Goal: Task Accomplishment & Management: Manage account settings

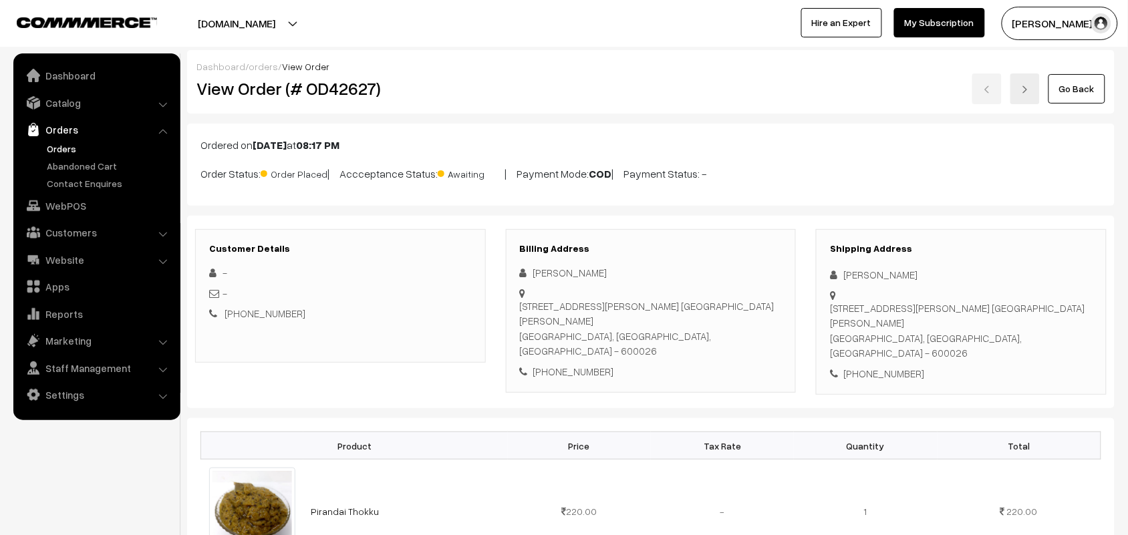
click at [1079, 76] on link "Go Back" at bounding box center [1077, 88] width 57 height 29
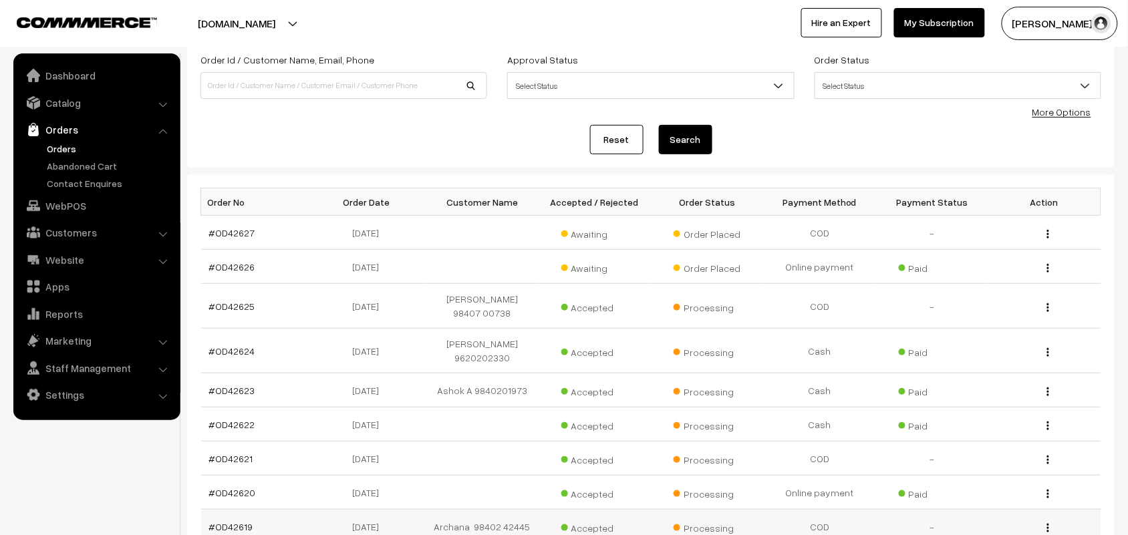
scroll to position [84, 0]
click at [71, 147] on link "Orders" at bounding box center [109, 149] width 132 height 14
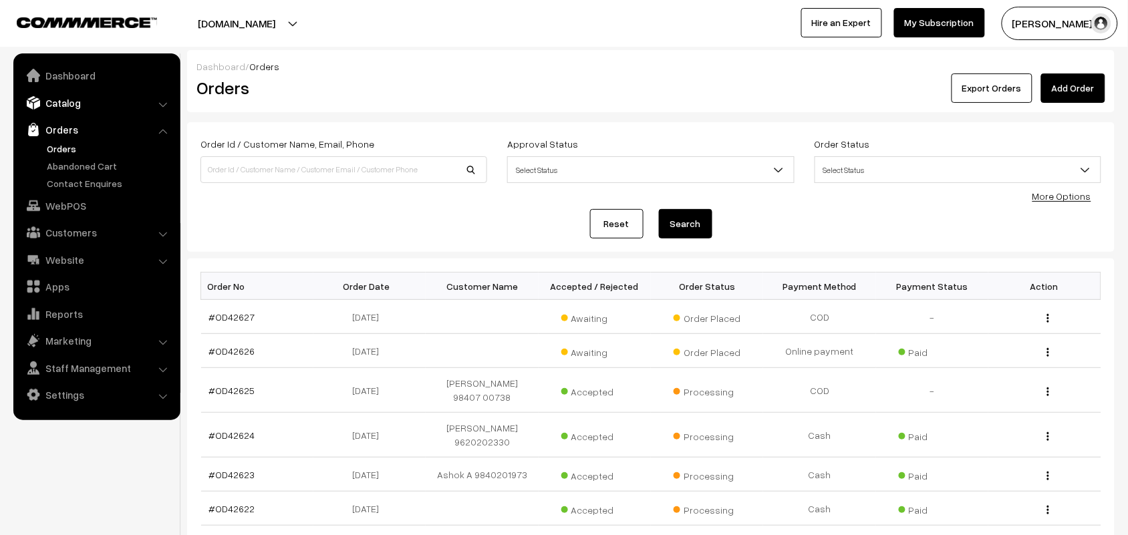
click at [72, 97] on link "Catalog" at bounding box center [96, 103] width 159 height 24
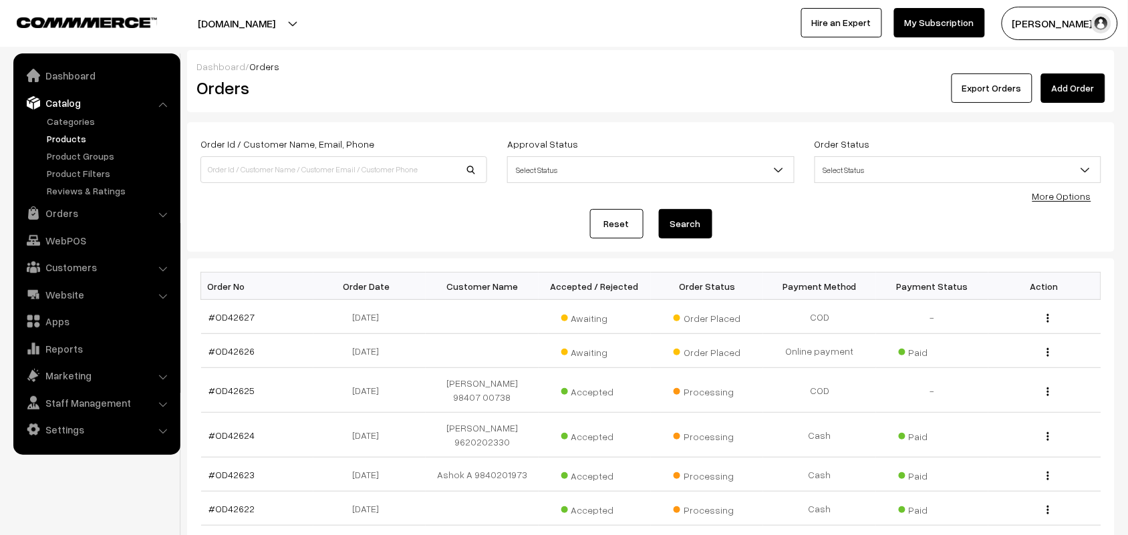
click at [78, 132] on link "Products" at bounding box center [109, 139] width 132 height 14
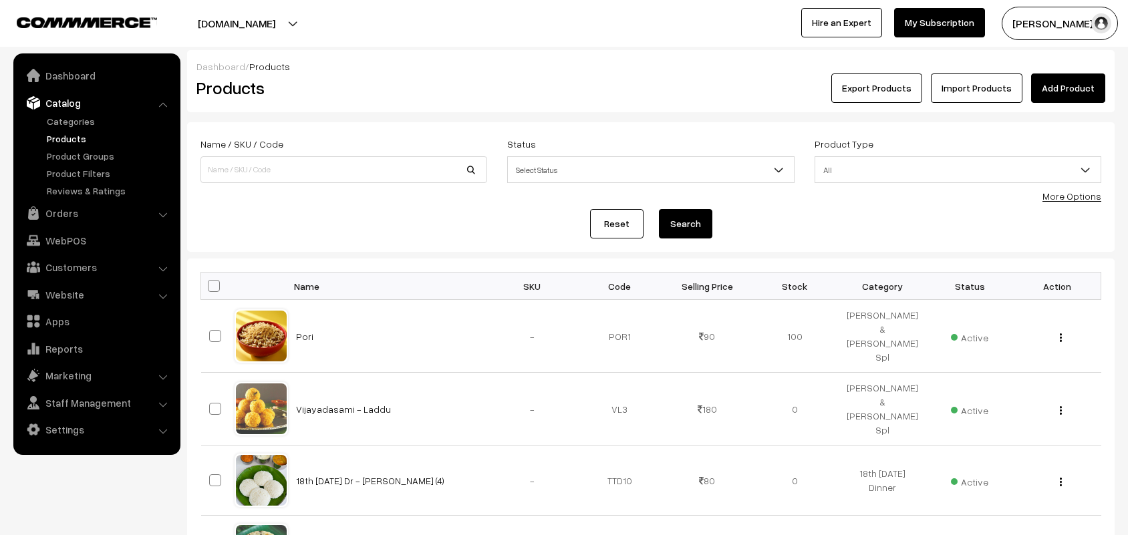
click at [289, 167] on input at bounding box center [343, 169] width 287 height 27
type input "h"
type input "honey"
click at [659, 209] on button "Search" at bounding box center [685, 223] width 53 height 29
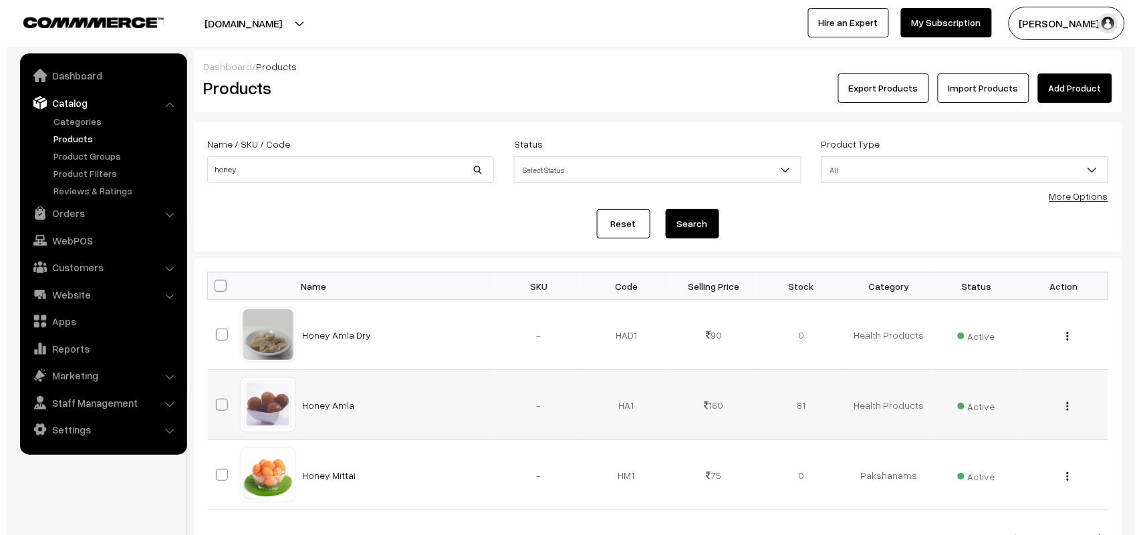
scroll to position [84, 0]
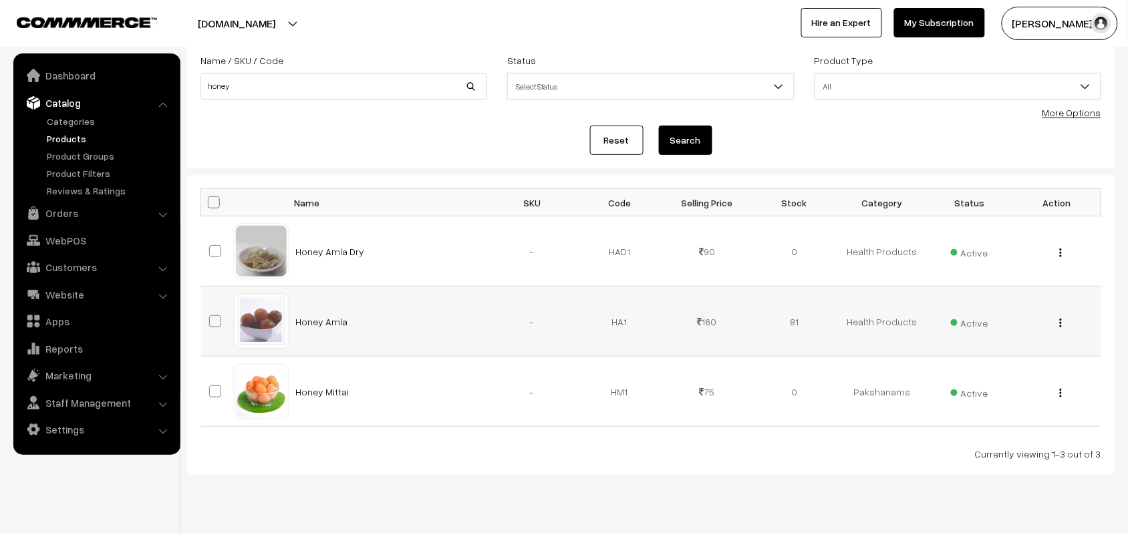
click at [1061, 323] on img "button" at bounding box center [1061, 323] width 2 height 9
click at [1060, 319] on img "button" at bounding box center [1061, 323] width 2 height 9
click at [974, 393] on link "Delete" at bounding box center [1001, 400] width 114 height 29
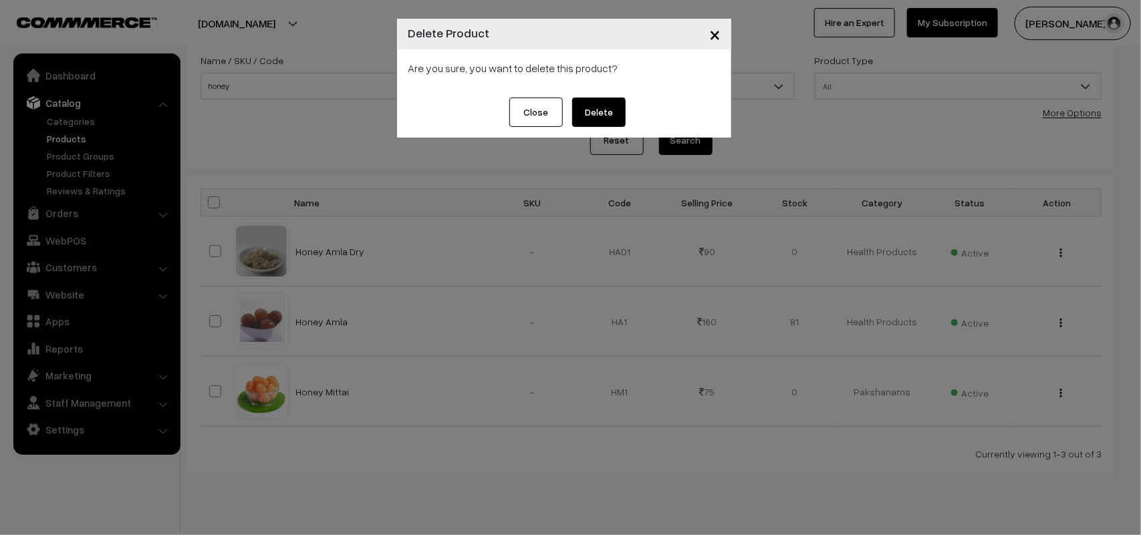
click at [595, 114] on button "Delete" at bounding box center [598, 112] width 53 height 29
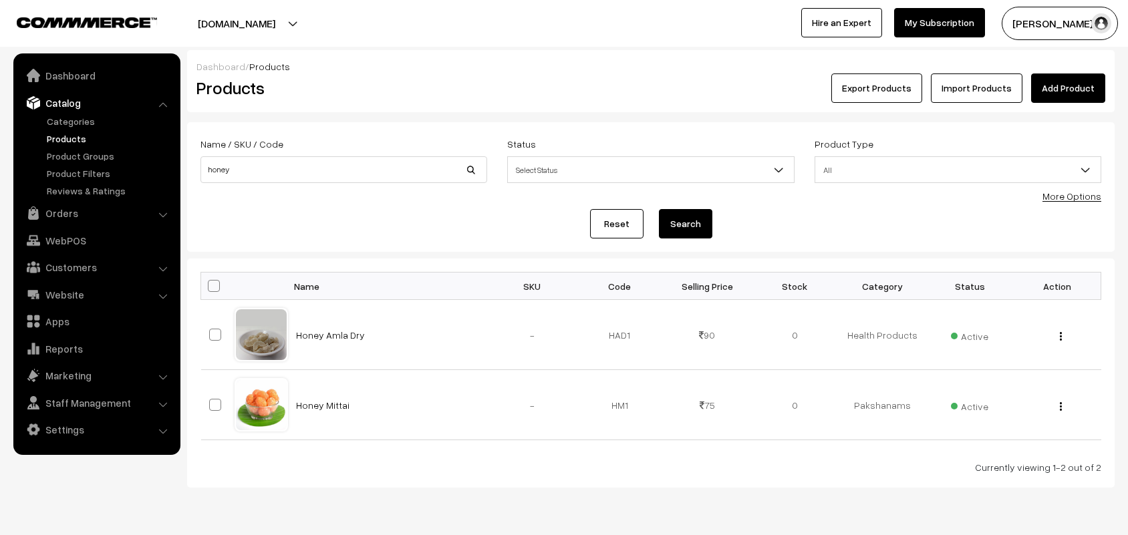
scroll to position [41, 0]
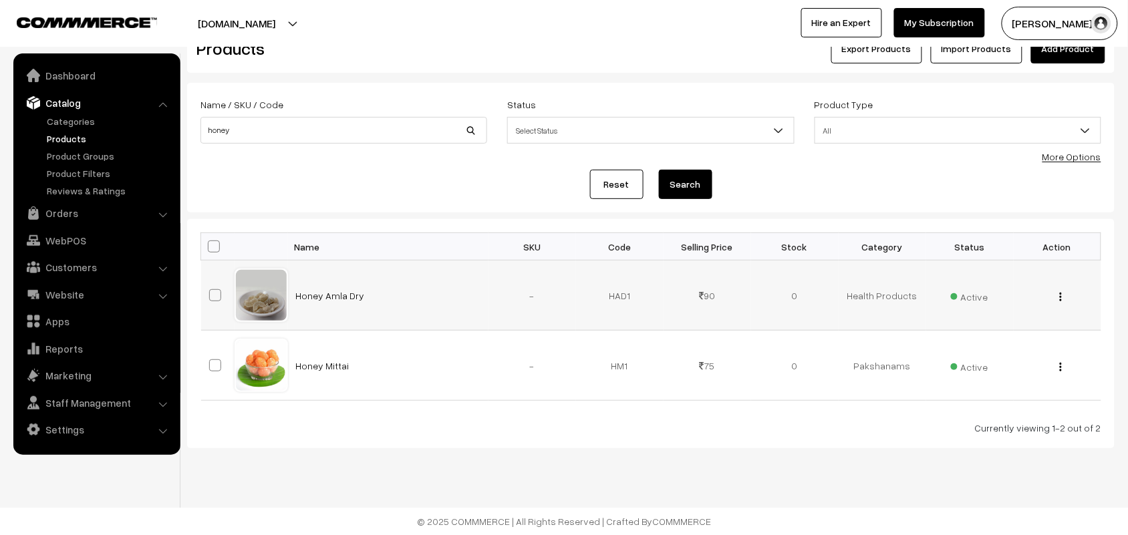
click at [1059, 295] on button "button" at bounding box center [1060, 296] width 3 height 11
click at [996, 346] on link "Edit" at bounding box center [1001, 344] width 114 height 29
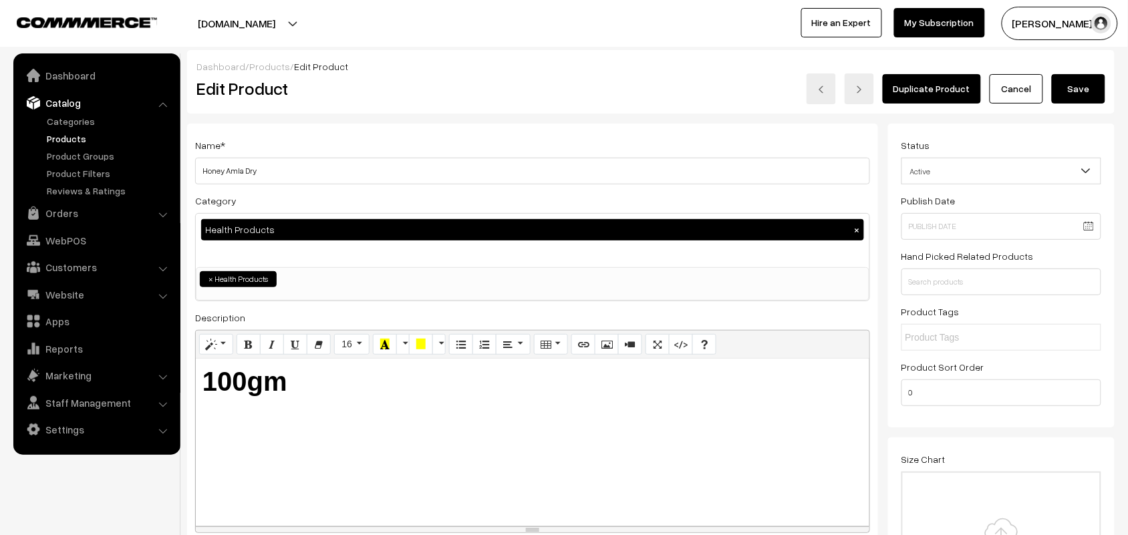
click at [1086, 87] on button "Save" at bounding box center [1078, 88] width 53 height 29
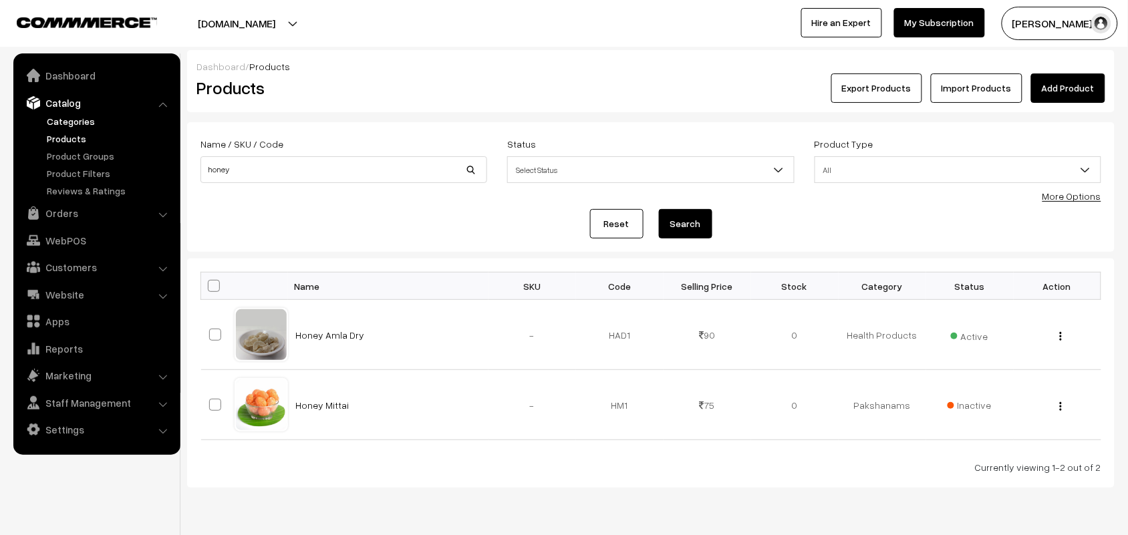
click at [79, 120] on link "Categories" at bounding box center [109, 121] width 132 height 14
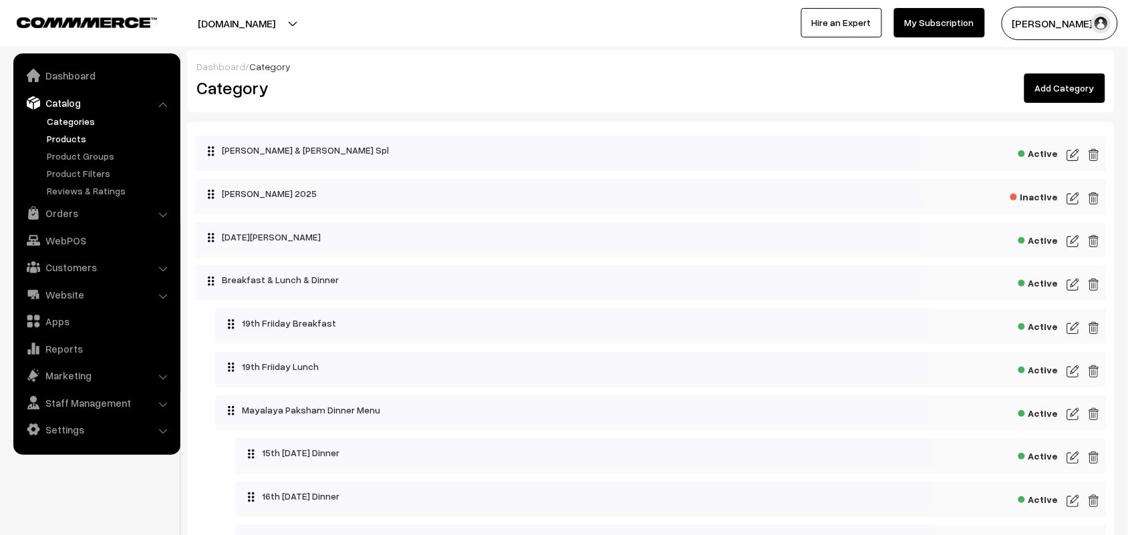
click at [67, 137] on link "Products" at bounding box center [109, 139] width 132 height 14
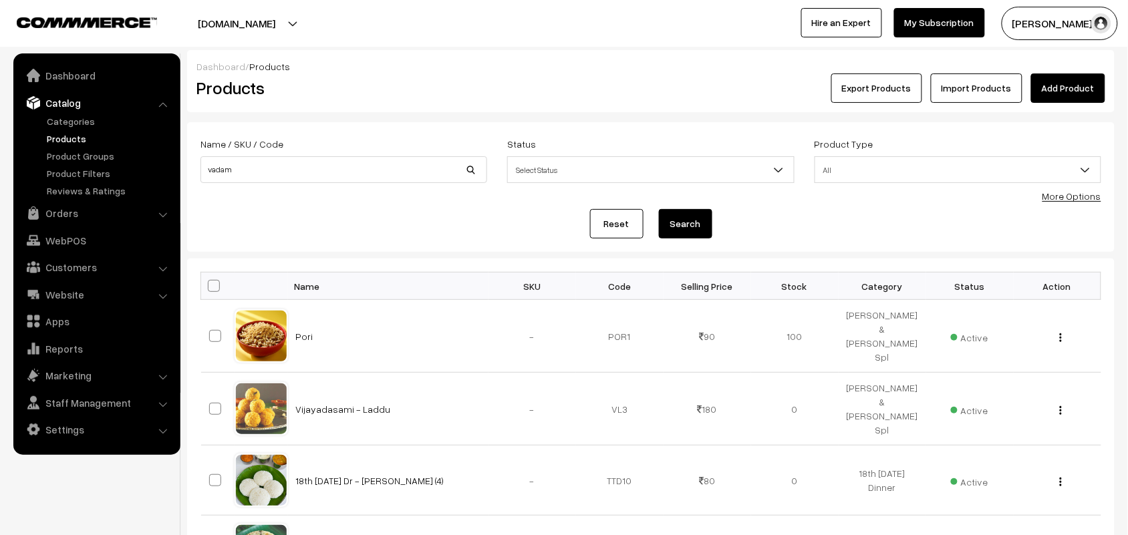
type input "vadam"
click at [659, 209] on button "Search" at bounding box center [685, 223] width 53 height 29
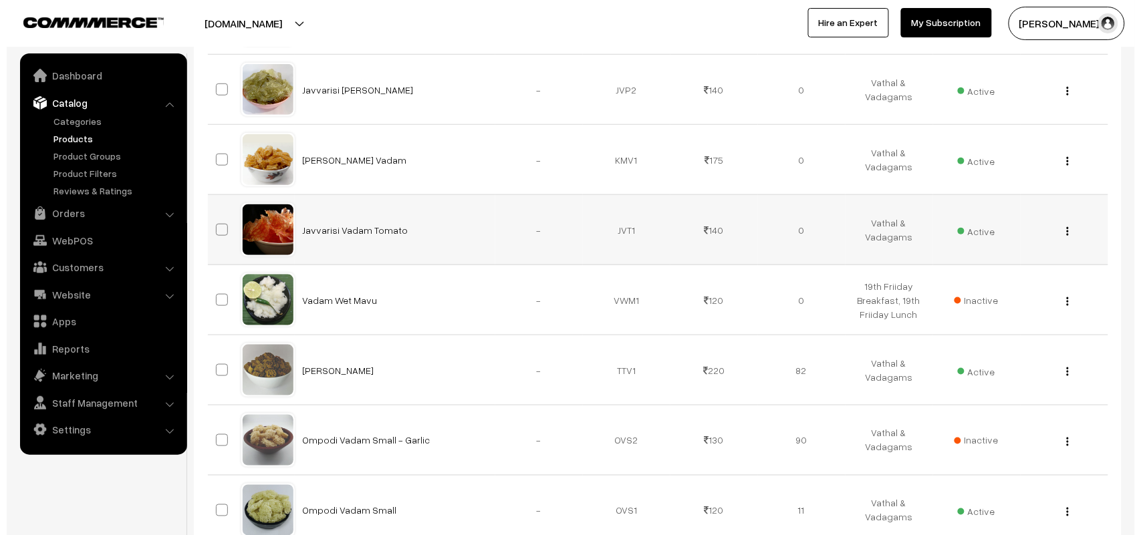
scroll to position [418, 0]
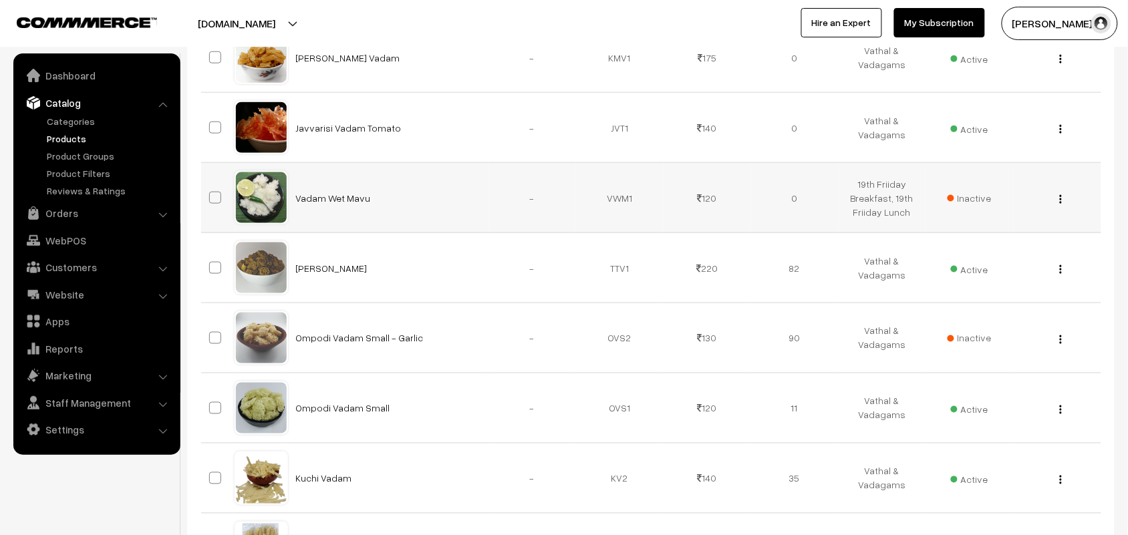
click at [976, 202] on span "Inactive" at bounding box center [970, 198] width 44 height 14
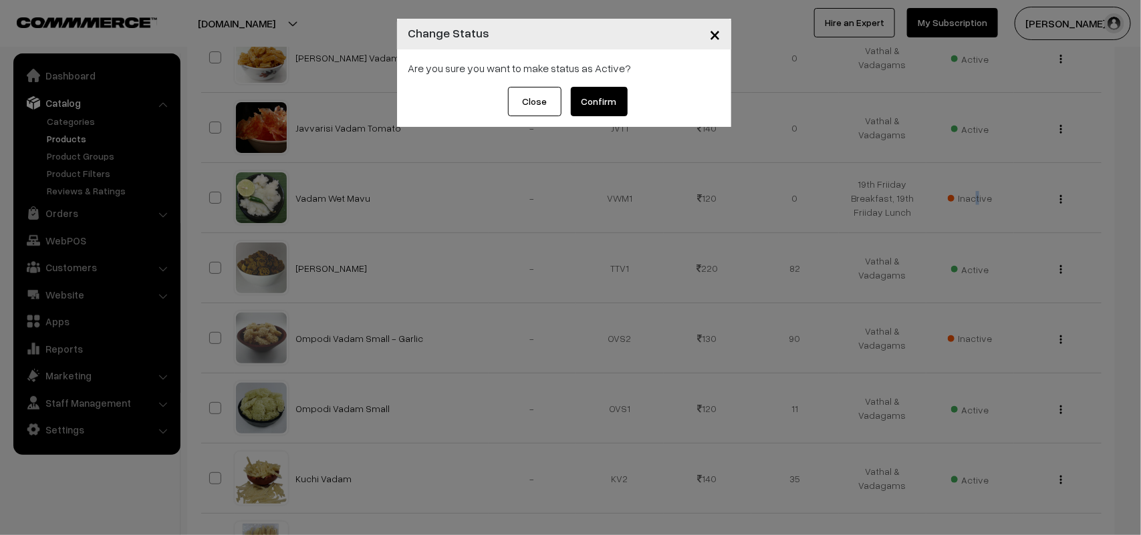
click at [619, 91] on button "Confirm" at bounding box center [599, 101] width 57 height 29
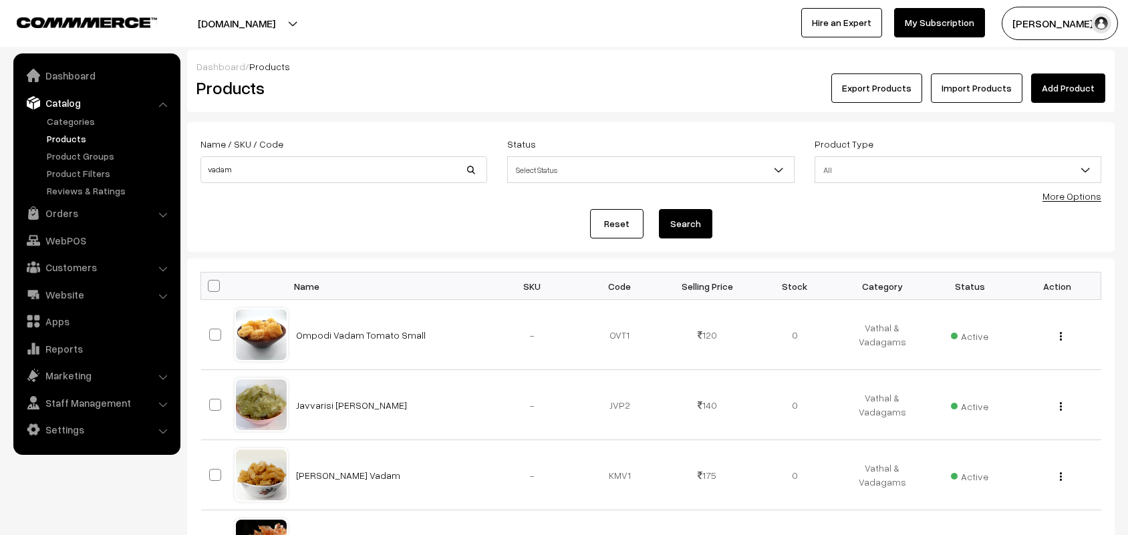
scroll to position [418, 0]
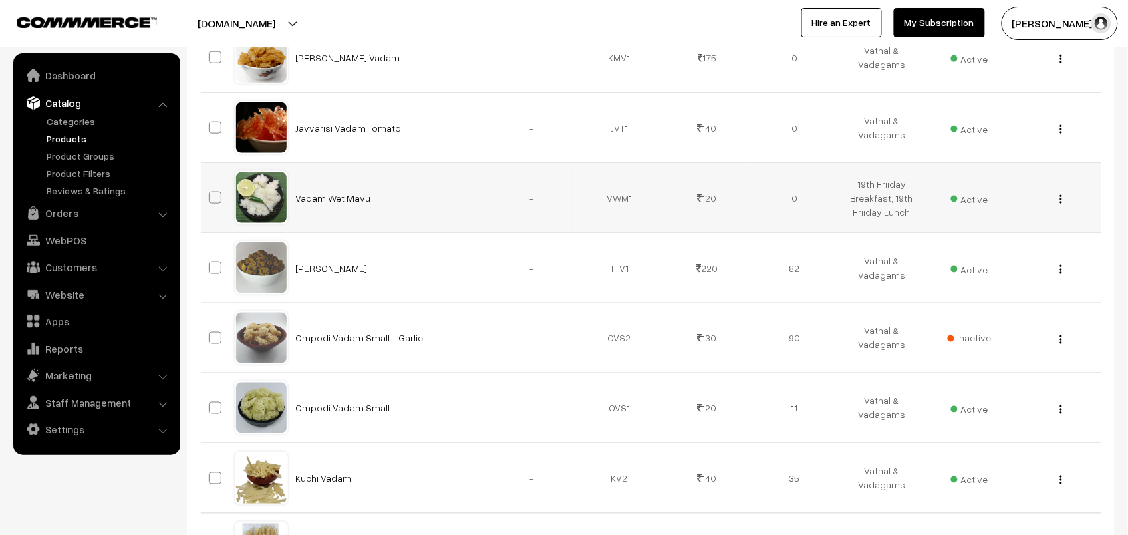
click at [1066, 199] on div "View Edit Delete" at bounding box center [1058, 198] width 72 height 14
click at [1064, 201] on div "View Edit Delete" at bounding box center [1058, 198] width 72 height 14
click at [1063, 202] on div "View Edit Delete" at bounding box center [1058, 198] width 72 height 14
click at [1066, 202] on div "View Edit Delete" at bounding box center [1058, 198] width 72 height 14
click at [1061, 202] on div "View Edit Delete" at bounding box center [1058, 198] width 72 height 14
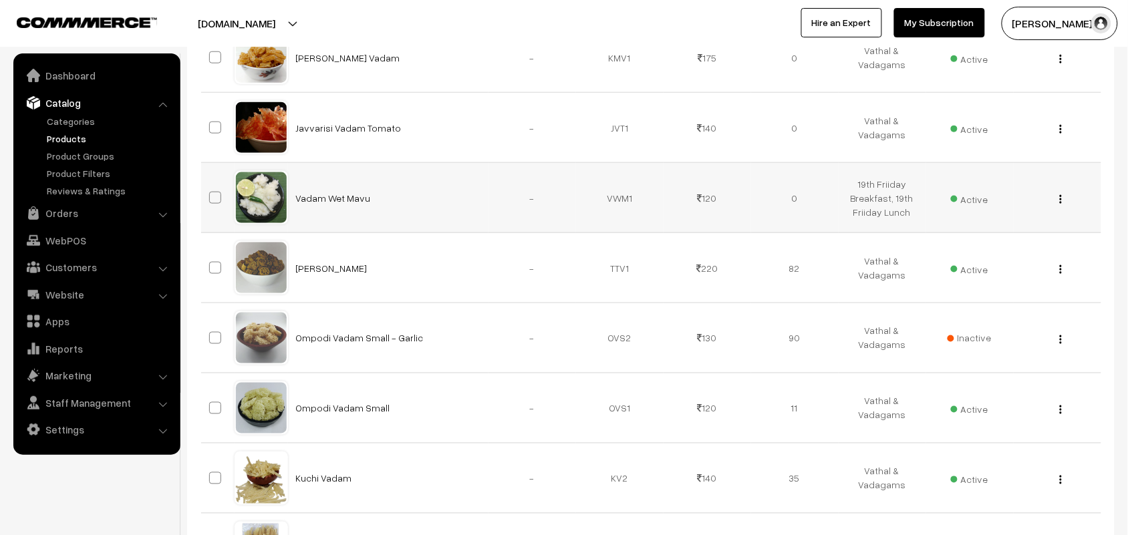
click at [1060, 202] on img "button" at bounding box center [1061, 199] width 2 height 9
click at [979, 255] on link "Edit" at bounding box center [1001, 247] width 114 height 29
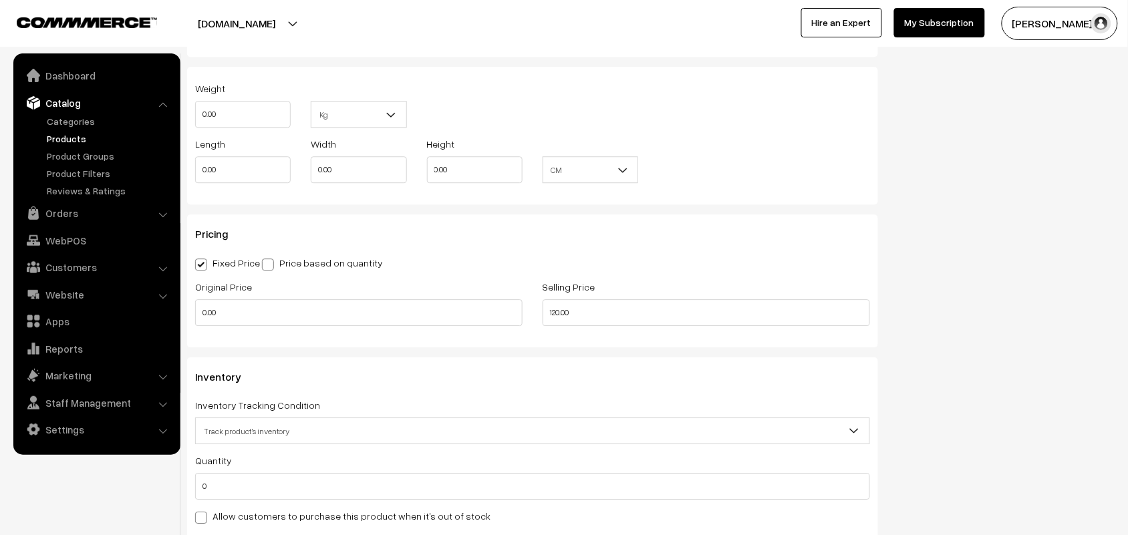
scroll to position [1337, 0]
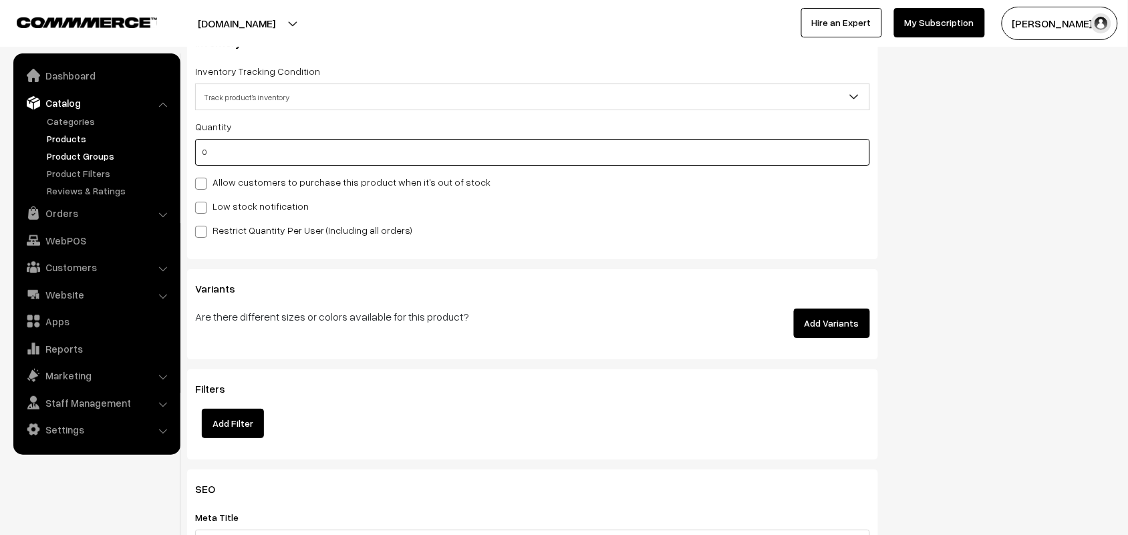
drag, startPoint x: 234, startPoint y: 165, endPoint x: 89, endPoint y: 151, distance: 145.7
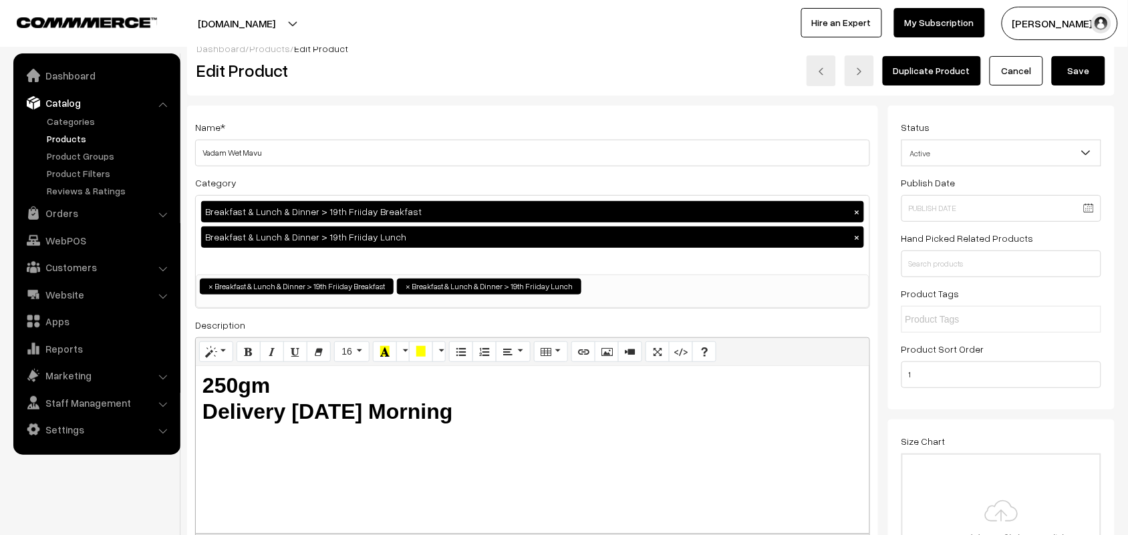
scroll to position [0, 0]
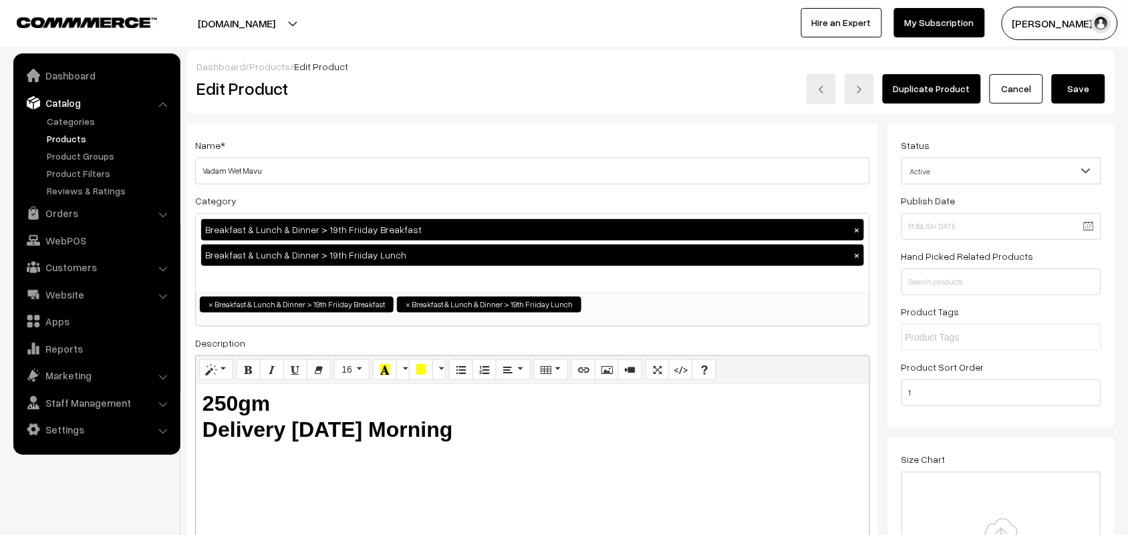
type input "100"
click at [1060, 84] on button "Save" at bounding box center [1078, 88] width 53 height 29
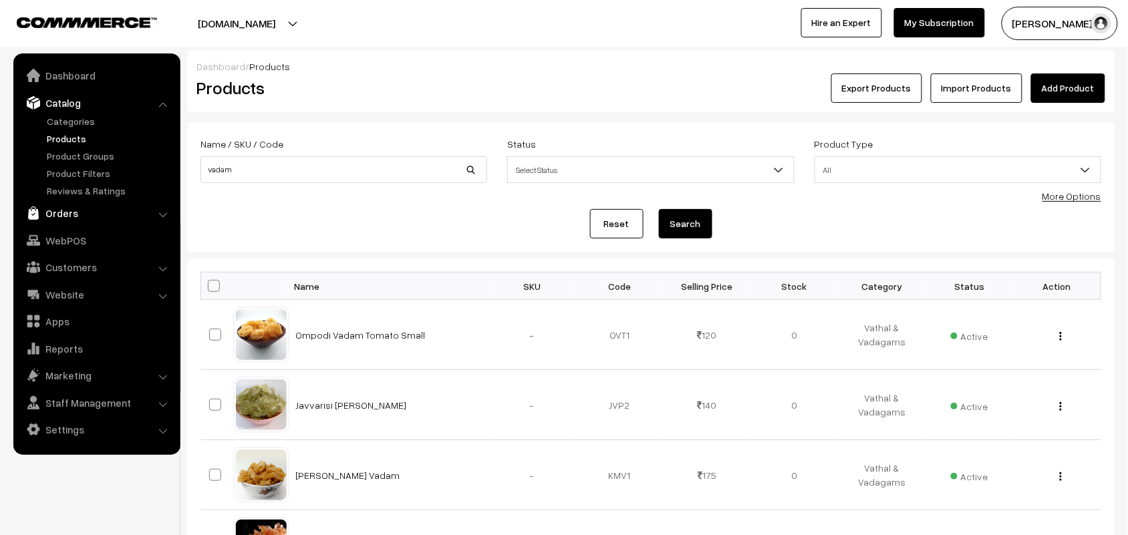
click at [64, 209] on link "Orders" at bounding box center [96, 213] width 159 height 24
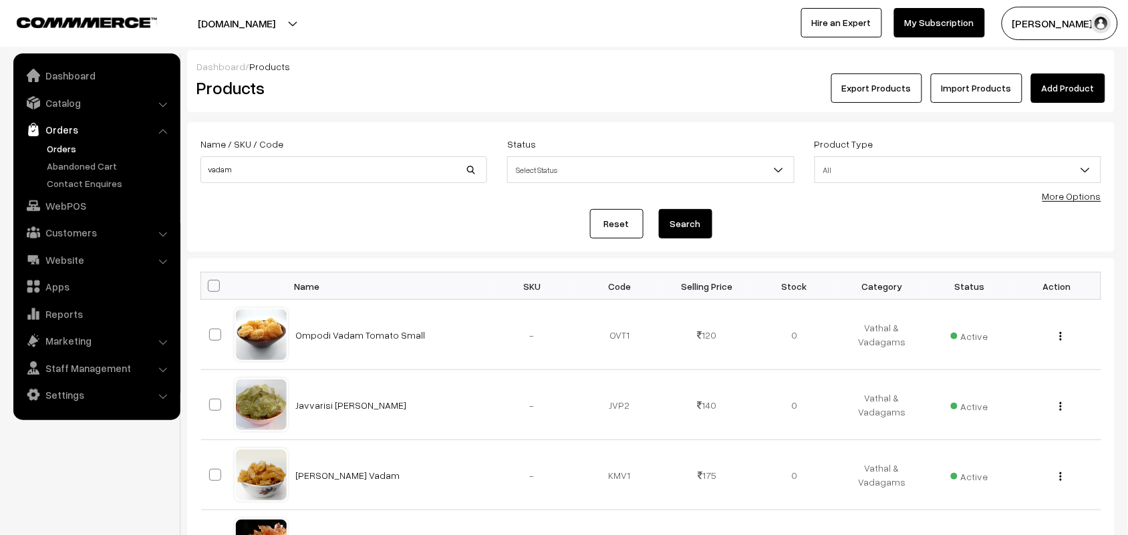
click at [72, 144] on link "Orders" at bounding box center [109, 149] width 132 height 14
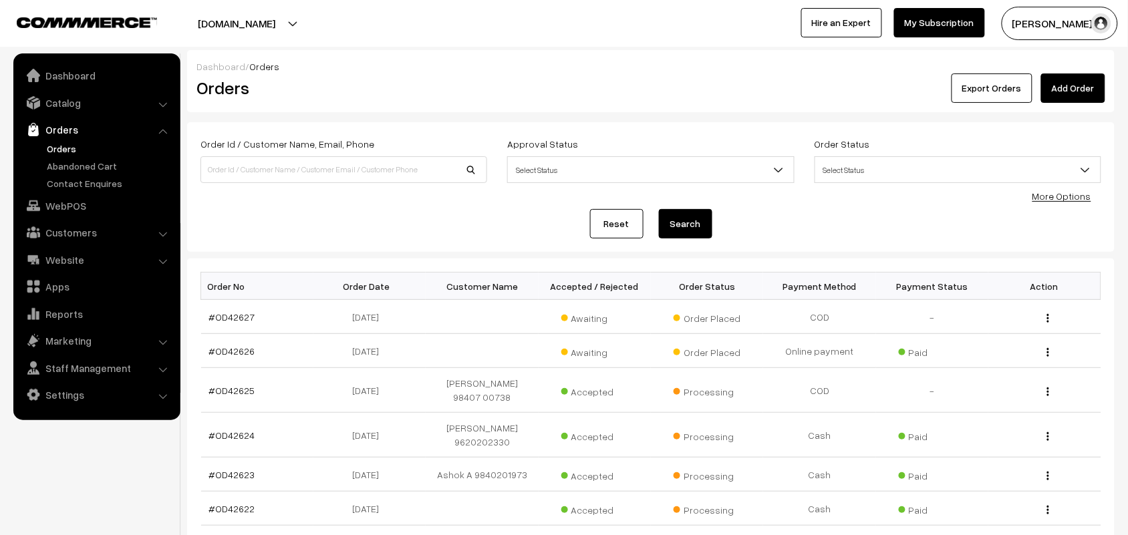
click at [65, 142] on link "Orders" at bounding box center [109, 149] width 132 height 14
click at [55, 150] on link "Orders" at bounding box center [109, 149] width 132 height 14
click at [67, 195] on link "WebPOS" at bounding box center [96, 206] width 159 height 24
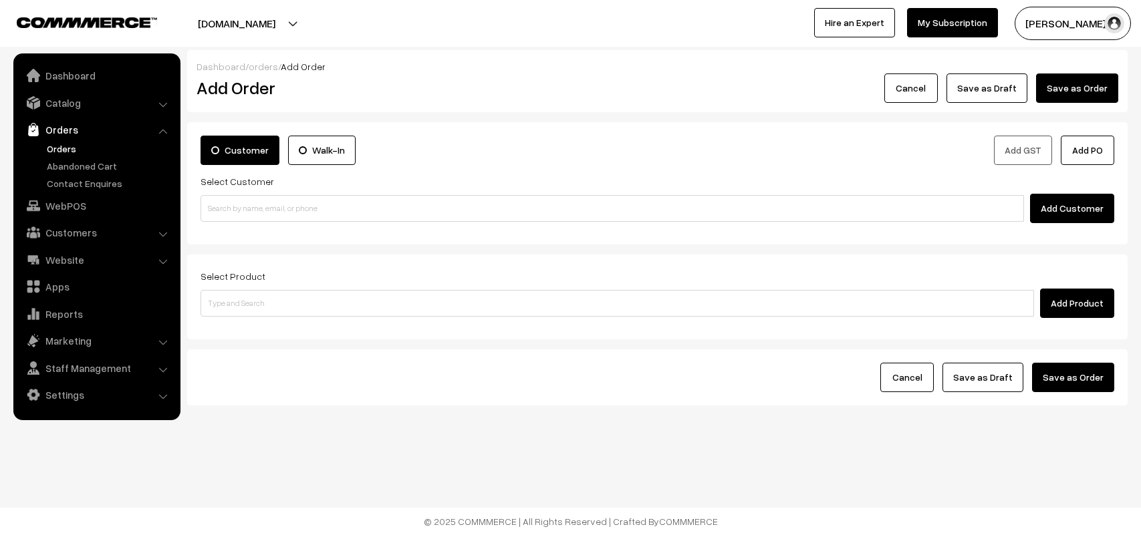
click at [295, 205] on input at bounding box center [611, 208] width 823 height 27
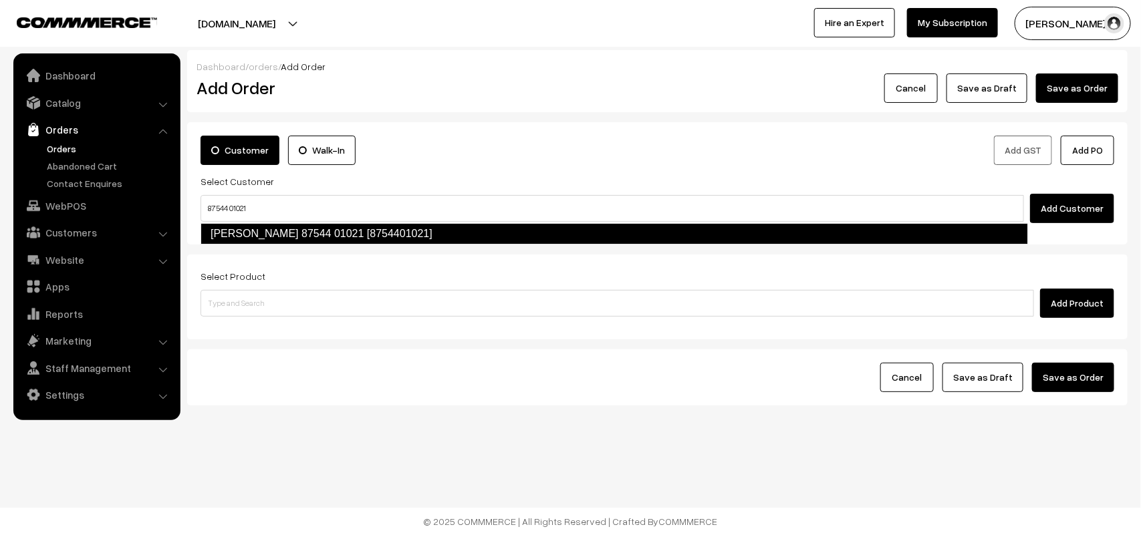
click at [246, 228] on link "[PERSON_NAME] 87544 01021 [8754401021]" at bounding box center [613, 233] width 827 height 21
type input "87544 01021"
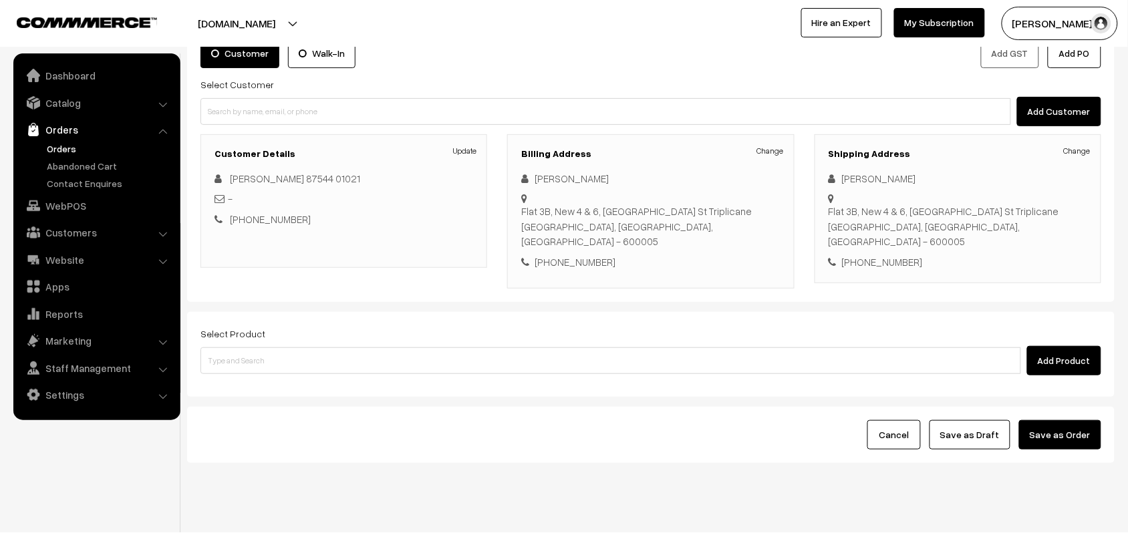
scroll to position [102, 0]
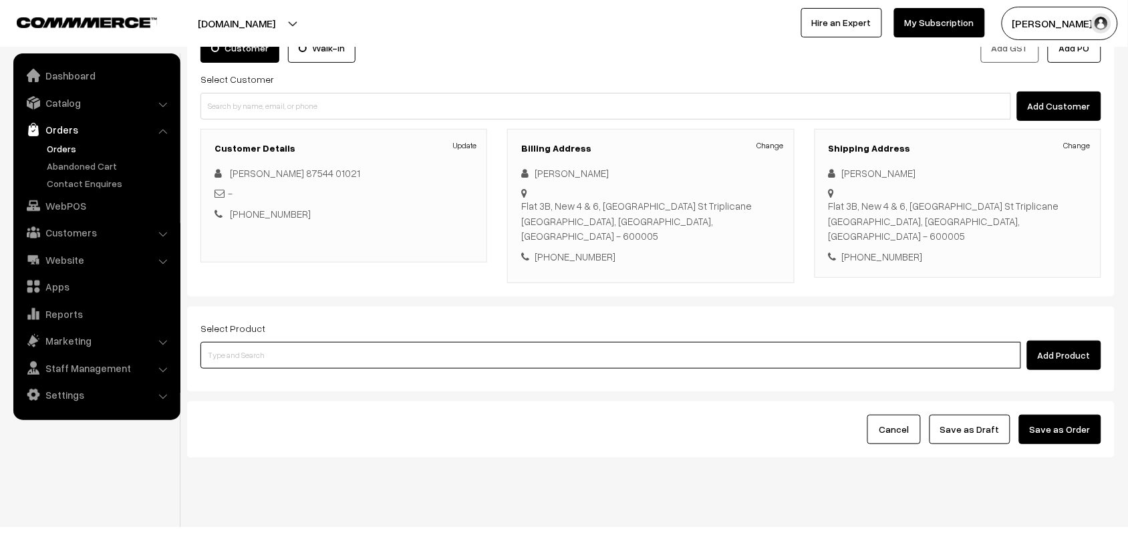
click at [311, 342] on input at bounding box center [610, 355] width 821 height 27
type input "sambar podi"
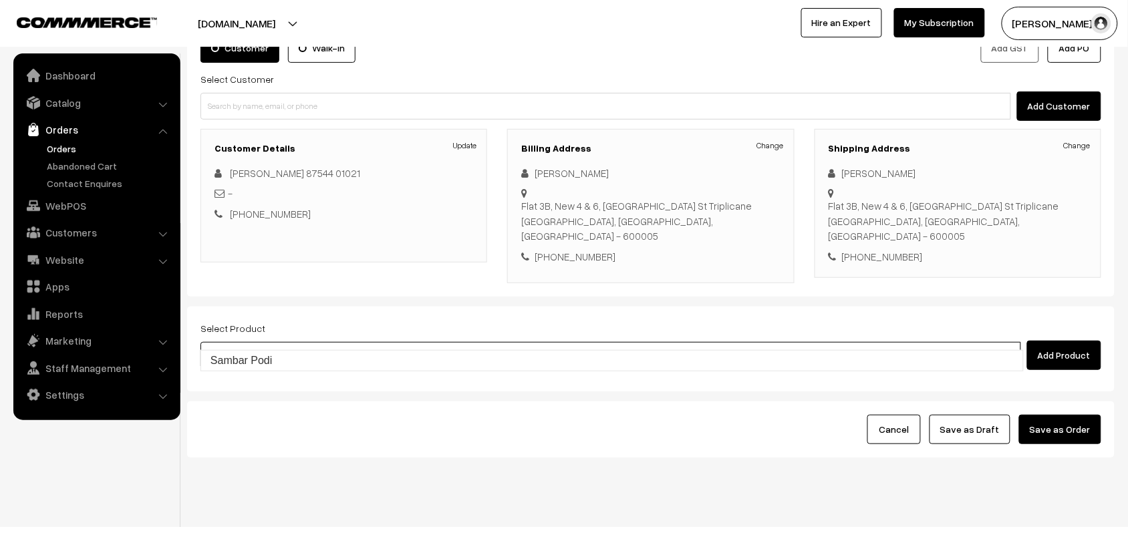
click at [283, 355] on link "Sambar Podi" at bounding box center [612, 361] width 822 height 20
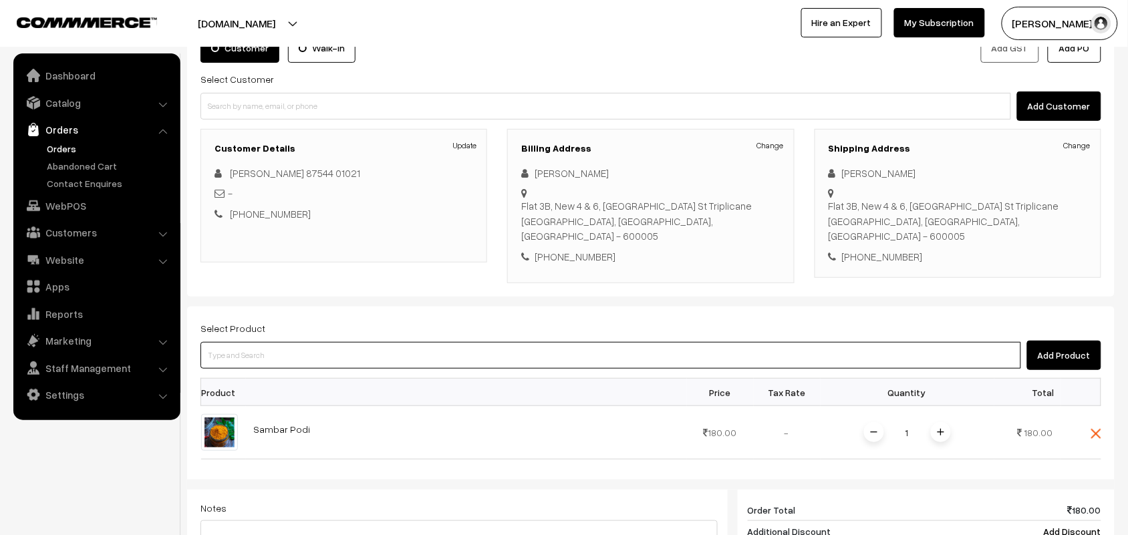
click at [301, 342] on input at bounding box center [610, 355] width 821 height 27
type input "rasam podi"
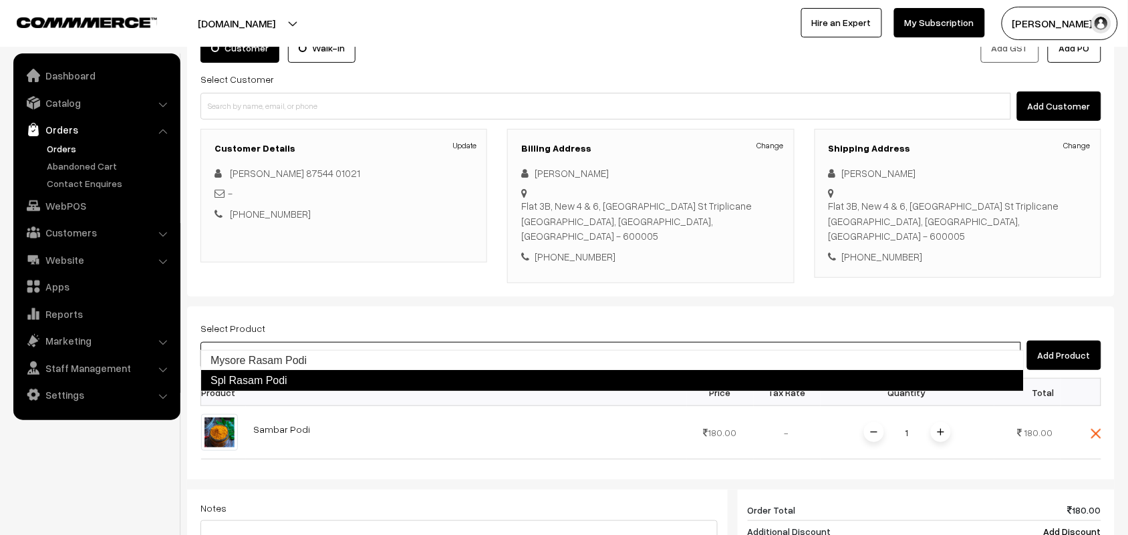
click at [275, 378] on link "Spl Rasam Podi" at bounding box center [611, 380] width 823 height 21
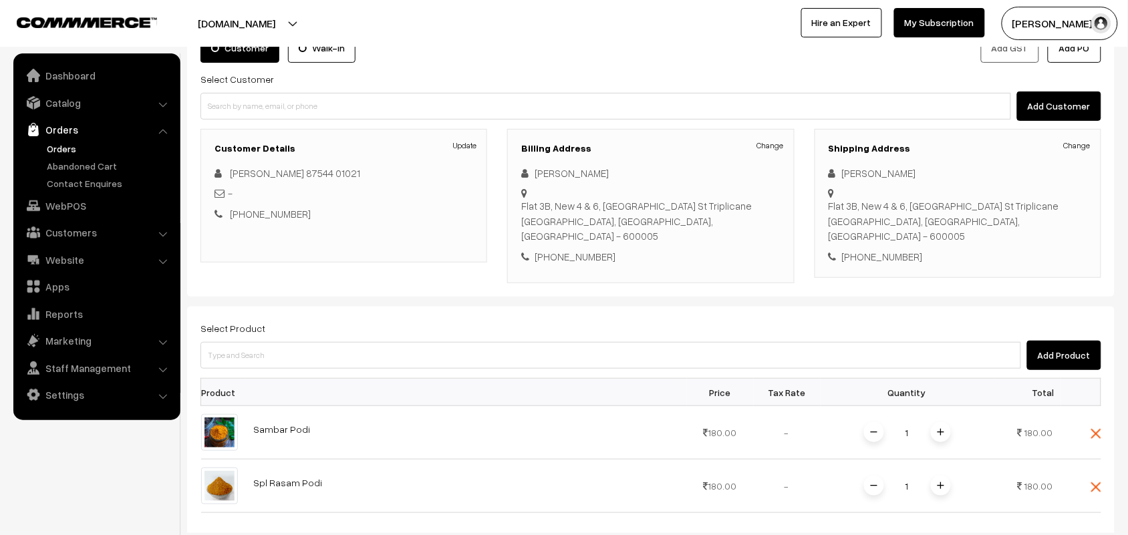
click at [263, 320] on div "Select Product Add Product" at bounding box center [650, 345] width 901 height 50
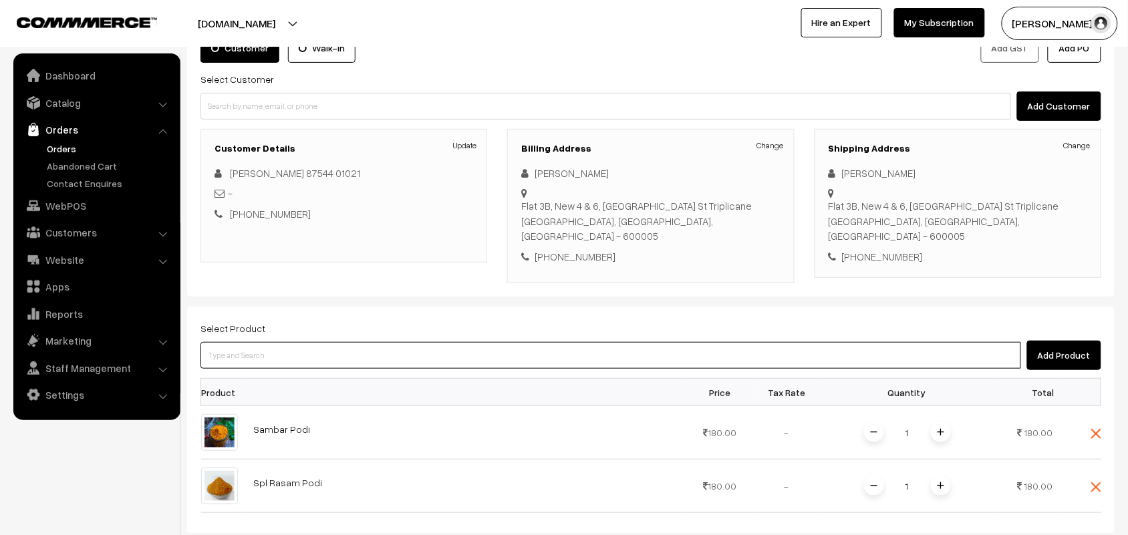
click at [263, 342] on input at bounding box center [610, 355] width 821 height 27
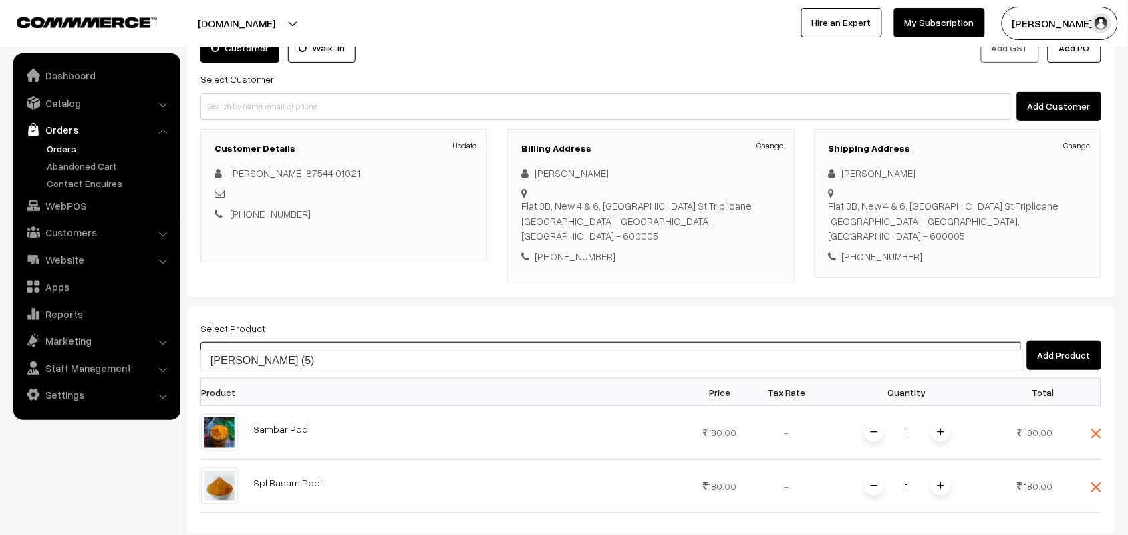
type input "ragi laddu"
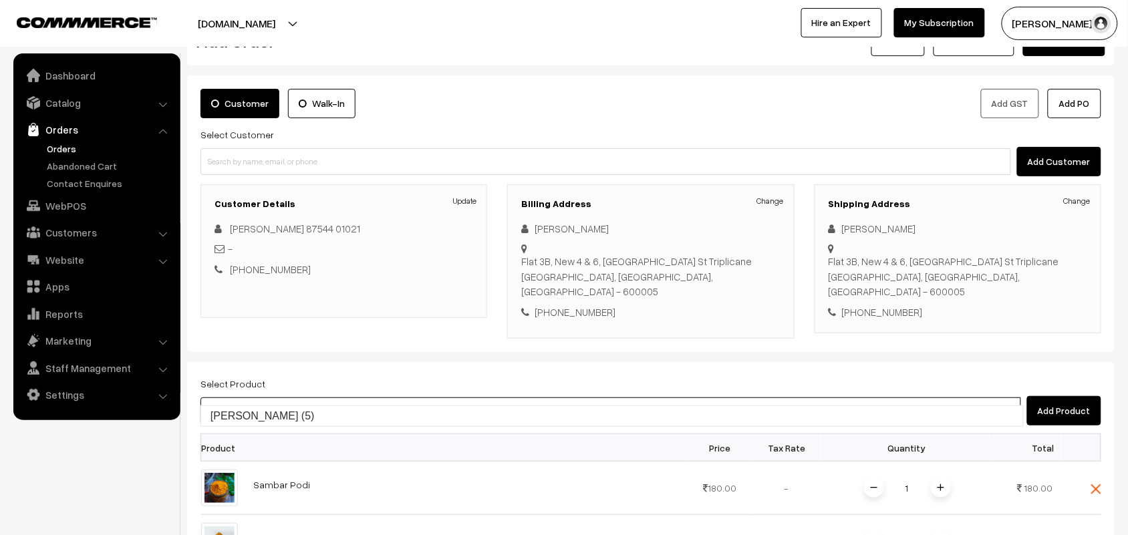
scroll to position [19, 0]
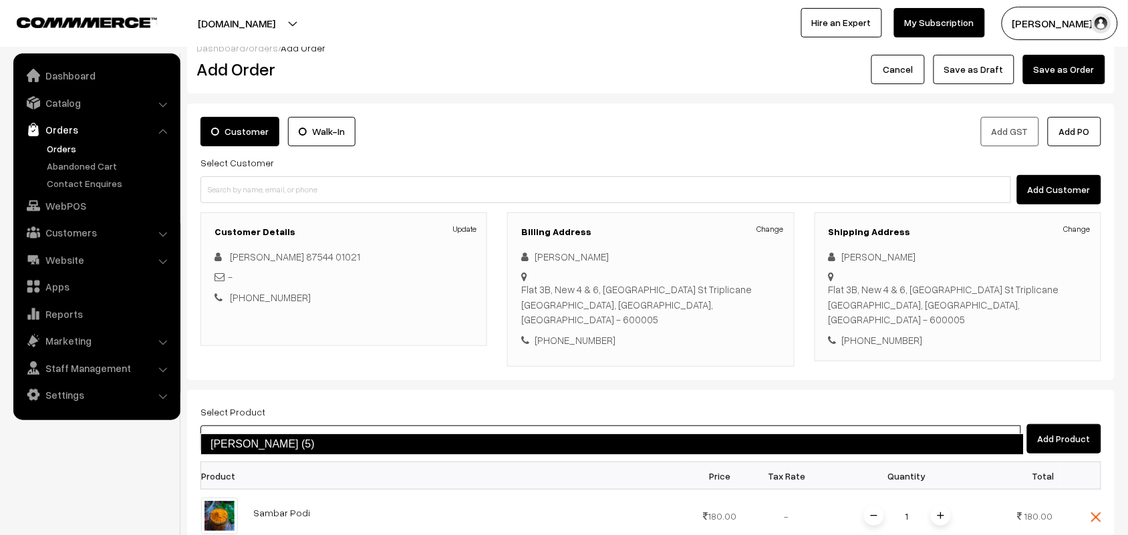
click at [247, 441] on link "Ragi Laddu (5)" at bounding box center [611, 444] width 823 height 21
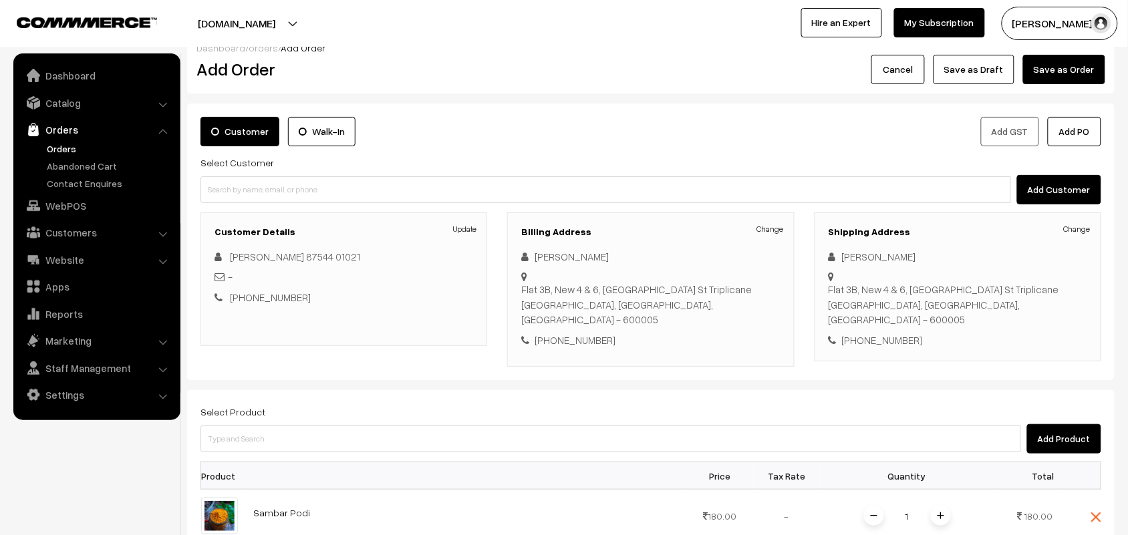
click at [269, 404] on div "Select Product Add Product" at bounding box center [650, 429] width 901 height 50
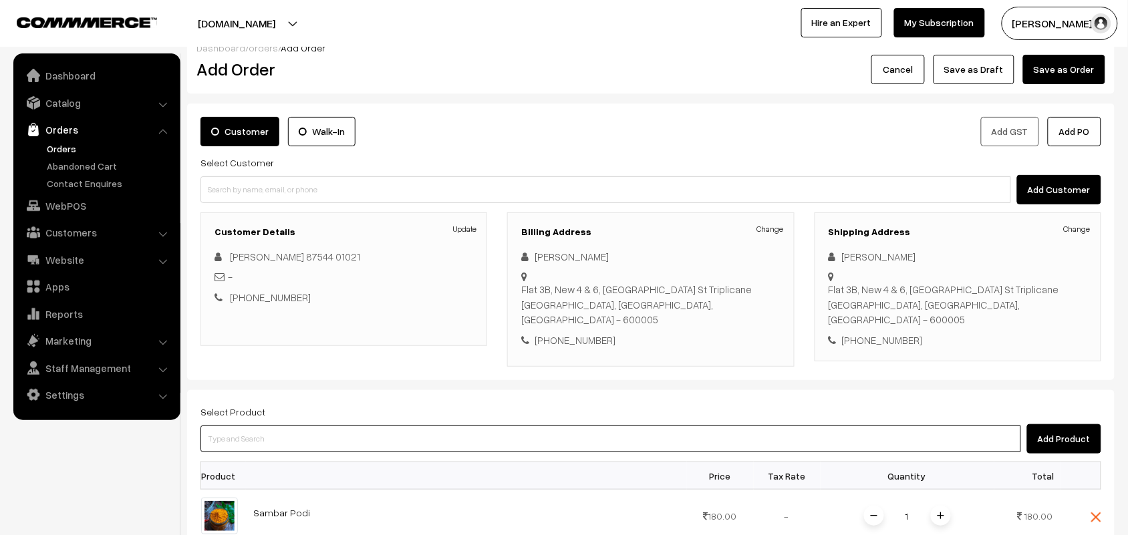
click at [256, 426] on input at bounding box center [610, 439] width 821 height 27
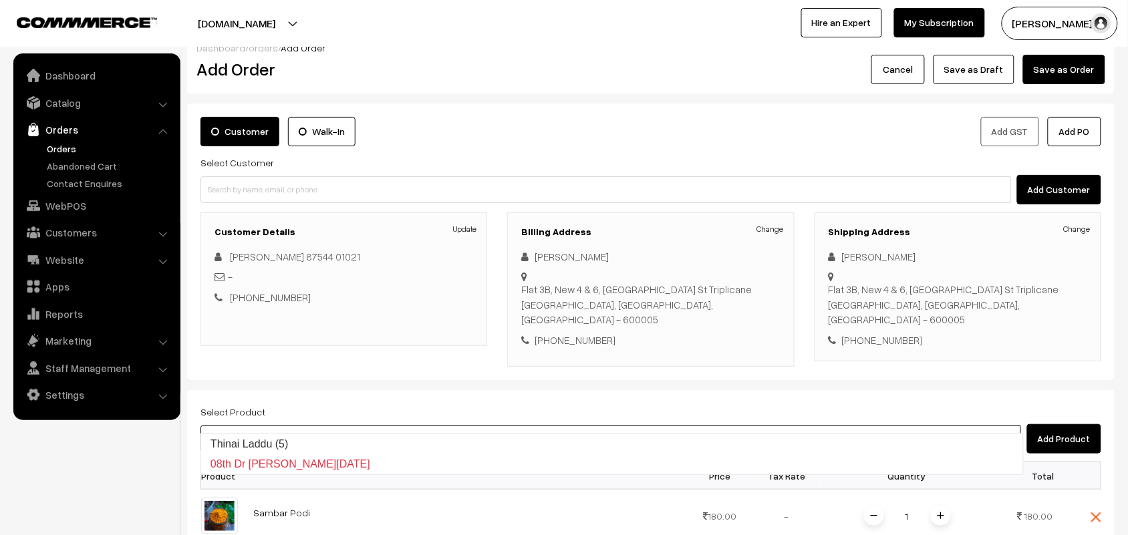
type input "thinai la"
click at [276, 444] on link "Thinai Laddu (5)" at bounding box center [612, 444] width 822 height 20
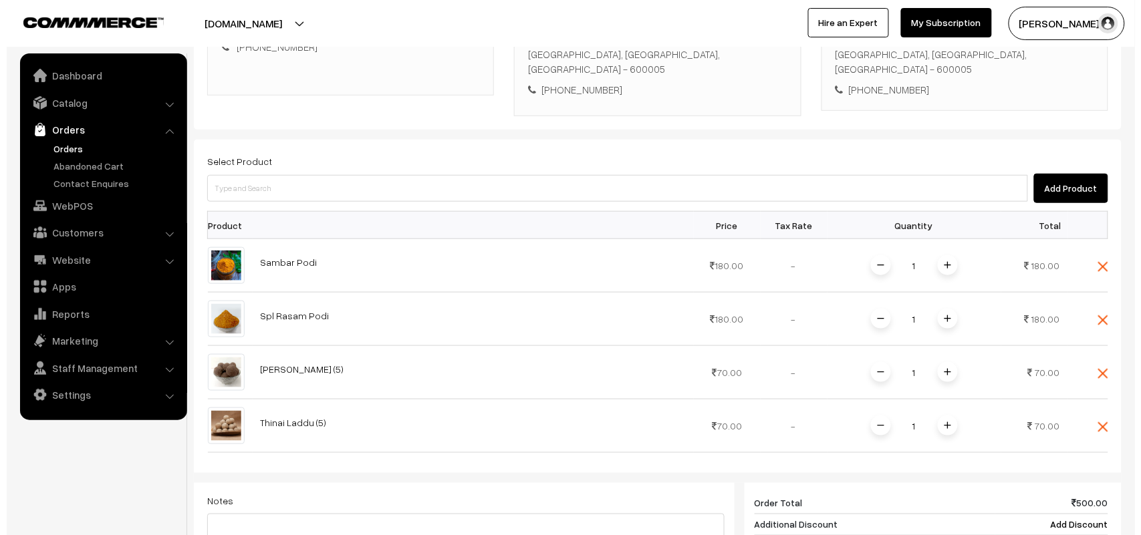
scroll to position [576, 0]
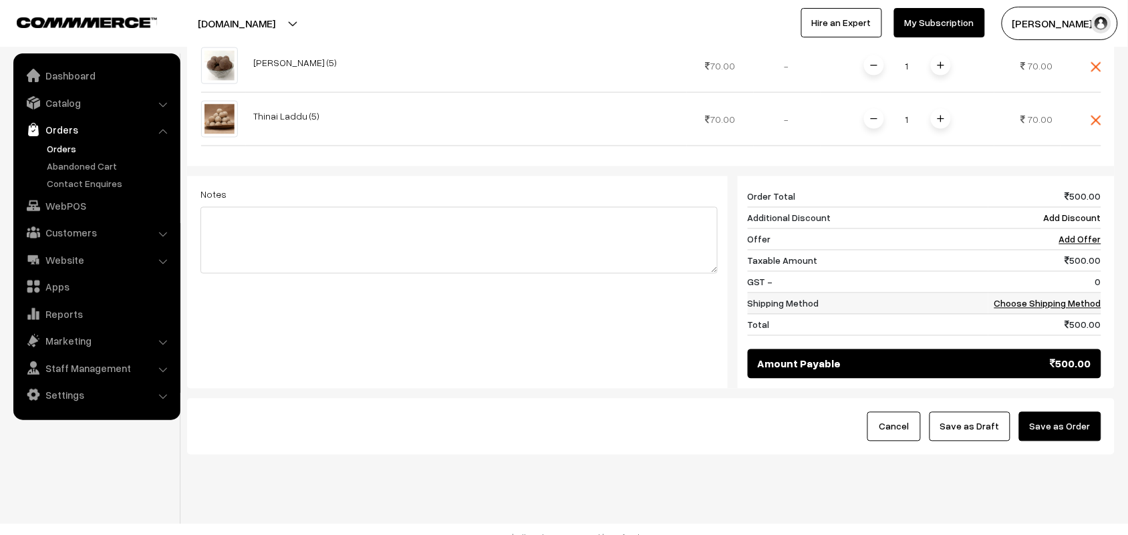
click at [1061, 298] on link "Choose Shipping Method" at bounding box center [1047, 303] width 107 height 11
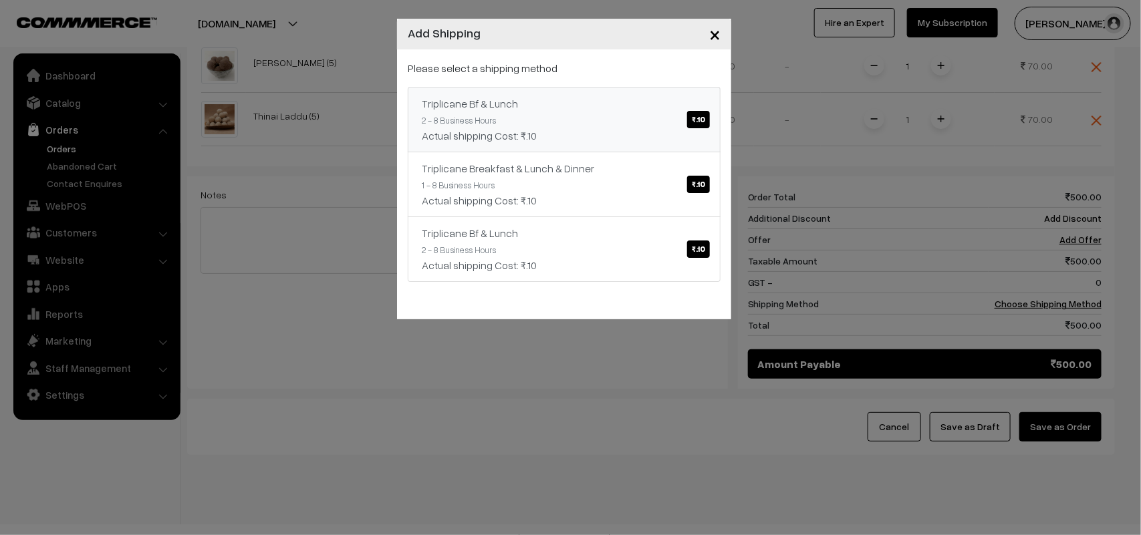
drag, startPoint x: 697, startPoint y: 134, endPoint x: 690, endPoint y: 135, distance: 6.7
click at [696, 134] on div "Actual shipping Cost: ₹.10" at bounding box center [564, 136] width 285 height 16
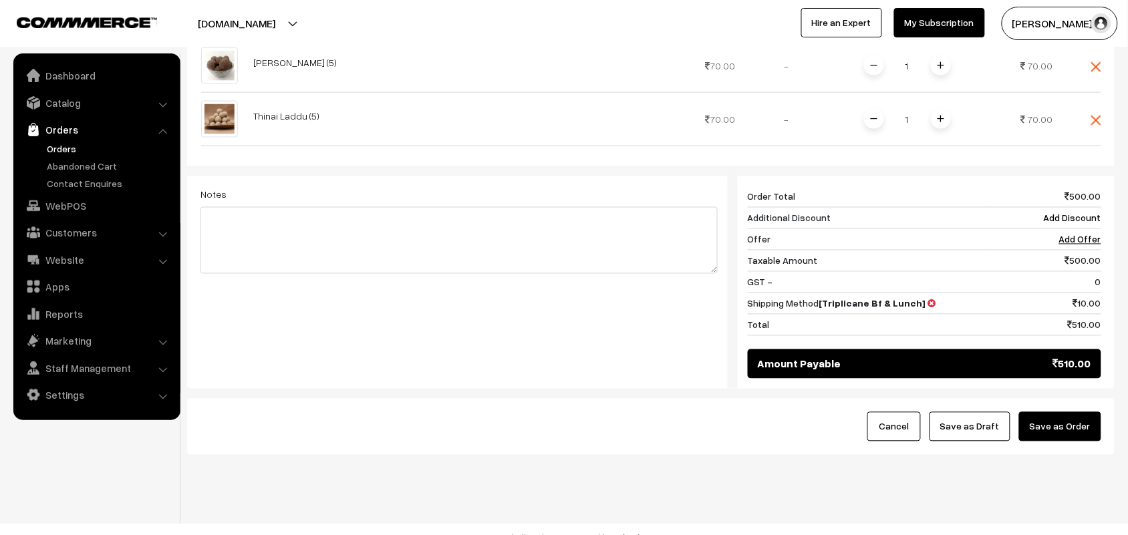
click at [1037, 416] on button "Save as Order" at bounding box center [1060, 426] width 82 height 29
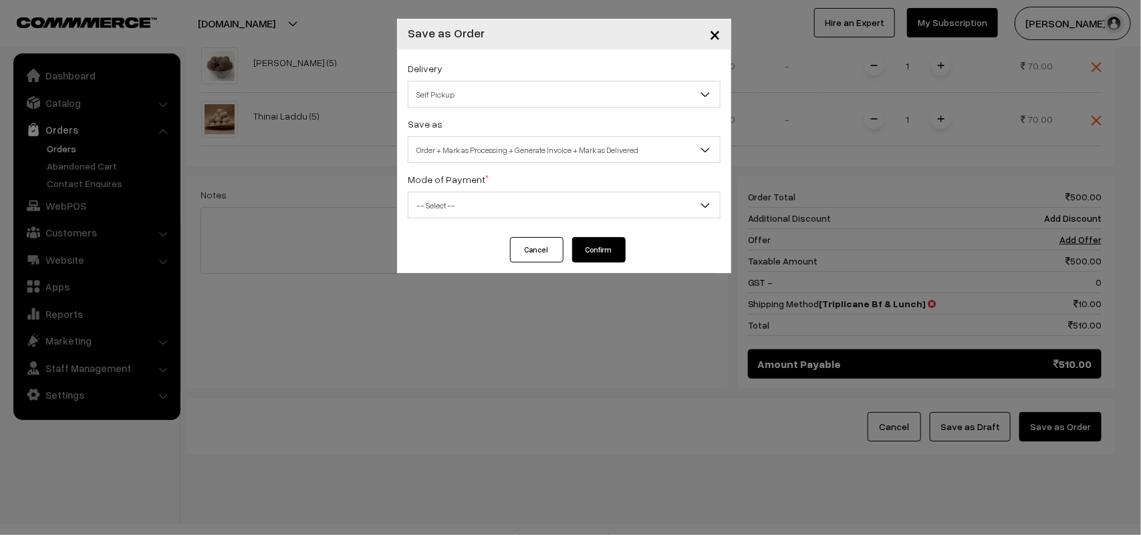
click at [452, 96] on span "Self Pickup" at bounding box center [563, 94] width 311 height 23
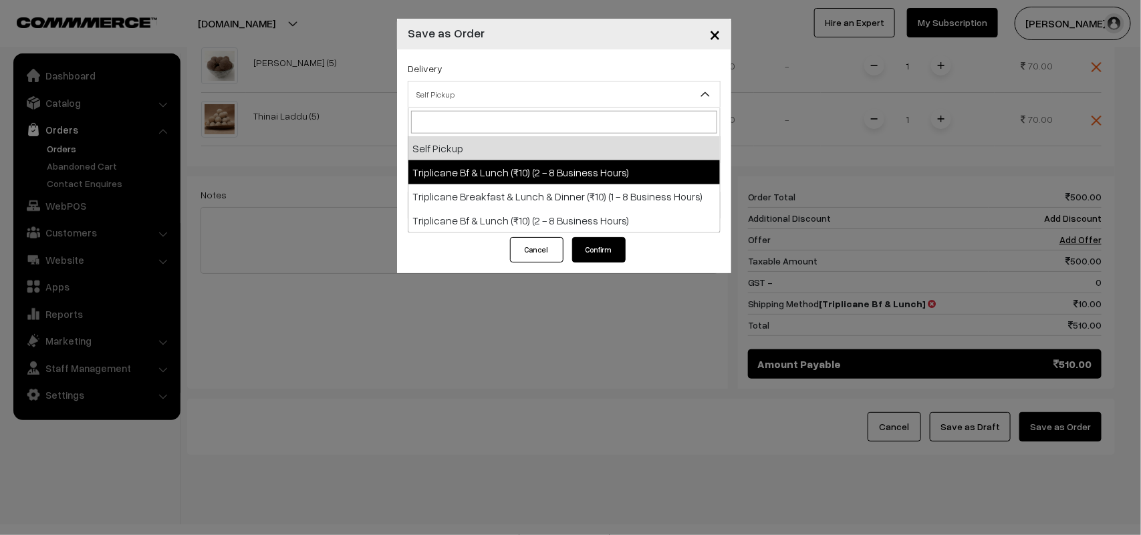
select select "TO1"
select select "3"
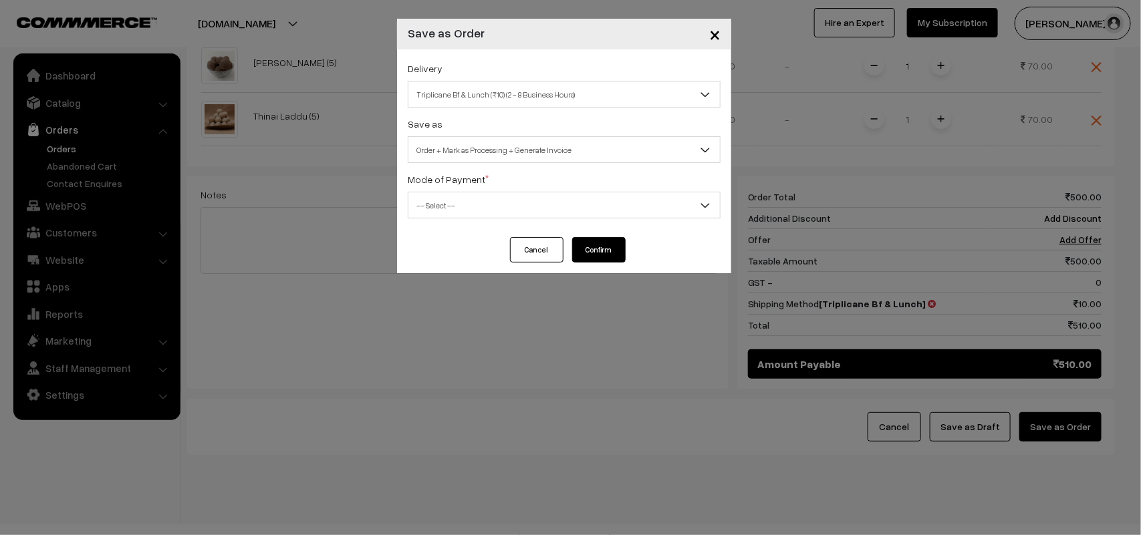
click at [509, 157] on span "Order + Mark as Processing + Generate Invoice" at bounding box center [563, 149] width 311 height 23
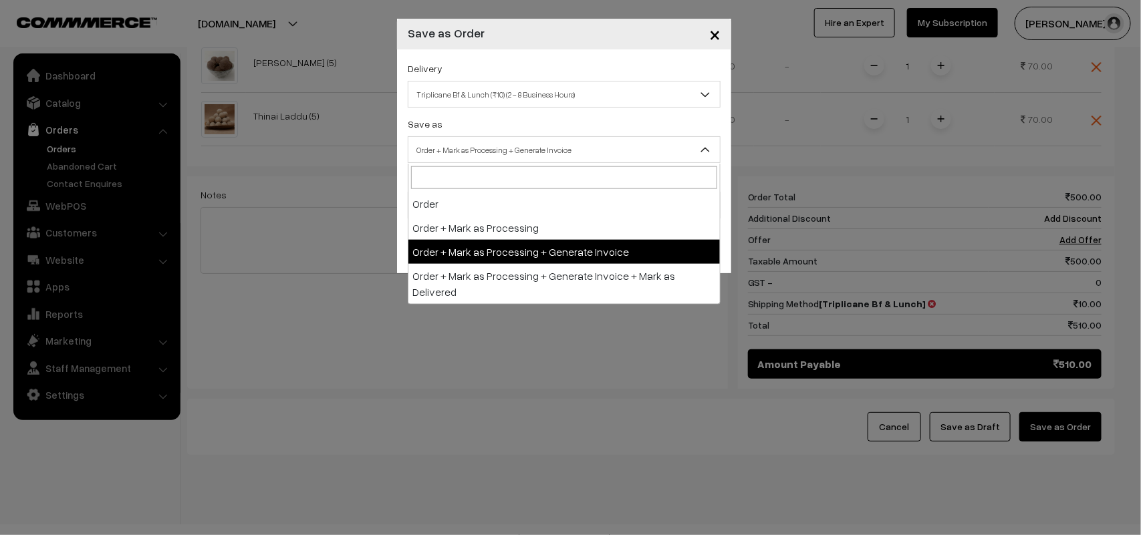
drag, startPoint x: 516, startPoint y: 251, endPoint x: 436, endPoint y: 209, distance: 90.0
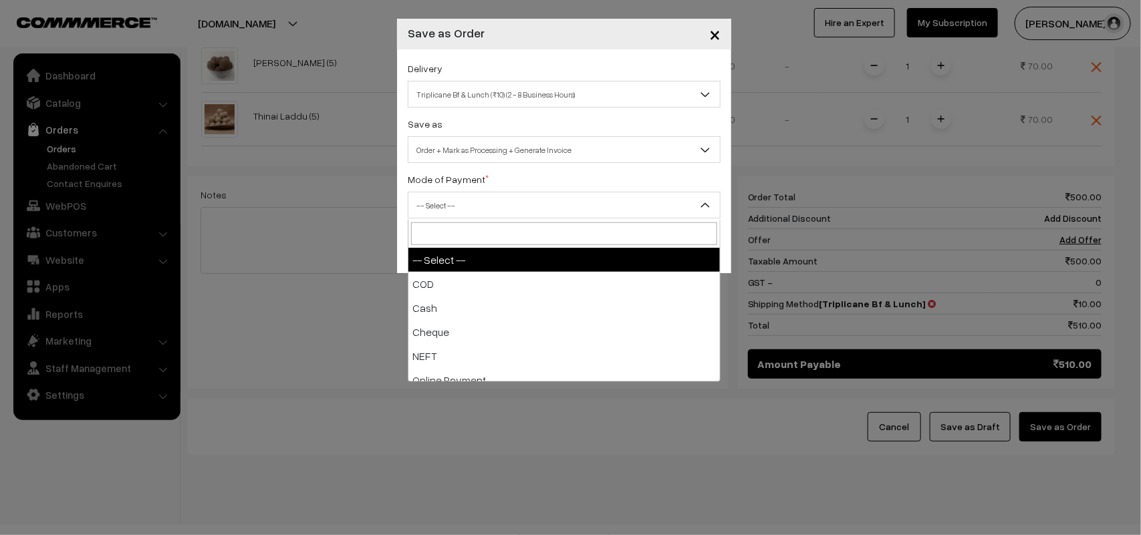
click at [436, 209] on span "-- Select --" at bounding box center [563, 205] width 311 height 23
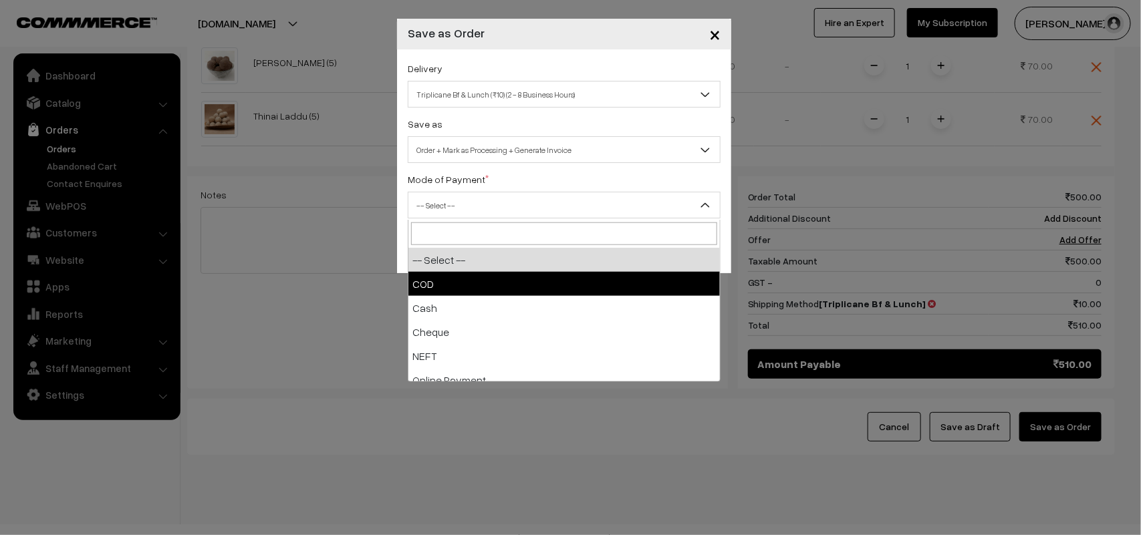
select select "1"
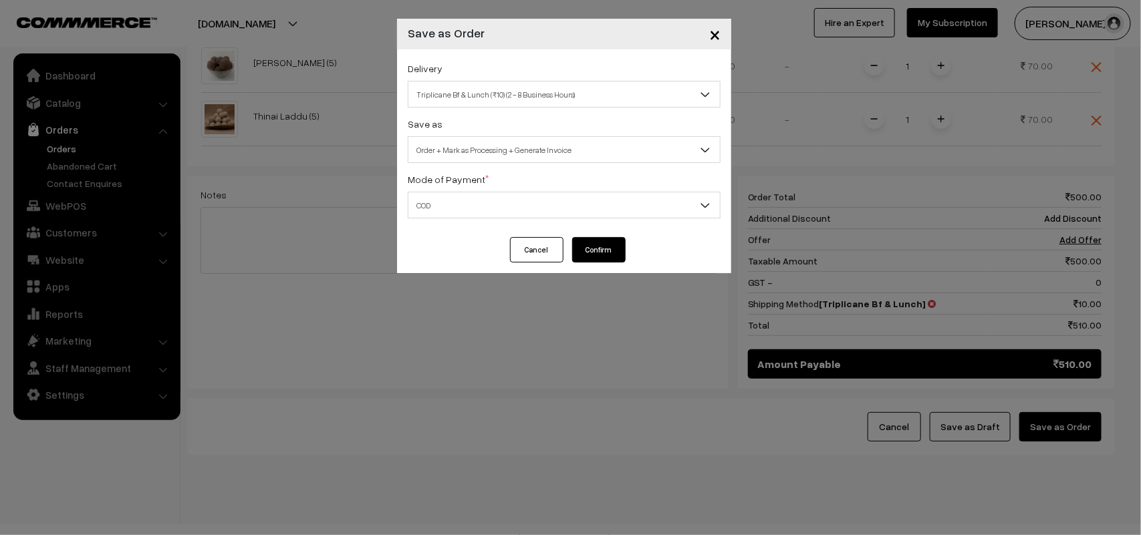
click at [595, 253] on button "Confirm" at bounding box center [598, 249] width 53 height 25
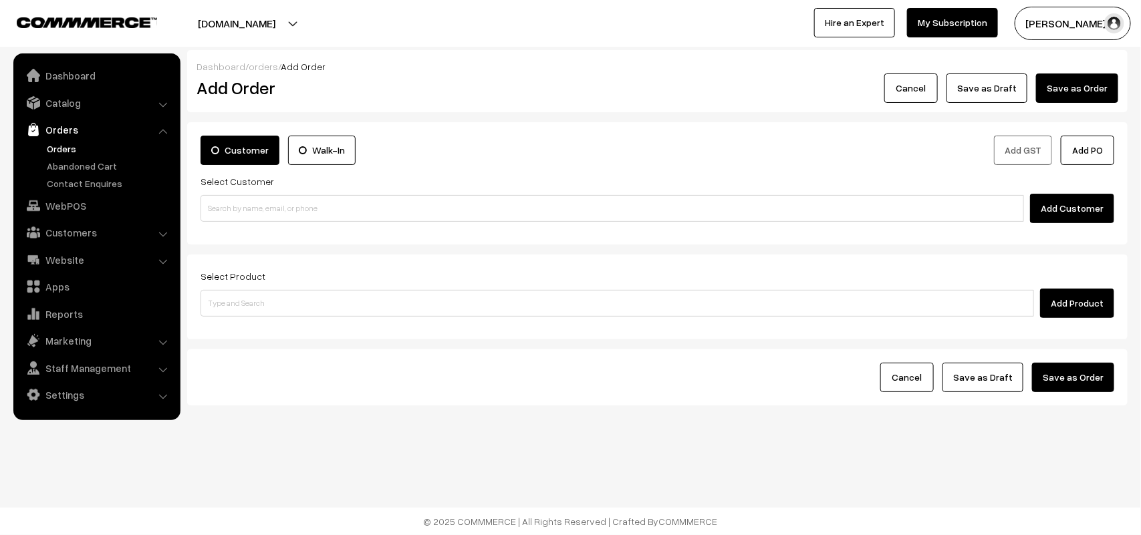
drag, startPoint x: 0, startPoint y: 0, endPoint x: 62, endPoint y: 147, distance: 159.6
click at [62, 147] on link "Orders" at bounding box center [109, 149] width 132 height 14
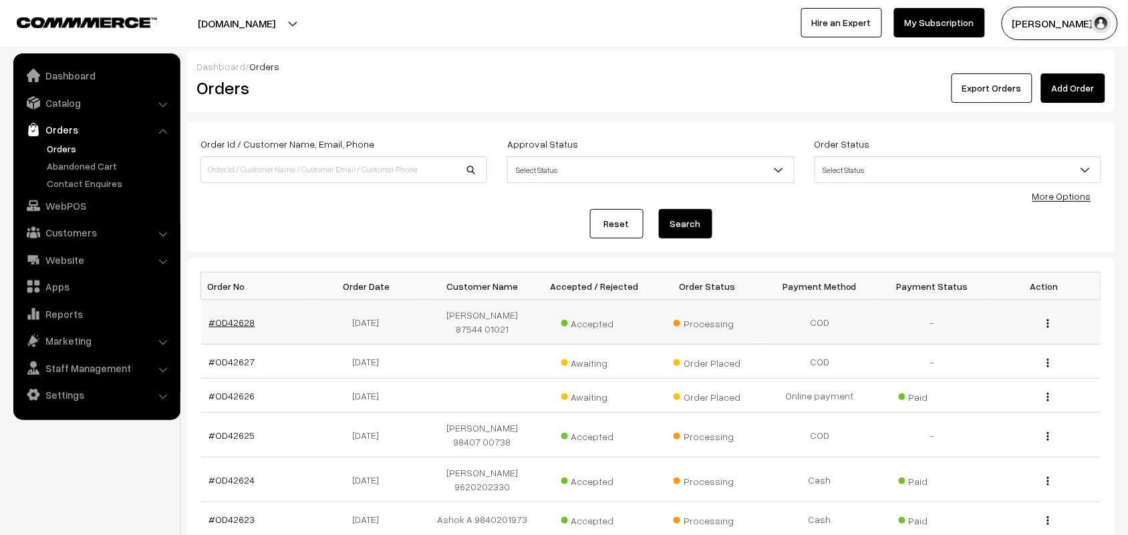
click at [238, 319] on link "#OD42628" at bounding box center [232, 322] width 46 height 11
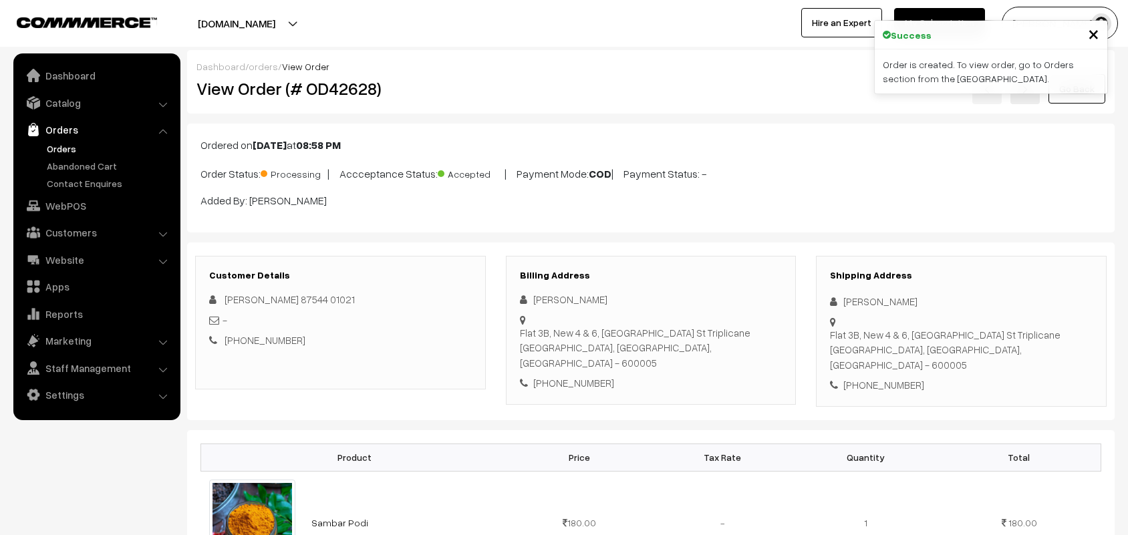
click at [408, 97] on h2 "View Order (# OD42628)" at bounding box center [340, 88] width 289 height 21
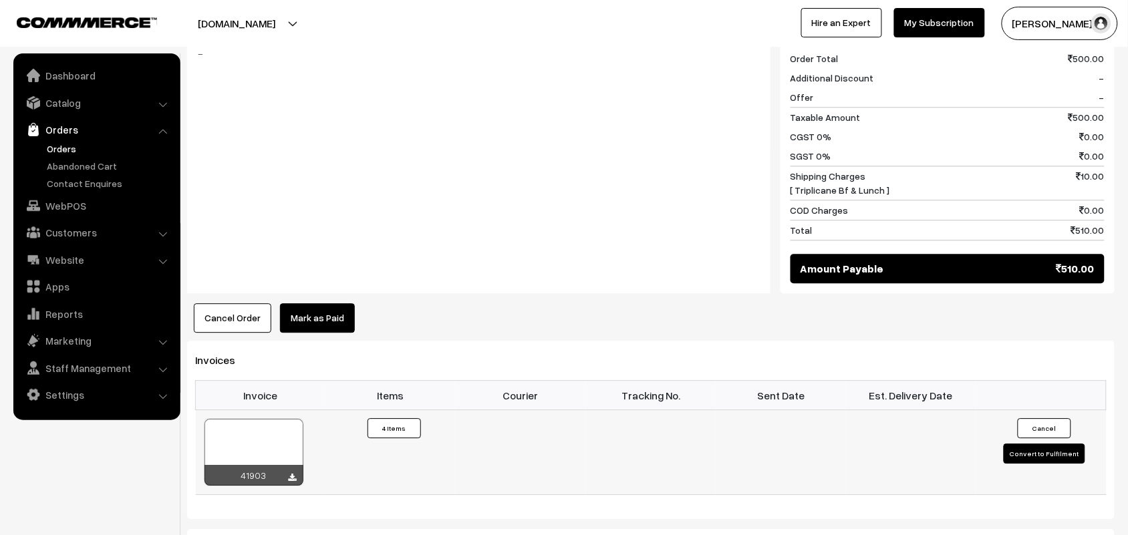
scroll to position [919, 0]
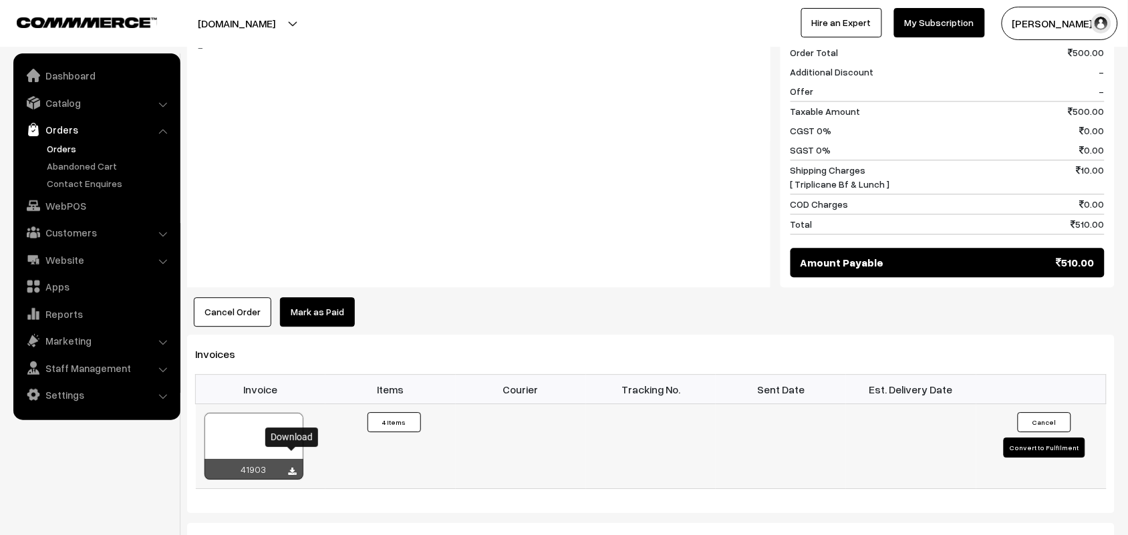
click at [291, 468] on icon at bounding box center [293, 472] width 8 height 9
click at [55, 202] on link "WebPOS" at bounding box center [96, 206] width 159 height 24
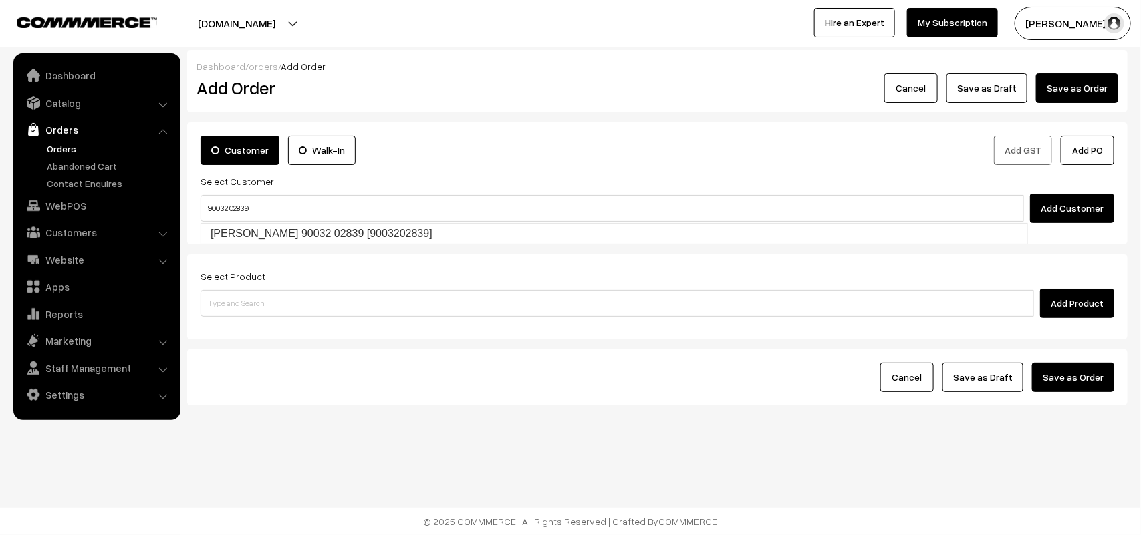
click at [227, 200] on input "90032 02839" at bounding box center [611, 208] width 823 height 27
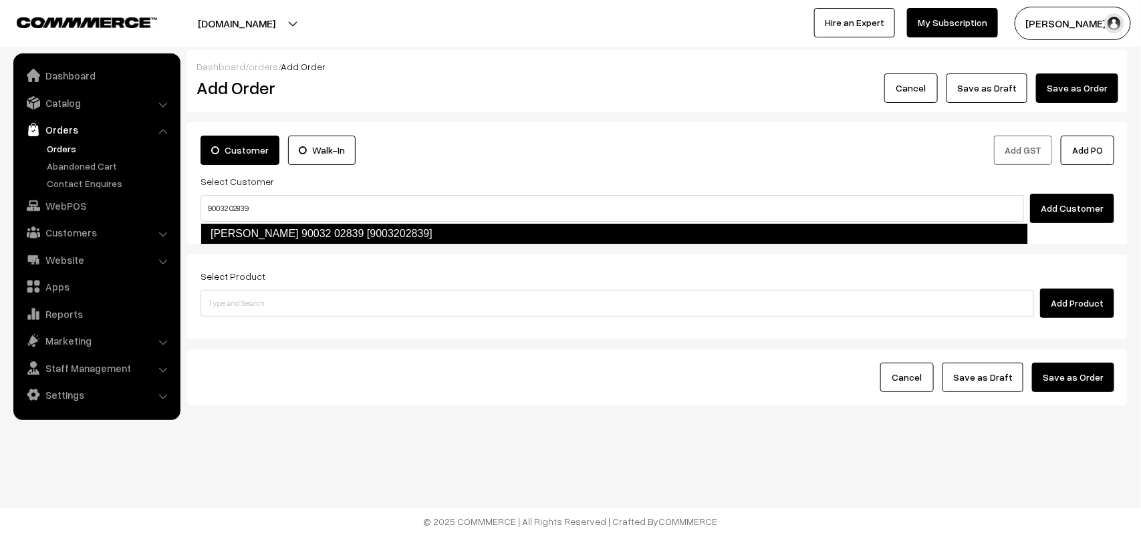
click at [244, 226] on link "[PERSON_NAME] 90032 02839 [9003202839]" at bounding box center [613, 233] width 827 height 21
type input "90032 02839"
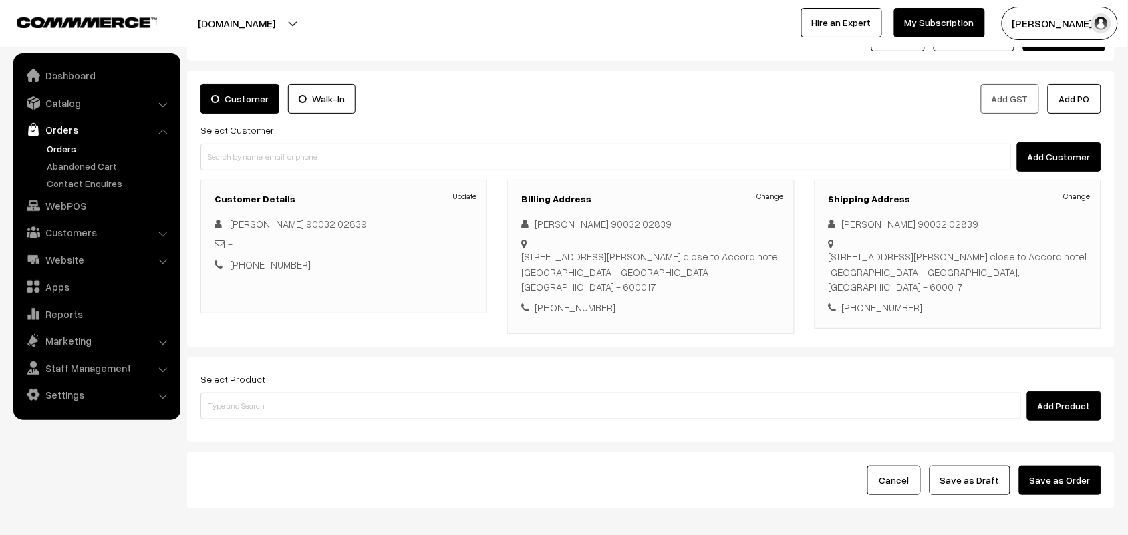
scroll to position [102, 0]
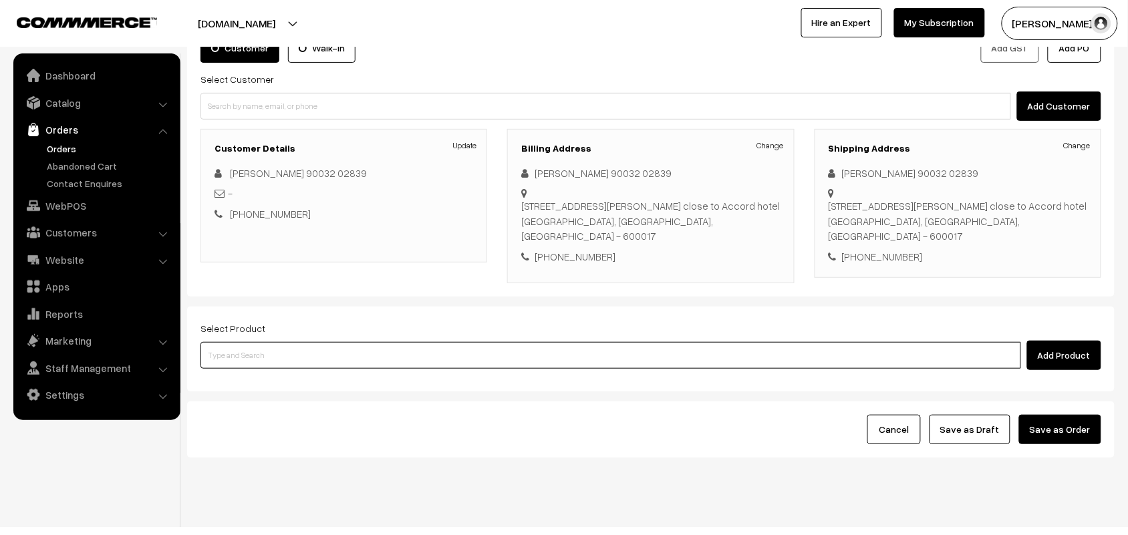
click at [289, 342] on input at bounding box center [610, 355] width 821 height 27
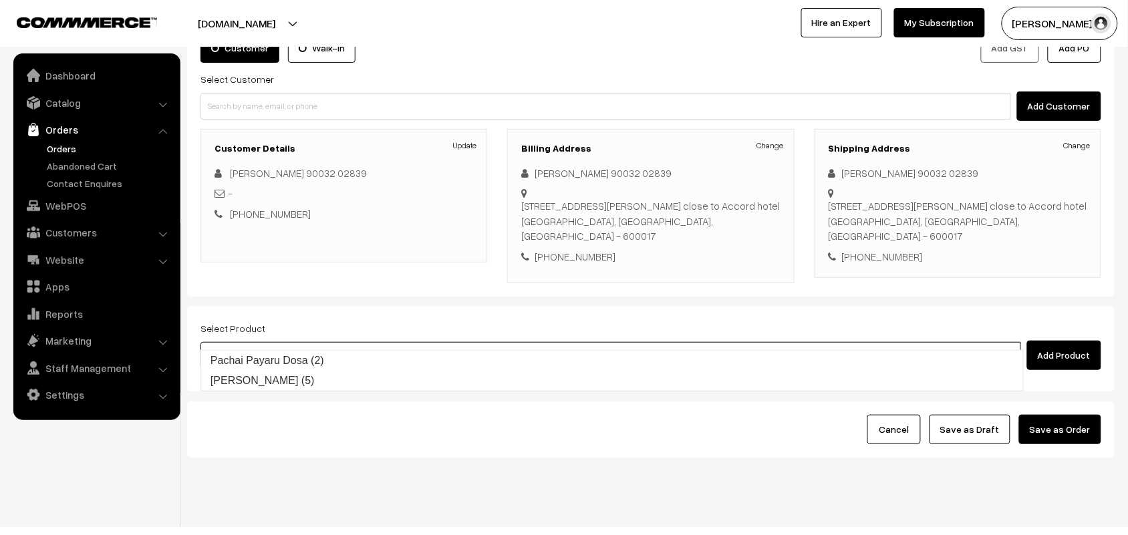
type input "p"
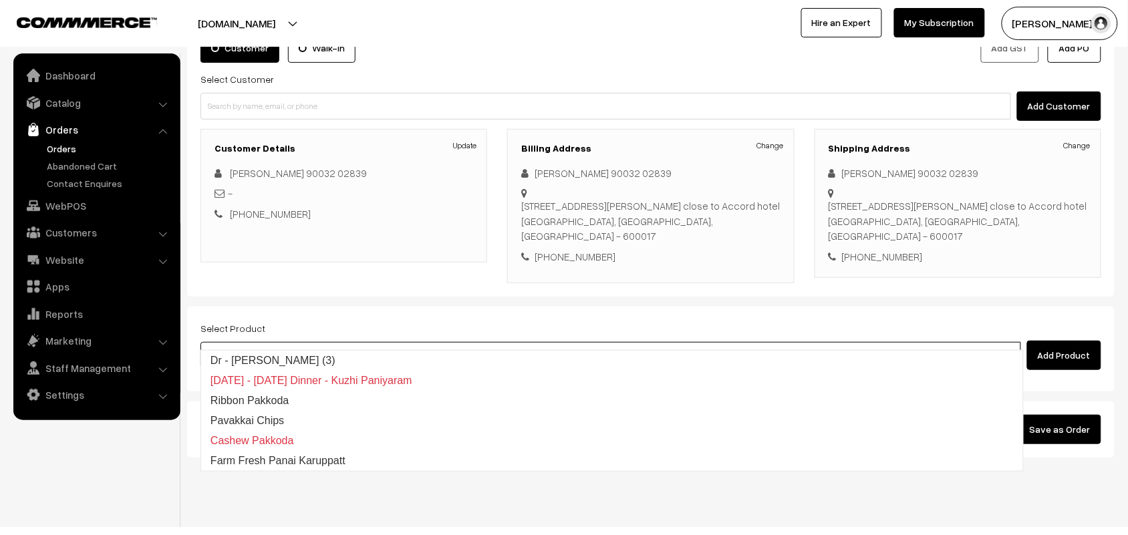
type input "p"
type input "pachai"
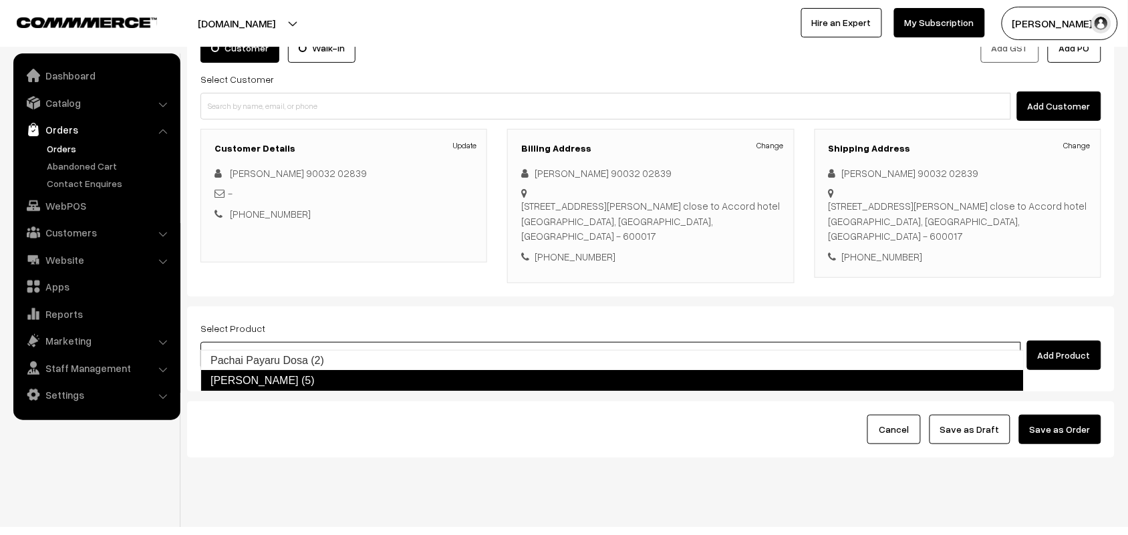
click at [289, 375] on link "Pachai Payaru Laddu (5)" at bounding box center [611, 380] width 823 height 21
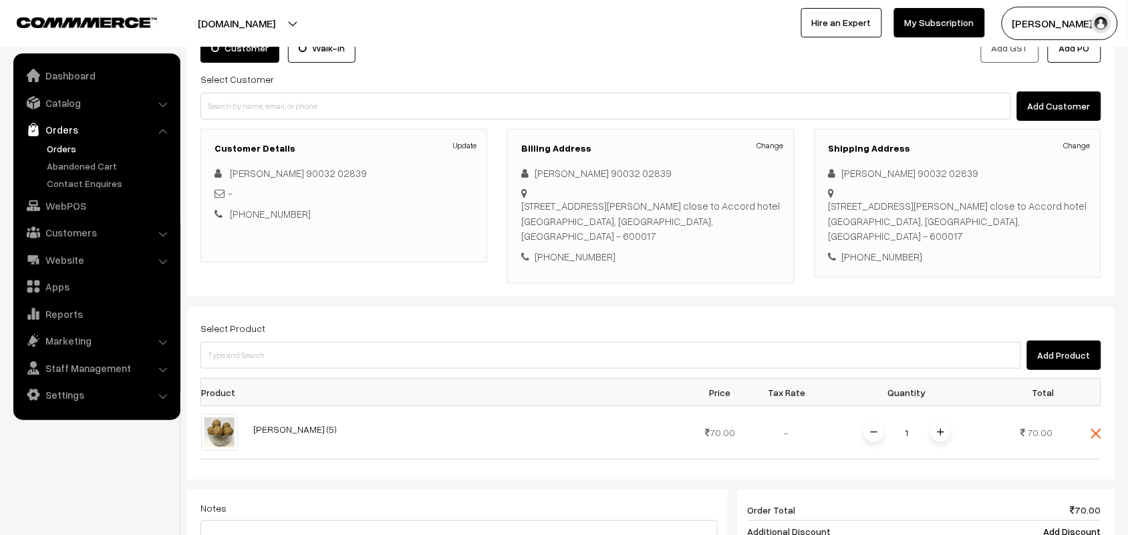
click at [301, 341] on div "Add Product" at bounding box center [650, 355] width 901 height 29
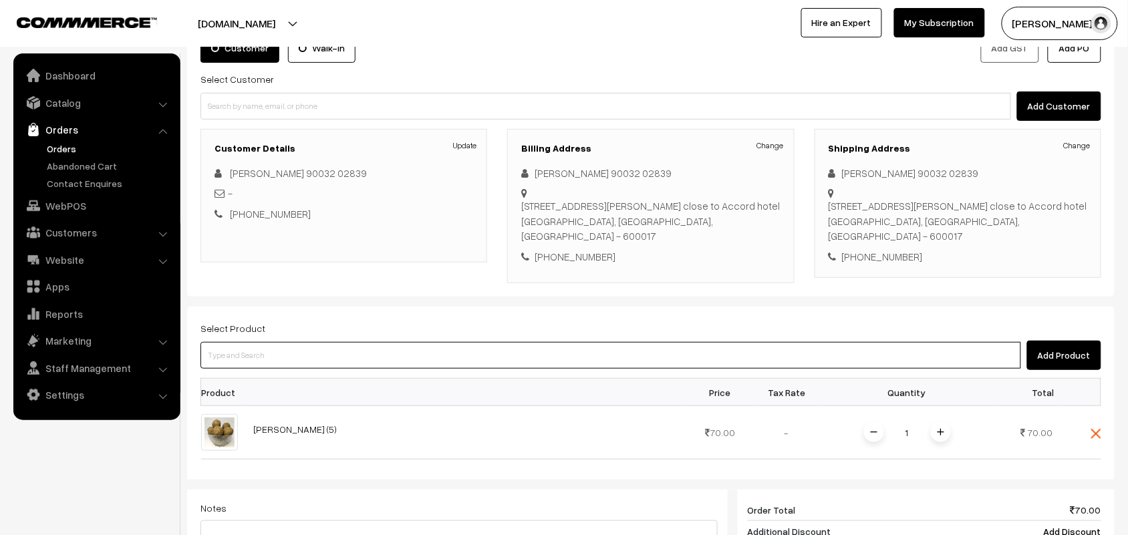
click at [301, 342] on input at bounding box center [610, 355] width 821 height 27
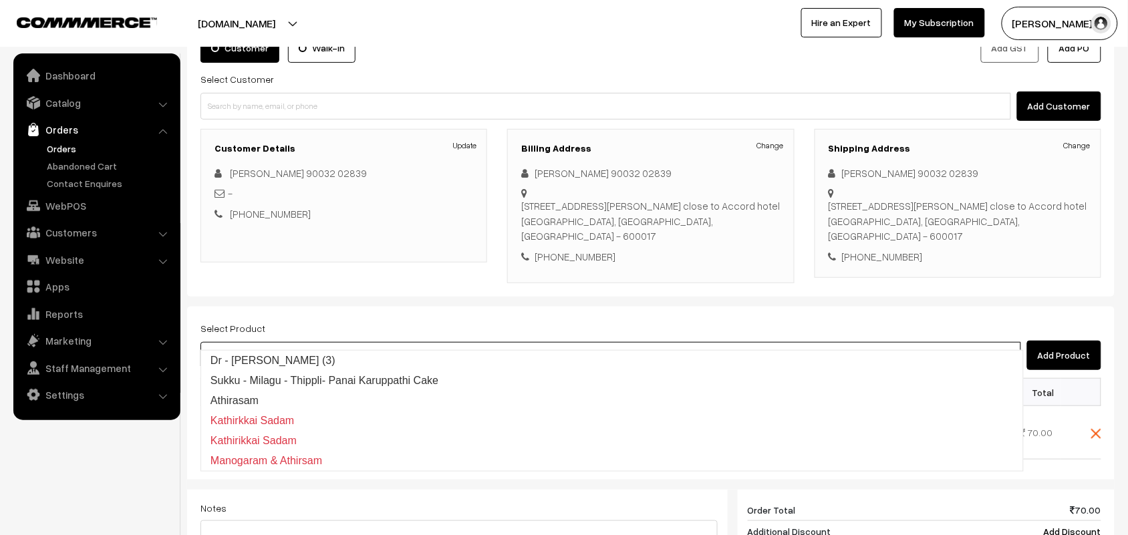
type input "t"
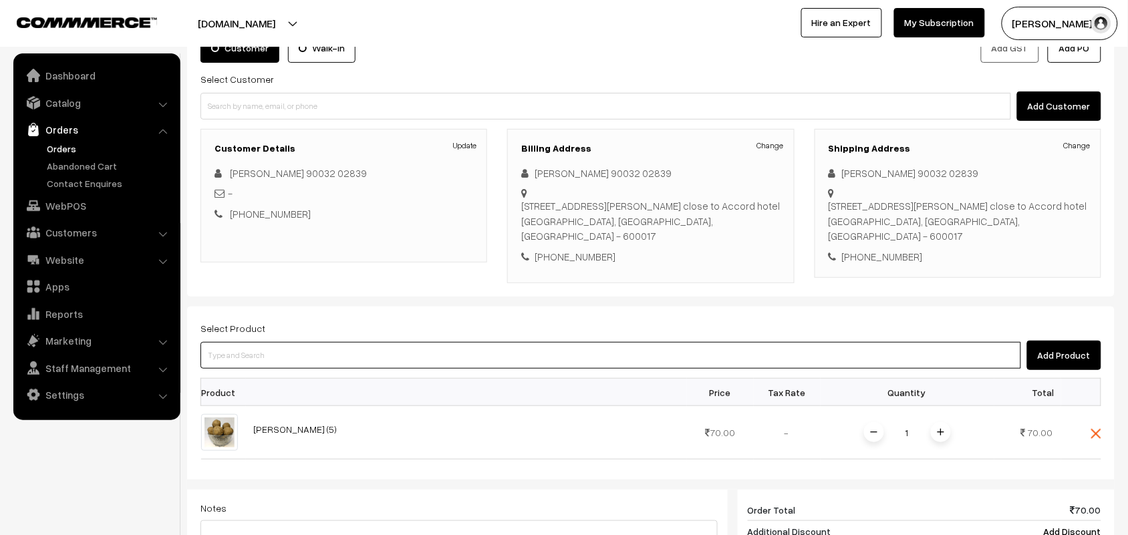
click at [244, 342] on input at bounding box center [610, 355] width 821 height 27
type input "wheat hal"
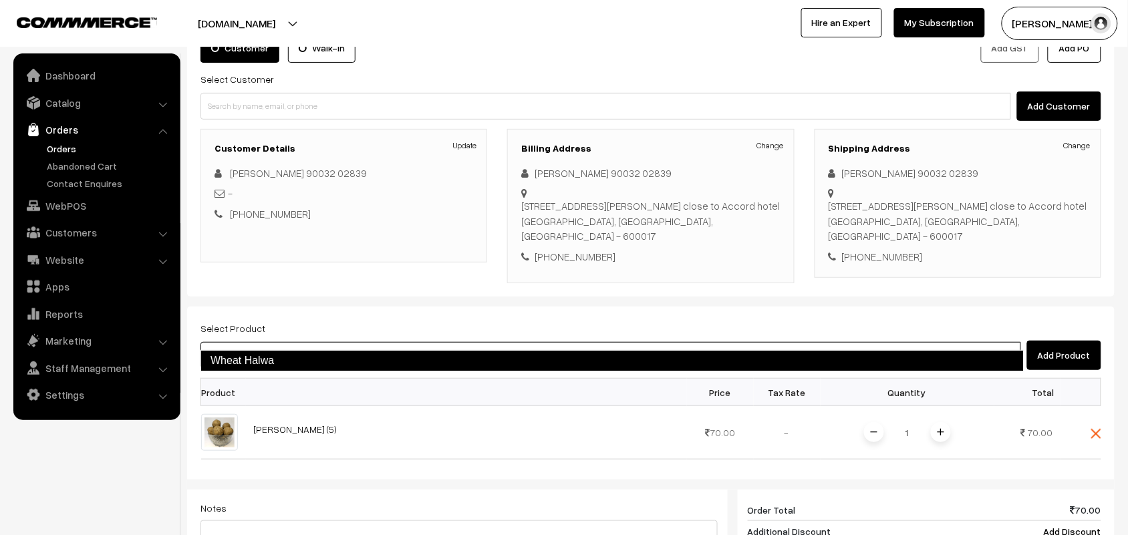
click at [251, 362] on link "Wheat Halwa" at bounding box center [611, 360] width 823 height 21
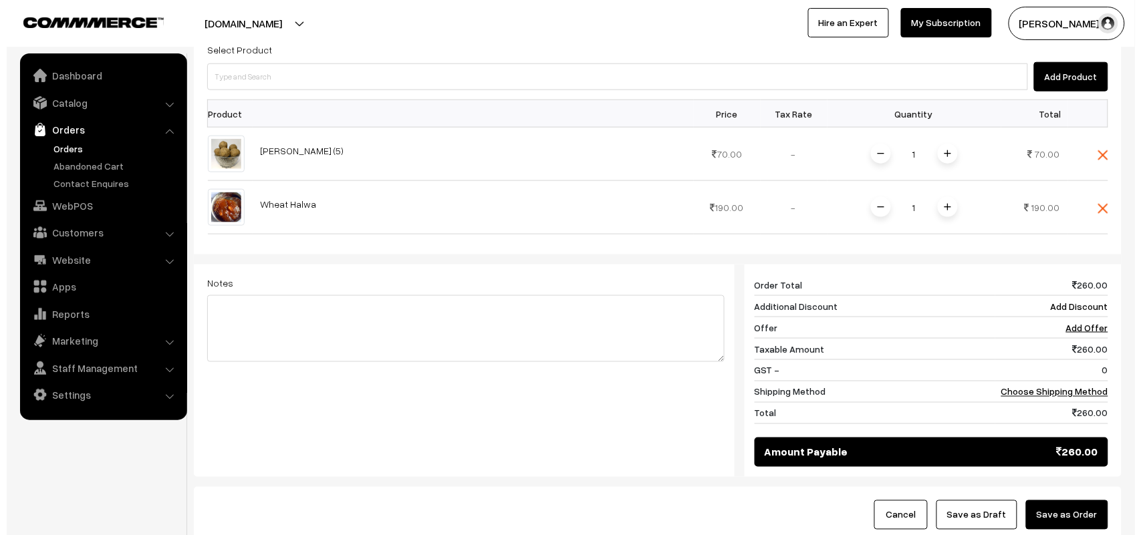
scroll to position [436, 0]
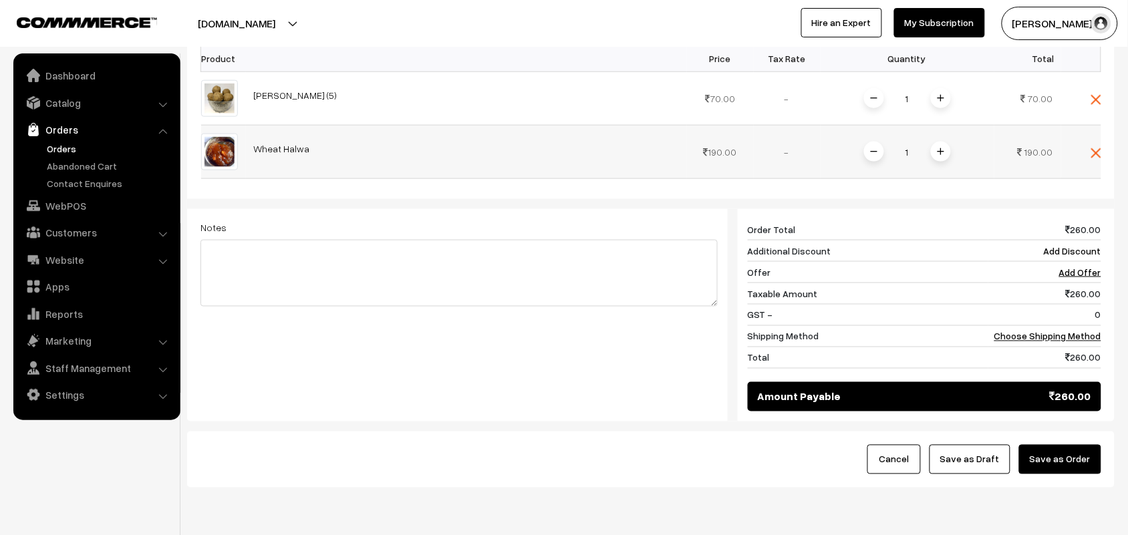
click at [946, 142] on span at bounding box center [941, 152] width 20 height 20
click at [944, 142] on span at bounding box center [941, 152] width 20 height 20
click at [1035, 326] on td "Choose Shipping Method" at bounding box center [1044, 336] width 113 height 21
click at [1030, 331] on link "Choose Shipping Method" at bounding box center [1047, 336] width 107 height 11
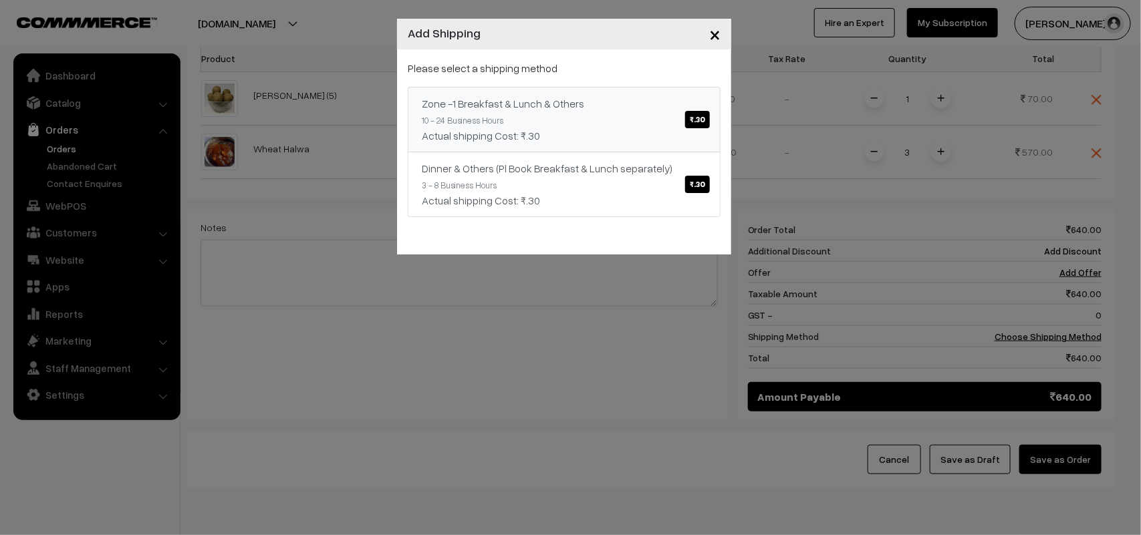
click at [573, 101] on div "Zone -1 Breakfast & Lunch & Others ₹.30" at bounding box center [564, 104] width 285 height 16
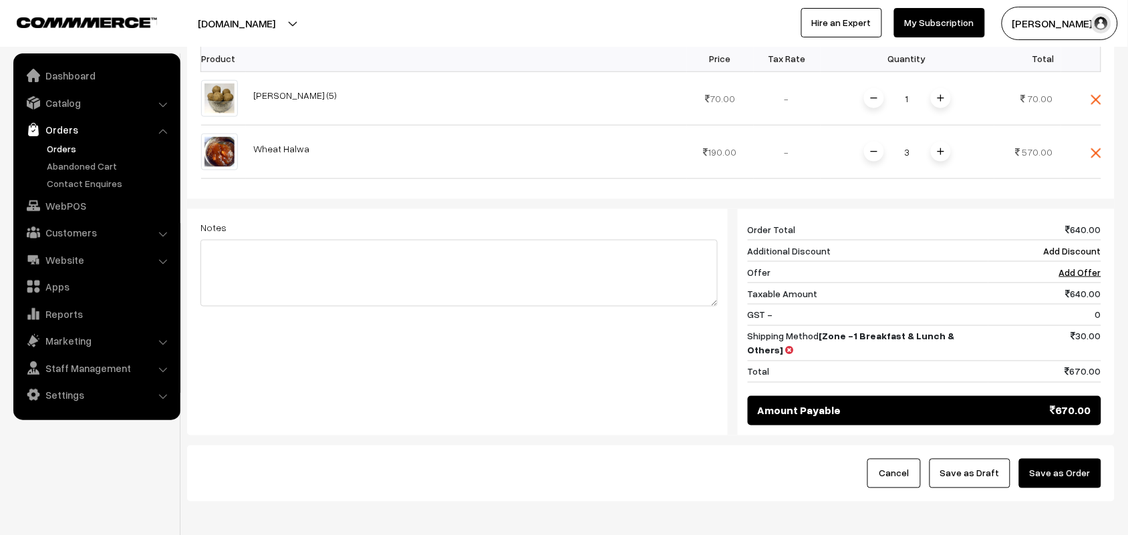
click at [1061, 459] on button "Save as Order" at bounding box center [1060, 473] width 82 height 29
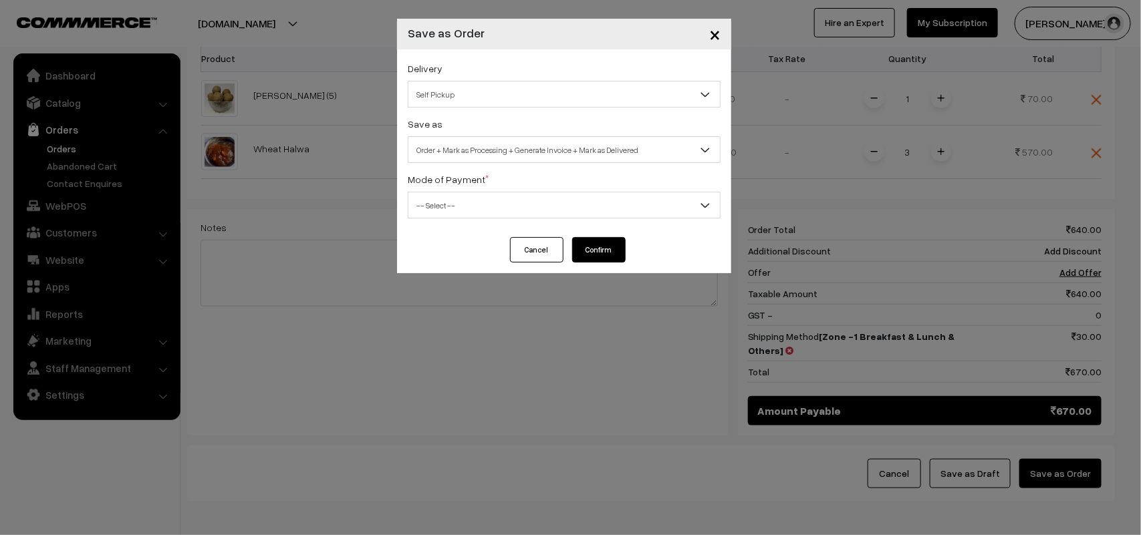
click at [453, 95] on span "Self Pickup" at bounding box center [563, 94] width 311 height 23
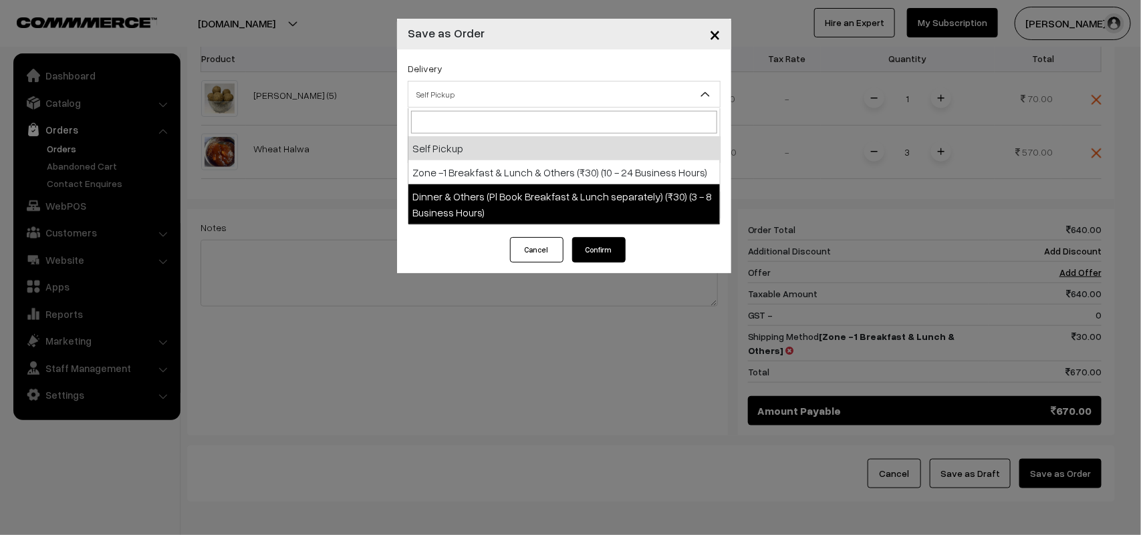
drag, startPoint x: 499, startPoint y: 192, endPoint x: 503, endPoint y: 180, distance: 12.9
select select "ZON1"
select select "3"
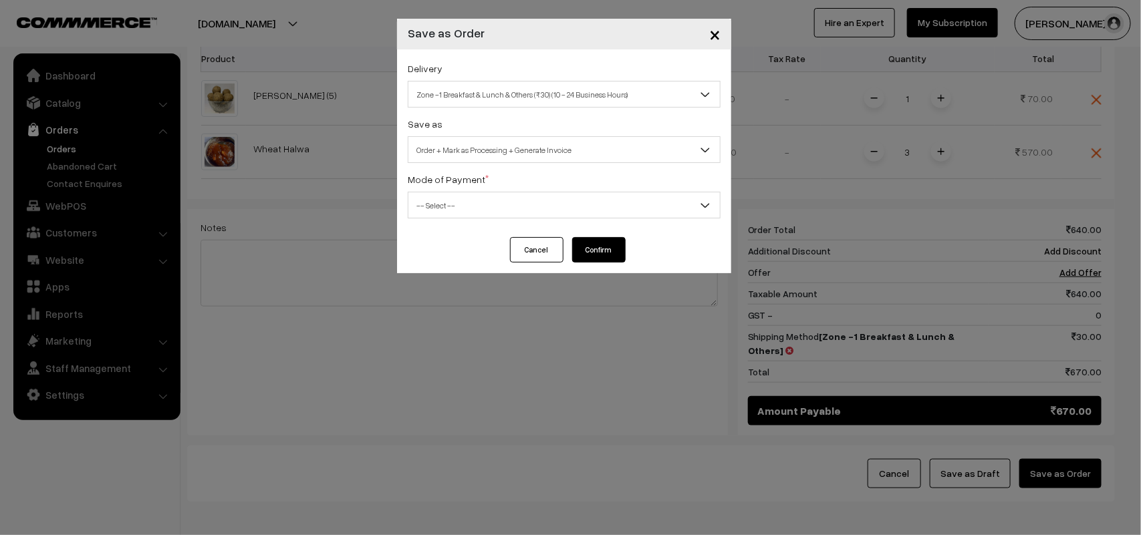
click at [488, 148] on span "Order + Mark as Processing + Generate Invoice" at bounding box center [563, 149] width 311 height 23
click at [456, 207] on span "-- Select --" at bounding box center [563, 205] width 311 height 23
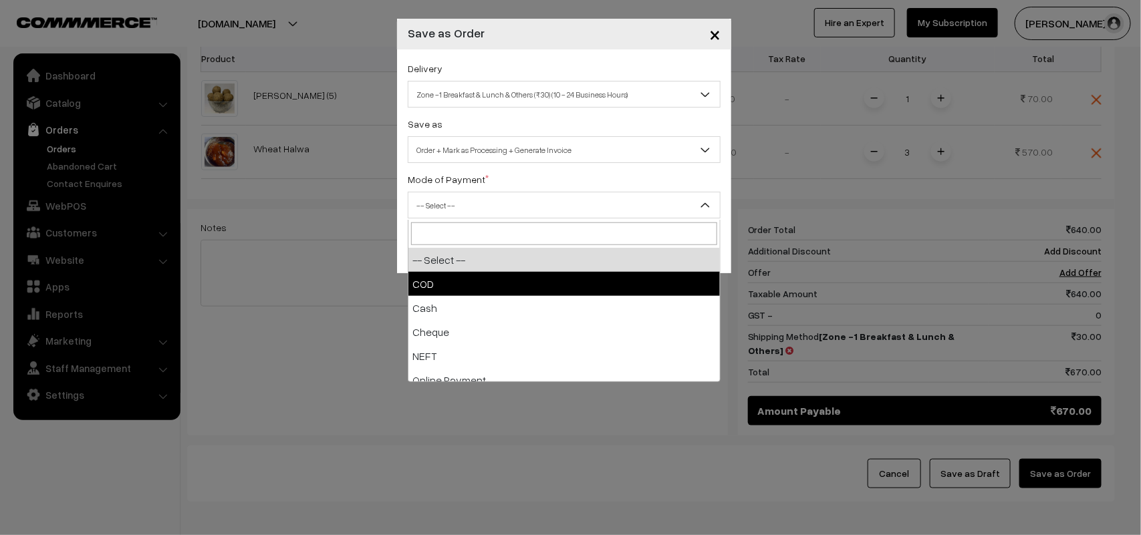
select select "1"
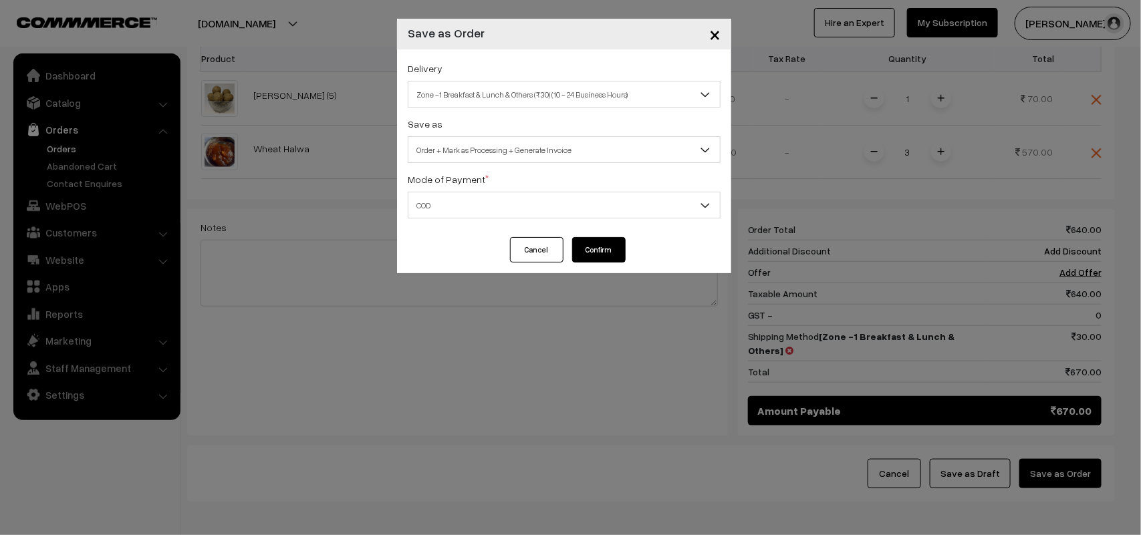
click at [616, 249] on button "Confirm" at bounding box center [598, 249] width 53 height 25
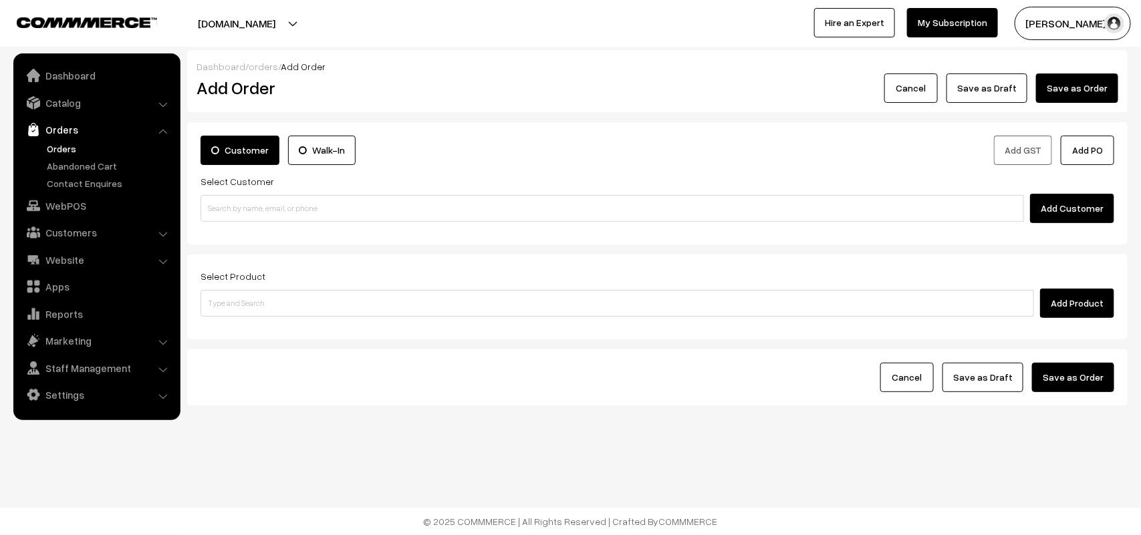
click at [65, 152] on link "Orders" at bounding box center [109, 149] width 132 height 14
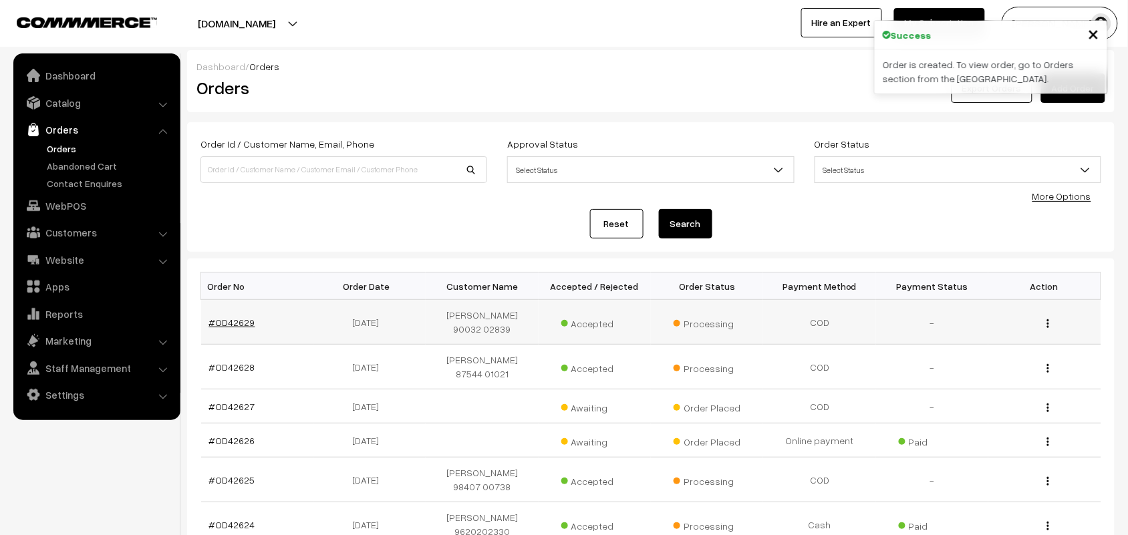
click at [251, 323] on link "#OD42629" at bounding box center [232, 322] width 46 height 11
click at [241, 326] on link "#OD42629" at bounding box center [232, 322] width 46 height 11
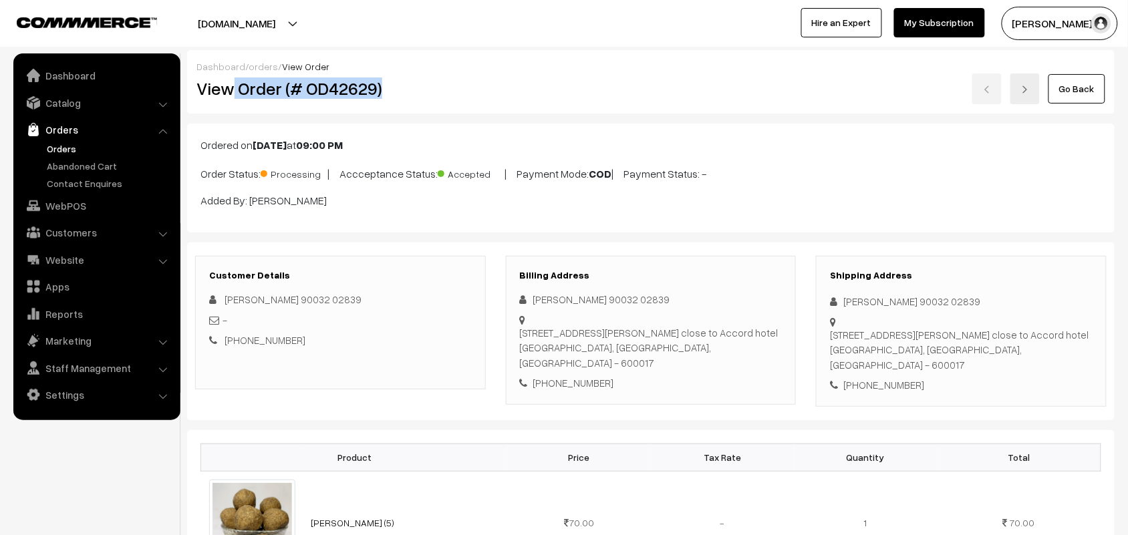
drag, startPoint x: 0, startPoint y: 0, endPoint x: 606, endPoint y: 121, distance: 618.1
click at [413, 82] on h2 "View Order (# OD42629)" at bounding box center [340, 88] width 289 height 21
click at [217, 76] on div "View Order (# OD42629)" at bounding box center [340, 89] width 309 height 31
click at [245, 89] on h2 "View Order (# OD42629)" at bounding box center [340, 88] width 289 height 21
drag, startPoint x: 239, startPoint y: 87, endPoint x: 541, endPoint y: 102, distance: 303.1
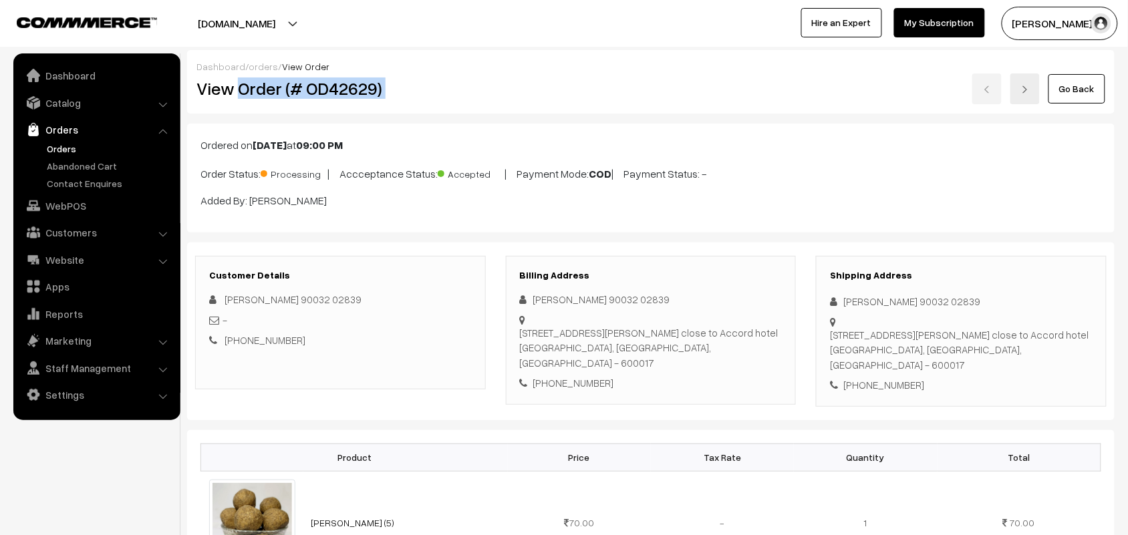
click at [541, 102] on div "View Order (# OD42629) Go Back" at bounding box center [650, 89] width 929 height 31
copy div "Order (# OD42629)"
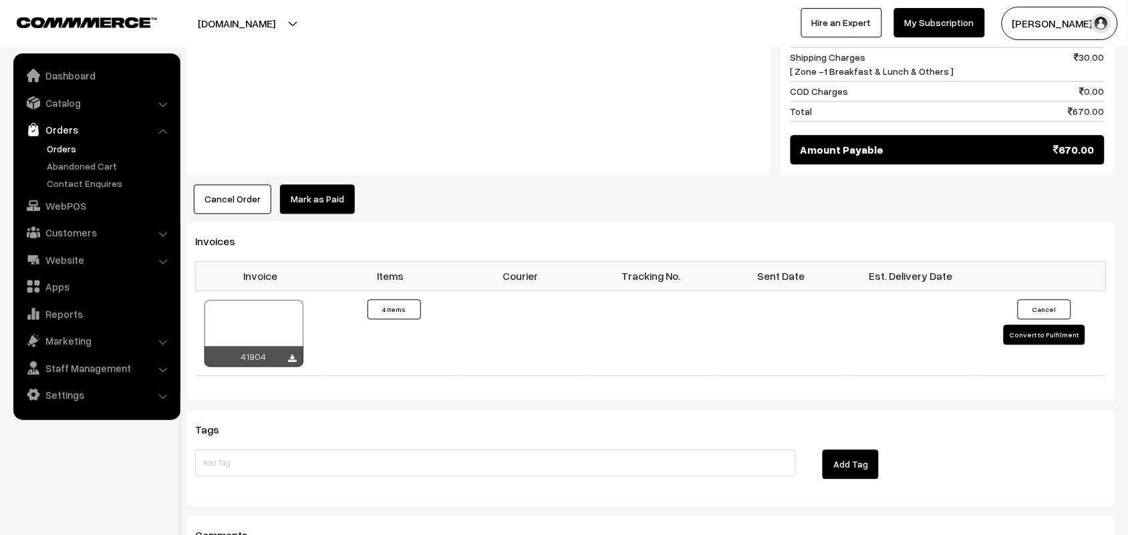
scroll to position [1002, 0]
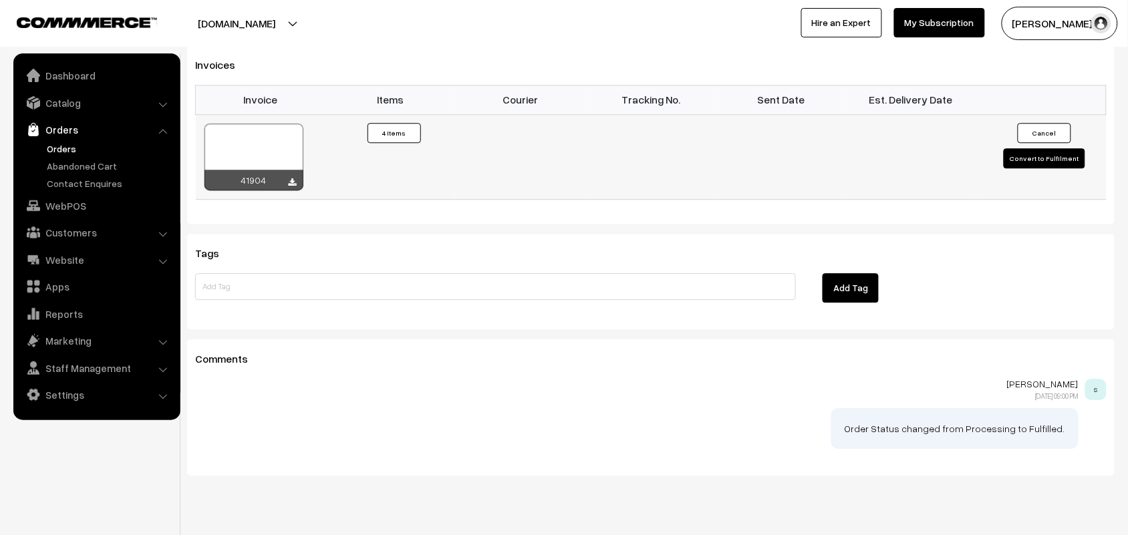
click at [297, 170] on div "41904" at bounding box center [253, 180] width 99 height 21
click at [292, 178] on icon at bounding box center [293, 182] width 8 height 9
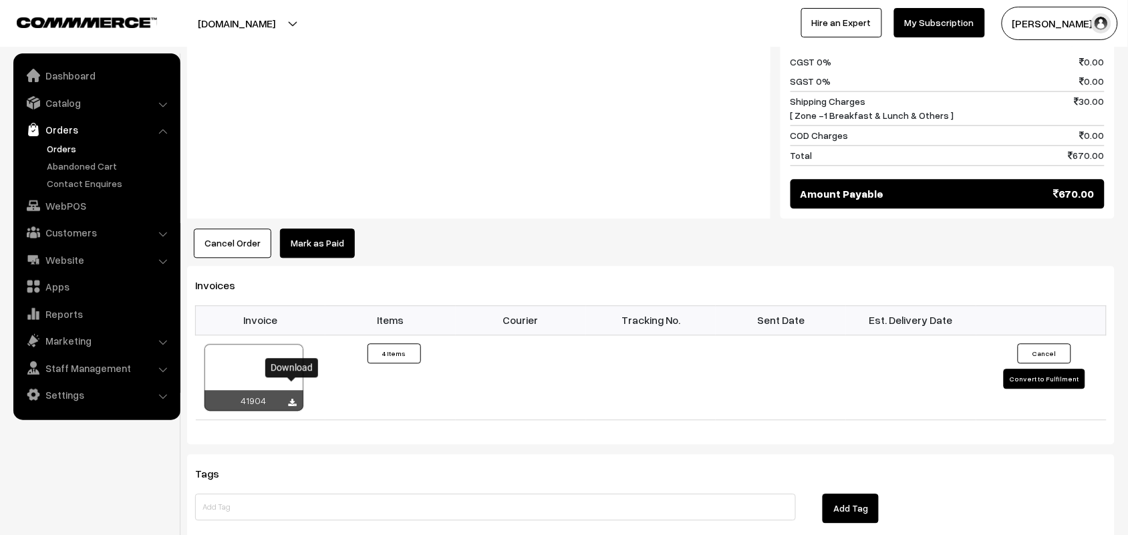
scroll to position [919, 0]
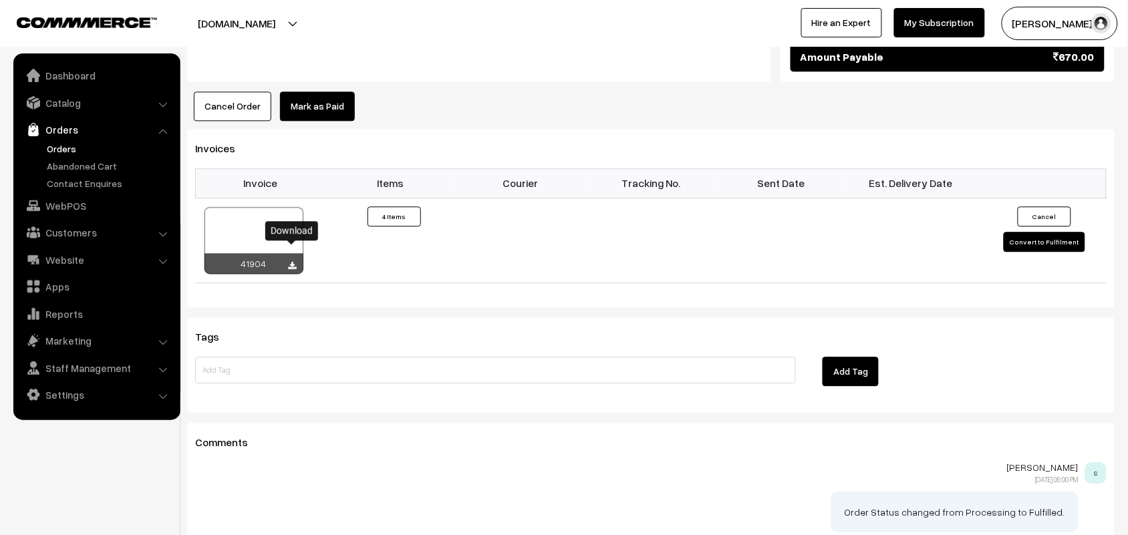
click at [239, 92] on button "Cancel Order" at bounding box center [233, 106] width 78 height 29
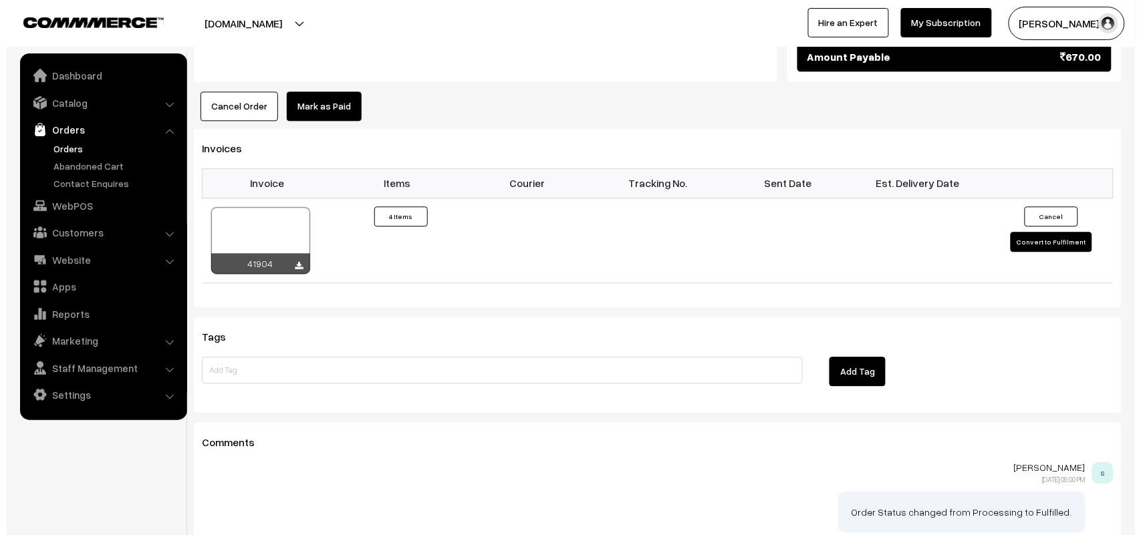
scroll to position [922, 0]
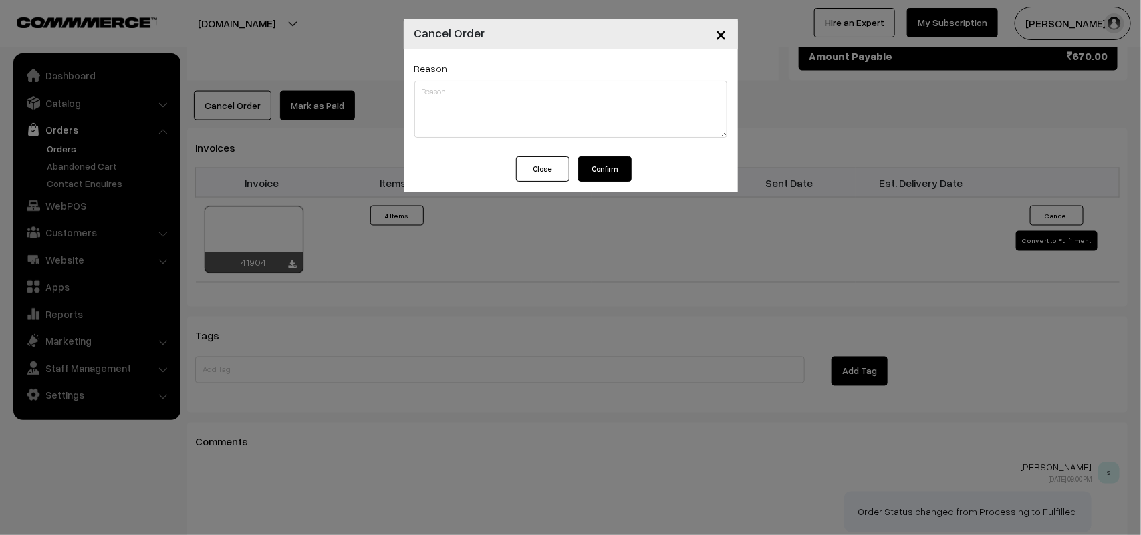
click at [583, 168] on button "Confirm" at bounding box center [604, 168] width 53 height 25
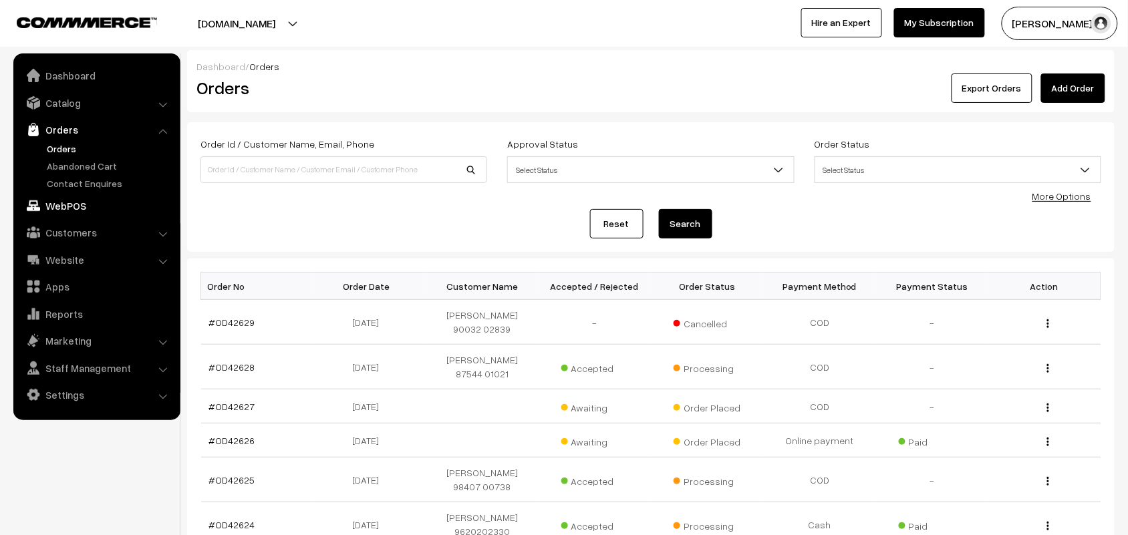
click at [51, 206] on link "WebPOS" at bounding box center [96, 206] width 159 height 24
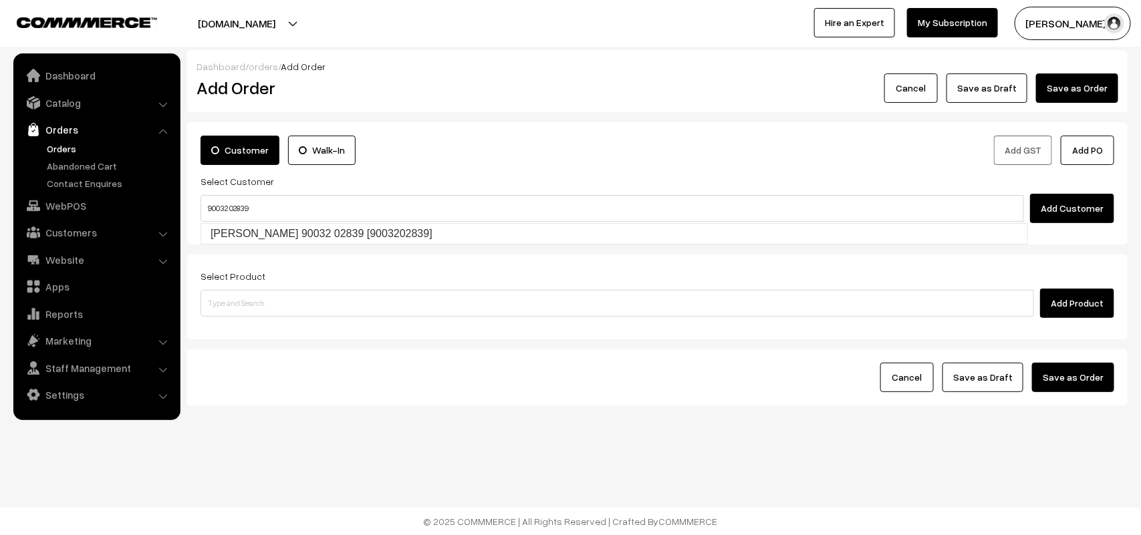
click at [228, 199] on input "90032 02839" at bounding box center [611, 208] width 823 height 27
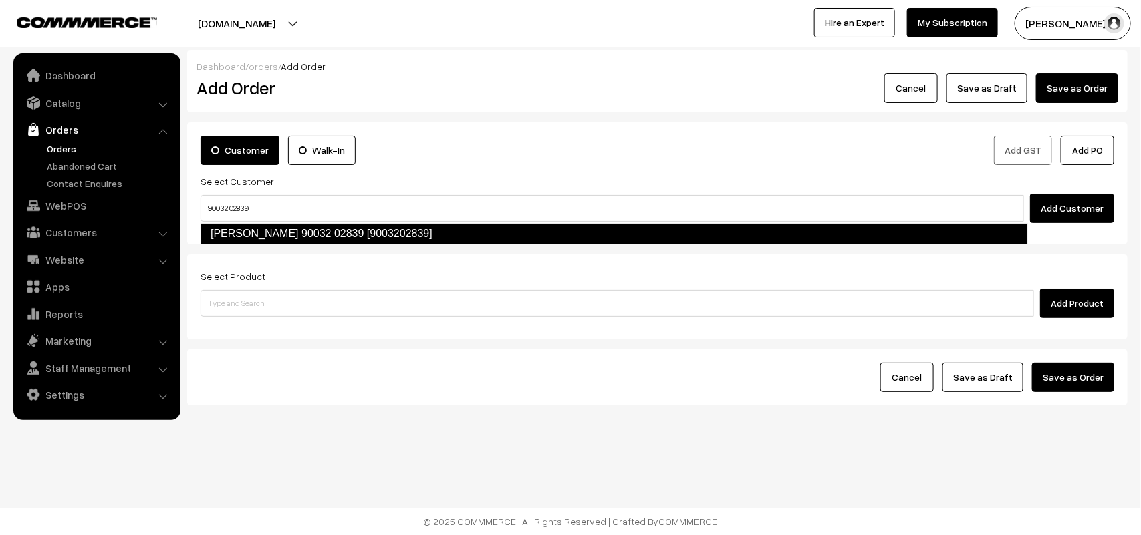
click at [239, 225] on link "[PERSON_NAME] 90032 02839 [9003202839]" at bounding box center [613, 233] width 827 height 21
type input "90032 02839"
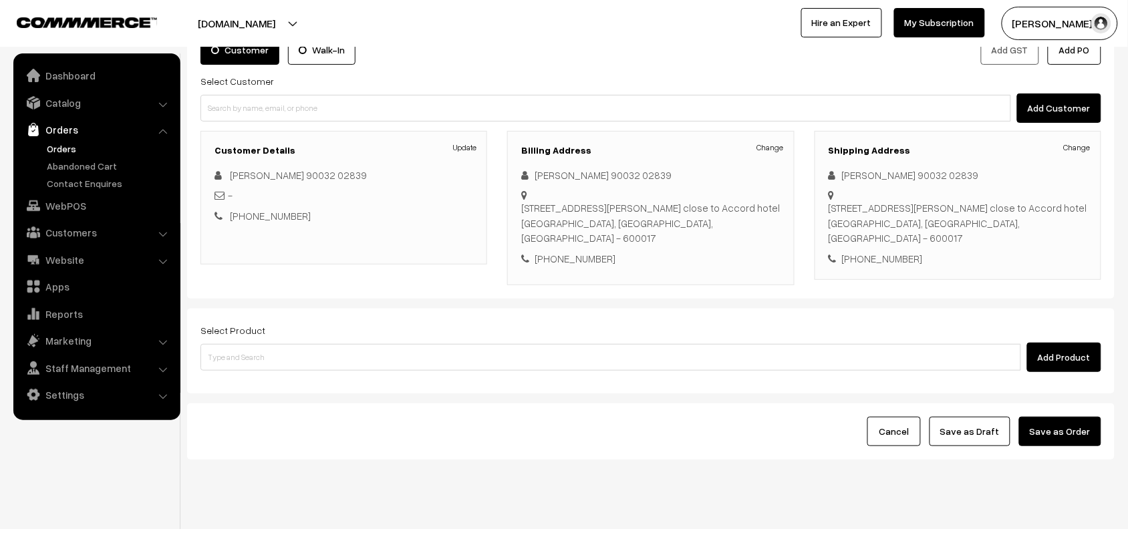
scroll to position [102, 0]
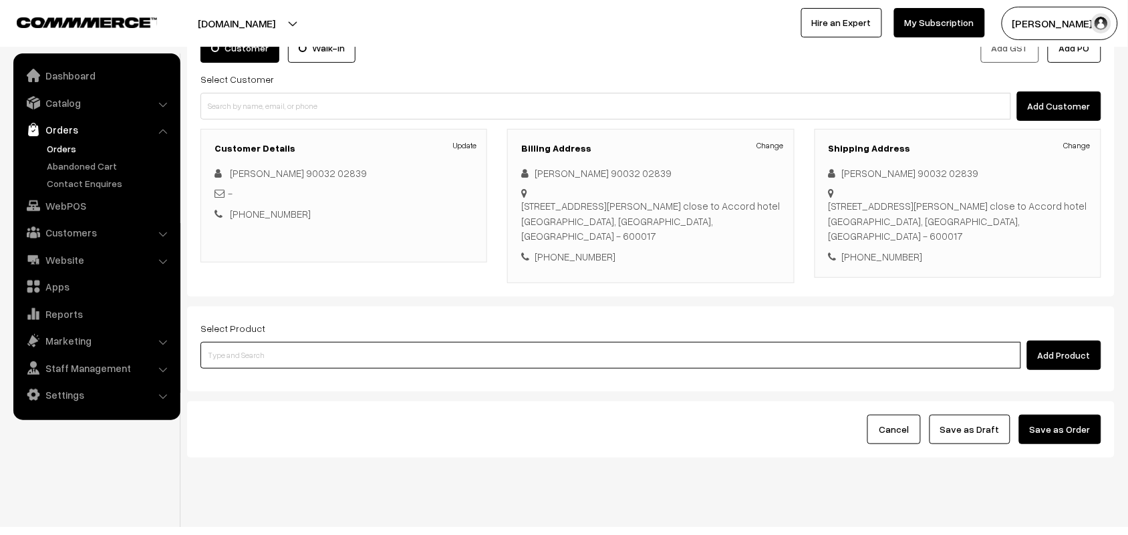
click at [234, 342] on input at bounding box center [610, 355] width 821 height 27
type input "pachai"
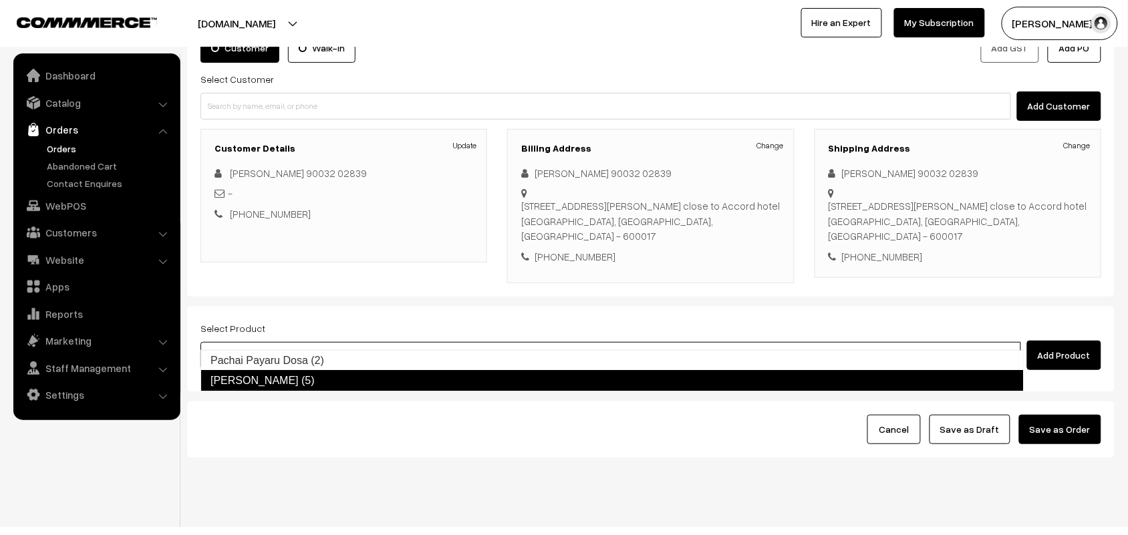
click at [255, 384] on link "[PERSON_NAME] (5)" at bounding box center [611, 380] width 823 height 21
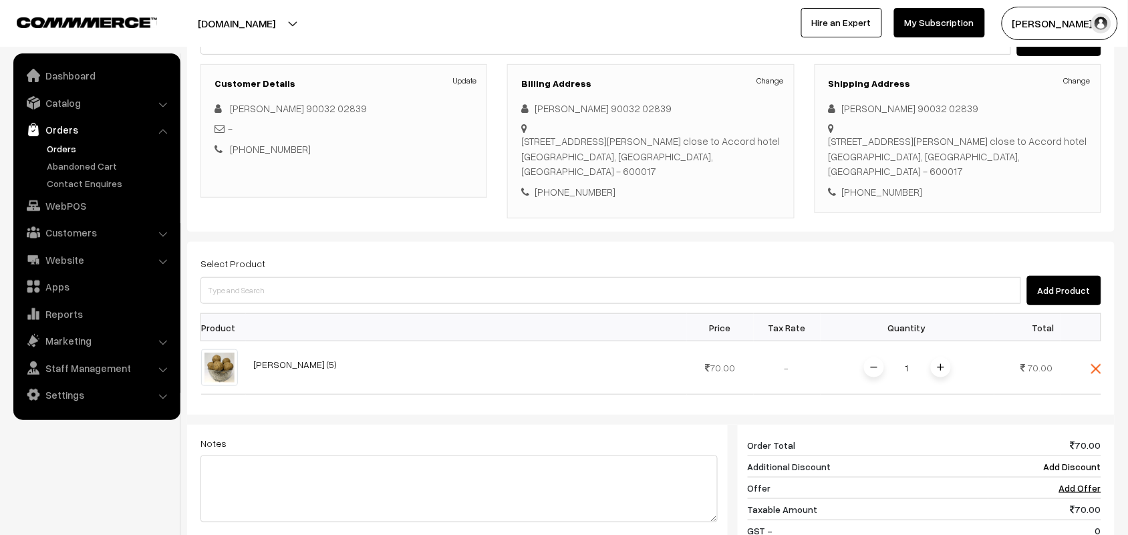
scroll to position [186, 0]
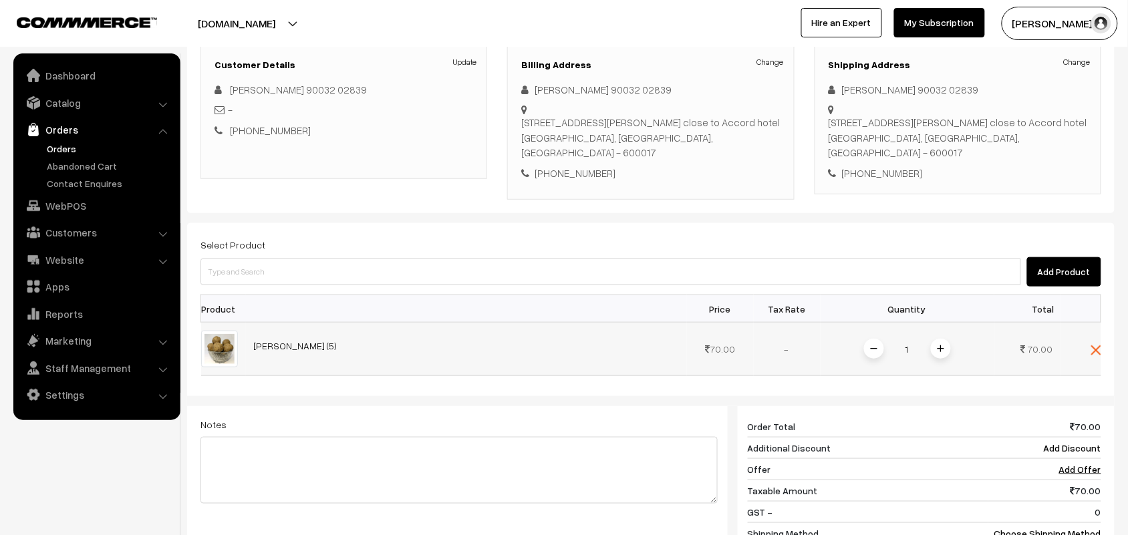
click at [944, 346] on img at bounding box center [941, 349] width 7 height 7
click at [943, 346] on img at bounding box center [941, 349] width 7 height 7
click at [941, 346] on img at bounding box center [941, 349] width 7 height 7
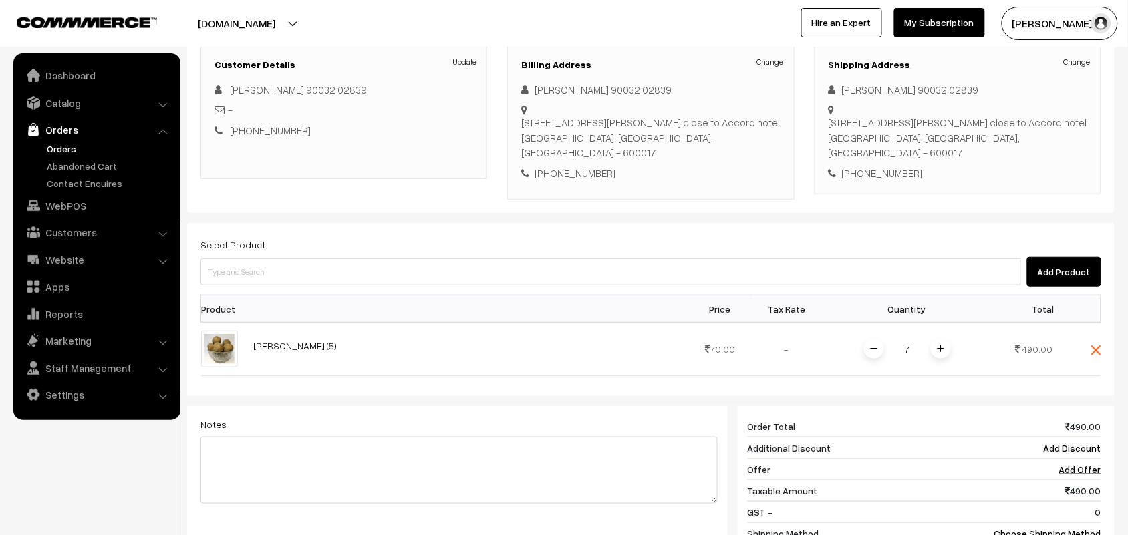
click at [941, 346] on img at bounding box center [941, 349] width 7 height 7
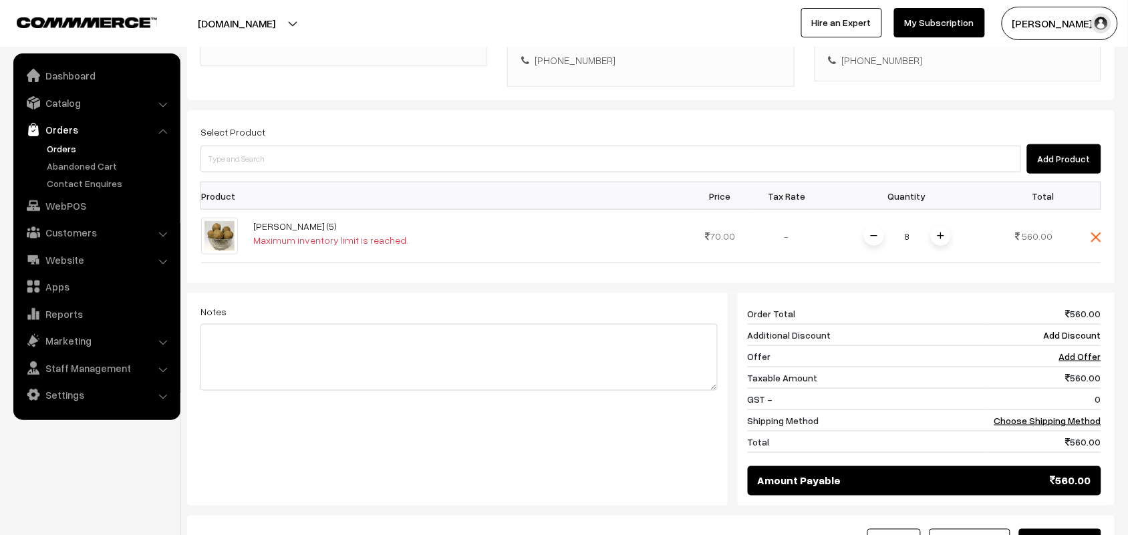
scroll to position [269, 0]
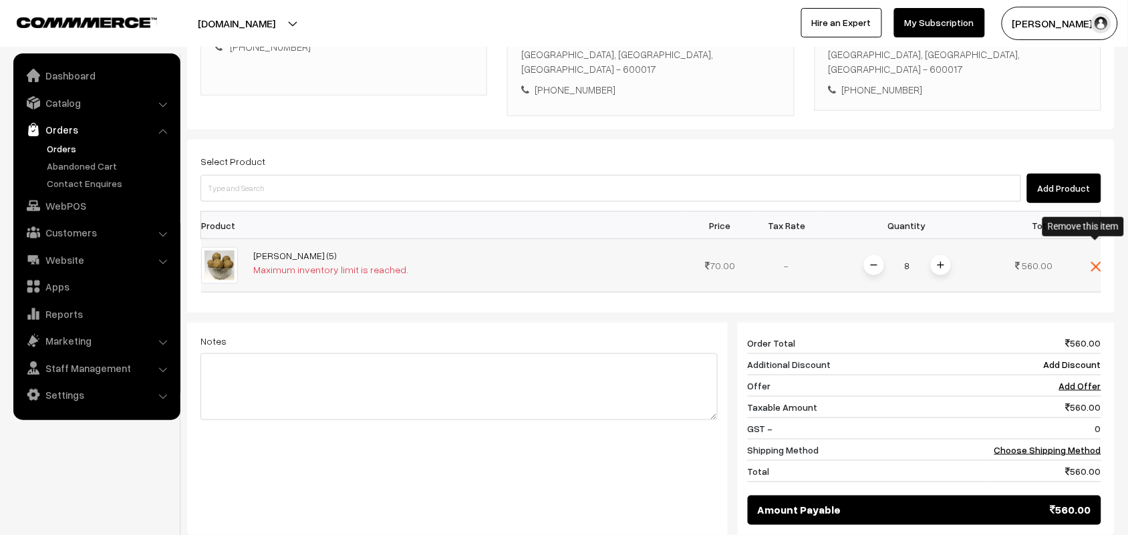
click at [1095, 262] on img at bounding box center [1096, 267] width 10 height 10
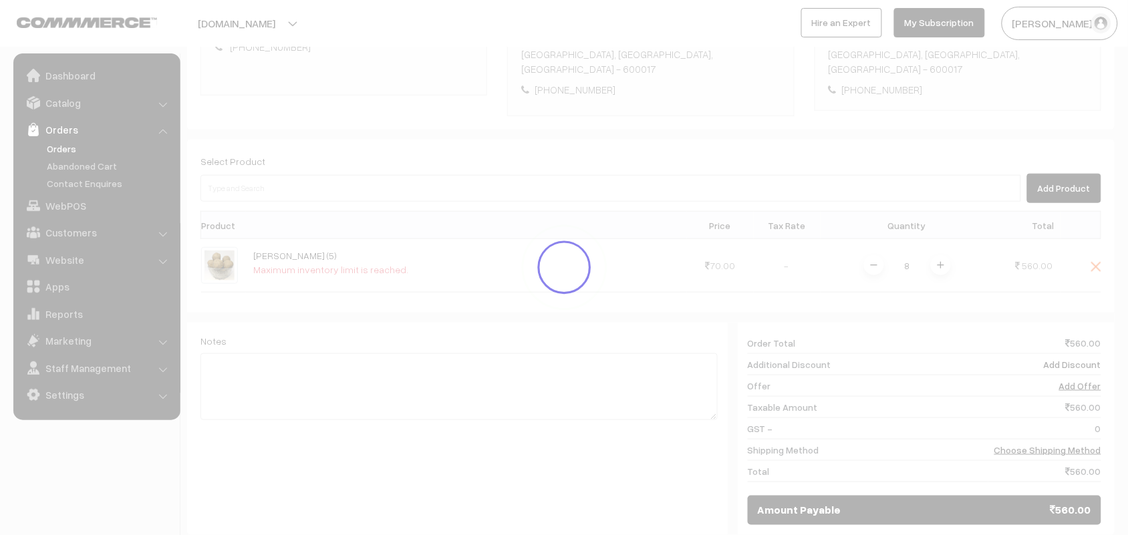
scroll to position [102, 0]
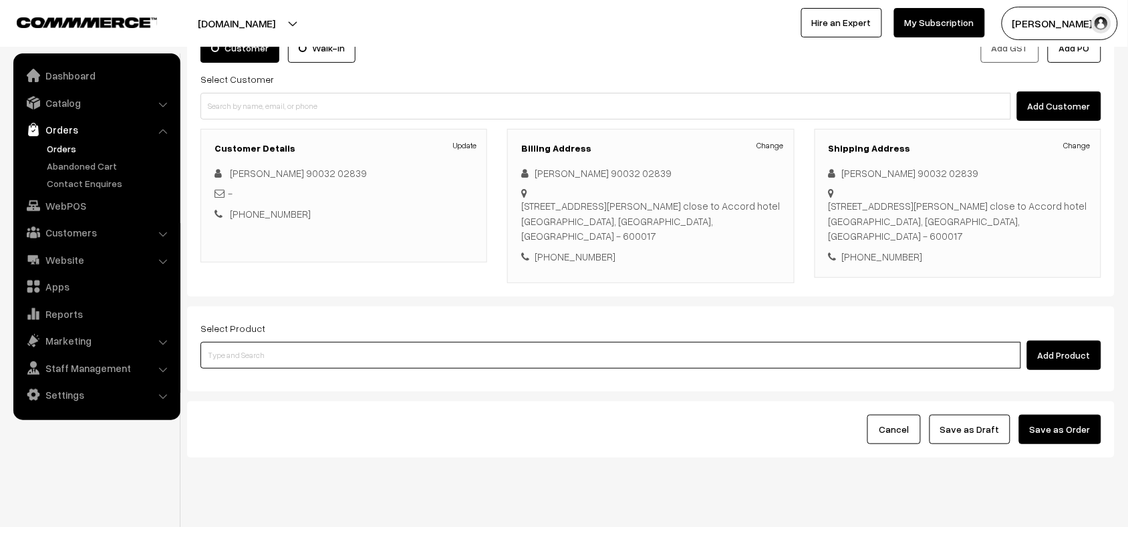
drag, startPoint x: 259, startPoint y: 333, endPoint x: 265, endPoint y: 328, distance: 7.6
click at [259, 342] on input at bounding box center [610, 355] width 821 height 27
type input "pachai"
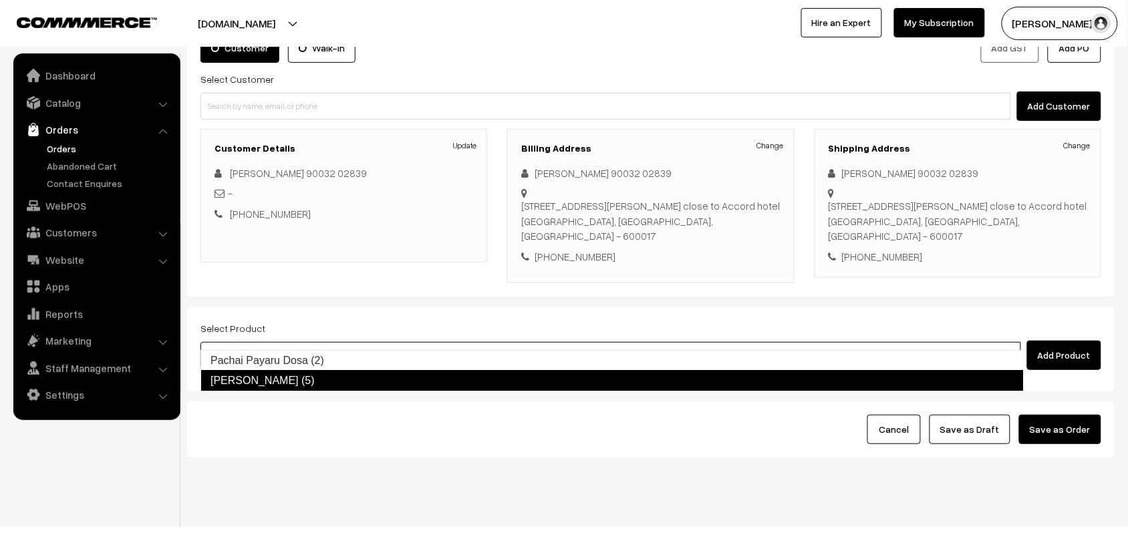
click at [273, 381] on link "Pachai Payaru Laddu (5)" at bounding box center [611, 380] width 823 height 21
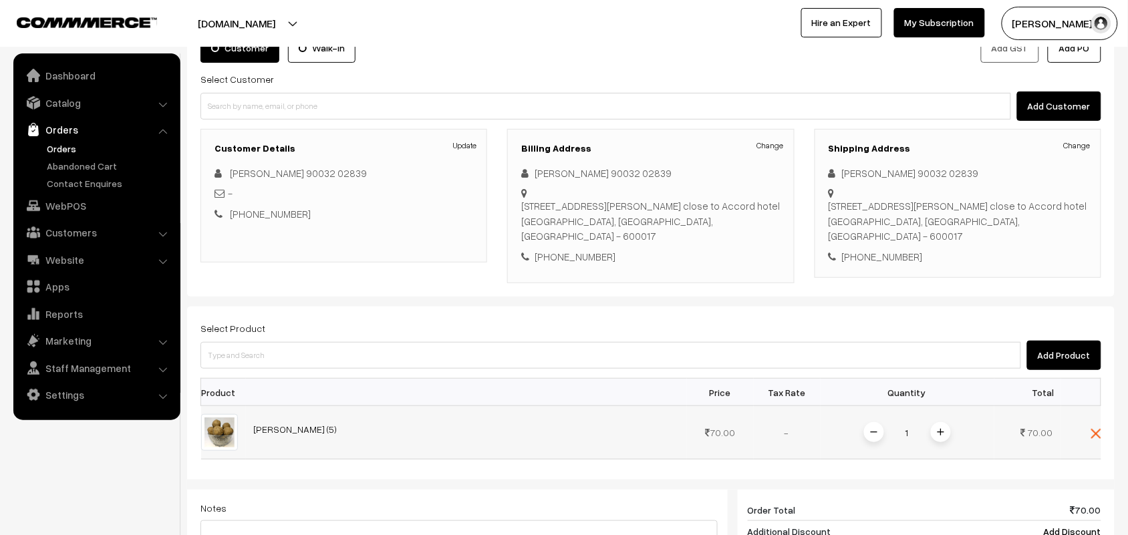
drag, startPoint x: 916, startPoint y: 409, endPoint x: 827, endPoint y: 398, distance: 89.5
click at [827, 406] on td "1" at bounding box center [908, 432] width 174 height 53
type input "8"
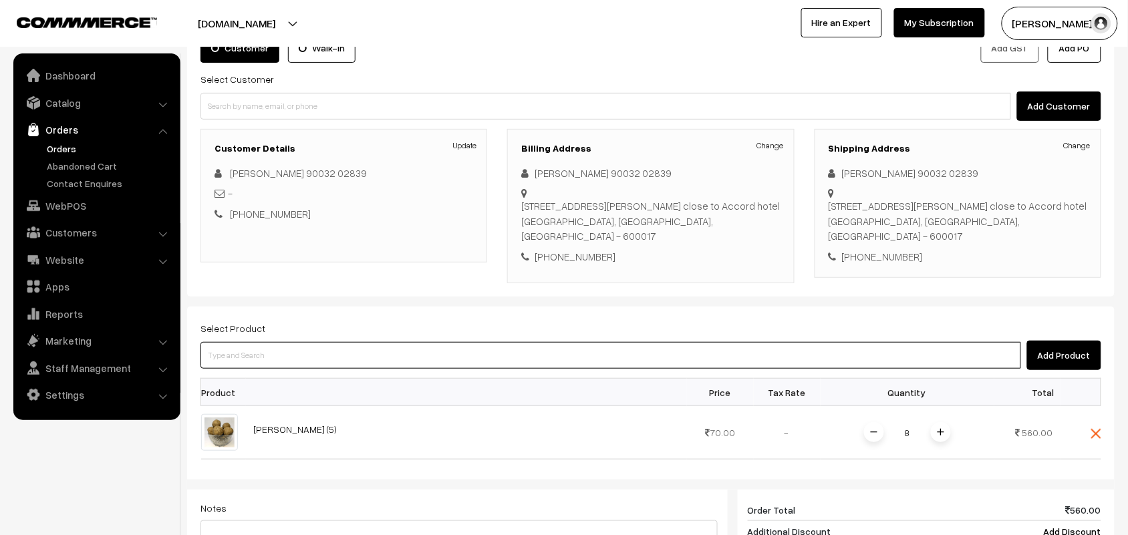
click at [311, 342] on input at bounding box center [610, 355] width 821 height 27
type input "wheat"
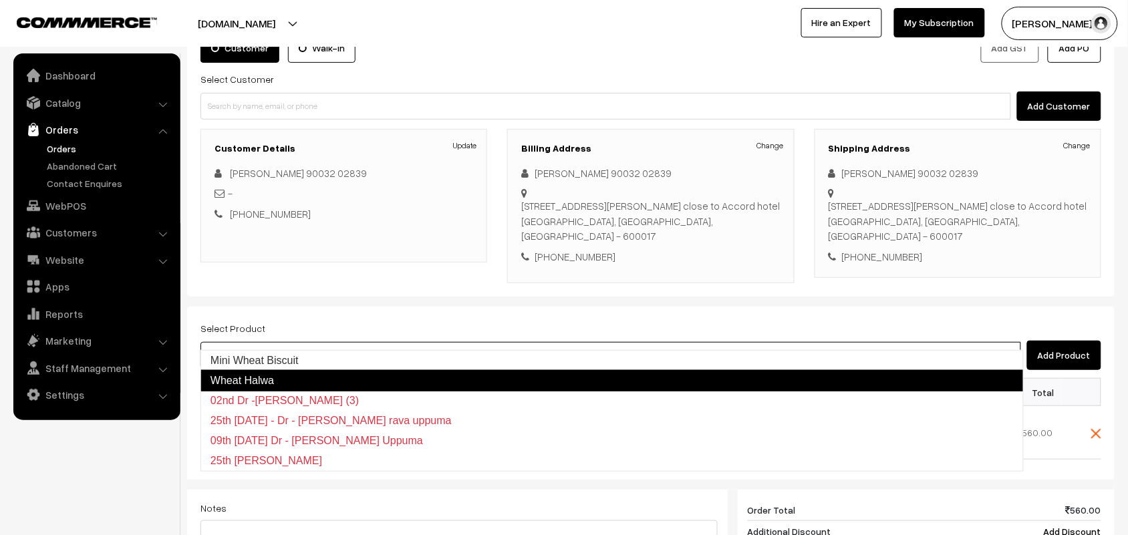
click at [292, 384] on link "Wheat Halwa" at bounding box center [611, 380] width 823 height 21
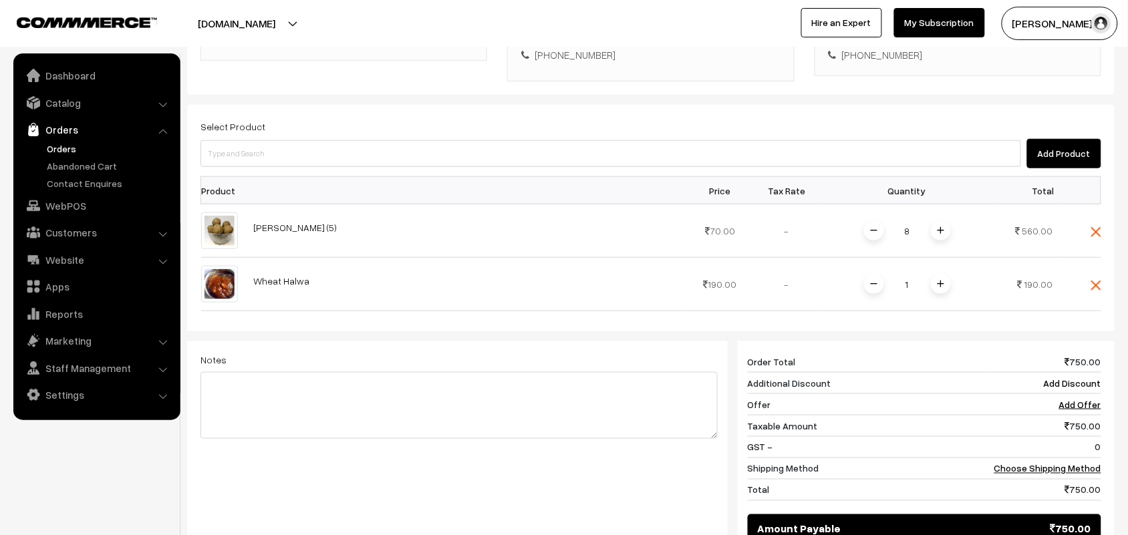
scroll to position [353, 0]
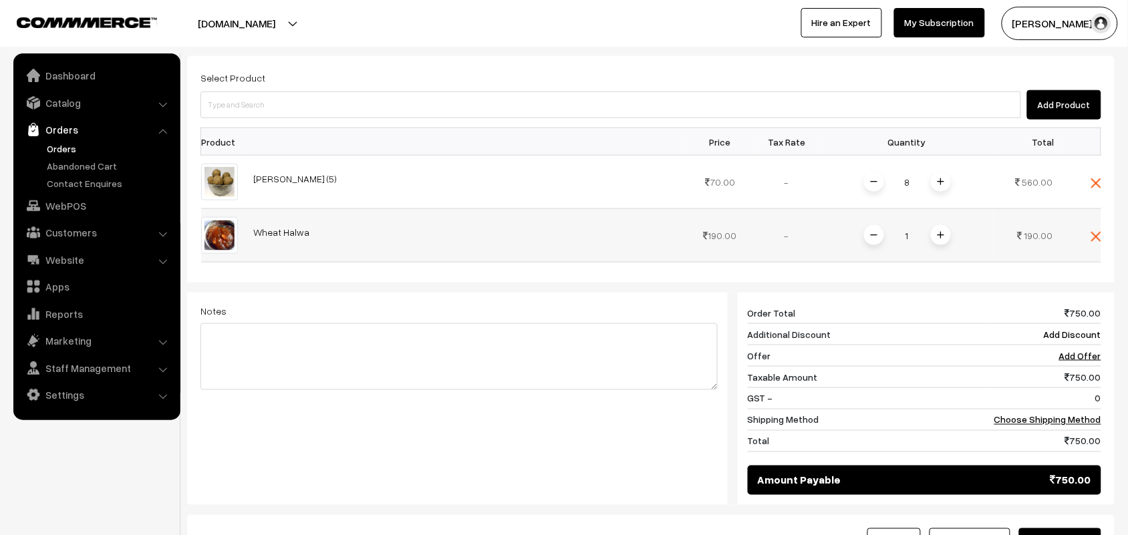
click at [938, 232] on img at bounding box center [941, 235] width 7 height 7
click at [1064, 414] on link "Choose Shipping Method" at bounding box center [1047, 419] width 107 height 11
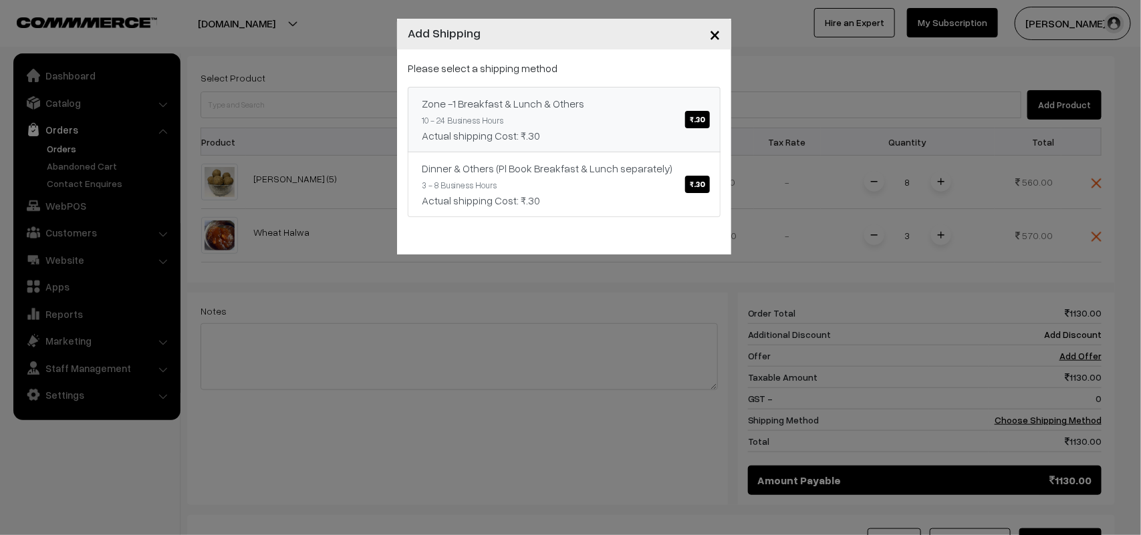
click at [686, 127] on span "₹.30" at bounding box center [697, 119] width 25 height 17
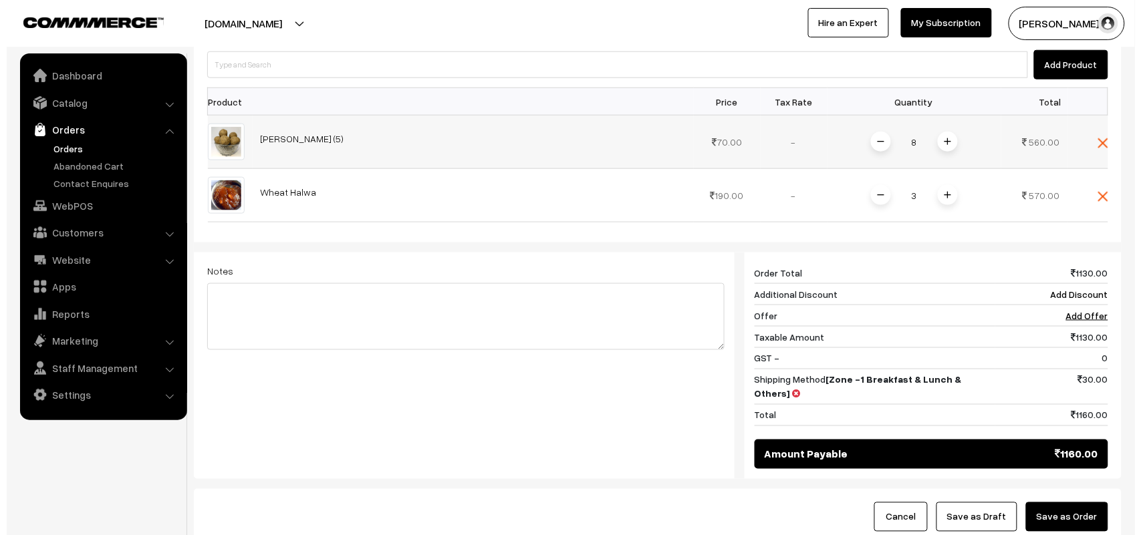
scroll to position [436, 0]
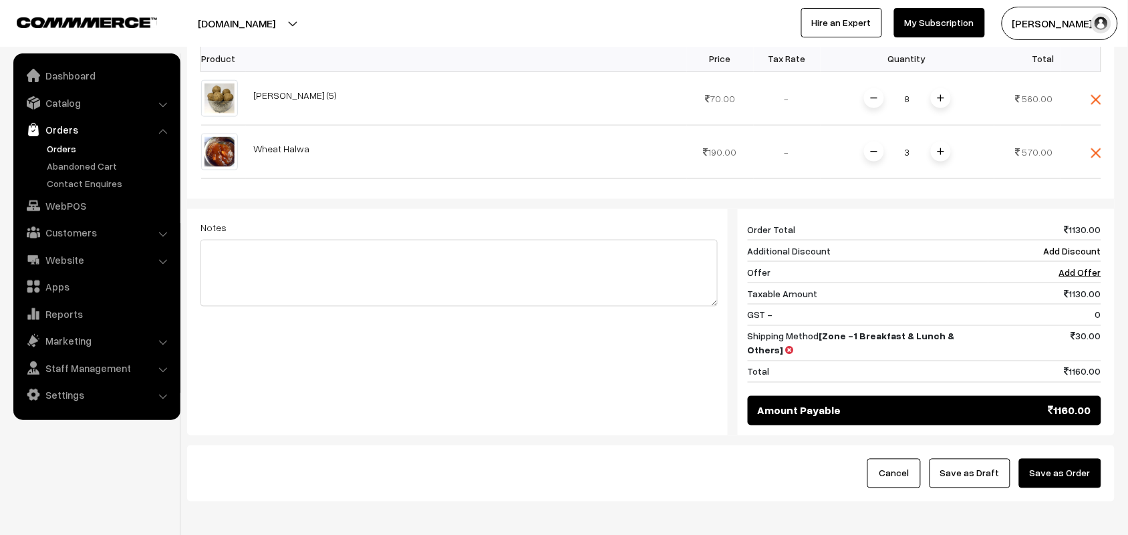
click at [1069, 459] on button "Save as Order" at bounding box center [1060, 473] width 82 height 29
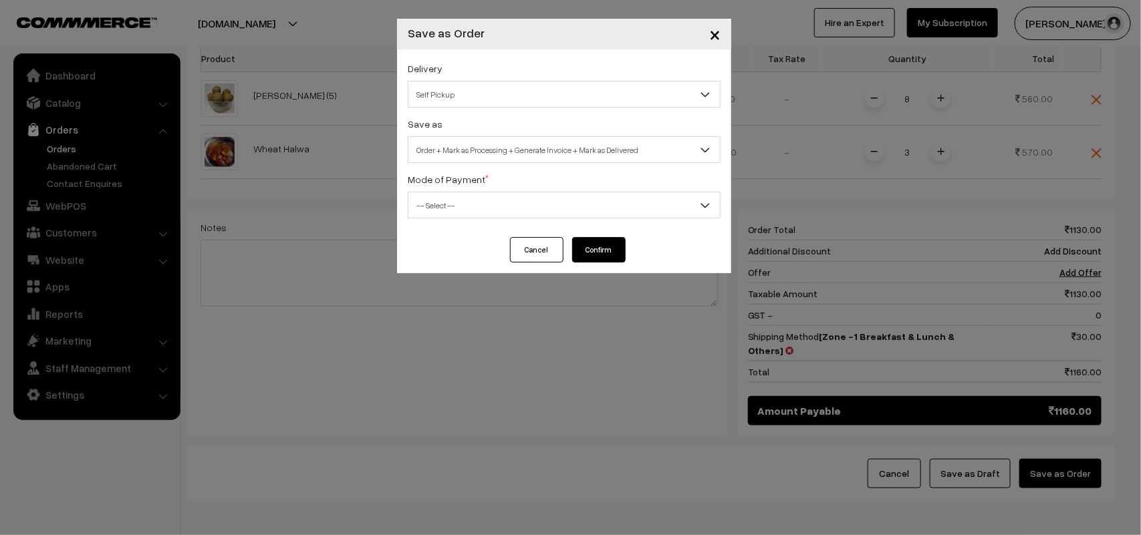
click at [502, 85] on span "Self Pickup" at bounding box center [563, 94] width 311 height 23
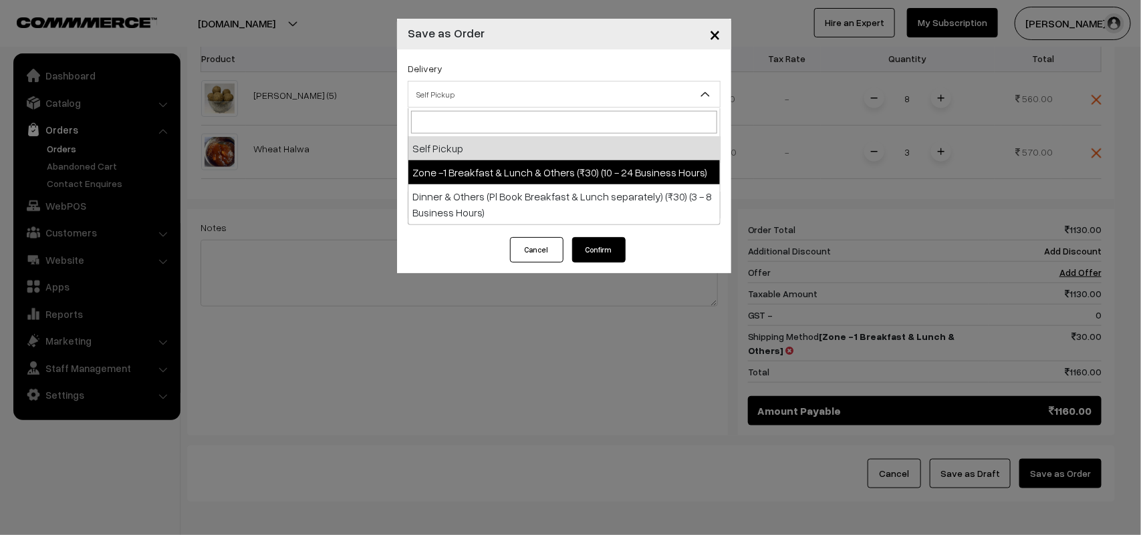
select select "ZON1"
select select "3"
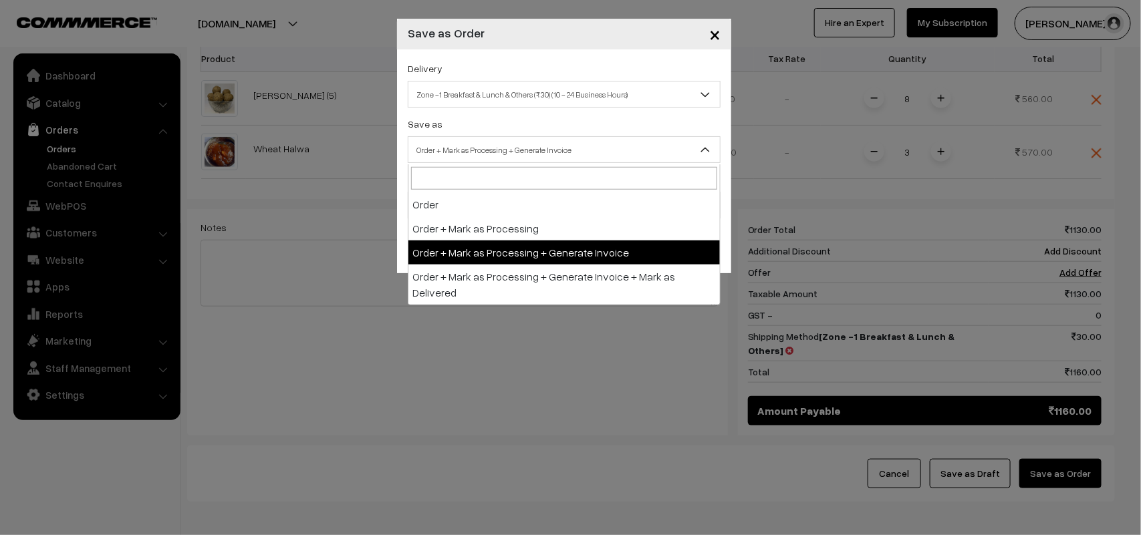
click at [483, 146] on span "Order + Mark as Processing + Generate Invoice" at bounding box center [563, 149] width 311 height 23
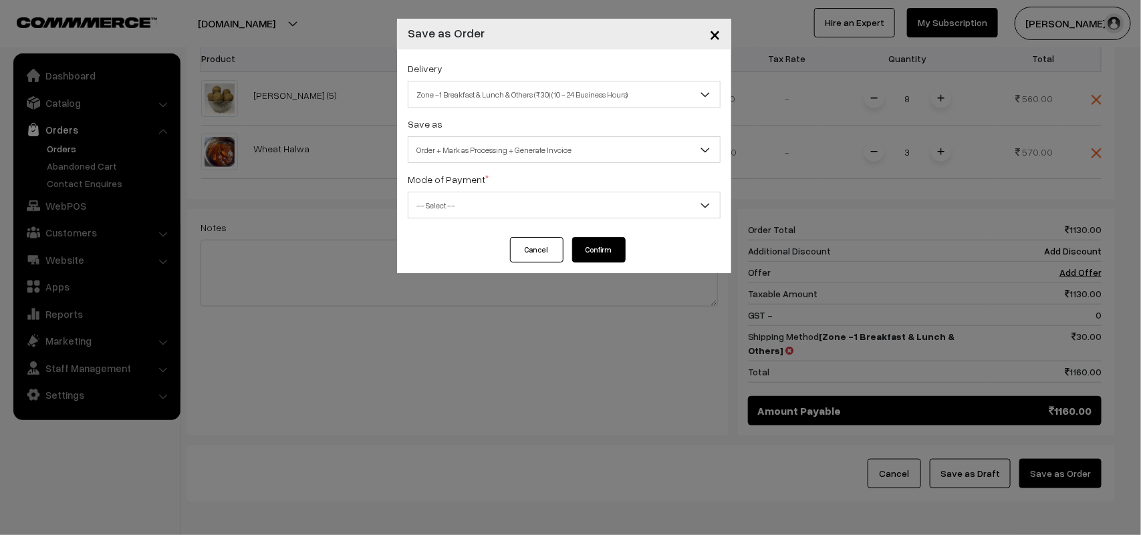
click at [493, 225] on div "Delivery Self Pickup Zone -1 Breakfast & Lunch & Others (₹30) (10 - 24 Business…" at bounding box center [564, 143] width 334 height 188
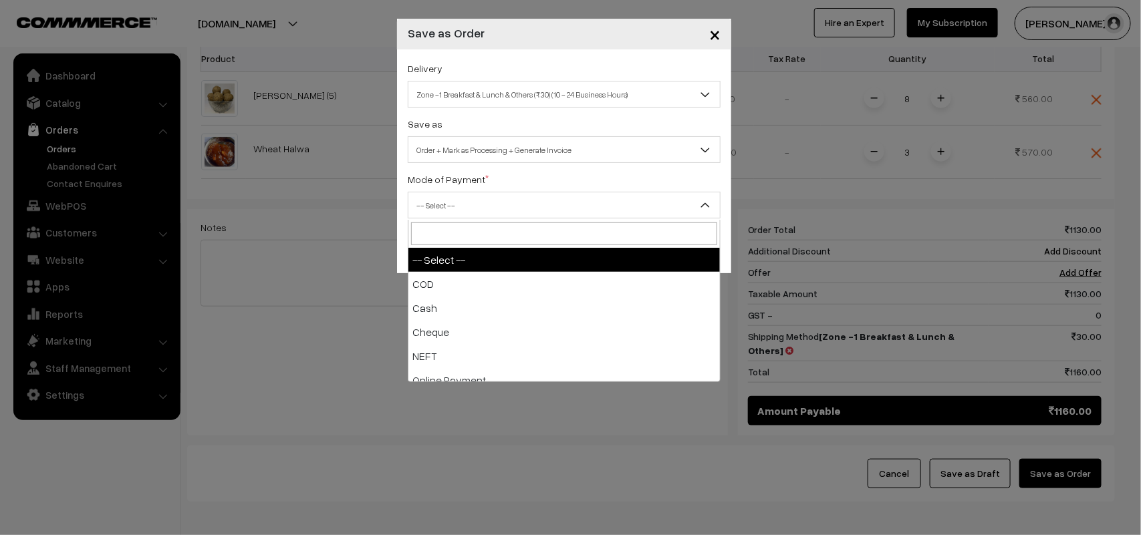
click at [455, 200] on span "-- Select --" at bounding box center [563, 205] width 311 height 23
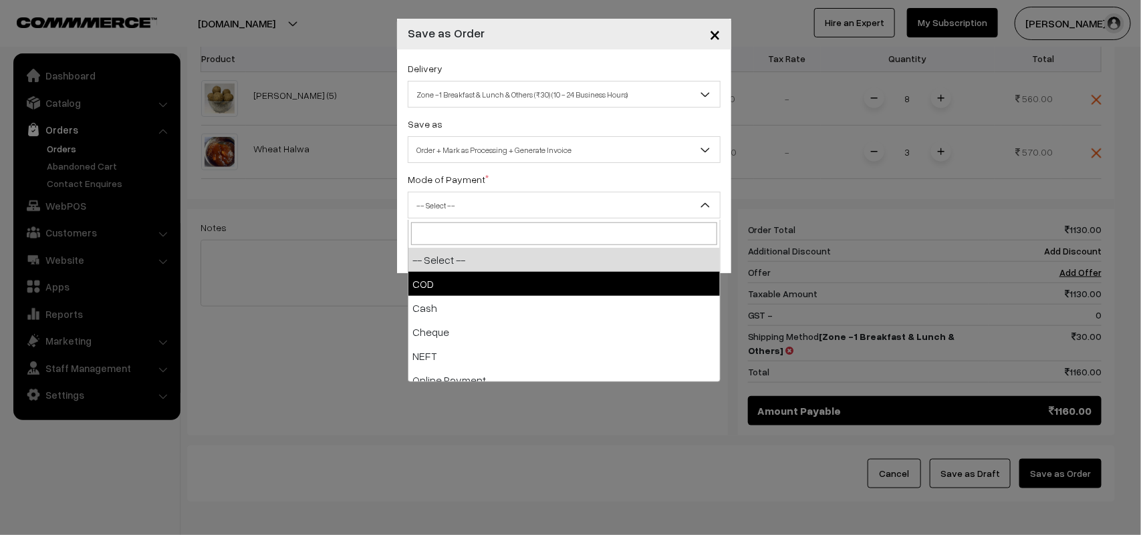
drag, startPoint x: 449, startPoint y: 284, endPoint x: 562, endPoint y: 291, distance: 113.1
select select "1"
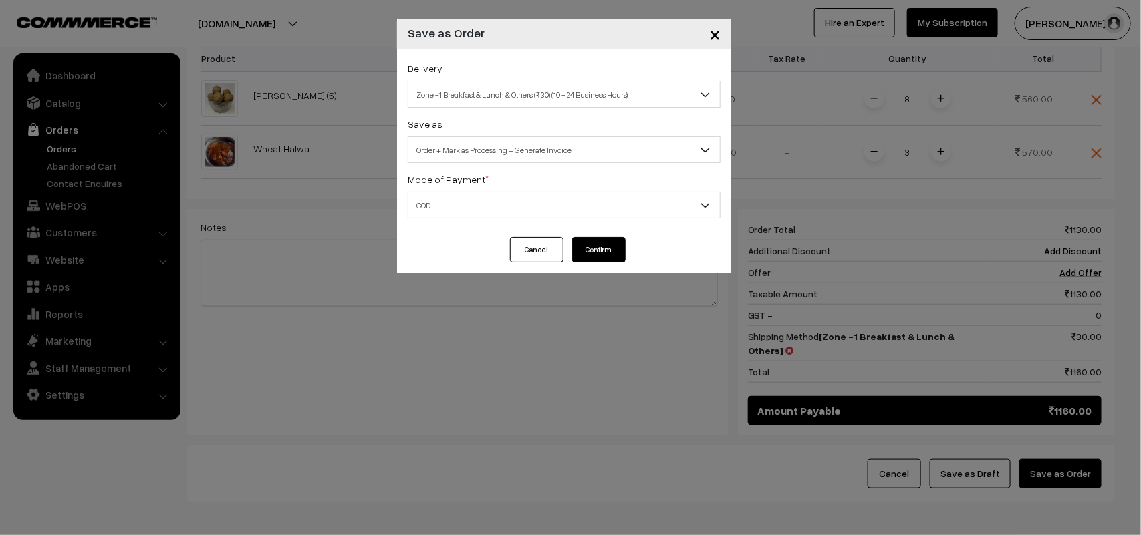
click at [603, 259] on button "Confirm" at bounding box center [598, 249] width 53 height 25
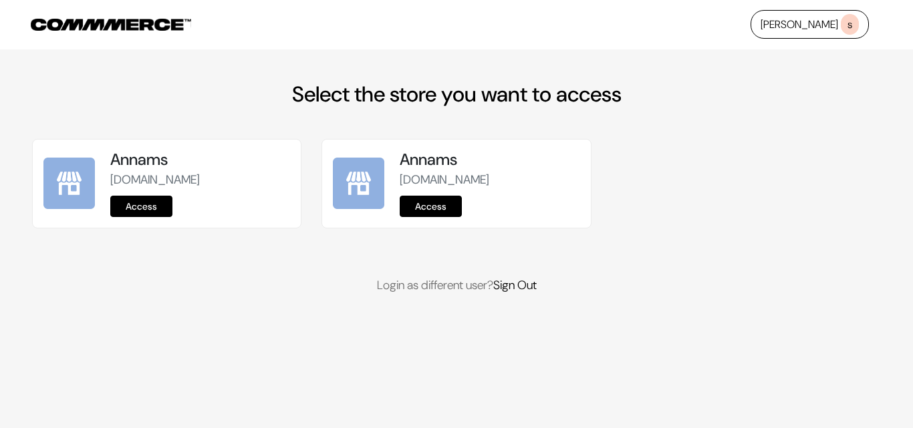
click at [140, 197] on link "Access" at bounding box center [141, 206] width 62 height 21
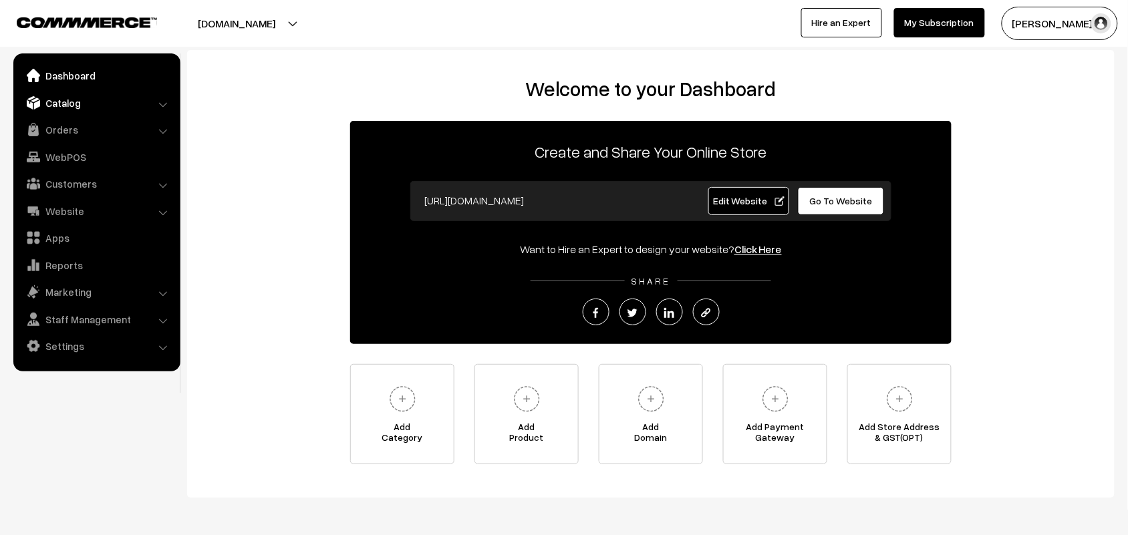
click at [59, 102] on link "Catalog" at bounding box center [96, 103] width 159 height 24
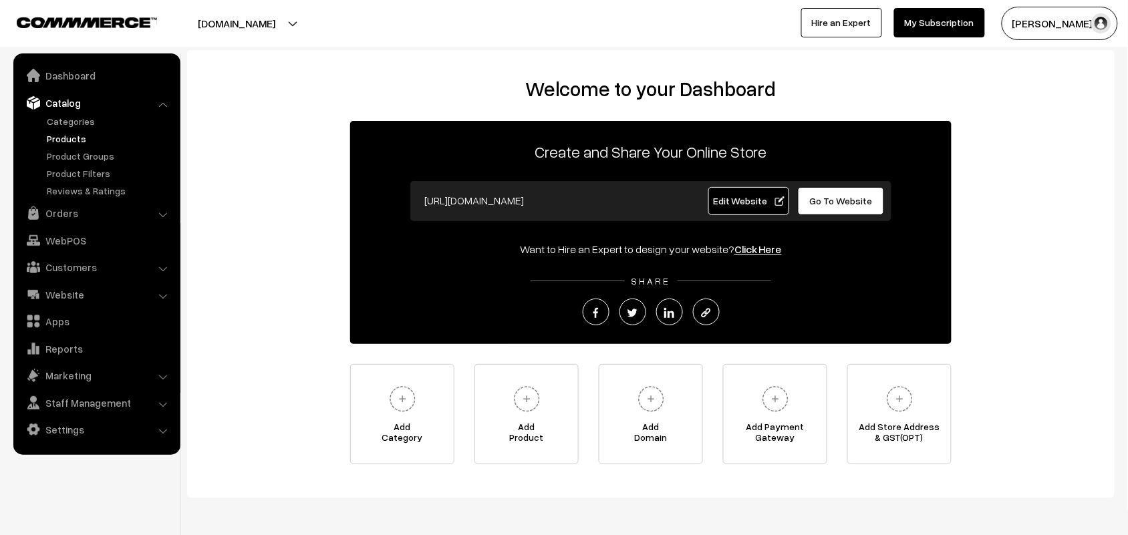
click at [79, 132] on link "Products" at bounding box center [109, 139] width 132 height 14
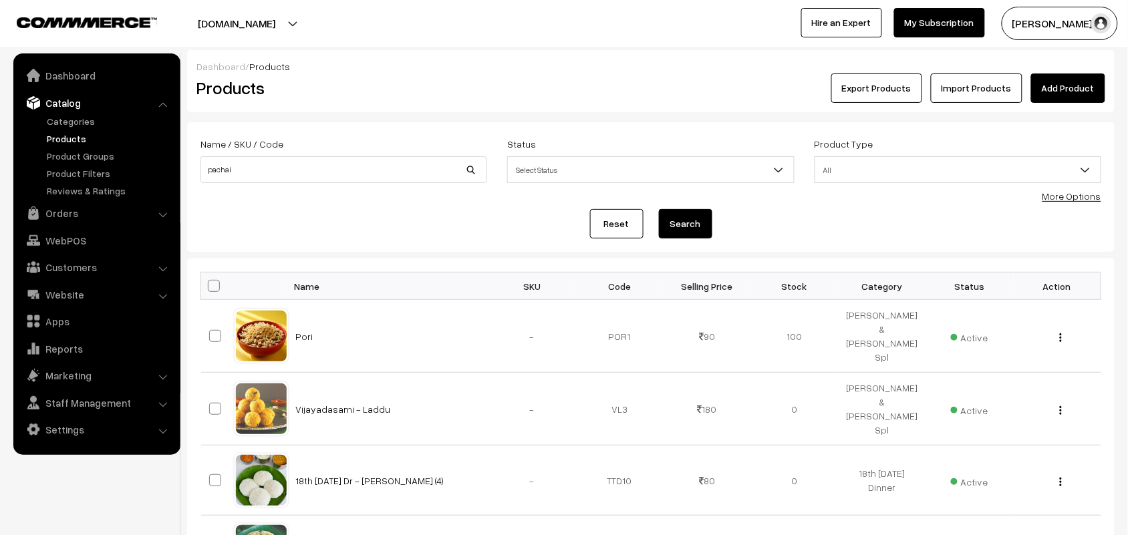
type input "pachai"
click at [659, 209] on button "Search" at bounding box center [685, 223] width 53 height 29
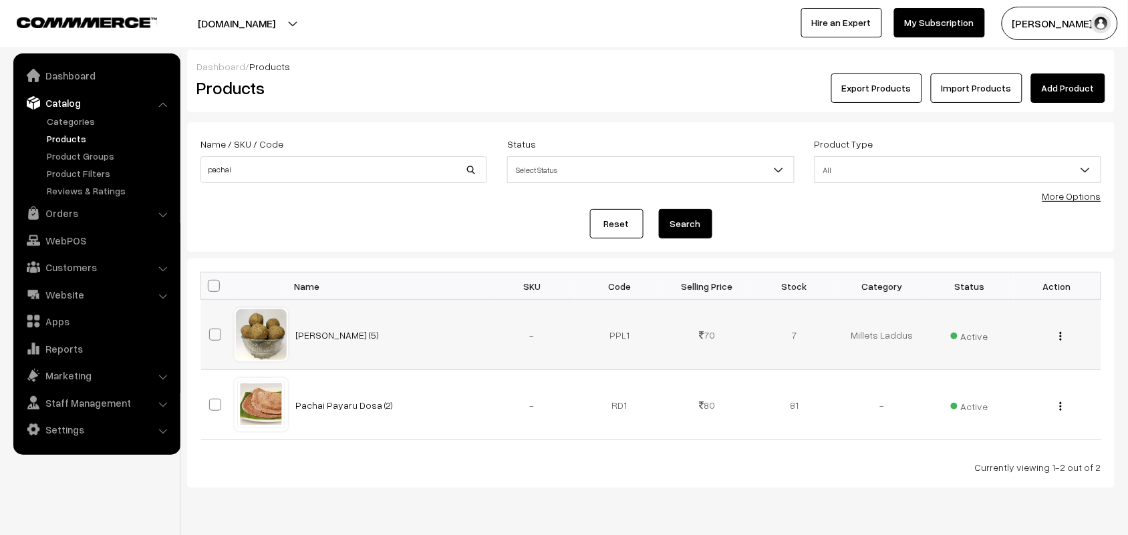
click at [1063, 341] on div "View Edit Delete" at bounding box center [1058, 335] width 72 height 14
click at [1063, 339] on div "View Edit Delete" at bounding box center [1058, 335] width 72 height 14
click at [1061, 336] on button "button" at bounding box center [1060, 336] width 3 height 11
click at [974, 380] on link "Edit" at bounding box center [1001, 384] width 114 height 29
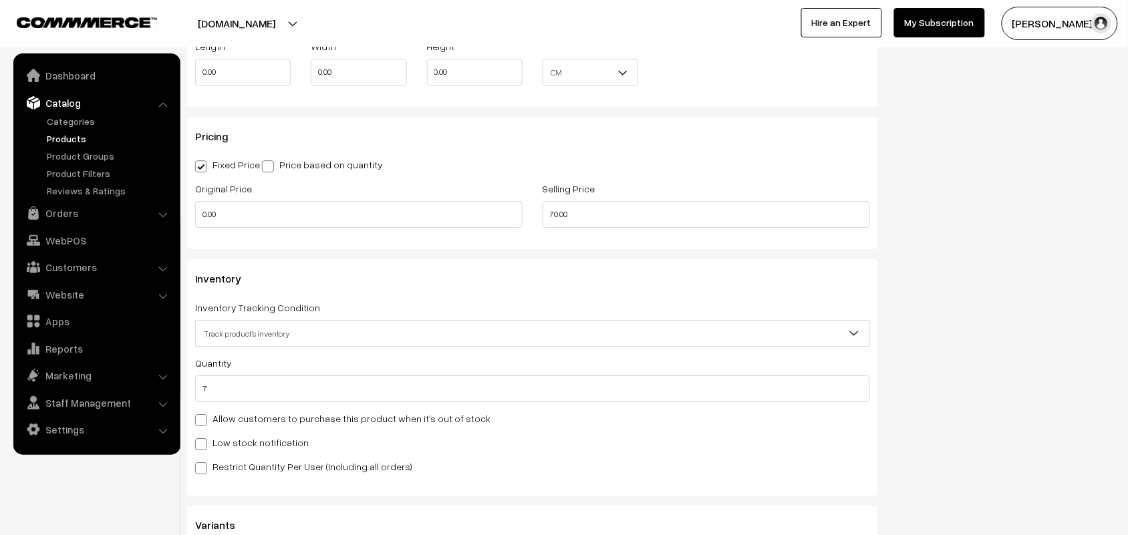
scroll to position [1086, 0]
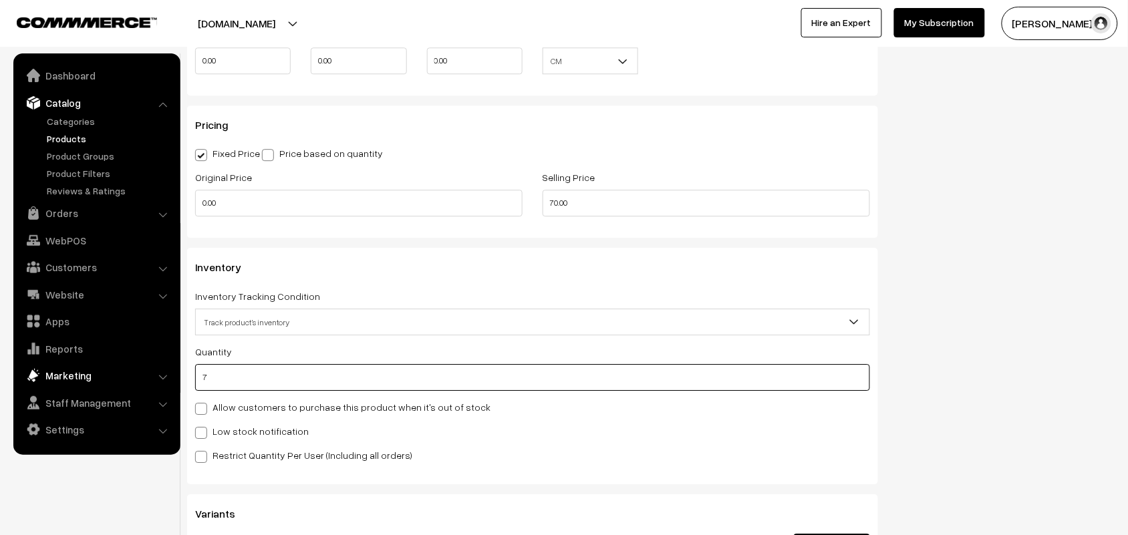
click at [104, 370] on body "Thank you for showing interest. Our team will call you shortly. Close [DOMAIN_N…" at bounding box center [564, 116] width 1128 height 2405
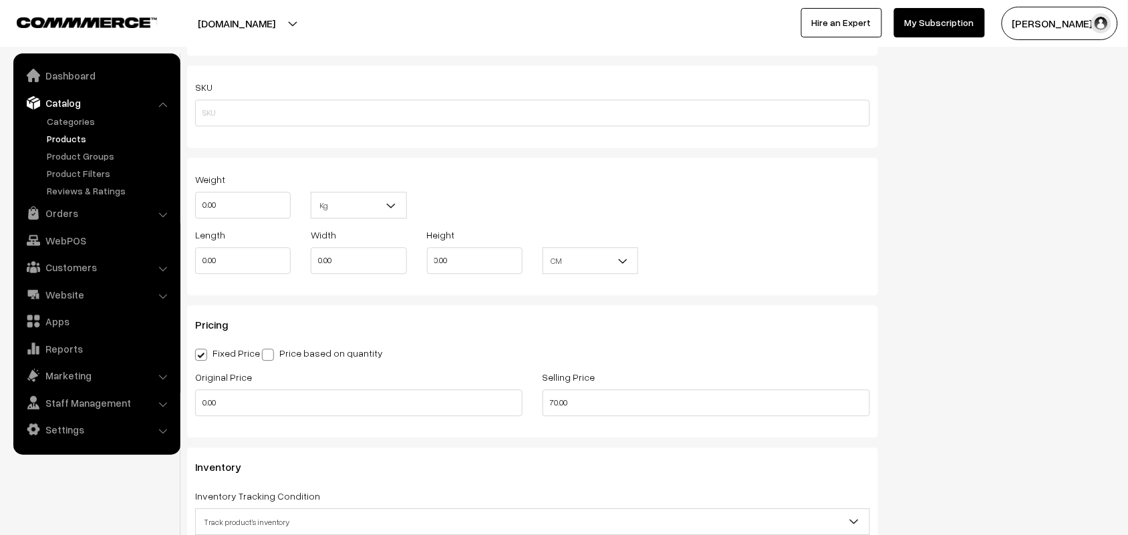
scroll to position [1002, 0]
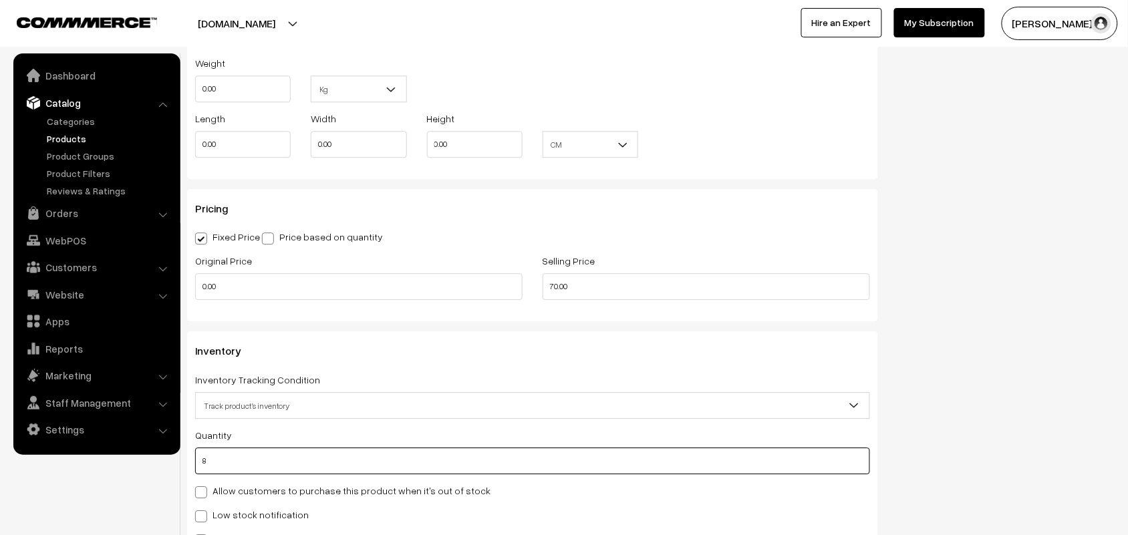
drag, startPoint x: 218, startPoint y: 461, endPoint x: 140, endPoint y: 460, distance: 77.5
click at [140, 460] on body "Thank you for showing interest. Our team will call you shortly. Close annamfood…" at bounding box center [564, 200] width 1128 height 2405
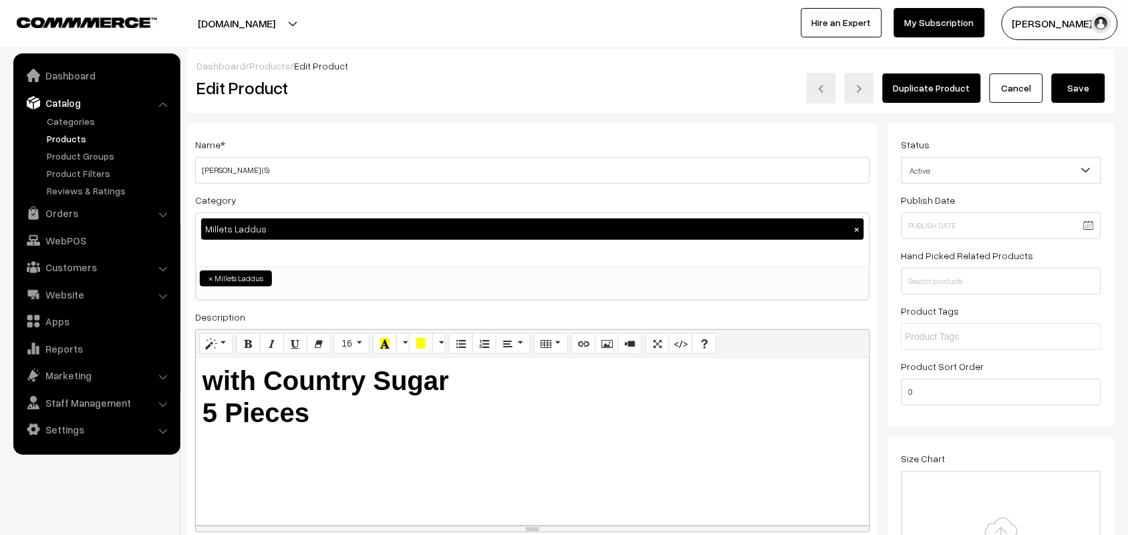
scroll to position [0, 0]
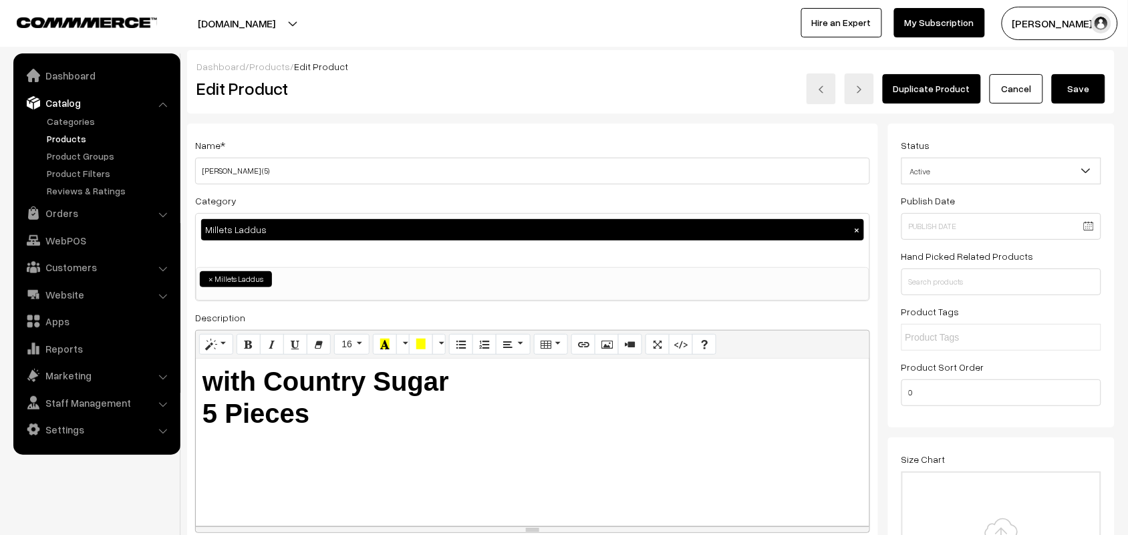
type input "8"
click at [1052, 88] on button "Save" at bounding box center [1078, 88] width 53 height 29
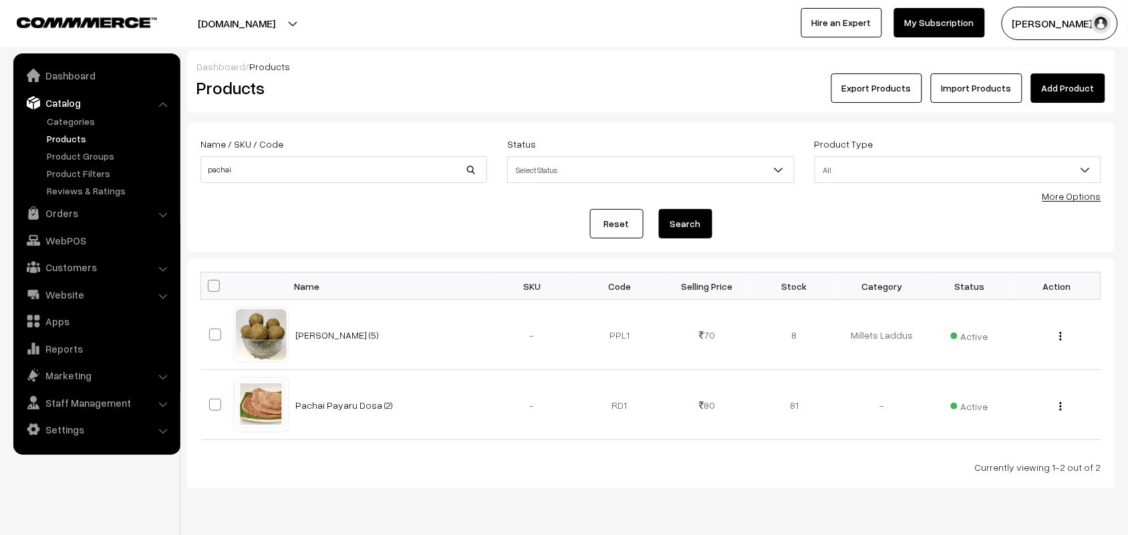
click at [74, 139] on link "Products" at bounding box center [109, 139] width 132 height 14
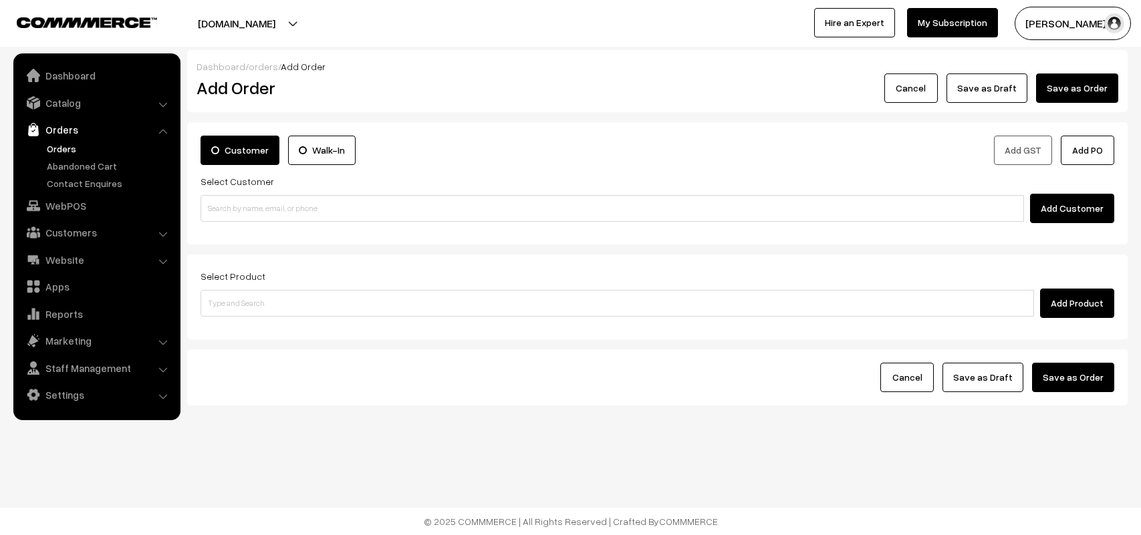
click at [65, 147] on link "Orders" at bounding box center [109, 149] width 132 height 14
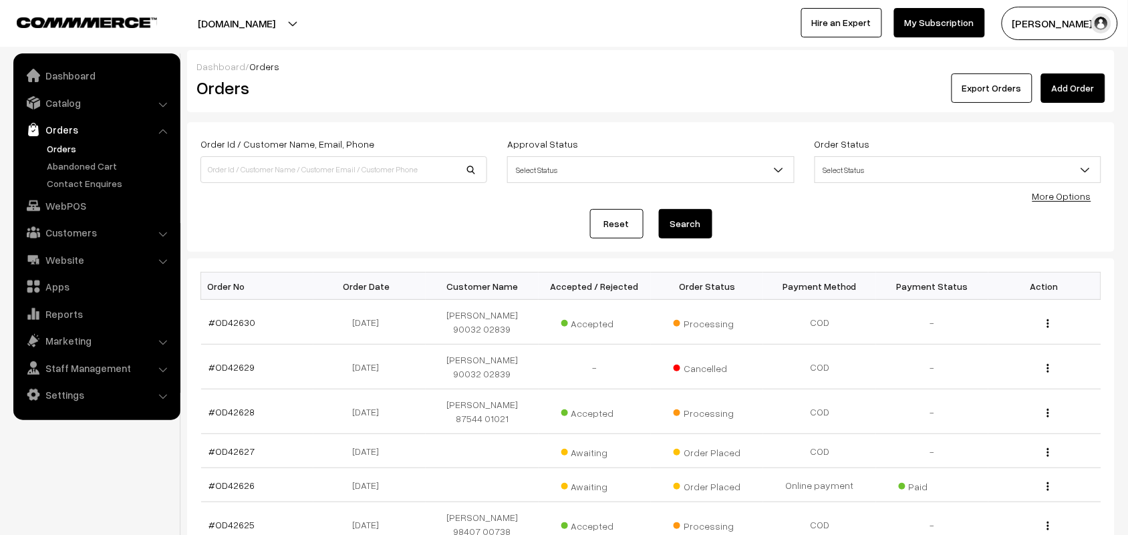
click at [219, 325] on link "#OD42630" at bounding box center [232, 322] width 47 height 11
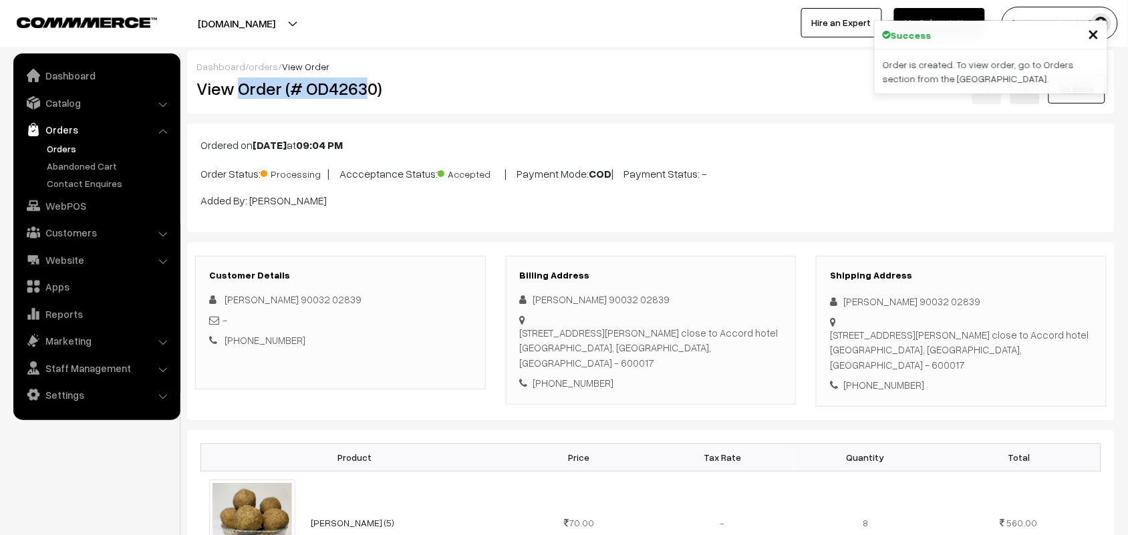
click at [376, 94] on h2 "View Order (# OD42630)" at bounding box center [340, 88] width 289 height 21
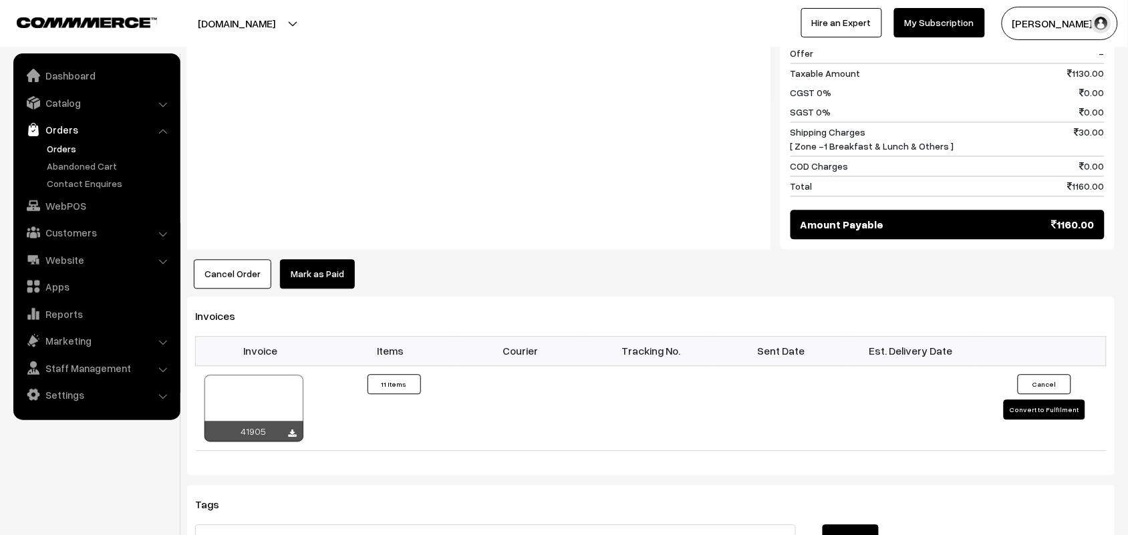
scroll to position [919, 0]
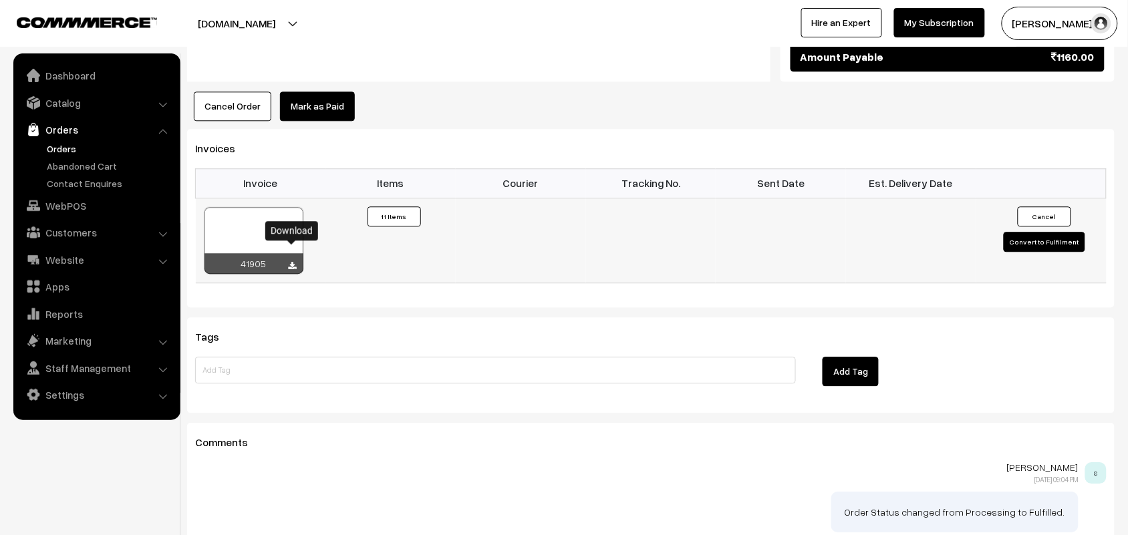
click at [291, 262] on icon at bounding box center [293, 266] width 8 height 9
click at [86, 199] on link "WebPOS" at bounding box center [96, 206] width 159 height 24
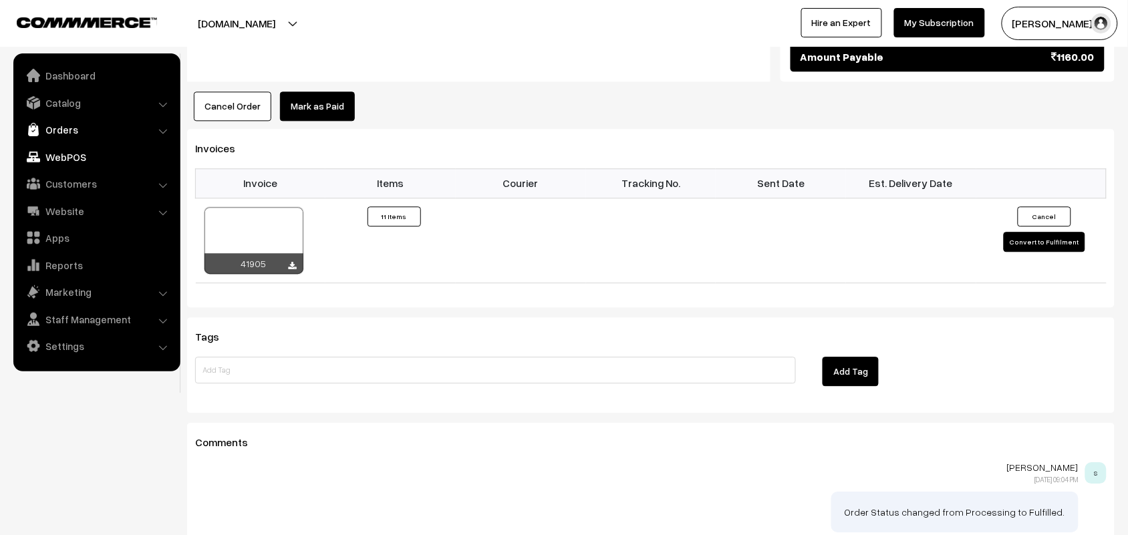
click at [61, 129] on link "Orders" at bounding box center [96, 130] width 159 height 24
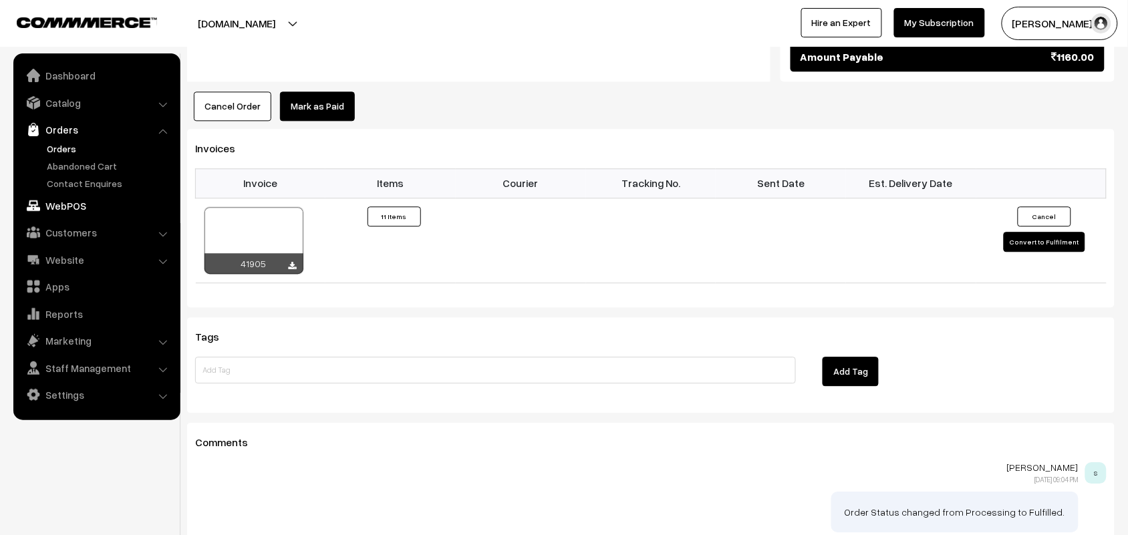
click at [67, 200] on link "WebPOS" at bounding box center [96, 206] width 159 height 24
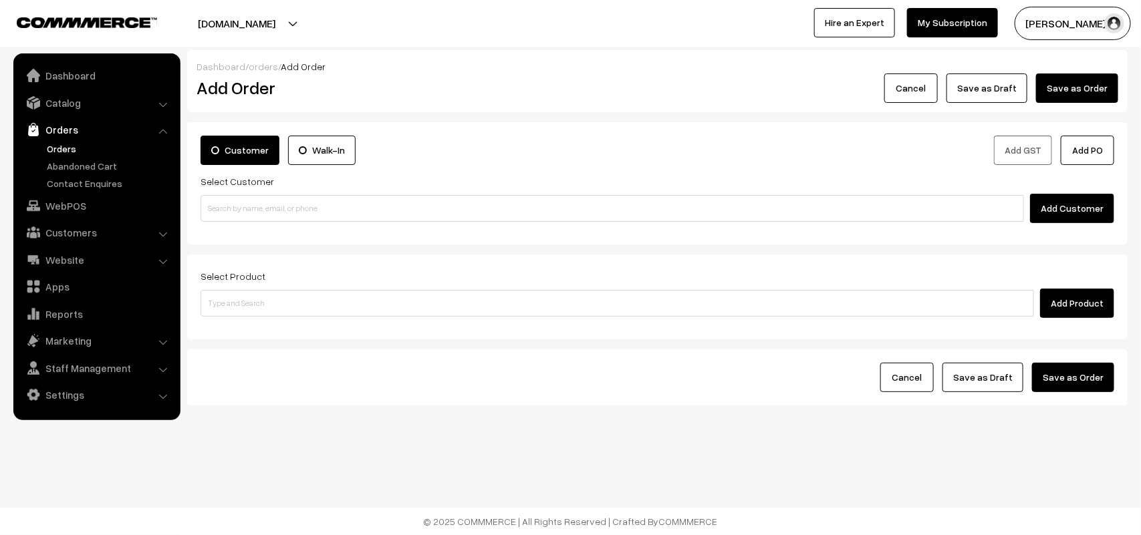
click at [249, 227] on div "Customer Walk-In Add GST Add PO Select Customer Add Customer" at bounding box center [657, 183] width 940 height 122
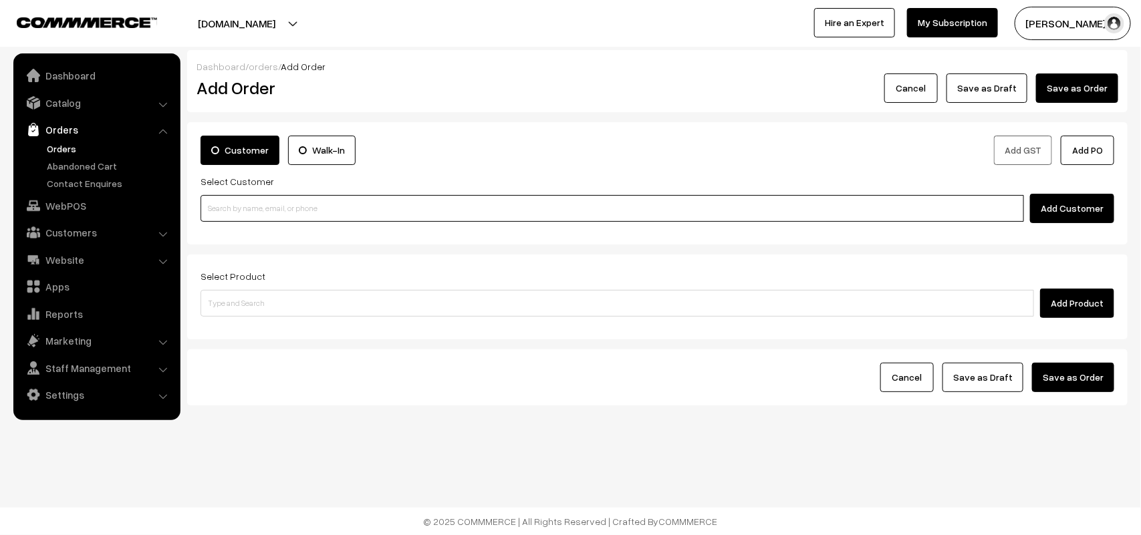
paste input "89392 59675"
click at [246, 214] on input at bounding box center [611, 208] width 823 height 27
click at [229, 200] on input "89392 59675" at bounding box center [611, 208] width 823 height 27
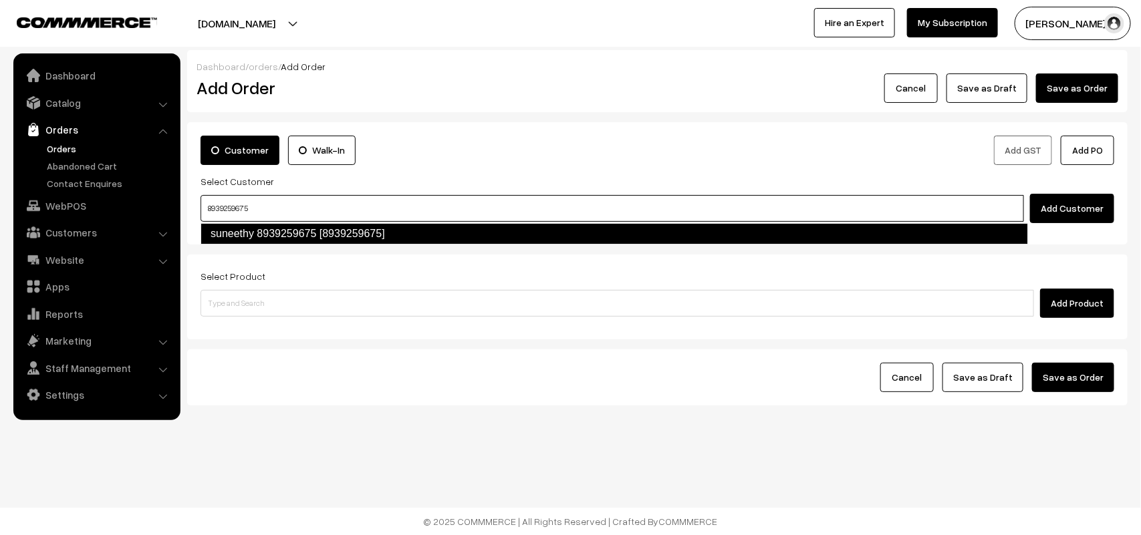
click at [274, 235] on link "suneethy 8939259675 [8939259675]" at bounding box center [613, 233] width 827 height 21
type input "8939259675"
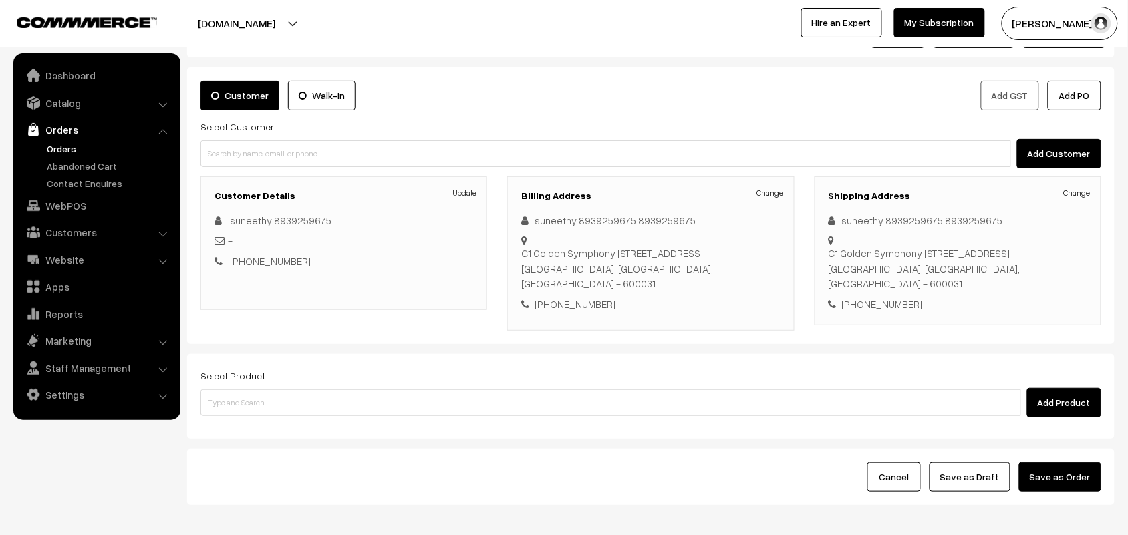
scroll to position [124, 0]
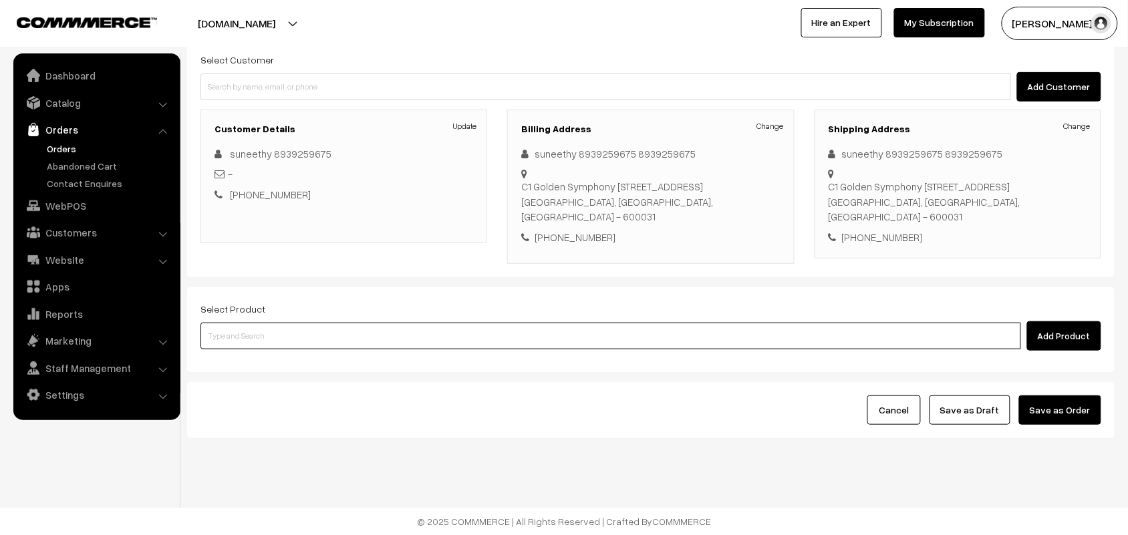
click at [269, 331] on input at bounding box center [610, 336] width 821 height 27
type input "coconut se"
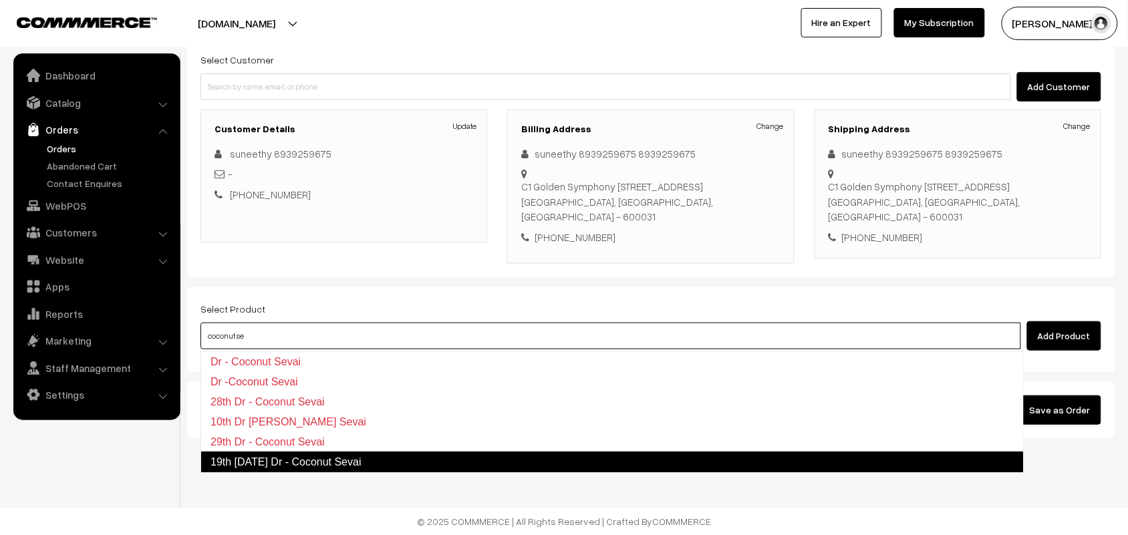
click at [263, 458] on link "19th Friday Dr - Coconut Sevai" at bounding box center [611, 462] width 823 height 21
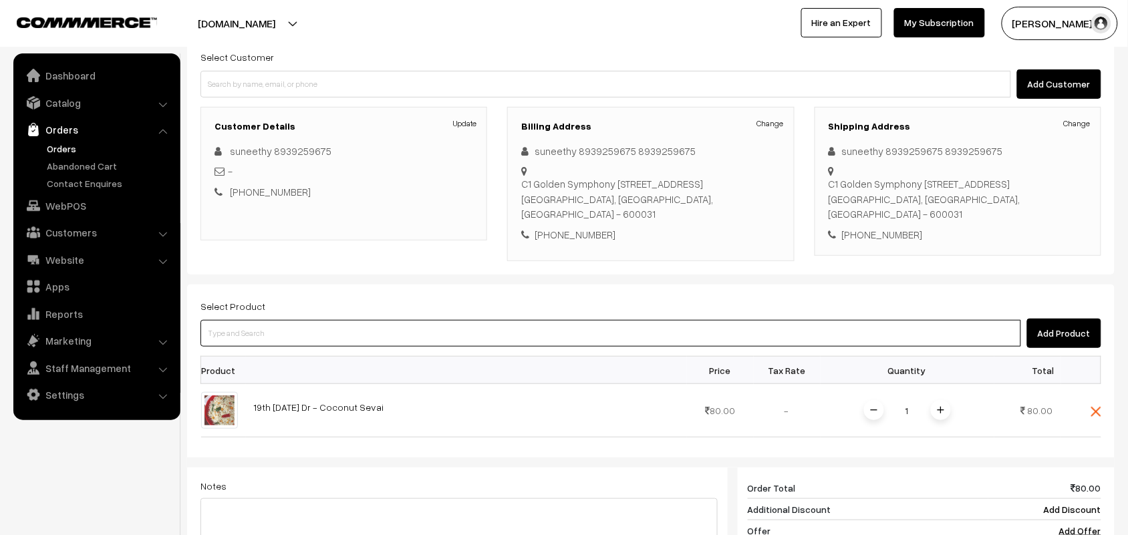
click at [285, 333] on input at bounding box center [610, 333] width 821 height 27
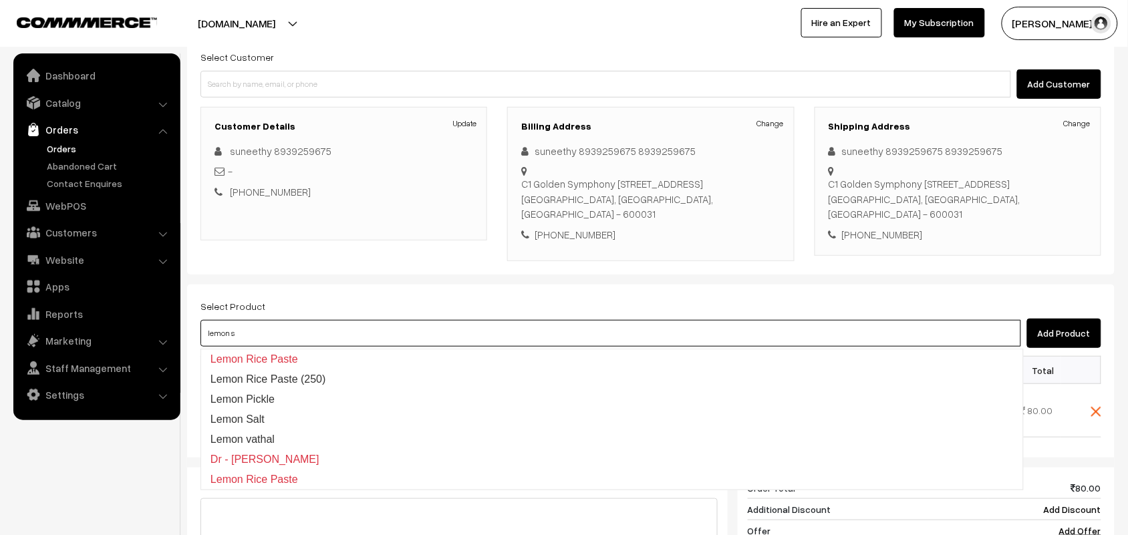
type input "lemon se"
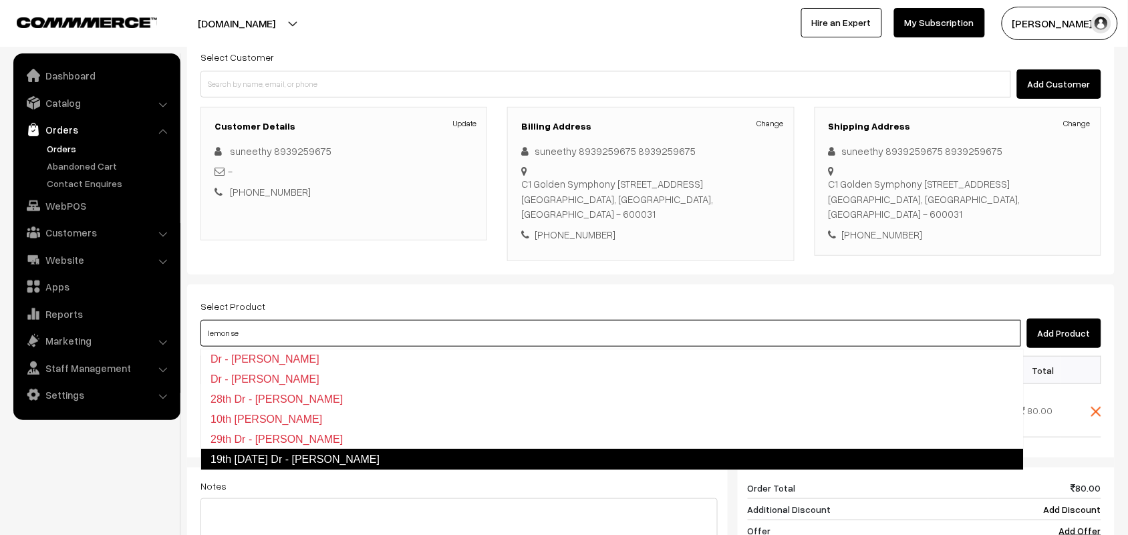
click at [296, 464] on link "19th Friday Dr - Lemon Sevai" at bounding box center [611, 459] width 823 height 21
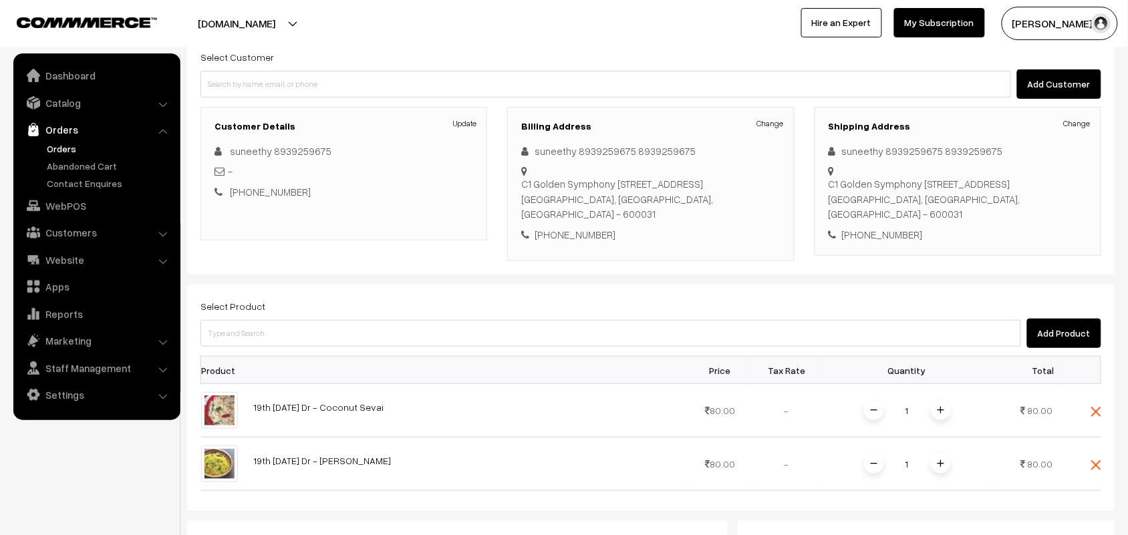
click at [251, 348] on div "Add Product" at bounding box center [650, 333] width 901 height 29
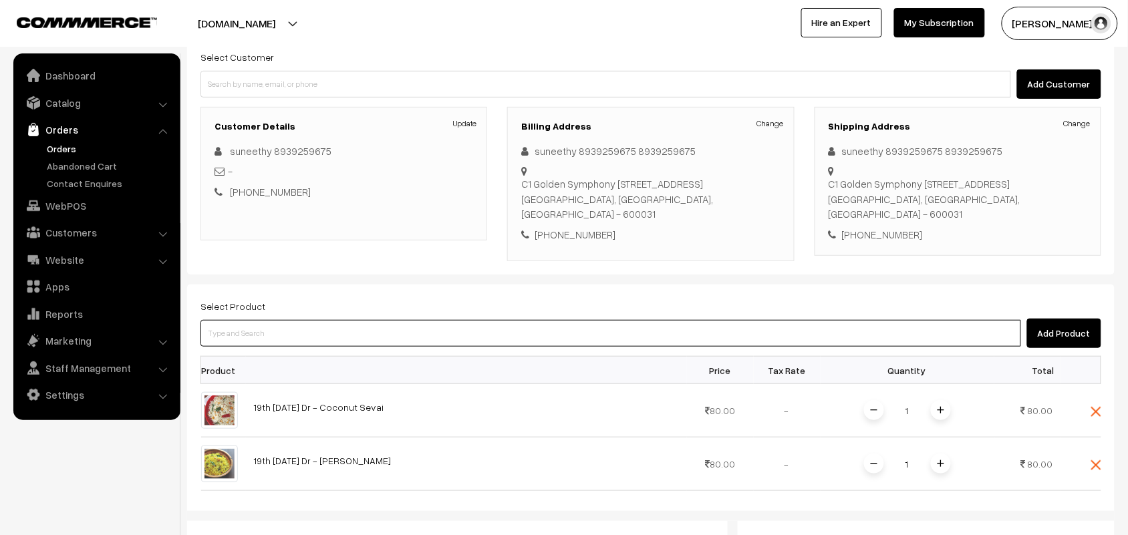
click at [264, 329] on input at bounding box center [610, 333] width 821 height 27
type input "coconut la"
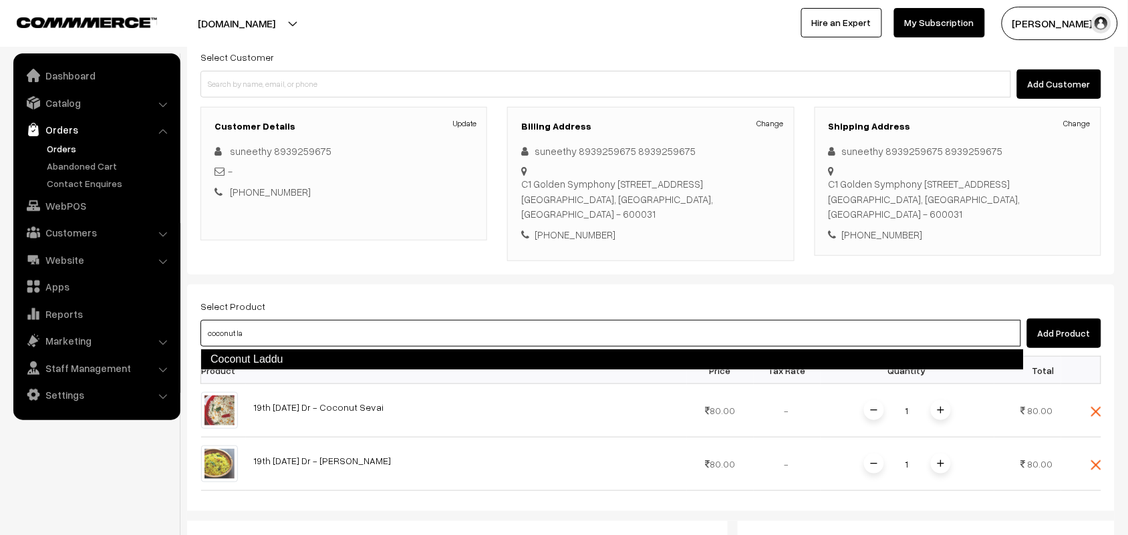
click at [268, 351] on link "Coconut Laddu" at bounding box center [611, 359] width 823 height 21
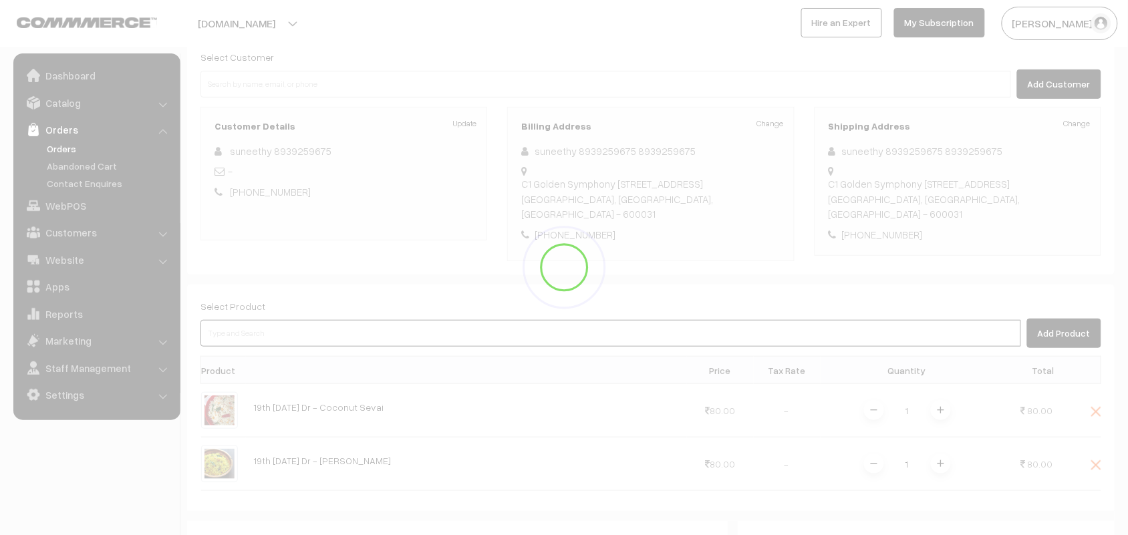
click at [265, 341] on input at bounding box center [610, 333] width 821 height 27
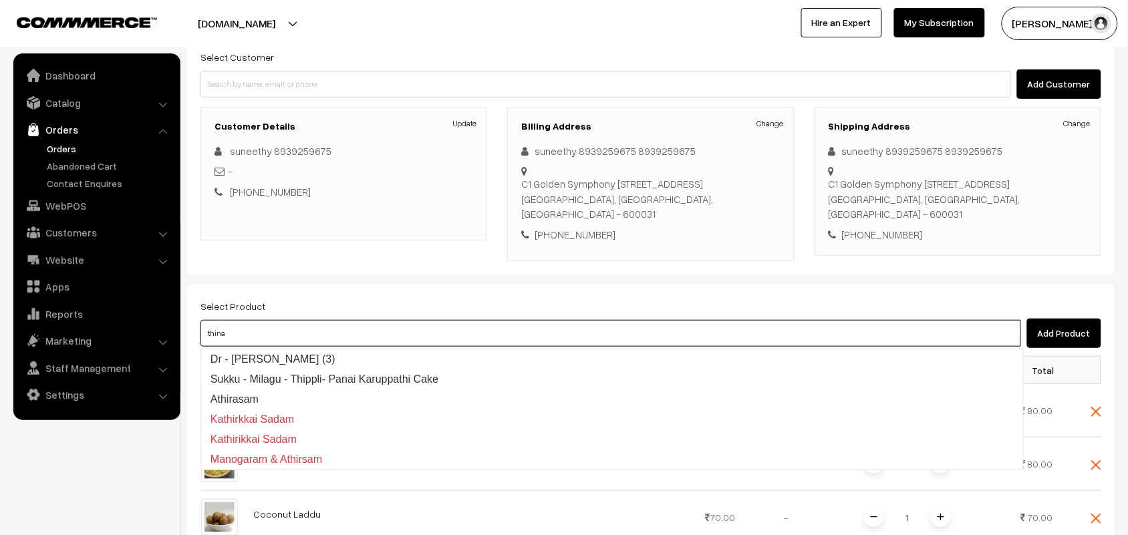
type input "thinai"
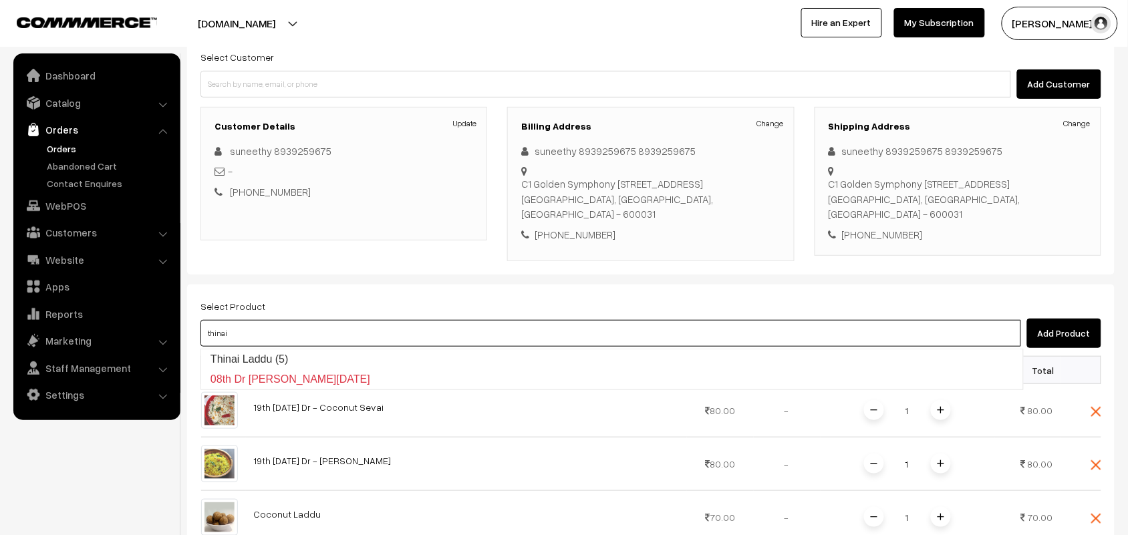
click at [255, 356] on link "Thinai Laddu (5)" at bounding box center [612, 360] width 822 height 20
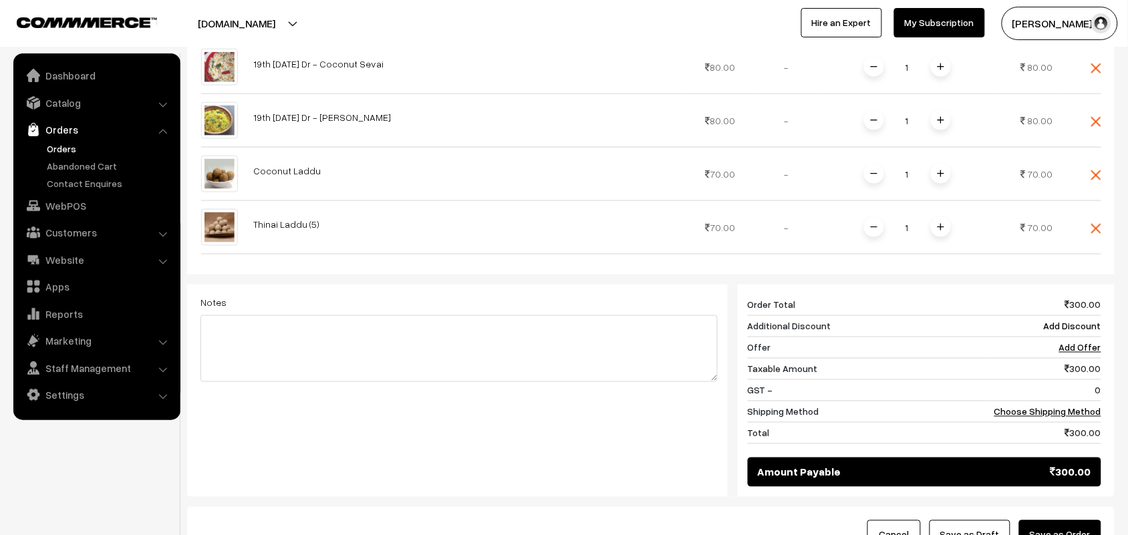
scroll to position [597, 0]
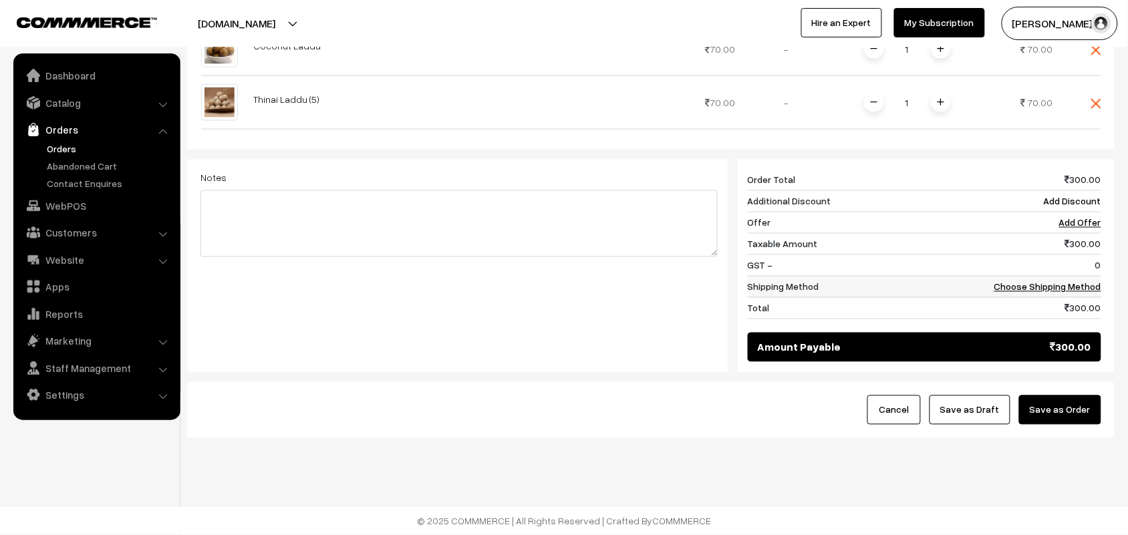
click at [1073, 288] on link "Choose Shipping Method" at bounding box center [1047, 286] width 107 height 11
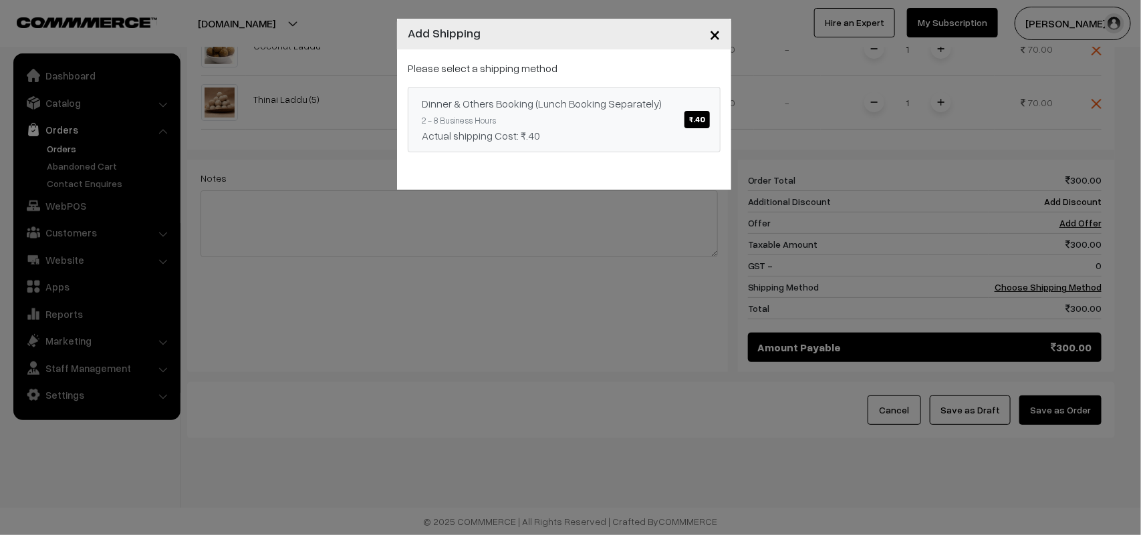
click at [687, 122] on span "₹.40" at bounding box center [696, 119] width 25 height 17
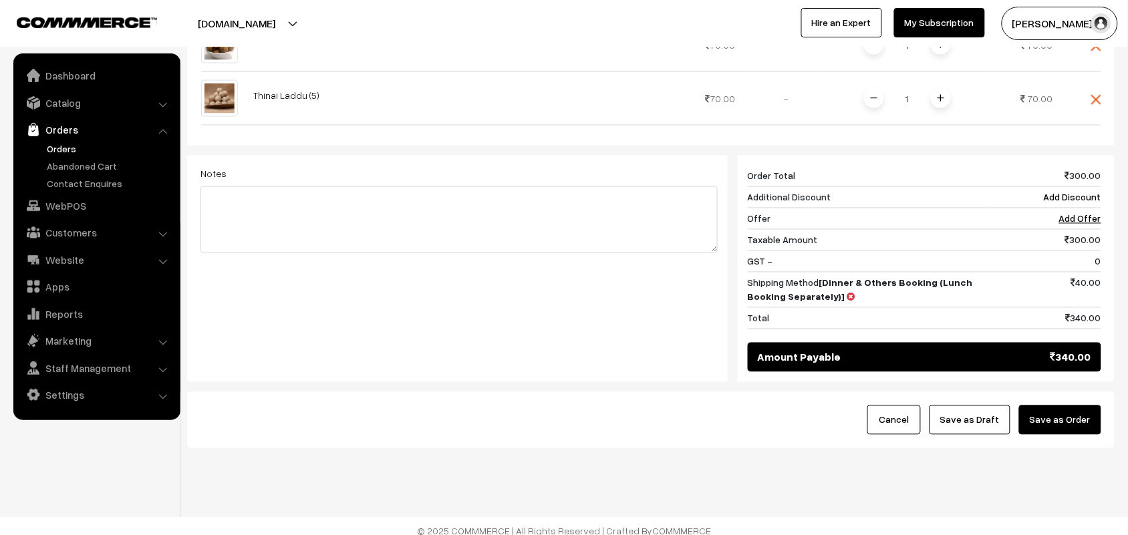
drag, startPoint x: 1043, startPoint y: 418, endPoint x: 854, endPoint y: 442, distance: 190.0
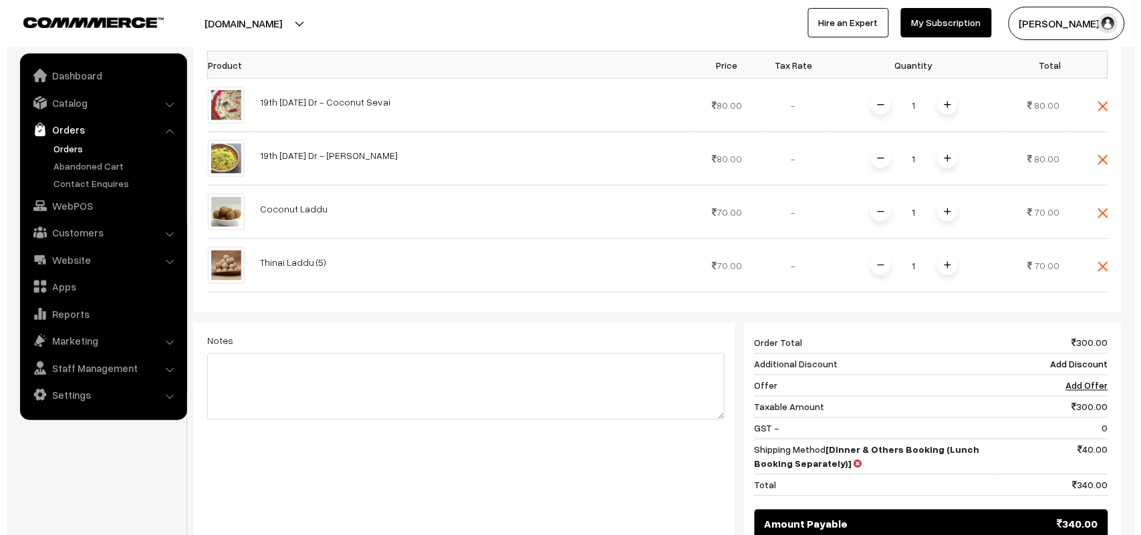
scroll to position [513, 0]
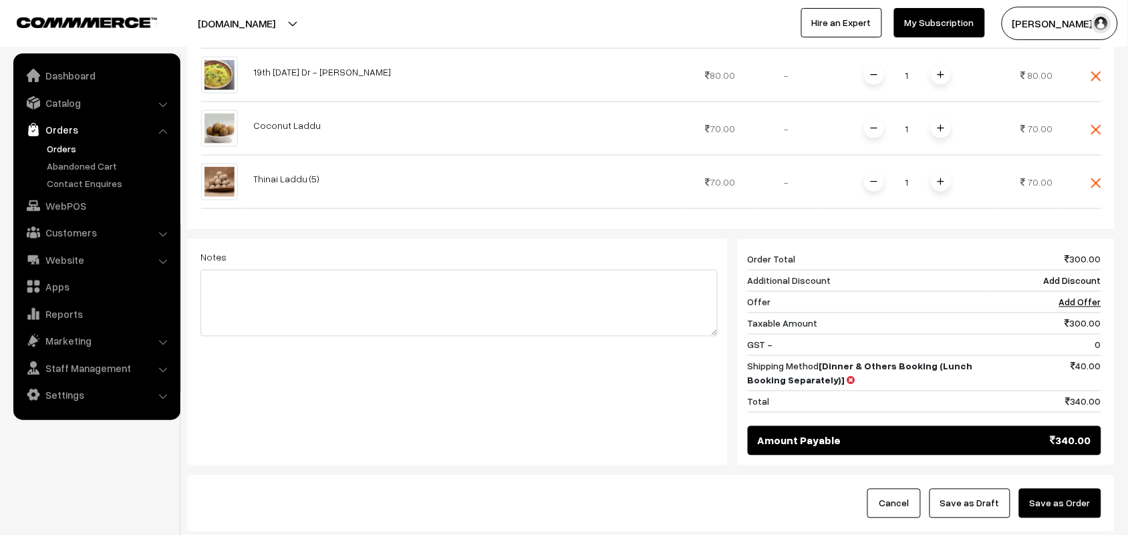
click at [1056, 502] on button "Save as Order" at bounding box center [1060, 503] width 82 height 29
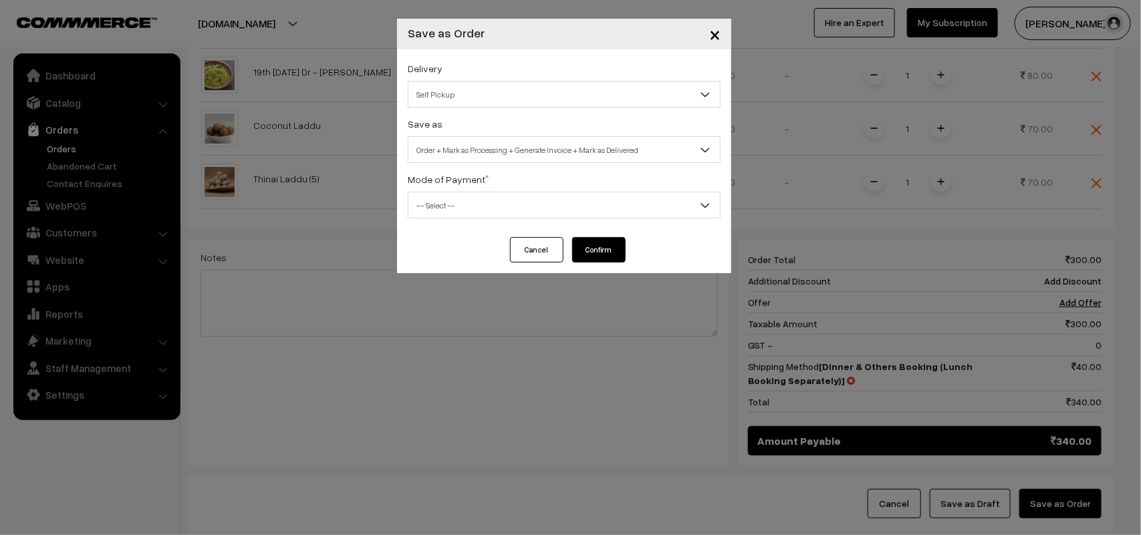
drag, startPoint x: 476, startPoint y: 91, endPoint x: 475, endPoint y: 102, distance: 11.4
click at [474, 91] on span "Self Pickup" at bounding box center [563, 94] width 311 height 23
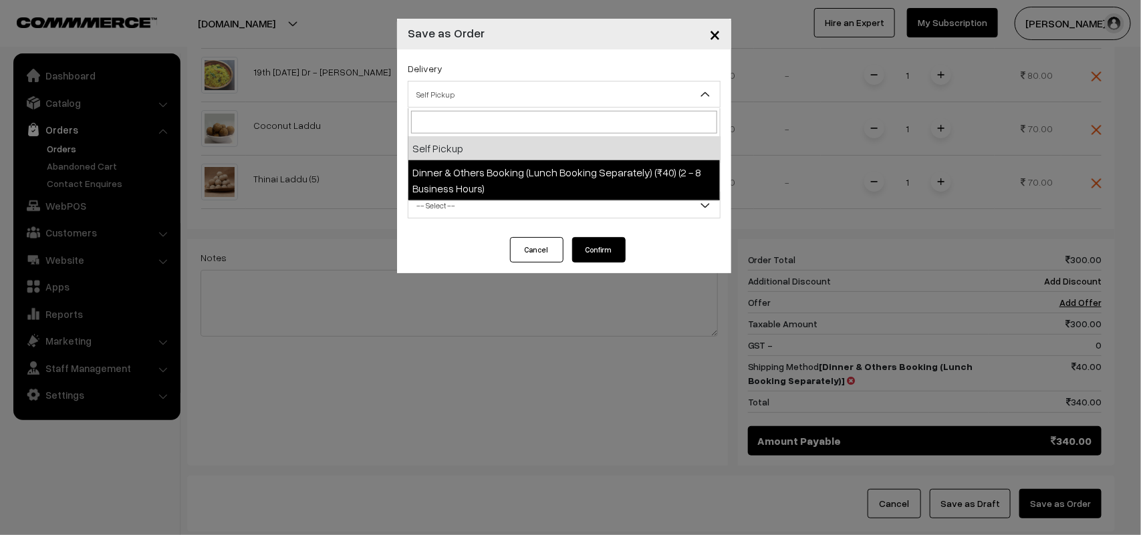
select select "DOB1"
select select "3"
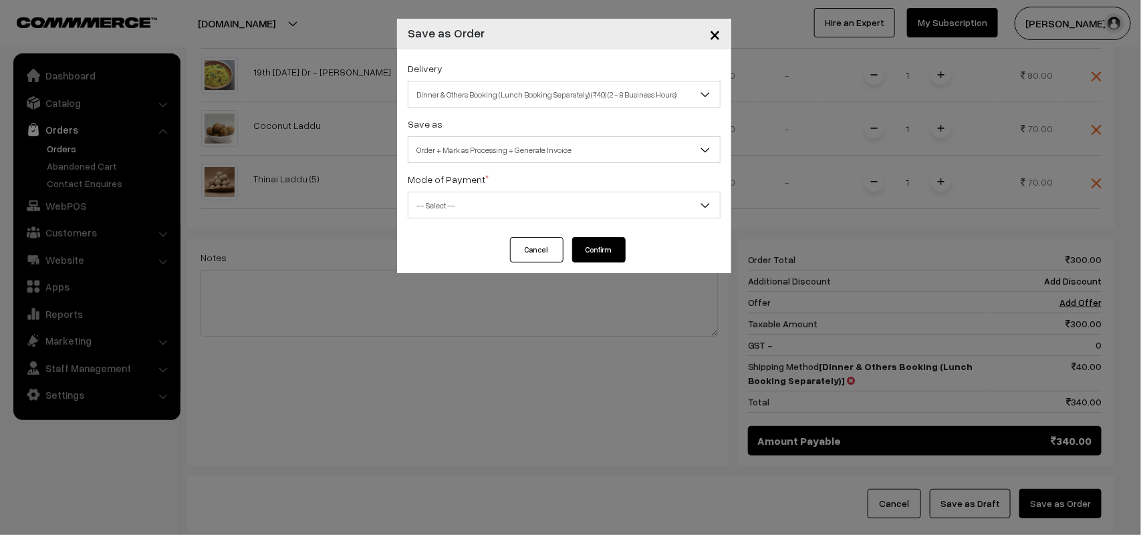
click at [505, 155] on span "Order + Mark as Processing + Generate Invoice" at bounding box center [563, 149] width 311 height 23
click at [473, 209] on span "-- Select --" at bounding box center [563, 205] width 311 height 23
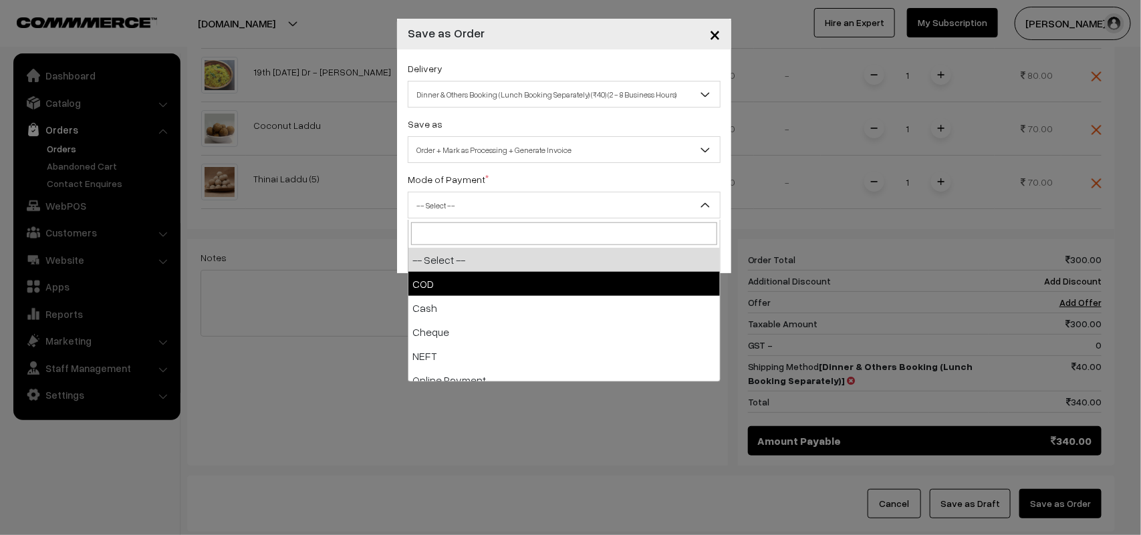
select select "1"
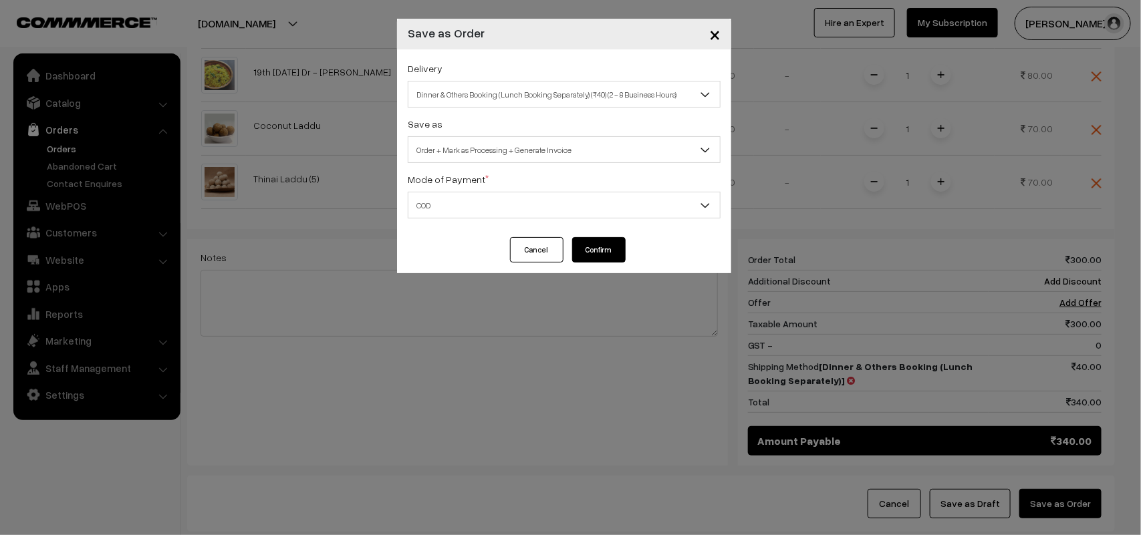
click at [599, 258] on button "Confirm" at bounding box center [598, 249] width 53 height 25
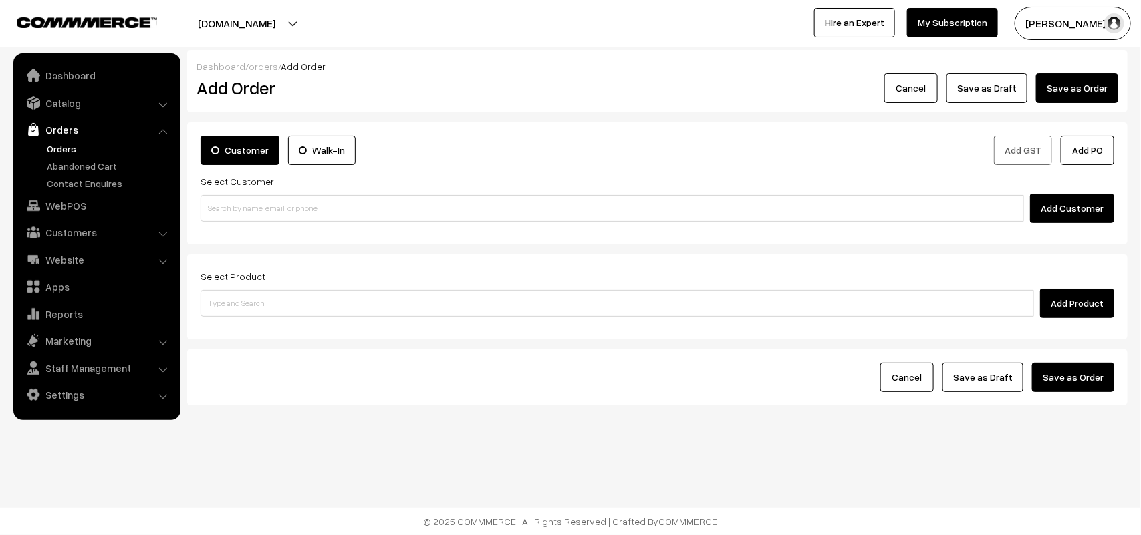
click at [68, 146] on link "Orders" at bounding box center [109, 149] width 132 height 14
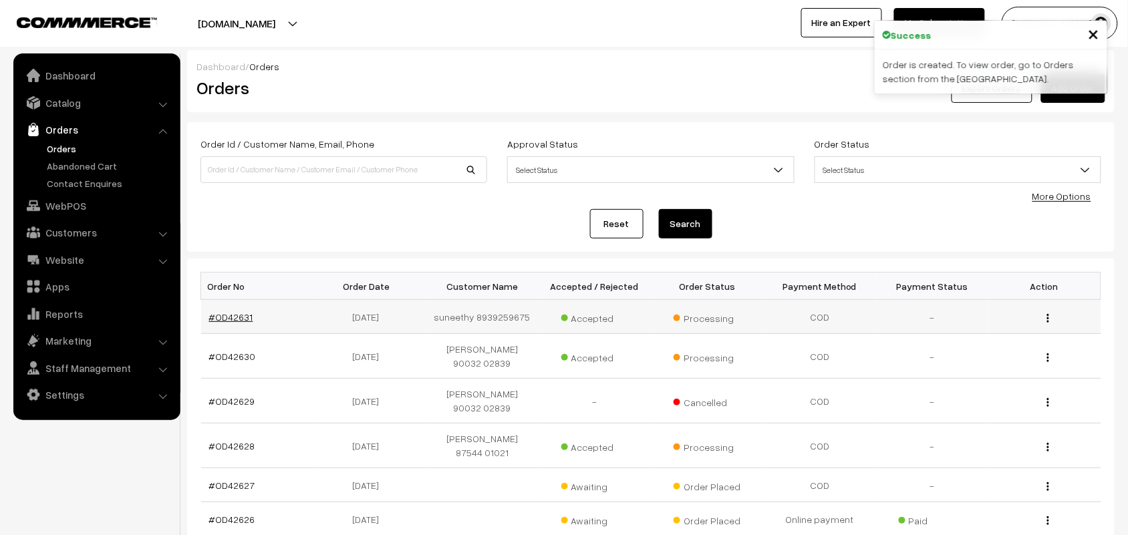
click at [235, 319] on link "#OD42631" at bounding box center [231, 316] width 44 height 11
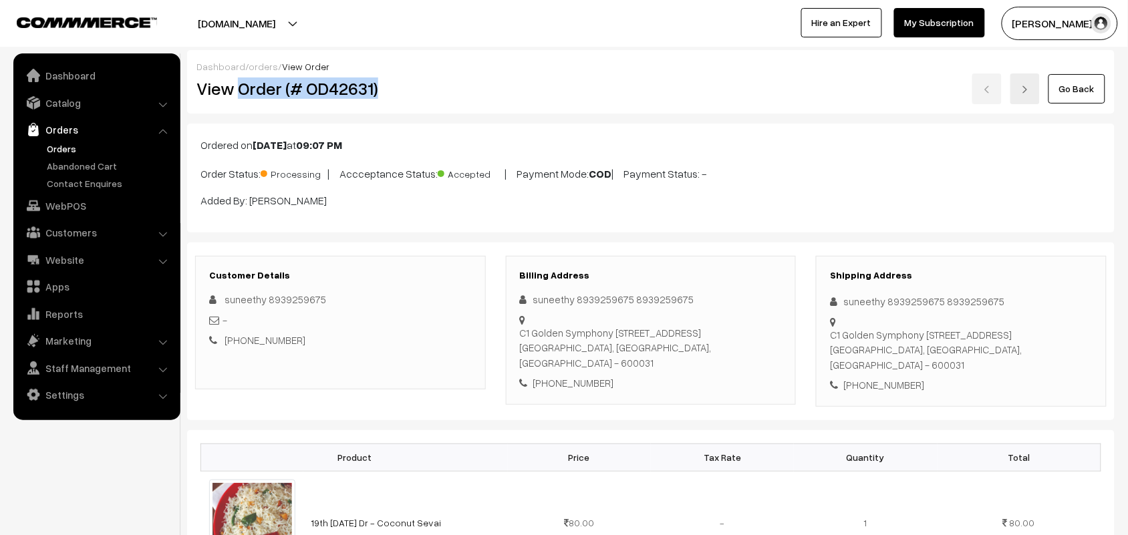
drag, startPoint x: 239, startPoint y: 82, endPoint x: 410, endPoint y: 82, distance: 170.4
click at [410, 82] on h2 "View Order (# OD42631)" at bounding box center [340, 88] width 289 height 21
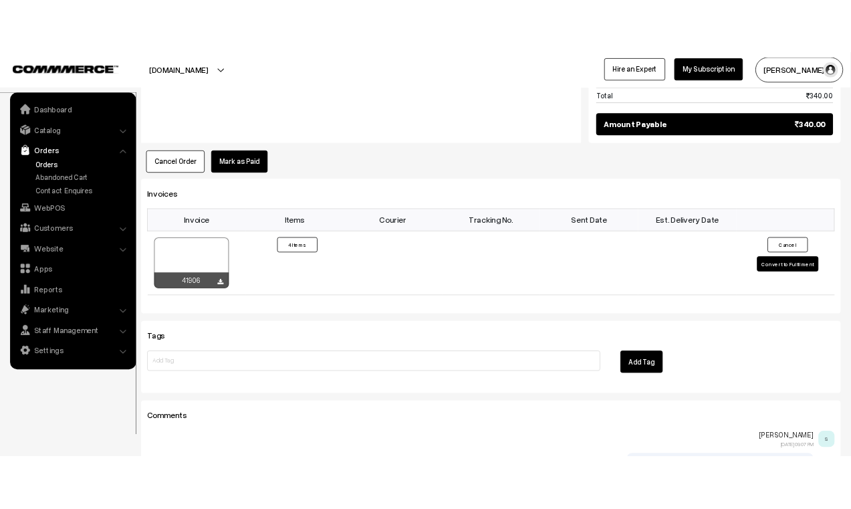
scroll to position [974, 0]
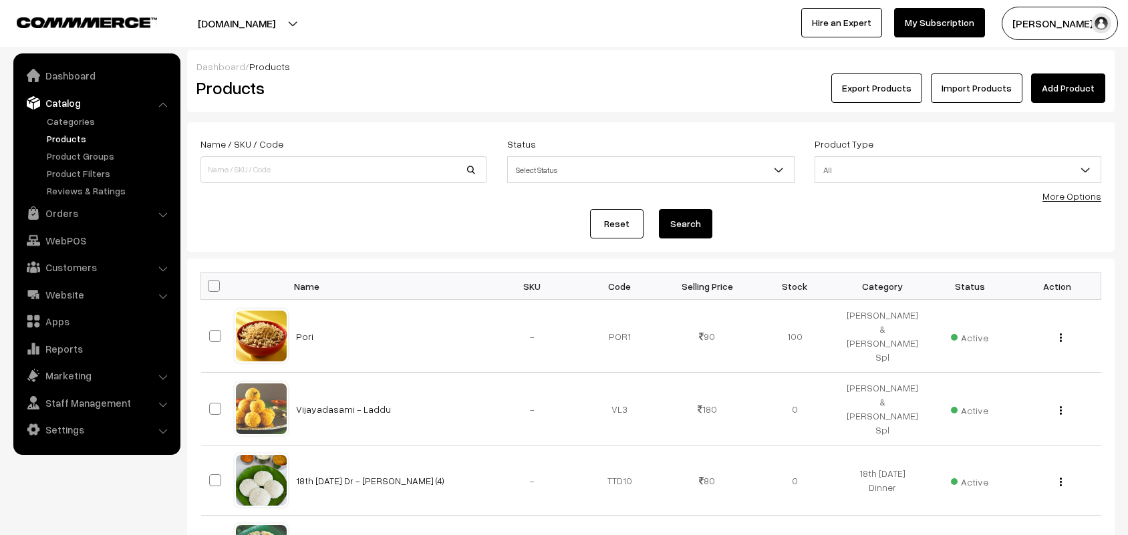
click at [49, 211] on link "Orders" at bounding box center [96, 213] width 159 height 24
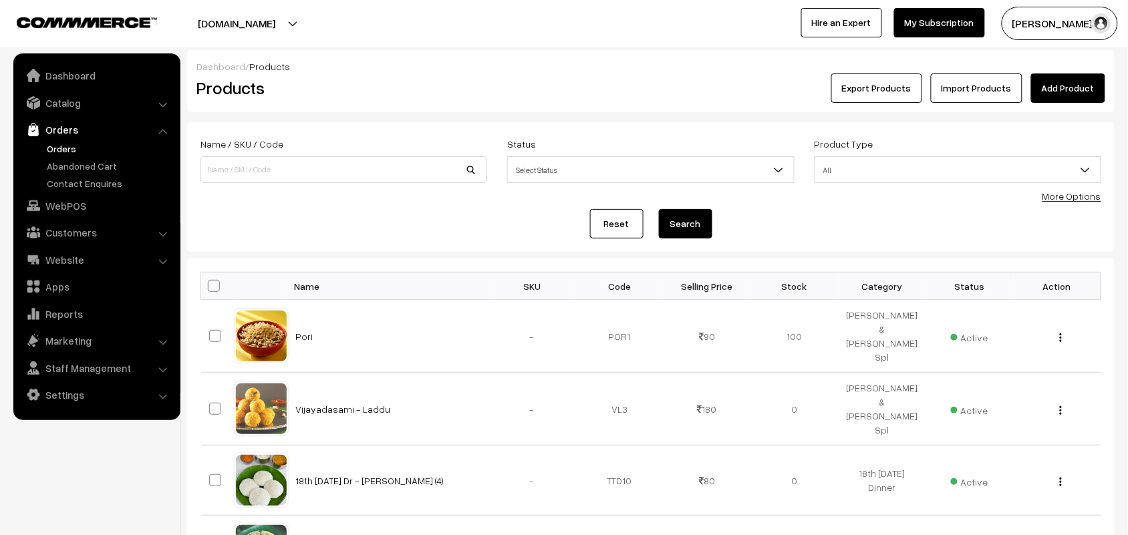
click at [63, 148] on link "Orders" at bounding box center [109, 149] width 132 height 14
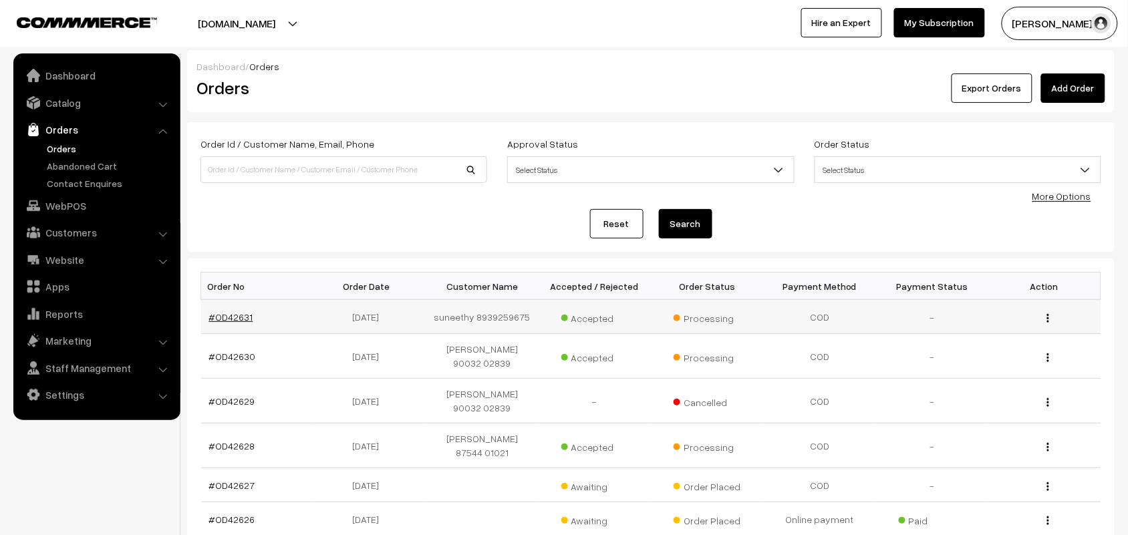
click at [239, 315] on link "#OD42631" at bounding box center [231, 316] width 44 height 11
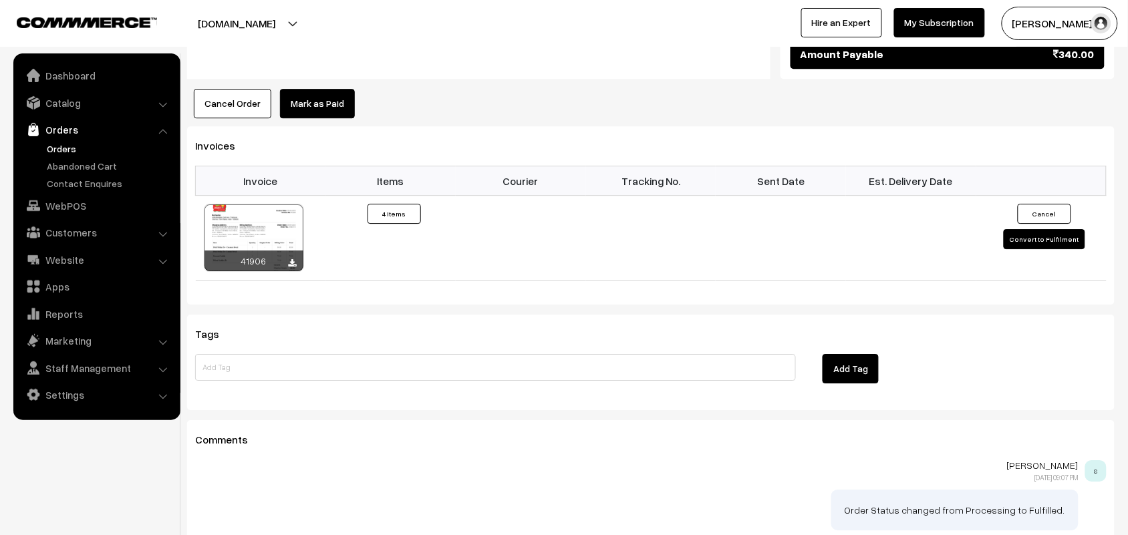
scroll to position [1240, 0]
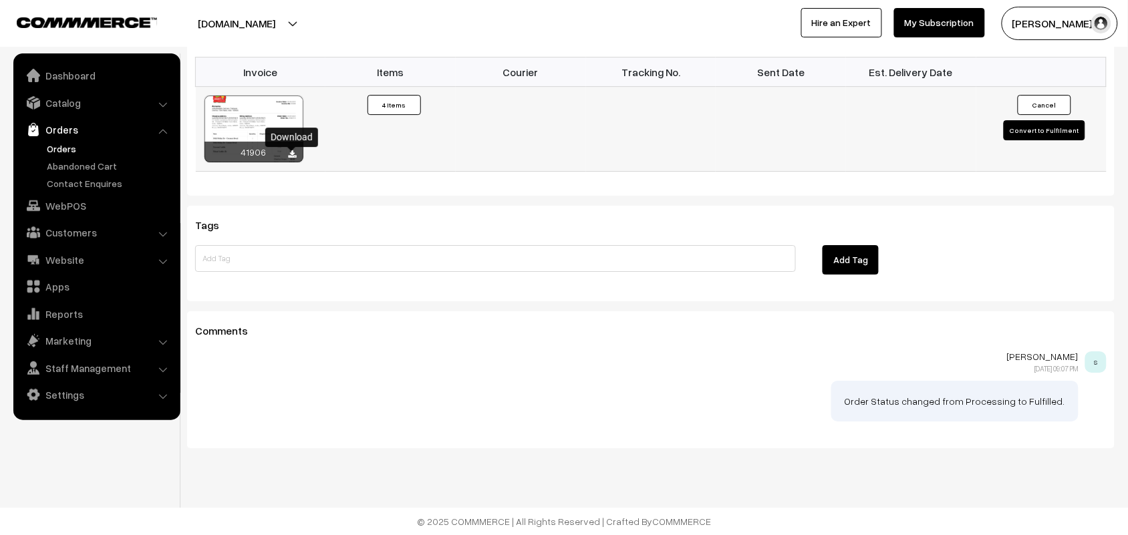
click at [289, 151] on icon at bounding box center [293, 154] width 8 height 9
click at [102, 211] on link "WebPOS" at bounding box center [96, 206] width 159 height 24
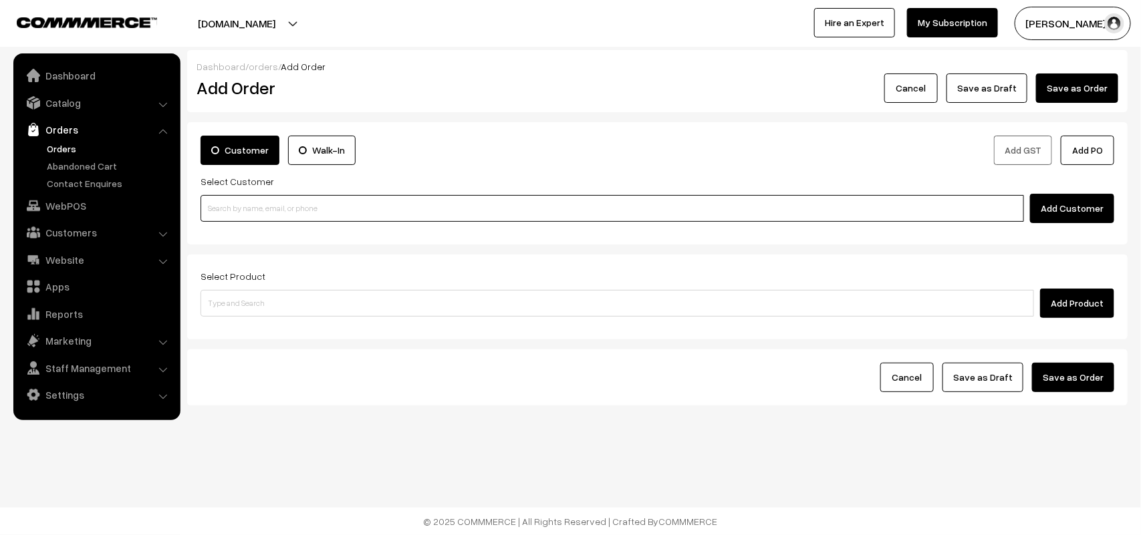
click at [248, 215] on input at bounding box center [611, 208] width 823 height 27
paste input "92831 95646"
click at [231, 197] on input "92831 95646" at bounding box center [611, 208] width 823 height 27
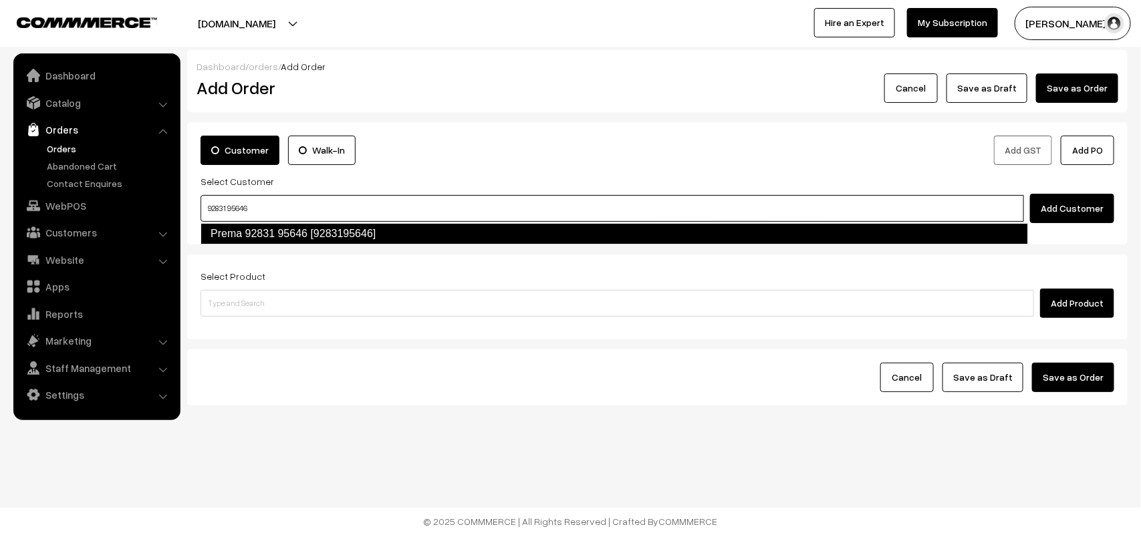
click at [239, 236] on link "Prema 92831 95646 [9283195646]" at bounding box center [613, 233] width 827 height 21
type input "92831 95646"
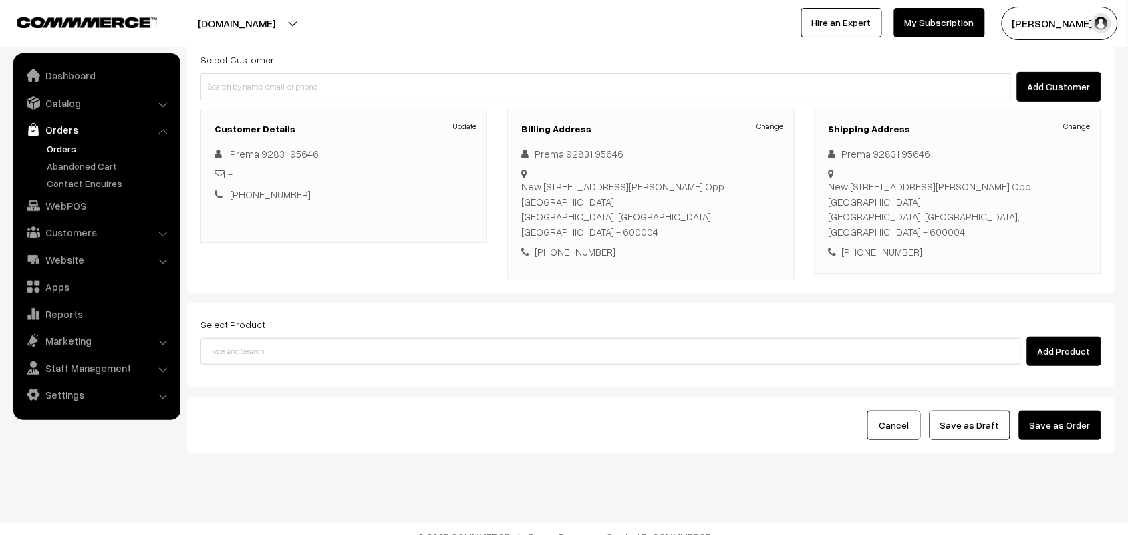
scroll to position [124, 0]
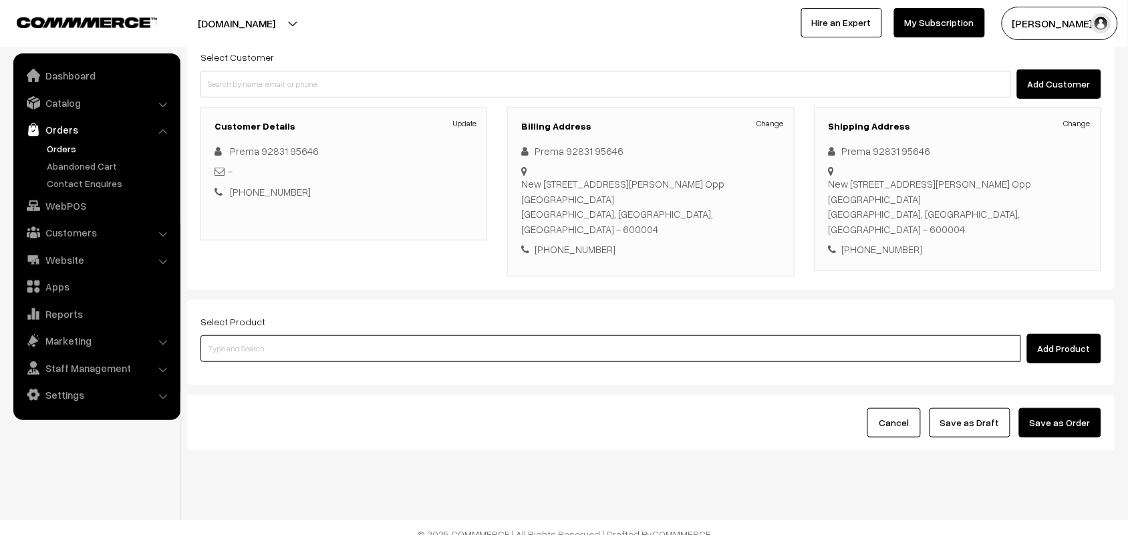
click at [346, 336] on input at bounding box center [610, 348] width 821 height 27
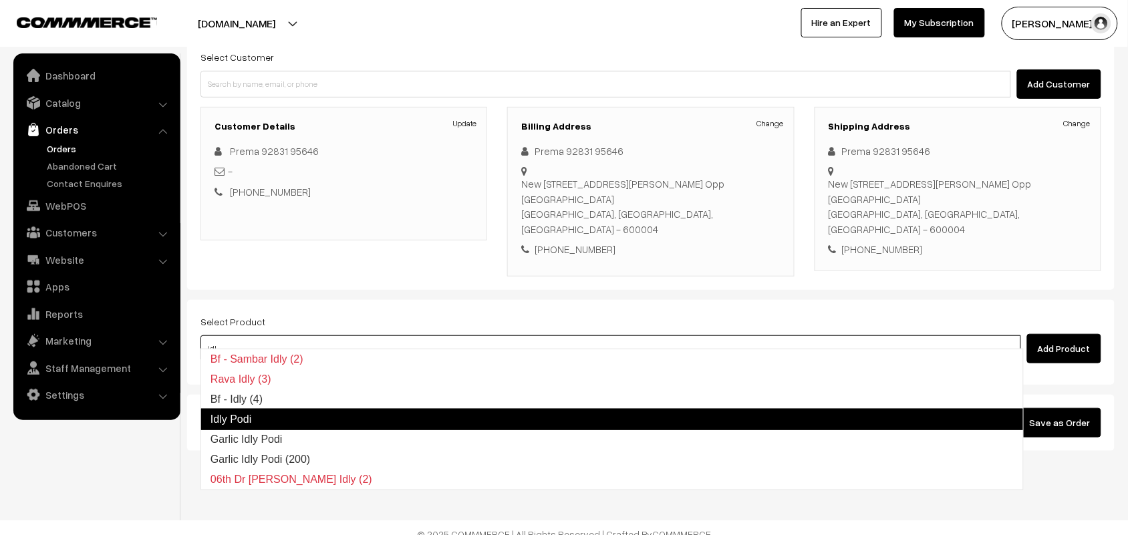
type input "idly"
click at [317, 418] on link "Idly Podi" at bounding box center [611, 419] width 823 height 21
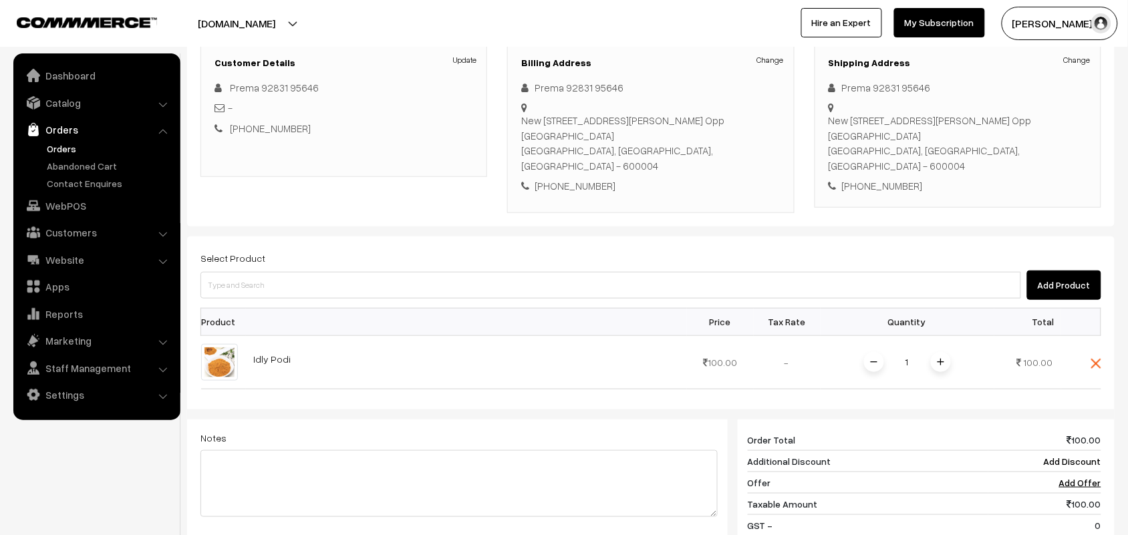
scroll to position [291, 0]
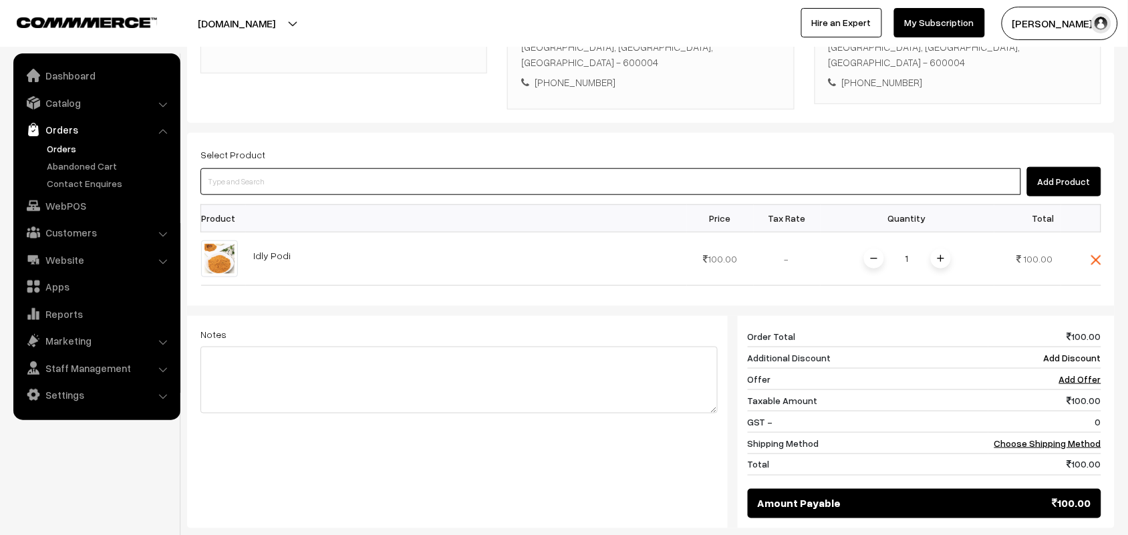
click at [292, 168] on input at bounding box center [610, 181] width 821 height 27
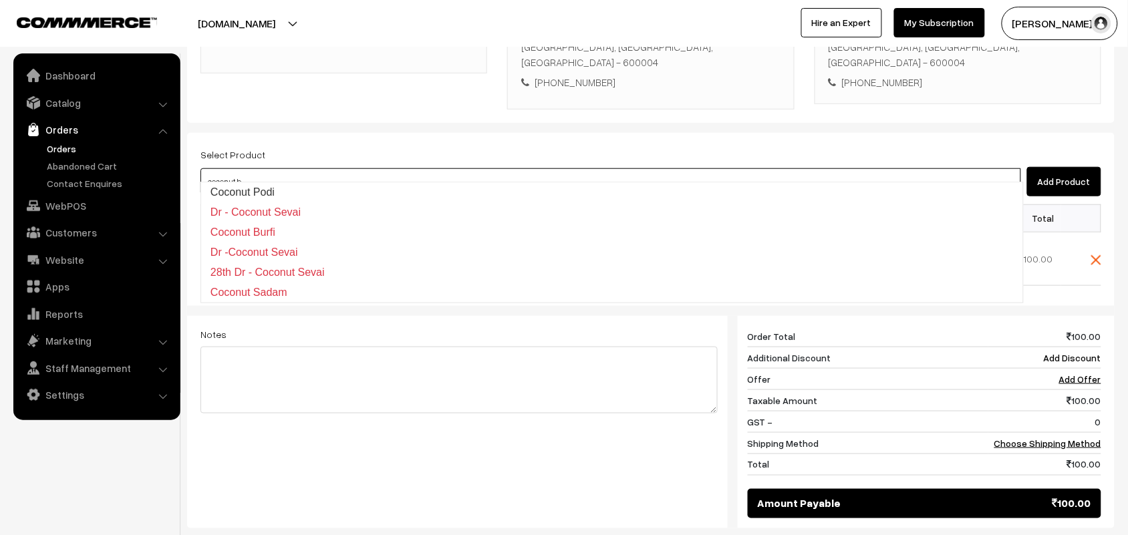
type input "coconut bu"
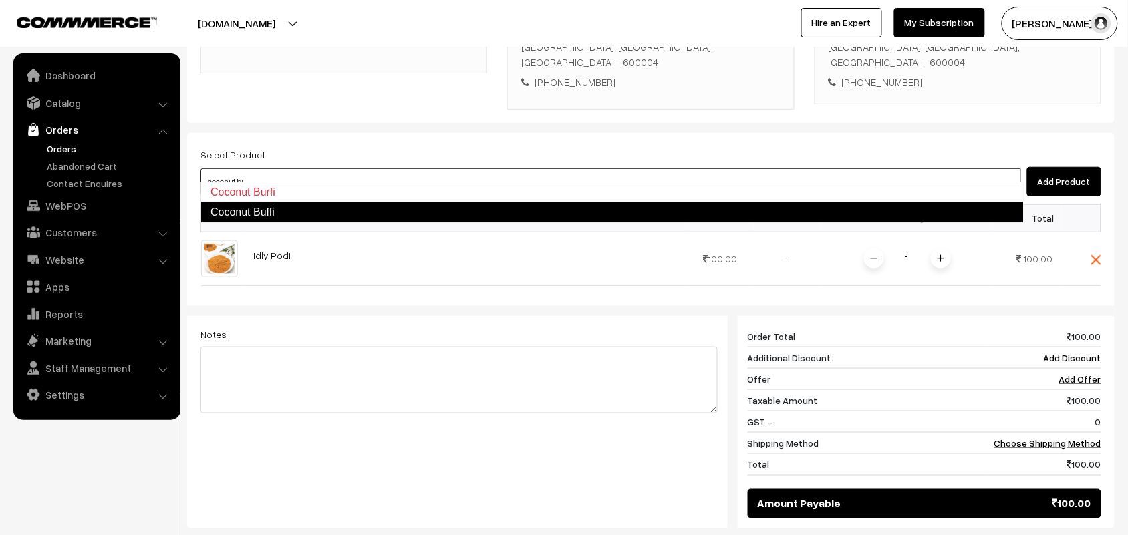
click at [277, 209] on link "Coconut Buffi" at bounding box center [611, 212] width 823 height 21
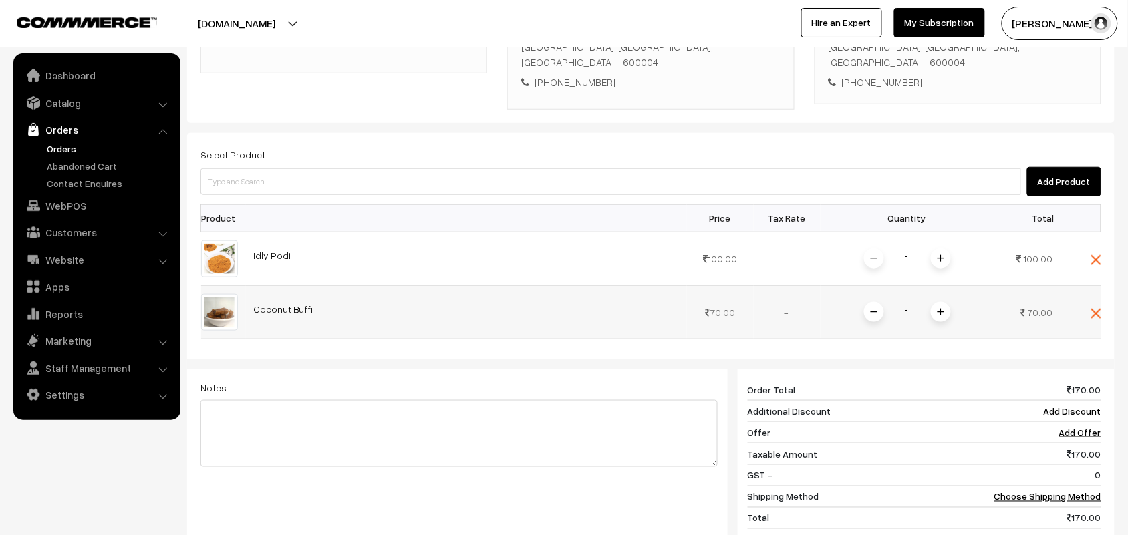
click at [942, 309] on img at bounding box center [941, 312] width 7 height 7
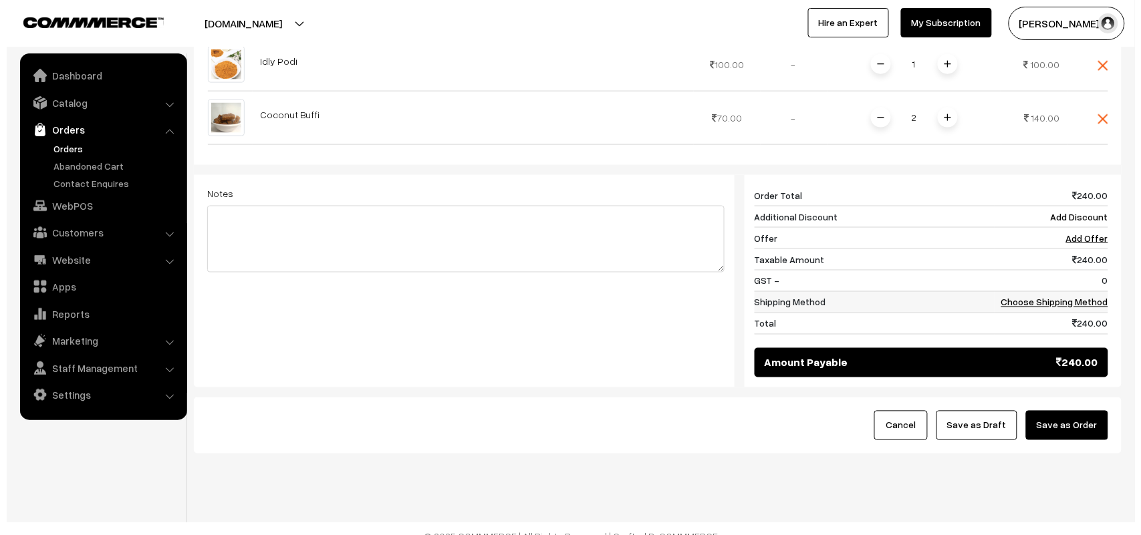
scroll to position [490, 0]
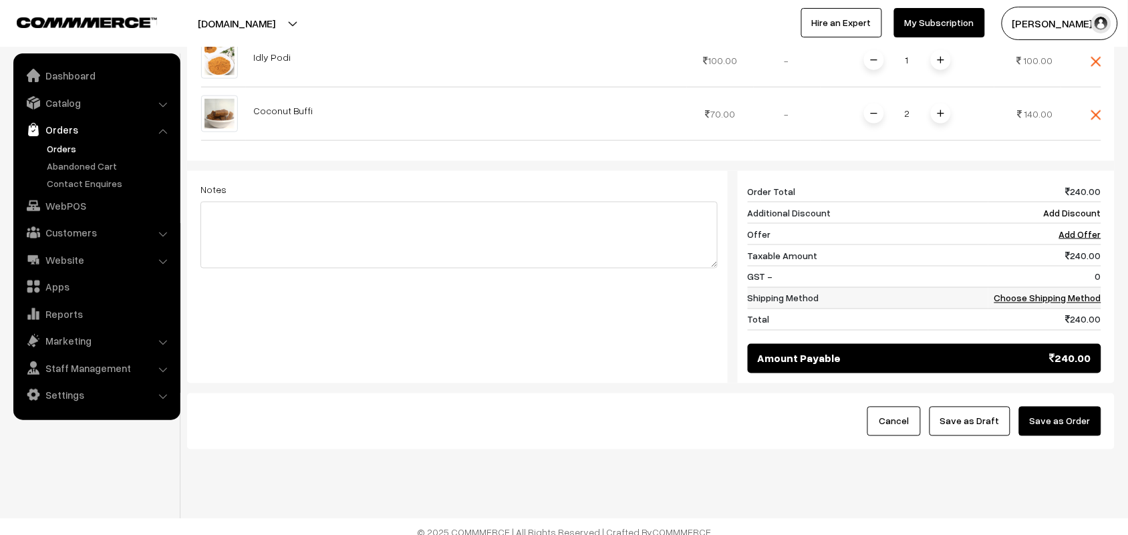
click at [1070, 293] on link "Choose Shipping Method" at bounding box center [1047, 298] width 107 height 11
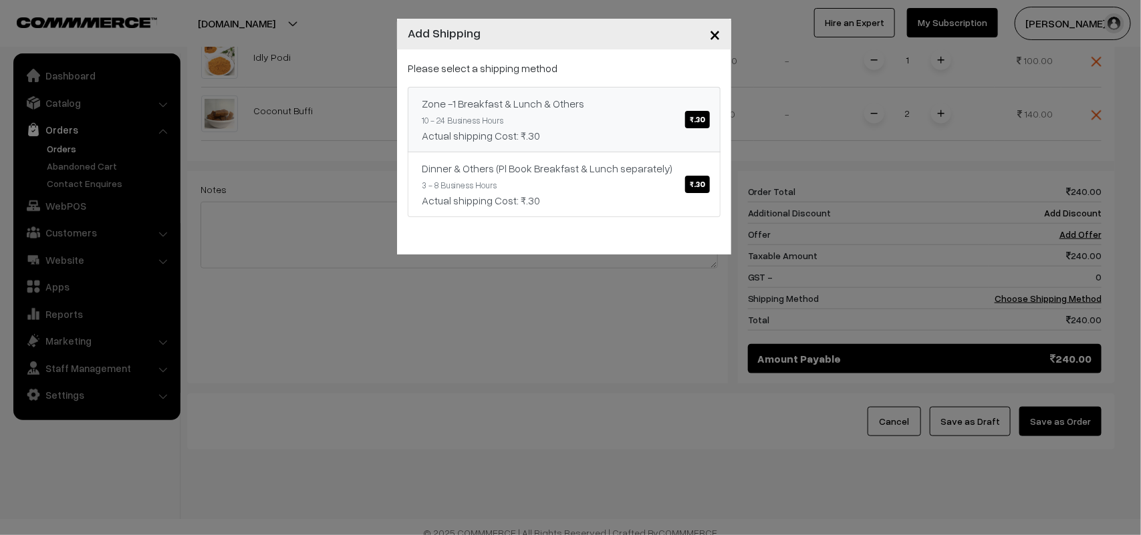
click at [608, 106] on div "Zone -1 Breakfast & Lunch & Others ₹.30" at bounding box center [564, 104] width 285 height 16
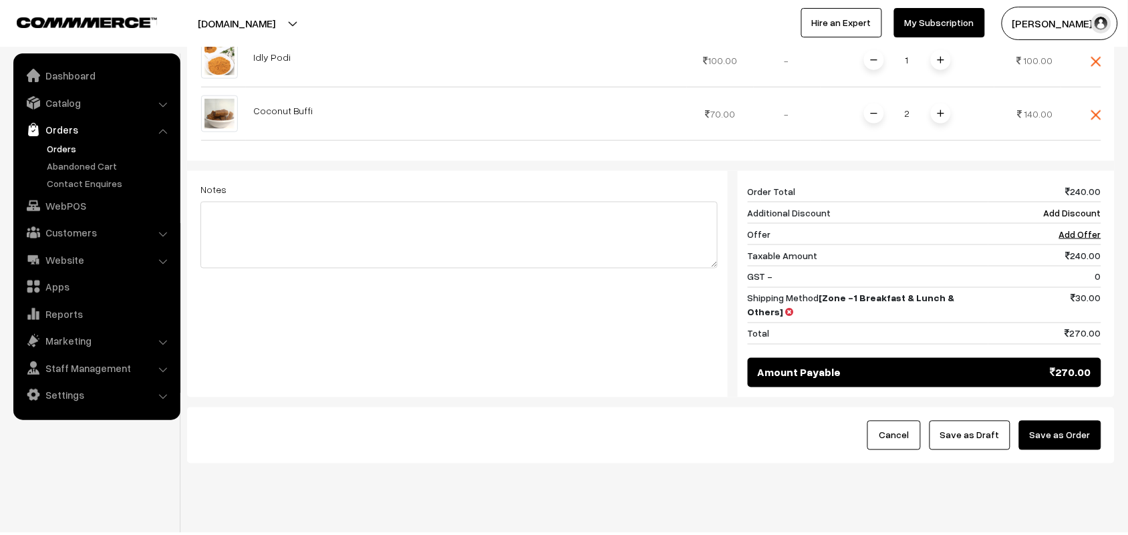
click at [1054, 421] on button "Save as Order" at bounding box center [1060, 435] width 82 height 29
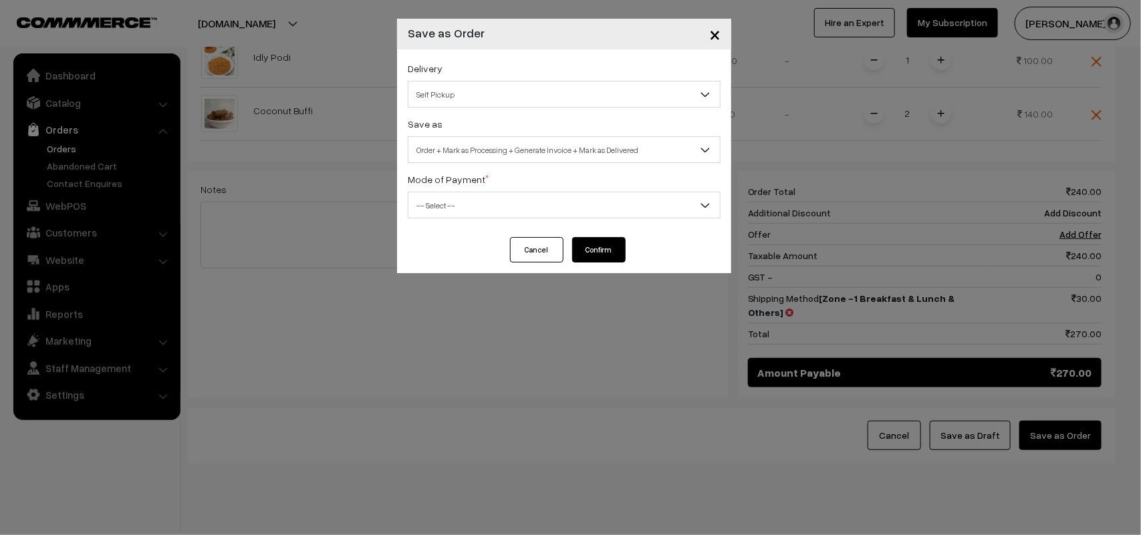
click at [505, 92] on span "Self Pickup" at bounding box center [563, 94] width 311 height 23
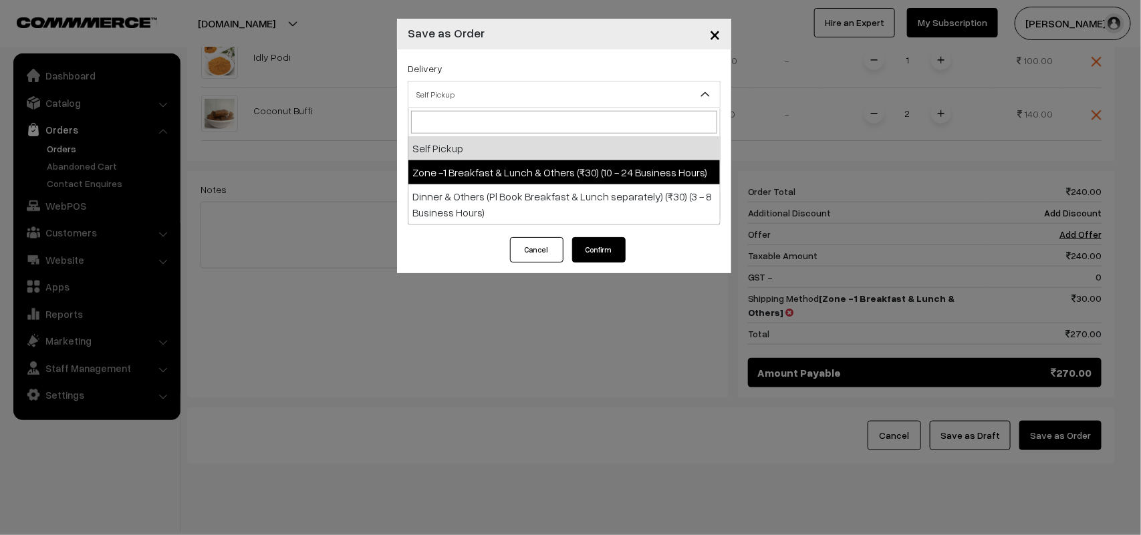
drag, startPoint x: 476, startPoint y: 187, endPoint x: 490, endPoint y: 174, distance: 18.9
select select "ZON1"
select select "3"
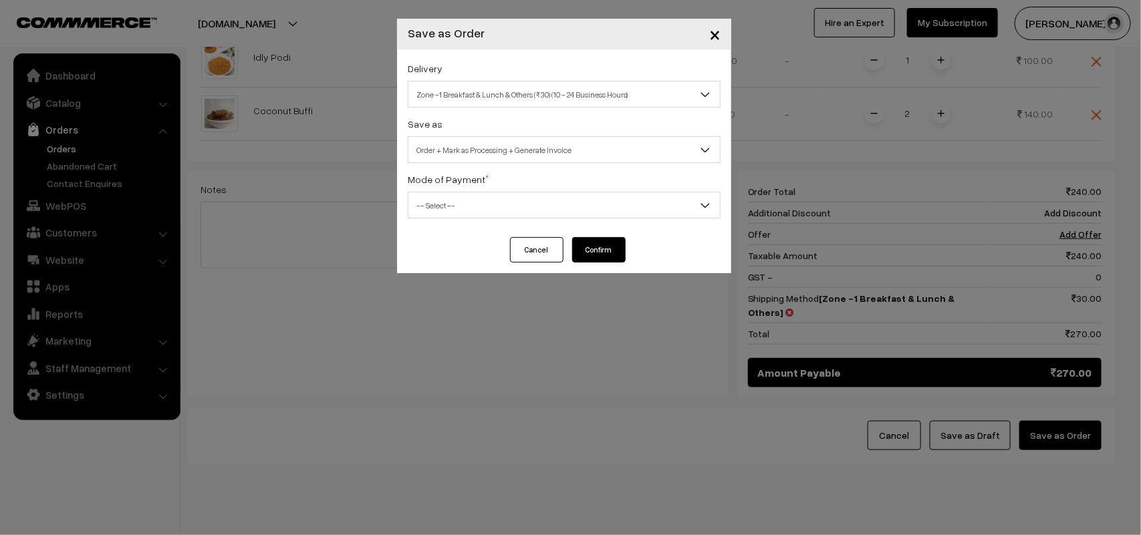
click at [490, 164] on div "Delivery Self Pickup Zone -1 Breakfast & Lunch & Others (₹30) (10 - 24 Business…" at bounding box center [564, 143] width 334 height 188
click at [496, 152] on span "Order + Mark as Processing + Generate Invoice" at bounding box center [563, 149] width 311 height 23
click at [480, 225] on div "Delivery Self Pickup Zone -1 Breakfast & Lunch & Others (₹30) (10 - 24 Business…" at bounding box center [564, 143] width 334 height 188
click at [462, 208] on span "-- Select --" at bounding box center [563, 205] width 311 height 23
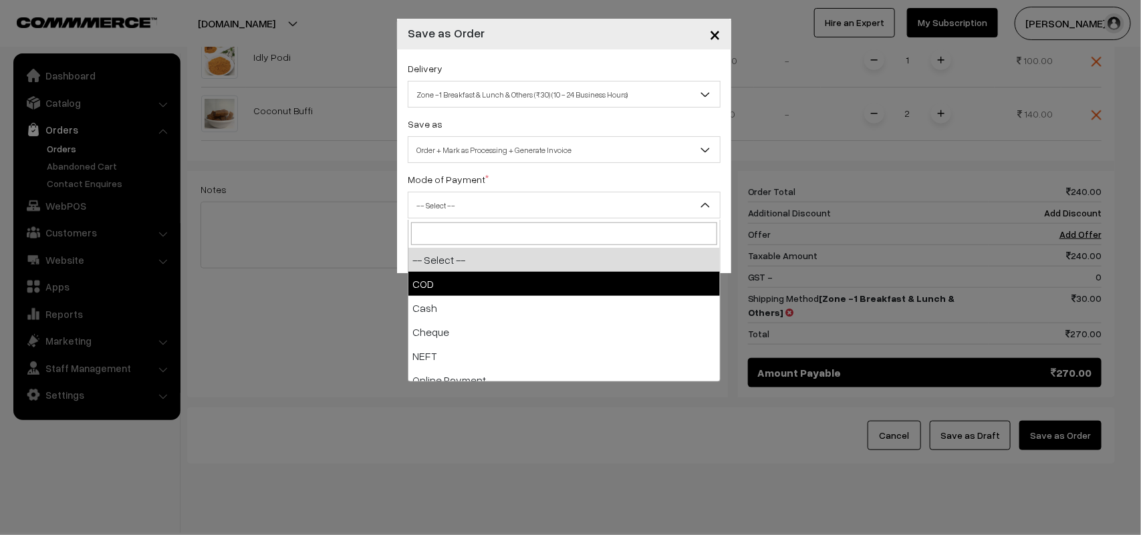
drag, startPoint x: 448, startPoint y: 271, endPoint x: 539, endPoint y: 287, distance: 91.6
select select "1"
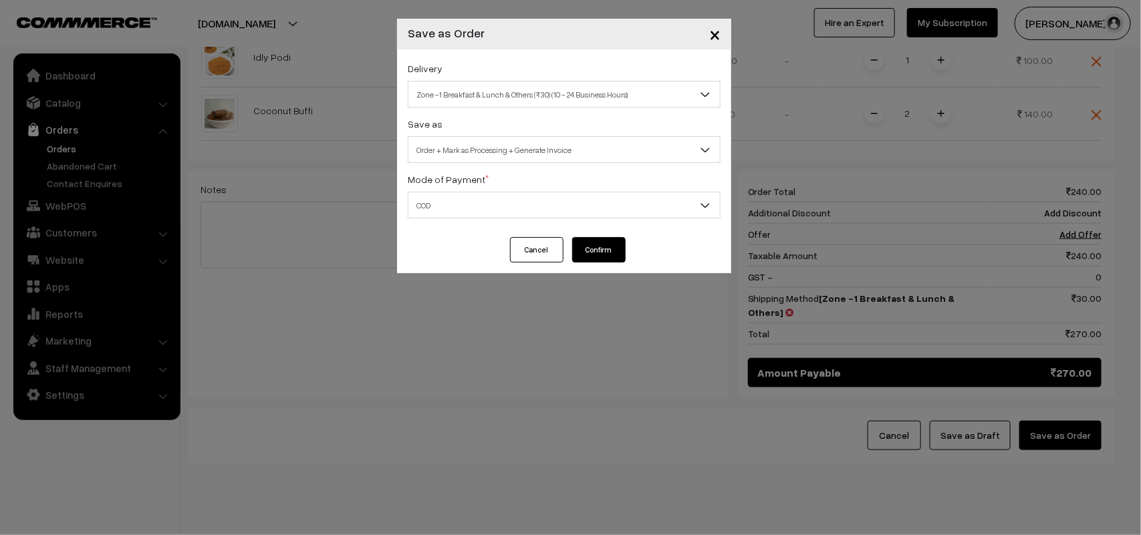
click at [624, 249] on button "Confirm" at bounding box center [598, 249] width 53 height 25
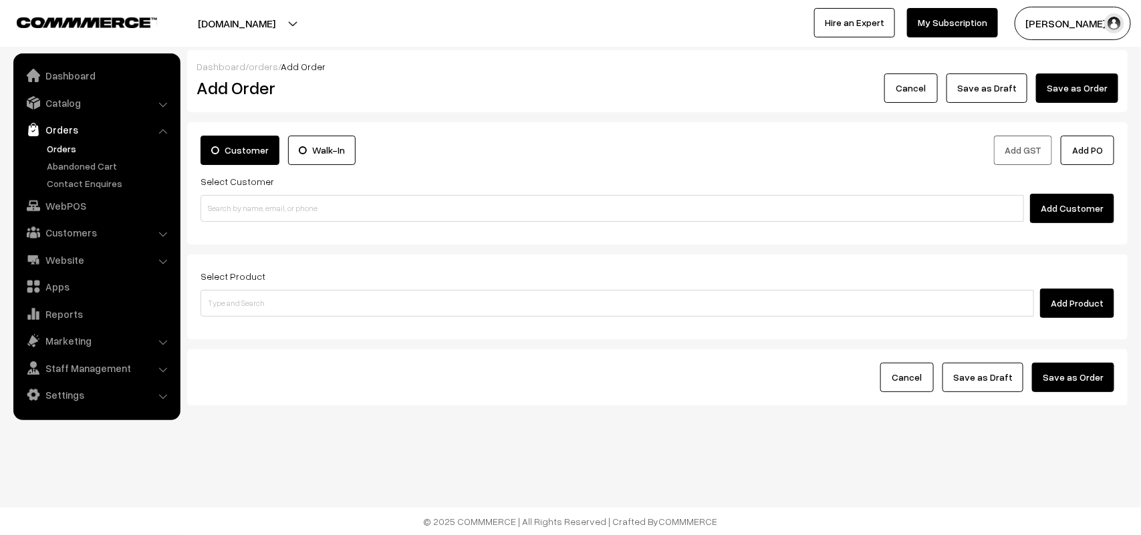
click at [43, 144] on link "Orders" at bounding box center [109, 149] width 132 height 14
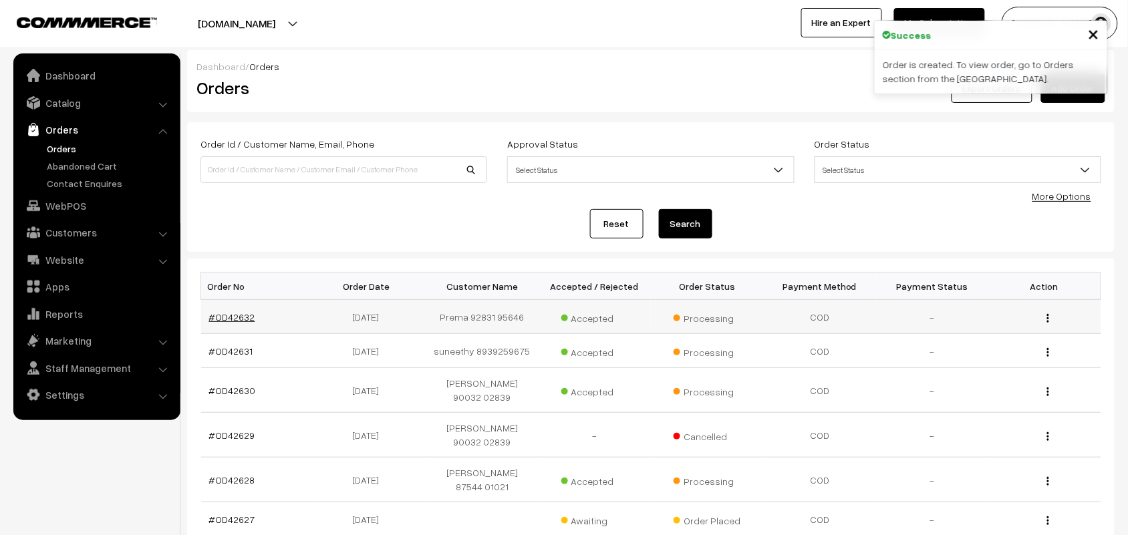
click at [234, 317] on link "#OD42632" at bounding box center [232, 316] width 46 height 11
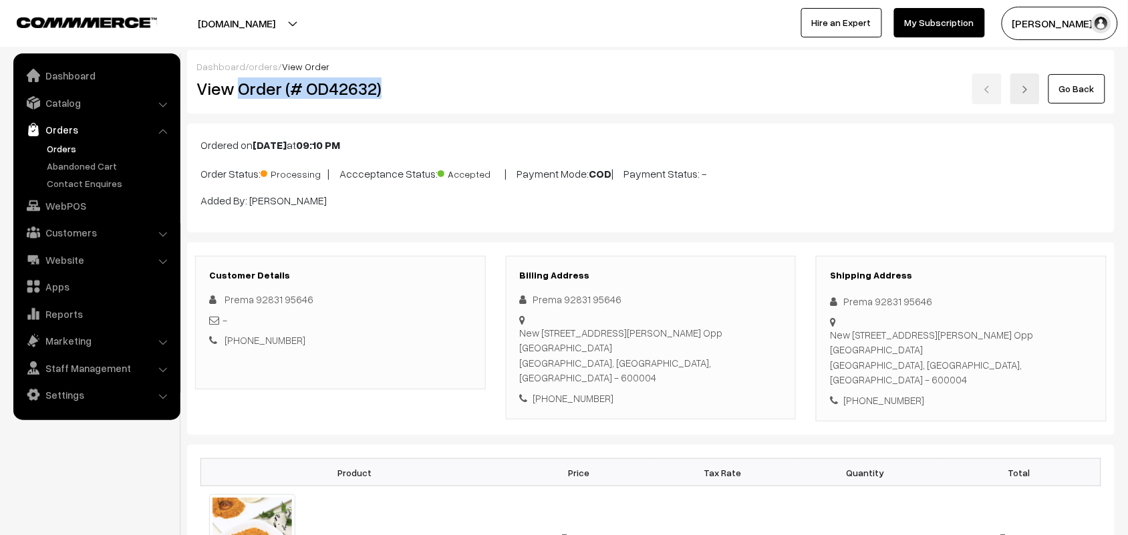
drag, startPoint x: 317, startPoint y: 76, endPoint x: 431, endPoint y: 89, distance: 114.4
click at [431, 89] on h2 "View Order (# OD42632)" at bounding box center [340, 88] width 289 height 21
copy h2 "Order (# OD42632)"
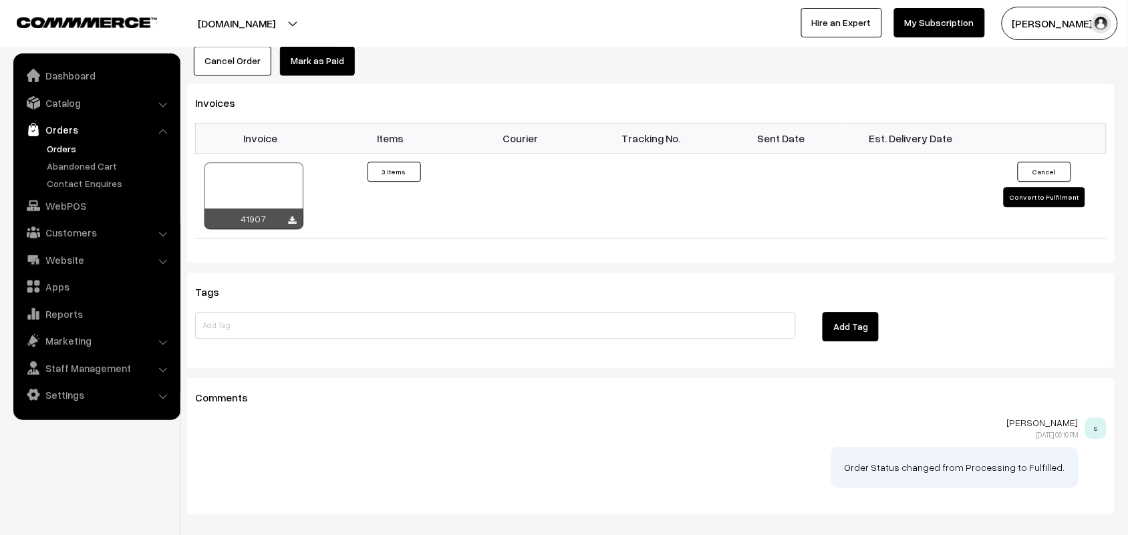
scroll to position [950, 0]
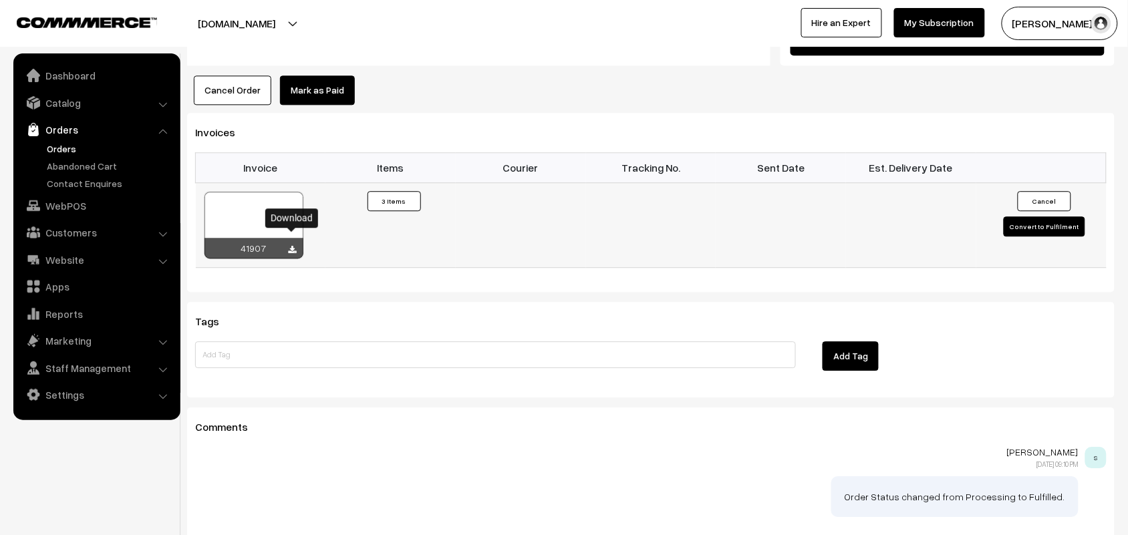
click at [289, 246] on icon at bounding box center [293, 250] width 8 height 9
click at [75, 202] on link "WebPOS" at bounding box center [96, 206] width 159 height 24
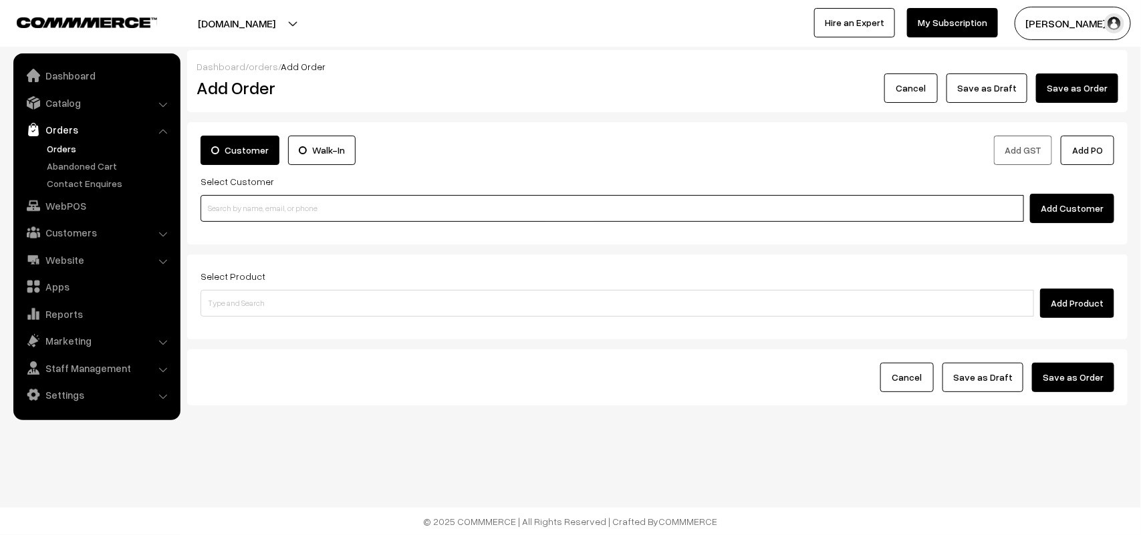
click at [261, 209] on input at bounding box center [611, 208] width 823 height 27
paste input "98940 51944"
click at [229, 202] on input "98940 51944" at bounding box center [611, 208] width 823 height 27
click at [296, 232] on link "S Balaji 9894051944 [9894051944]" at bounding box center [614, 234] width 826 height 20
type input "9894051944"
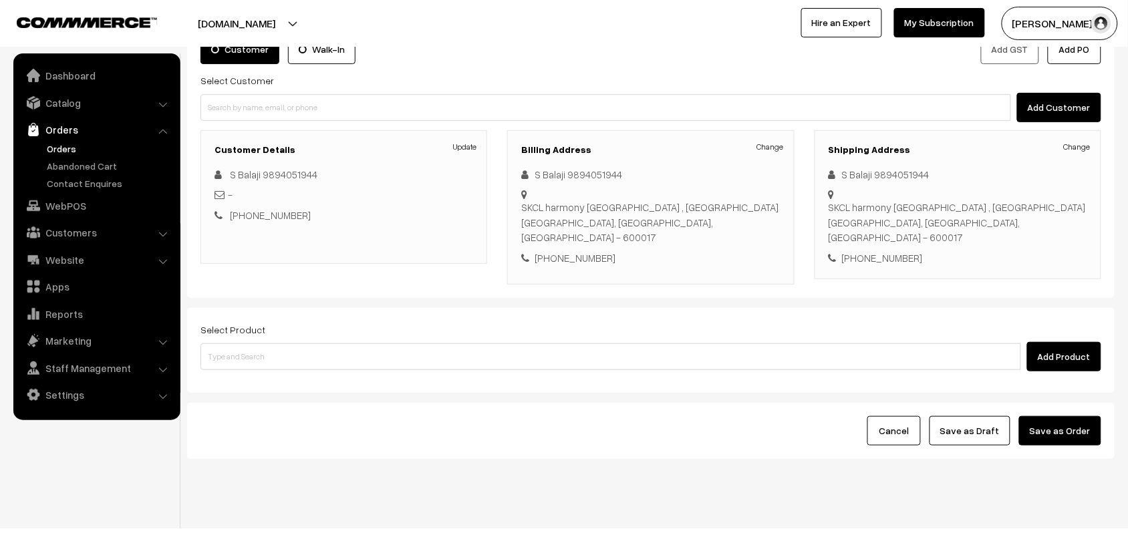
scroll to position [102, 0]
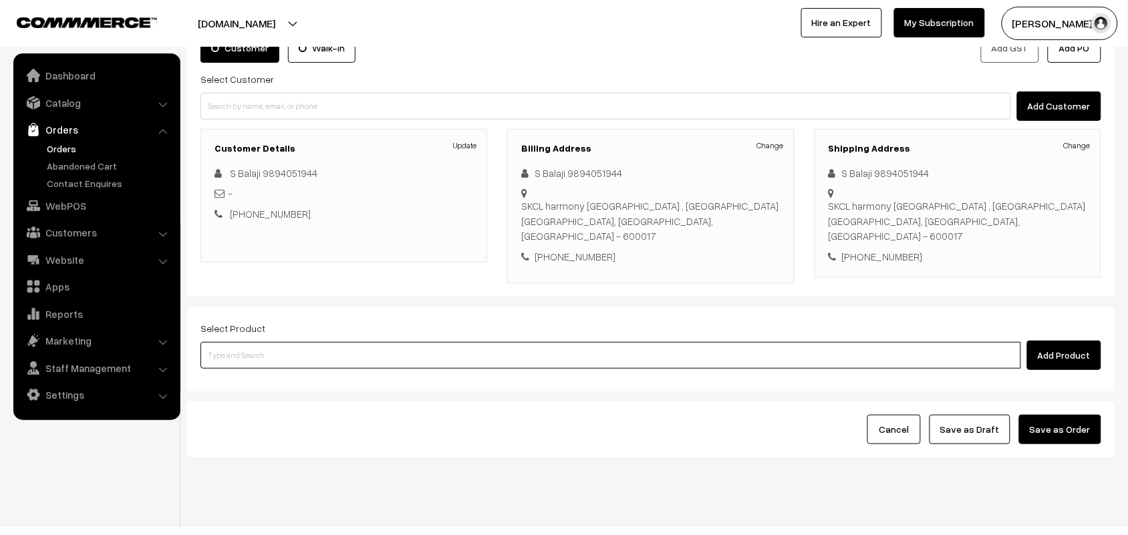
click at [297, 342] on input at bounding box center [610, 355] width 821 height 27
type input "vangi"
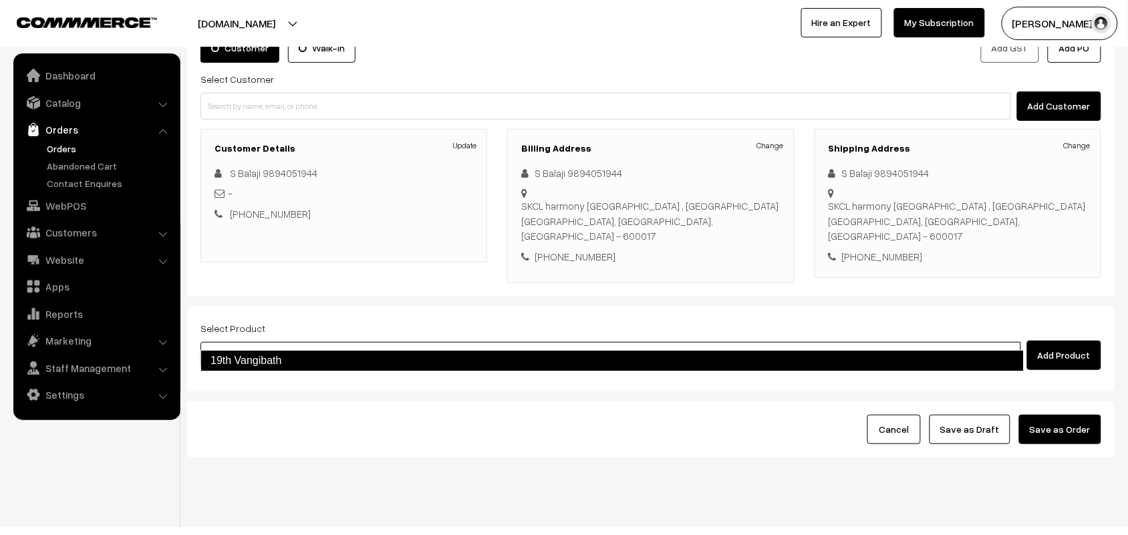
click at [287, 351] on link "19th Vangibath" at bounding box center [611, 360] width 823 height 21
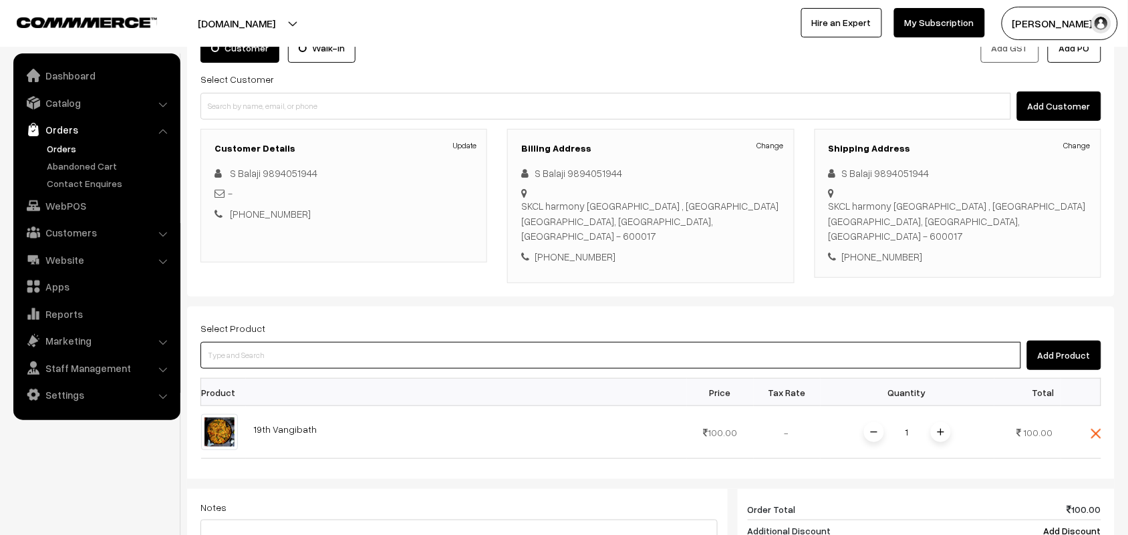
click at [293, 342] on input at bounding box center [610, 355] width 821 height 27
type input "more"
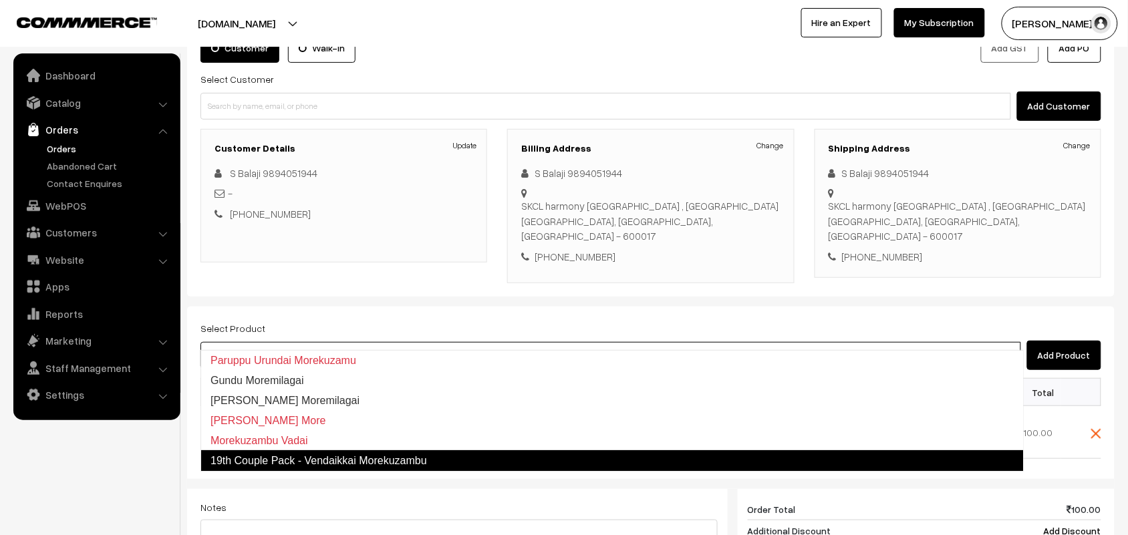
click at [301, 453] on link "19th Couple Pack - Vendaikkai Morekuzambu" at bounding box center [611, 460] width 823 height 21
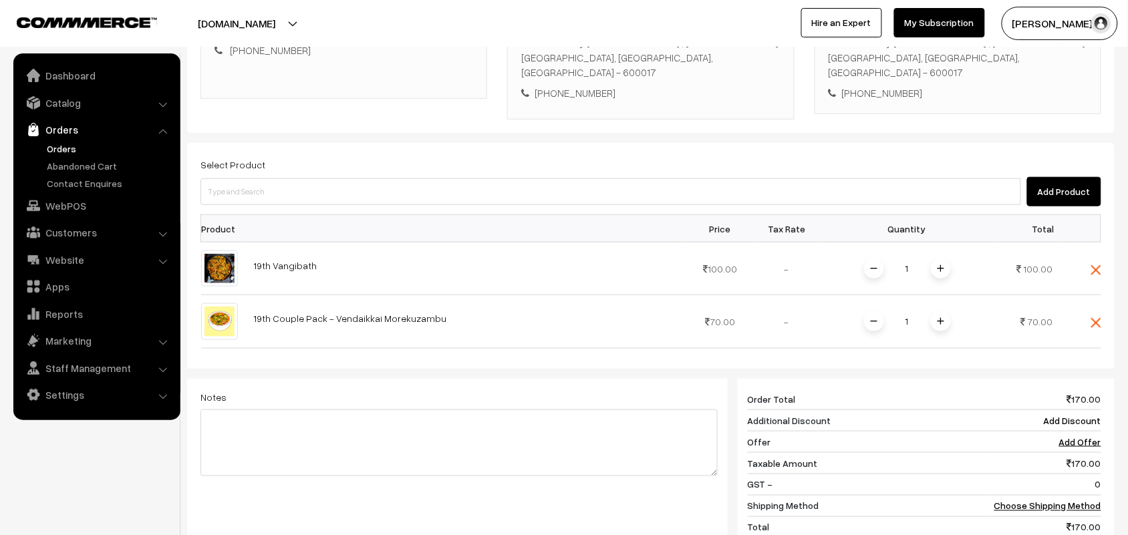
scroll to position [269, 0]
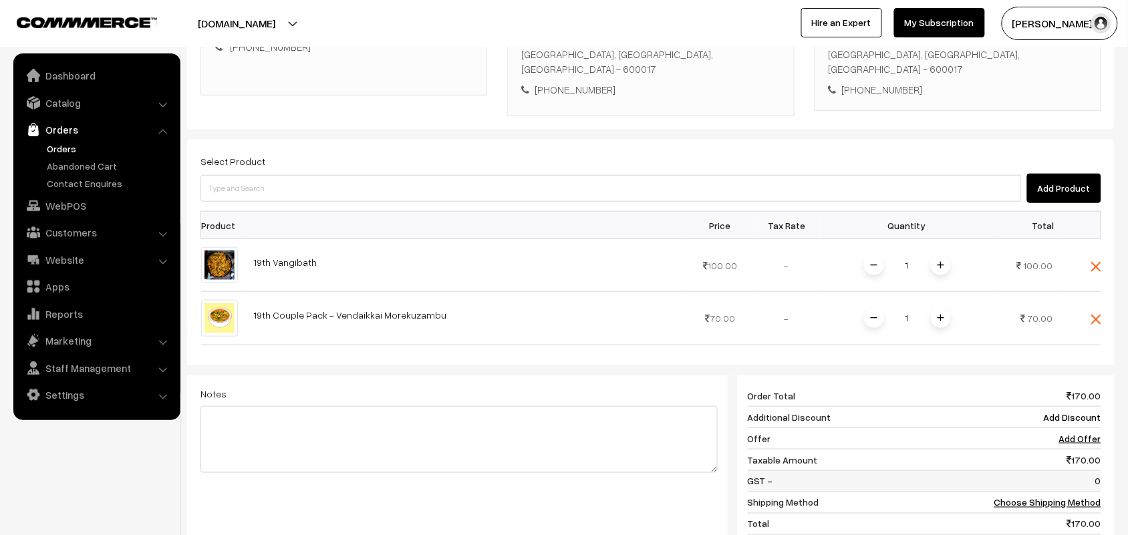
click at [1060, 470] on td "0" at bounding box center [1044, 480] width 113 height 21
click at [1056, 497] on link "Choose Shipping Method" at bounding box center [1047, 502] width 107 height 11
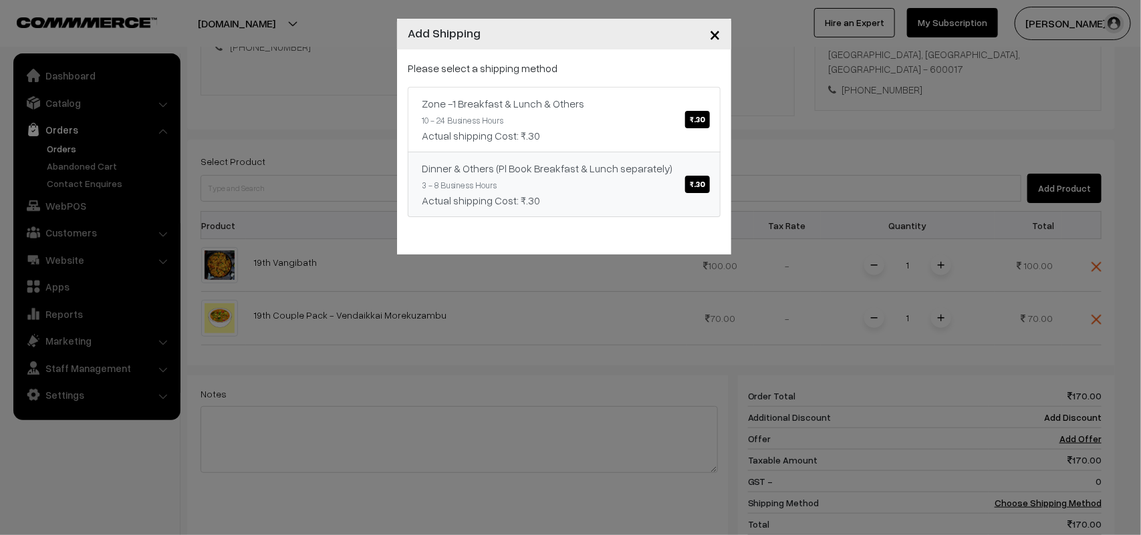
click at [679, 157] on link "Dinner & Others (Pl Book Breakfast & Lunch separately) ₹.30 3 - 8 Business Hour…" at bounding box center [564, 184] width 313 height 65
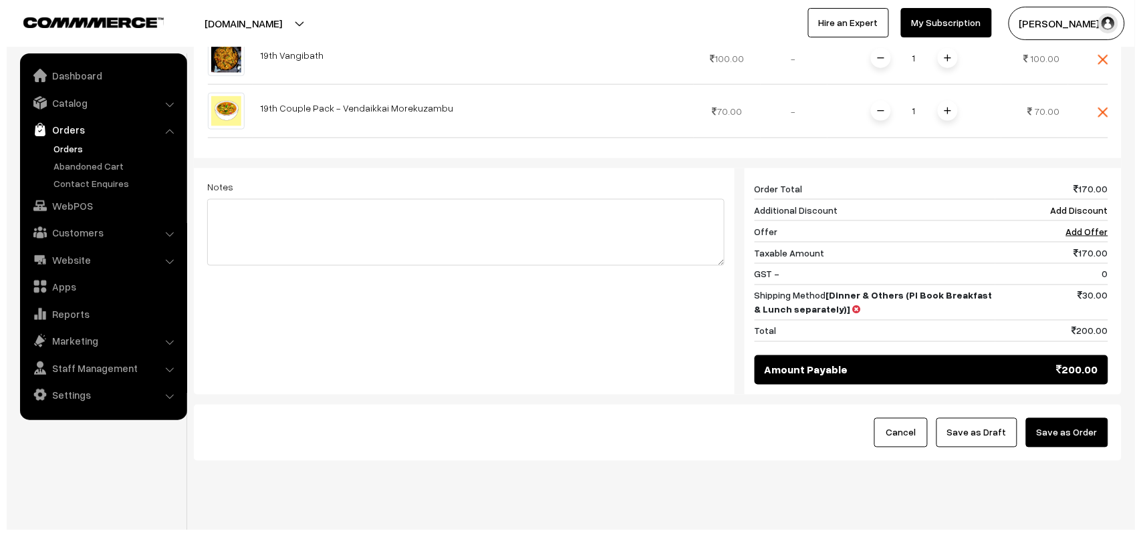
scroll to position [482, 0]
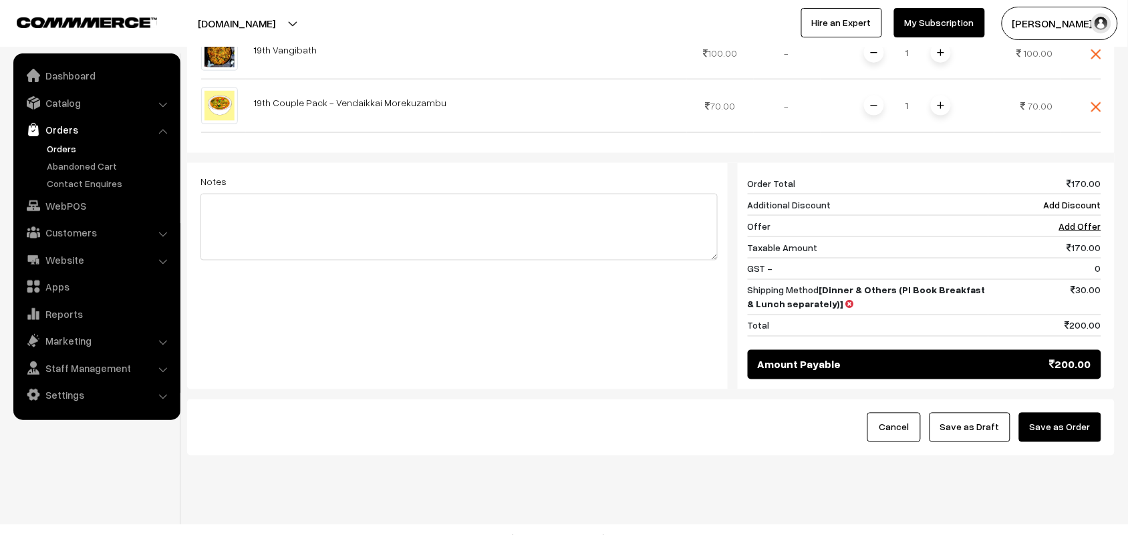
click at [1067, 413] on button "Save as Order" at bounding box center [1060, 427] width 82 height 29
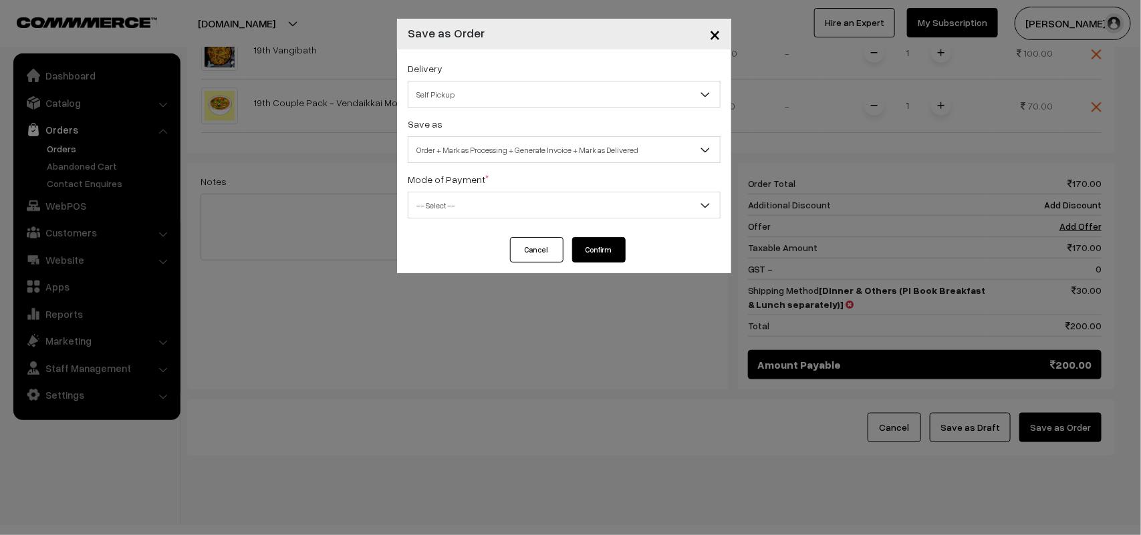
click at [472, 95] on span "Self Pickup" at bounding box center [563, 94] width 311 height 23
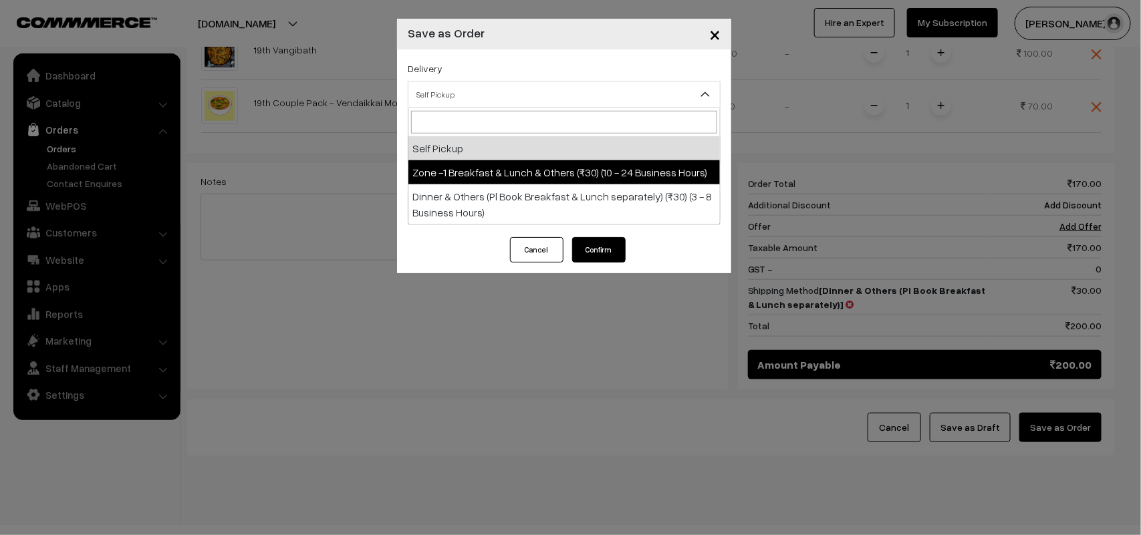
drag, startPoint x: 485, startPoint y: 155, endPoint x: 485, endPoint y: 164, distance: 8.7
select select "ZON1"
select select "3"
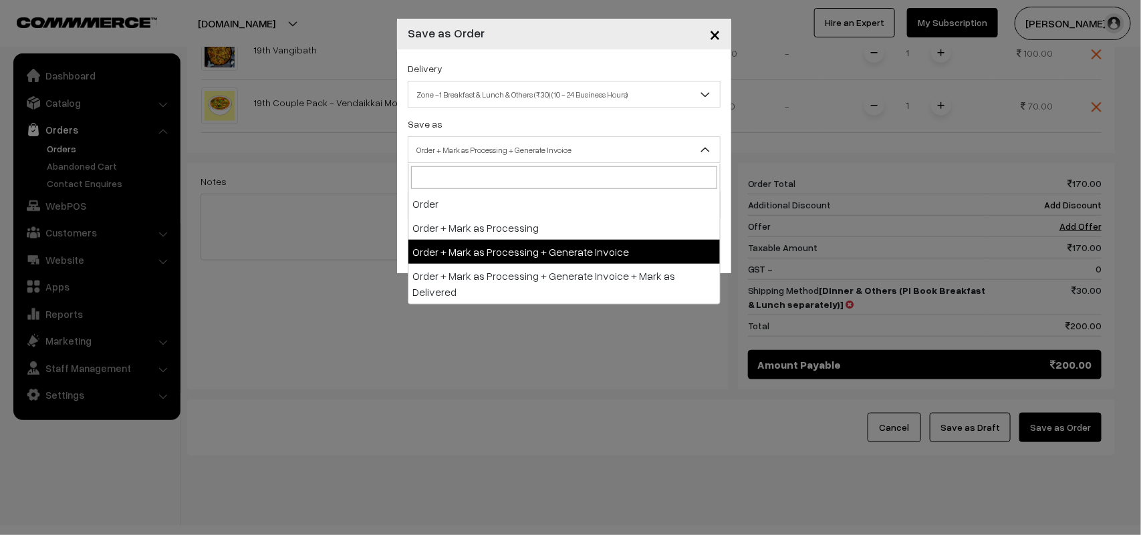
click at [502, 147] on span "Order + Mark as Processing + Generate Invoice" at bounding box center [563, 149] width 311 height 23
drag, startPoint x: 505, startPoint y: 254, endPoint x: 436, endPoint y: 214, distance: 79.7
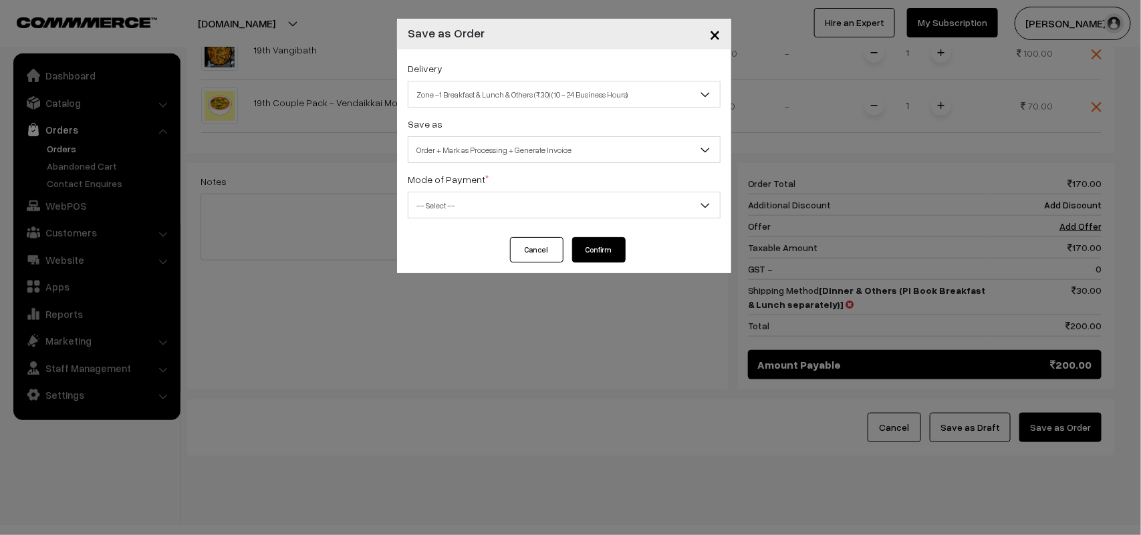
click at [436, 214] on span "-- Select --" at bounding box center [563, 205] width 311 height 23
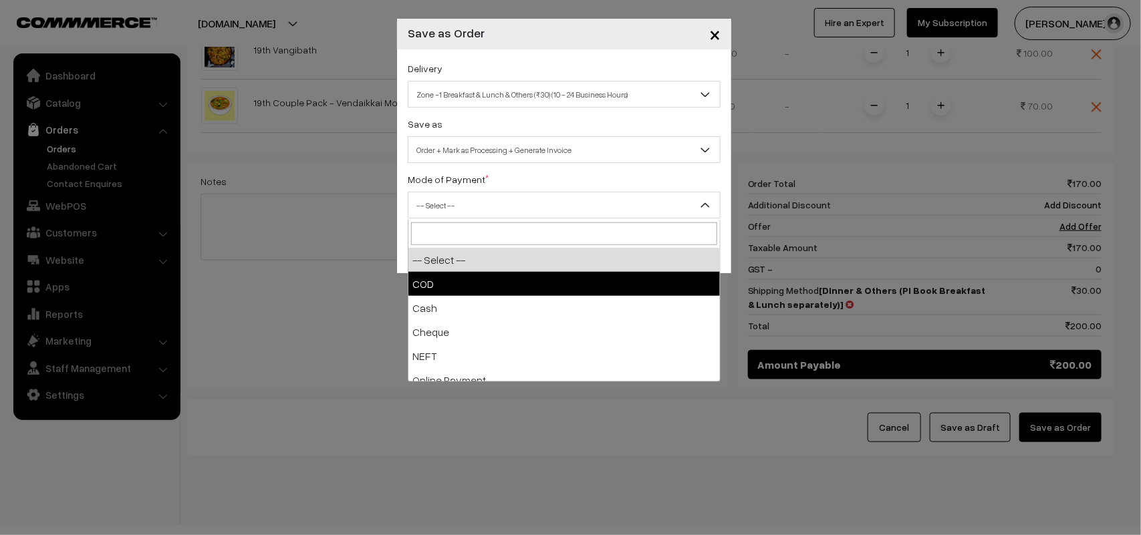
select select "1"
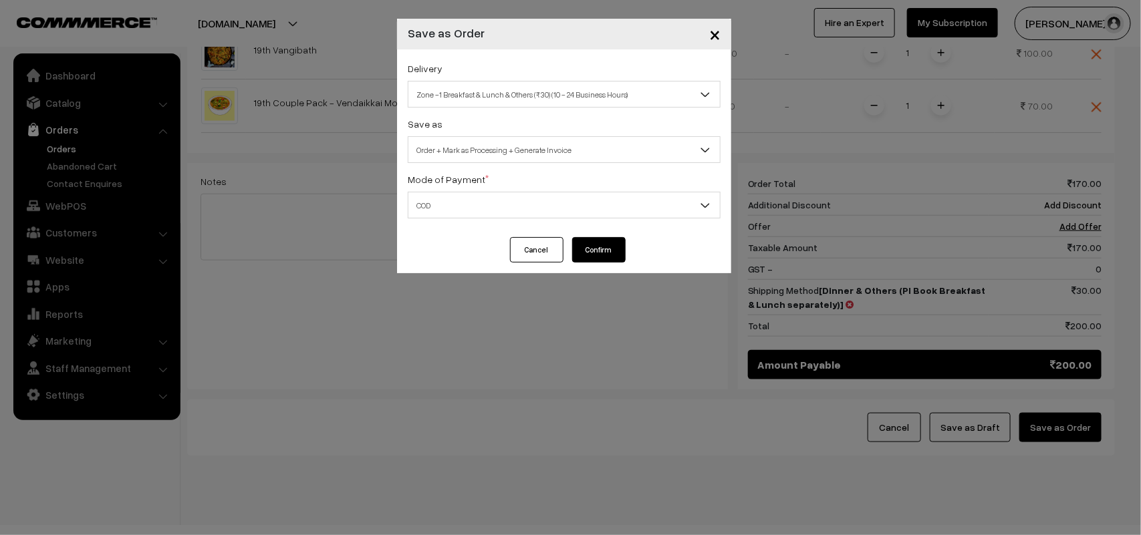
click at [601, 249] on button "Confirm" at bounding box center [598, 249] width 53 height 25
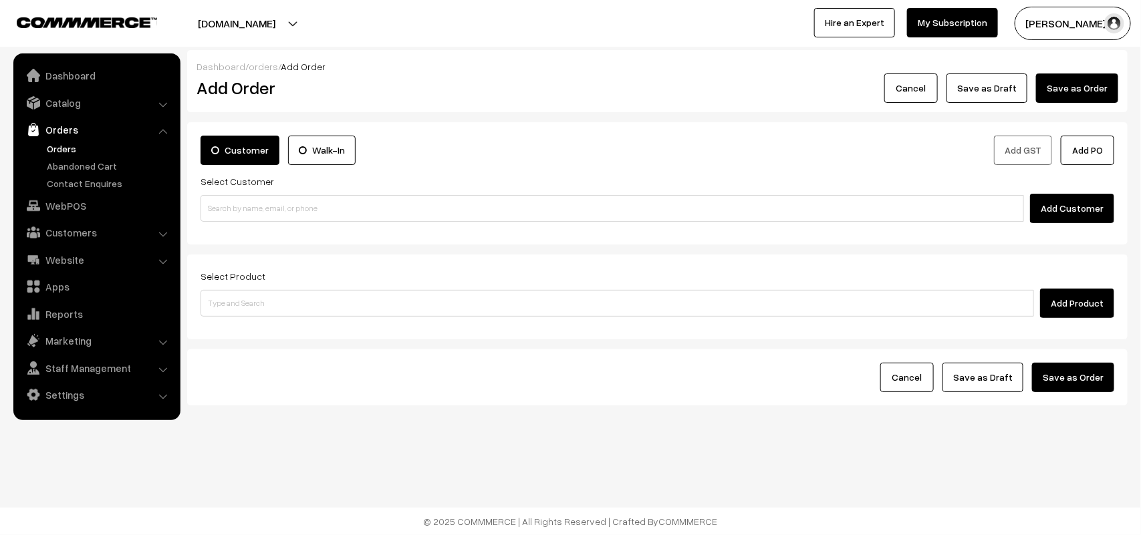
click at [50, 142] on link "Orders" at bounding box center [109, 149] width 132 height 14
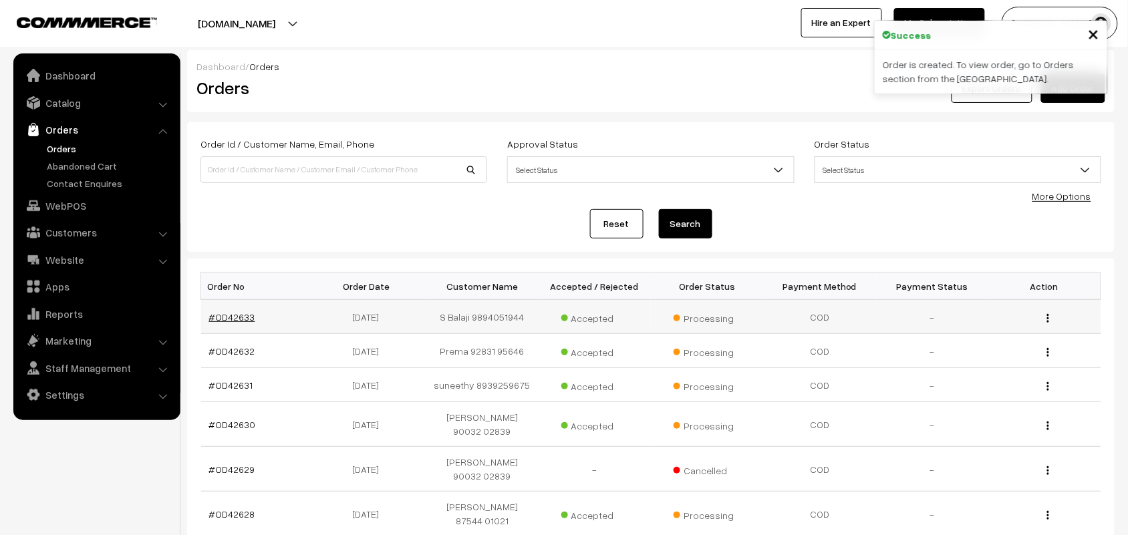
click at [234, 321] on link "#OD42633" at bounding box center [232, 316] width 46 height 11
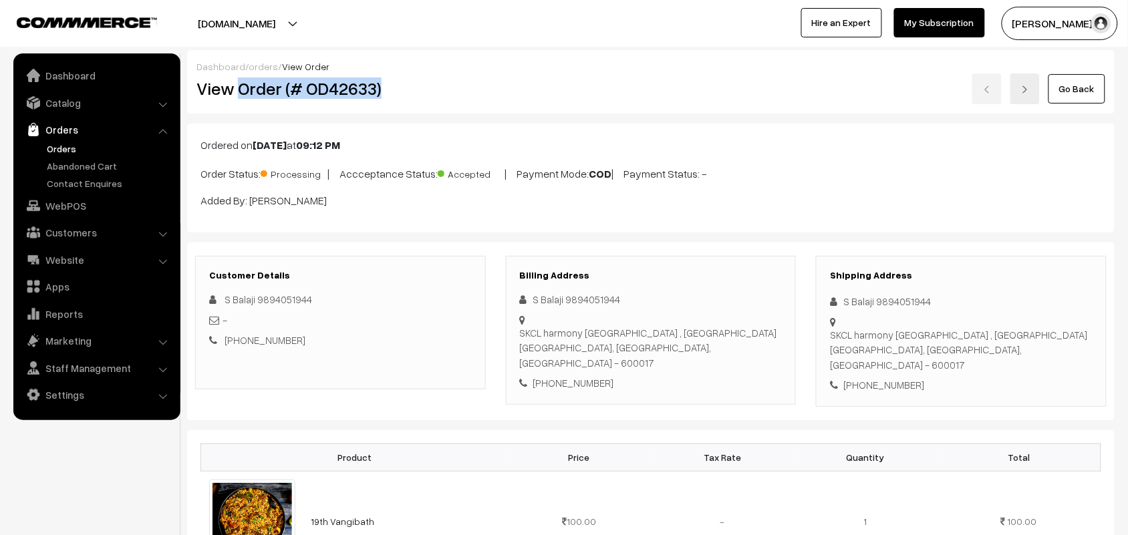
drag, startPoint x: 242, startPoint y: 86, endPoint x: 420, endPoint y: 90, distance: 177.8
click at [420, 90] on h2 "View Order (# OD42633)" at bounding box center [340, 88] width 289 height 21
copy h2 "Order (# OD42633)"
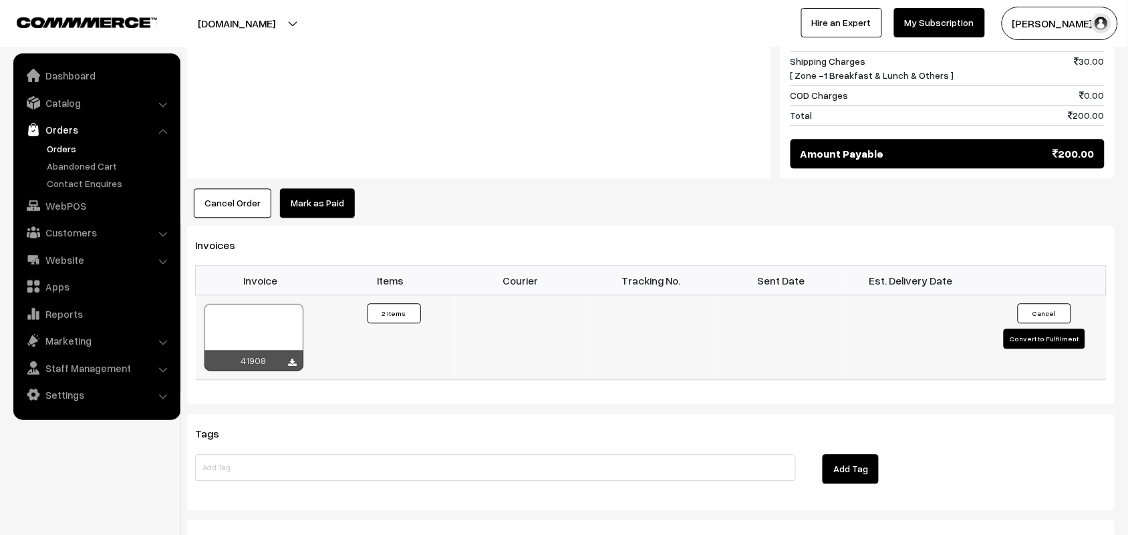
scroll to position [835, 0]
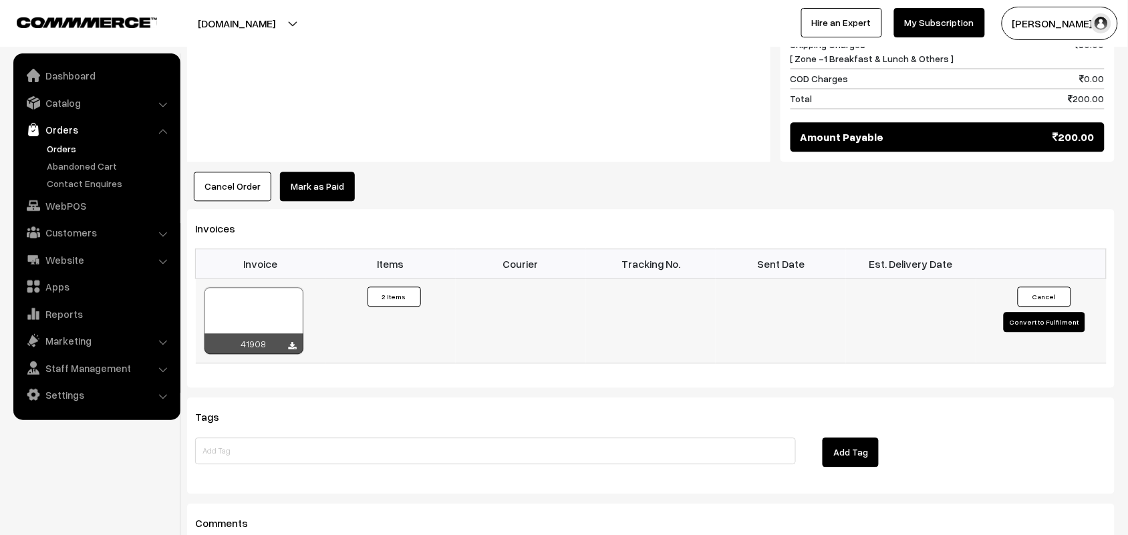
click at [291, 340] on div at bounding box center [293, 346] width 8 height 13
click at [291, 342] on icon at bounding box center [293, 346] width 8 height 9
click at [94, 202] on link "WebPOS" at bounding box center [96, 206] width 159 height 24
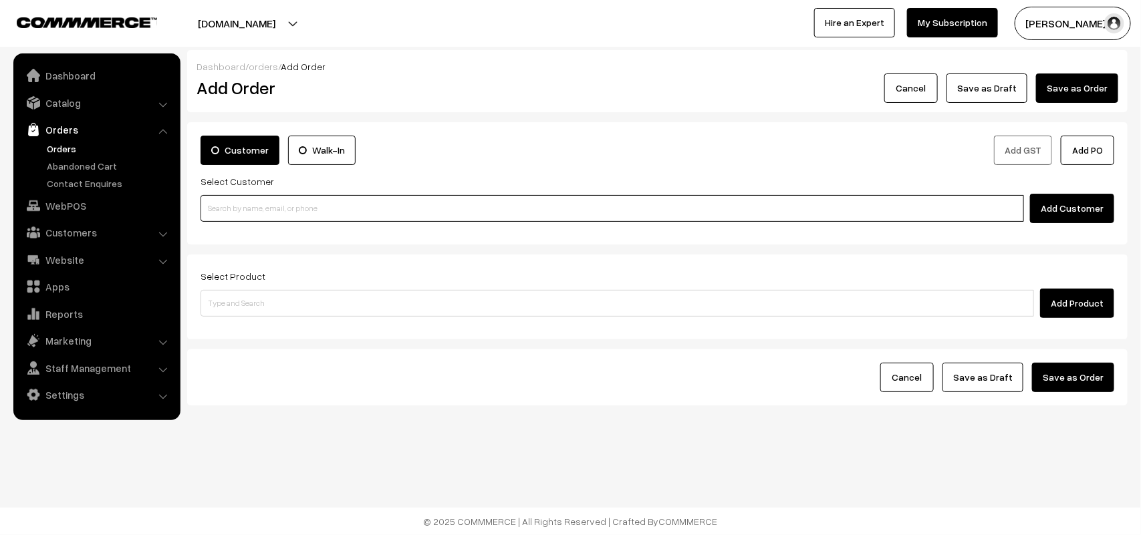
click at [249, 209] on input at bounding box center [611, 208] width 823 height 27
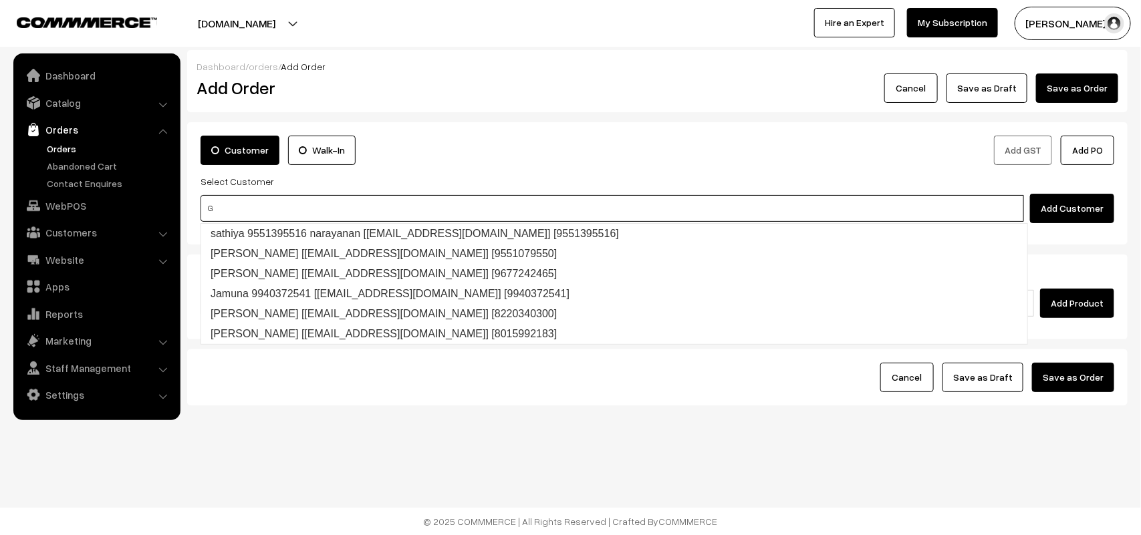
paste input "98940 51944"
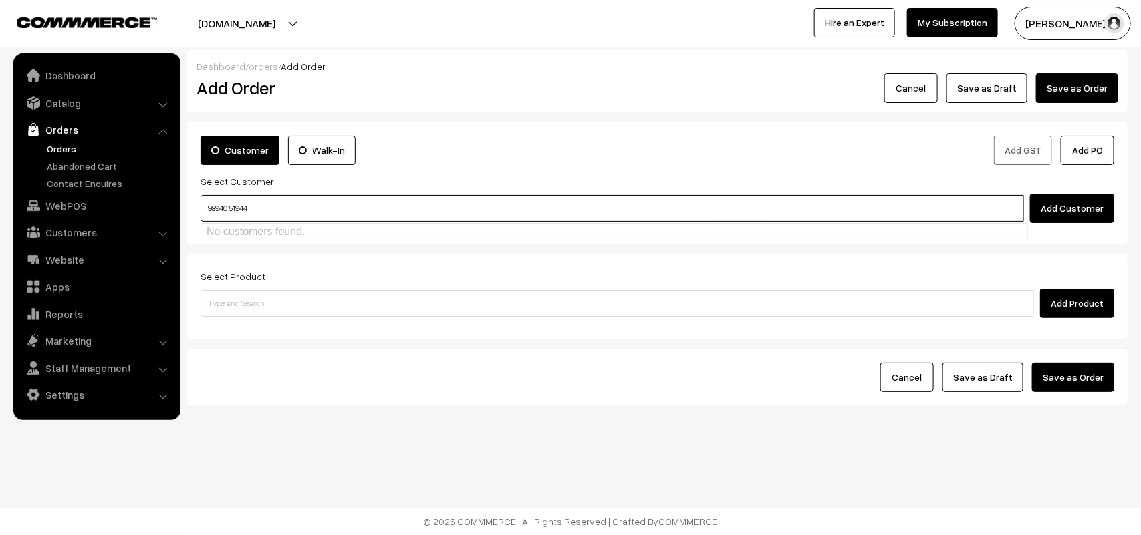
click at [229, 202] on input "98940 51944" at bounding box center [611, 208] width 823 height 27
click at [313, 219] on input "9894051944" at bounding box center [611, 208] width 823 height 27
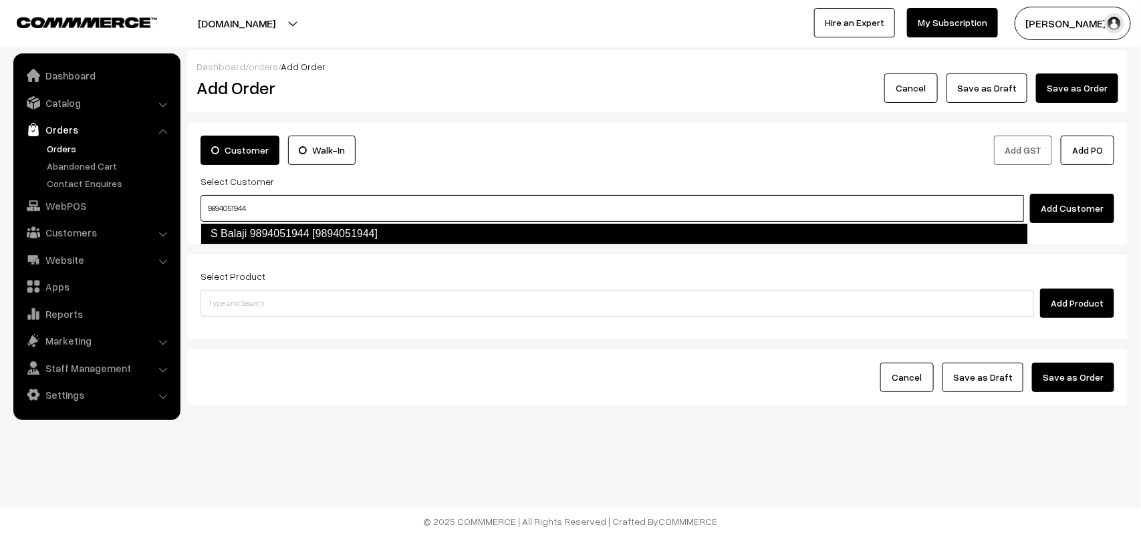
click at [312, 229] on link "S Balaji 9894051944 [9894051944]" at bounding box center [613, 233] width 827 height 21
type input "9894051944"
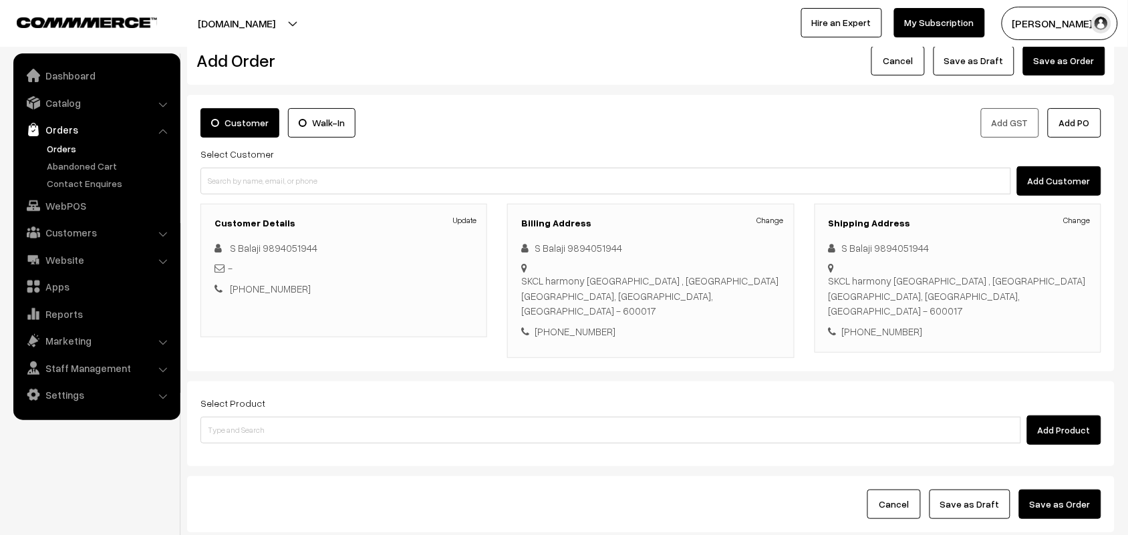
scroll to position [19, 0]
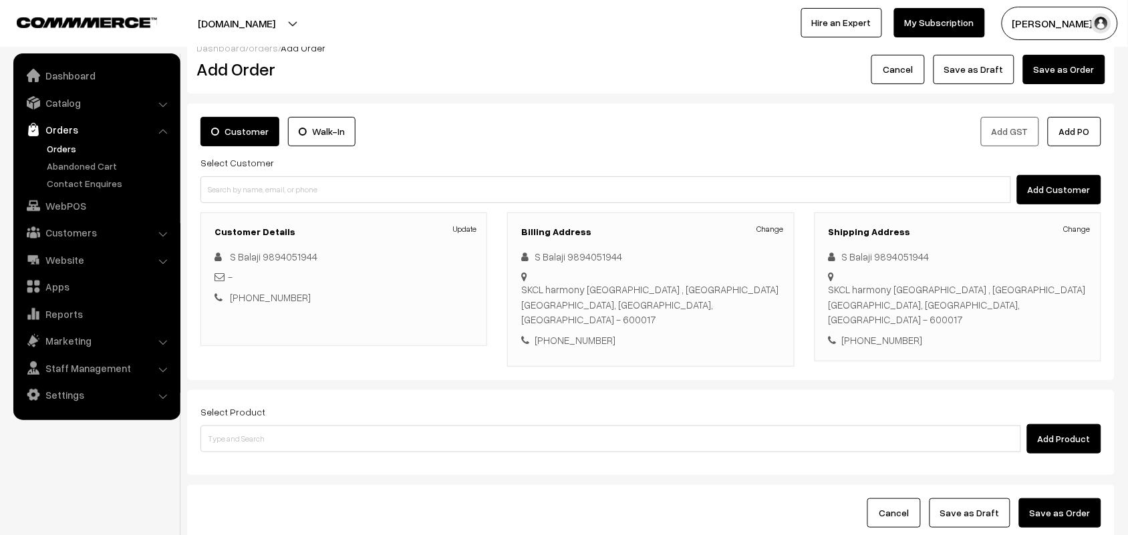
click at [294, 404] on div "Select Product Add Product" at bounding box center [650, 429] width 901 height 50
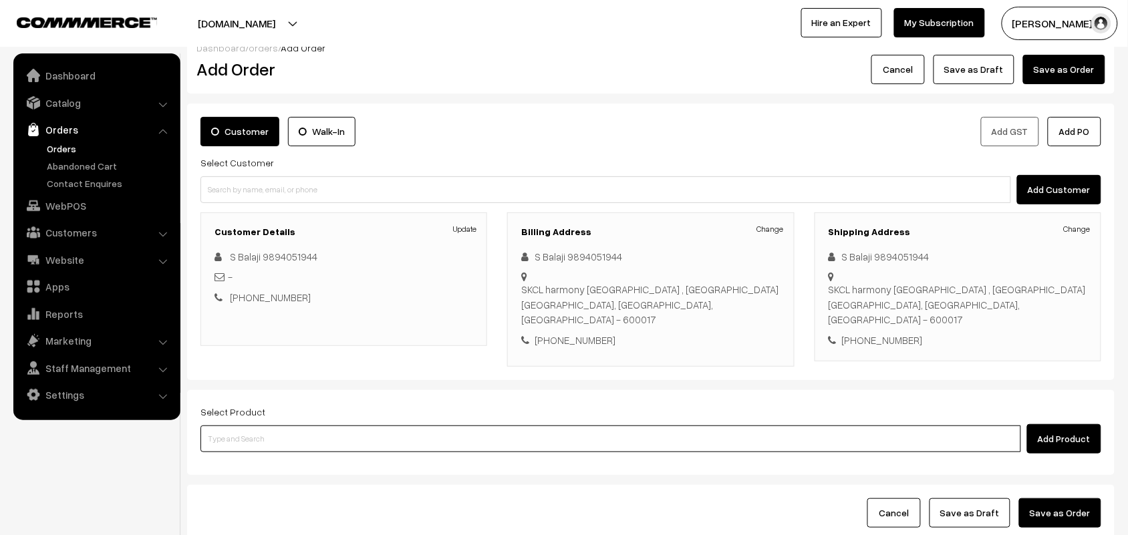
click at [312, 426] on input at bounding box center [610, 439] width 821 height 27
type input "lemon se"
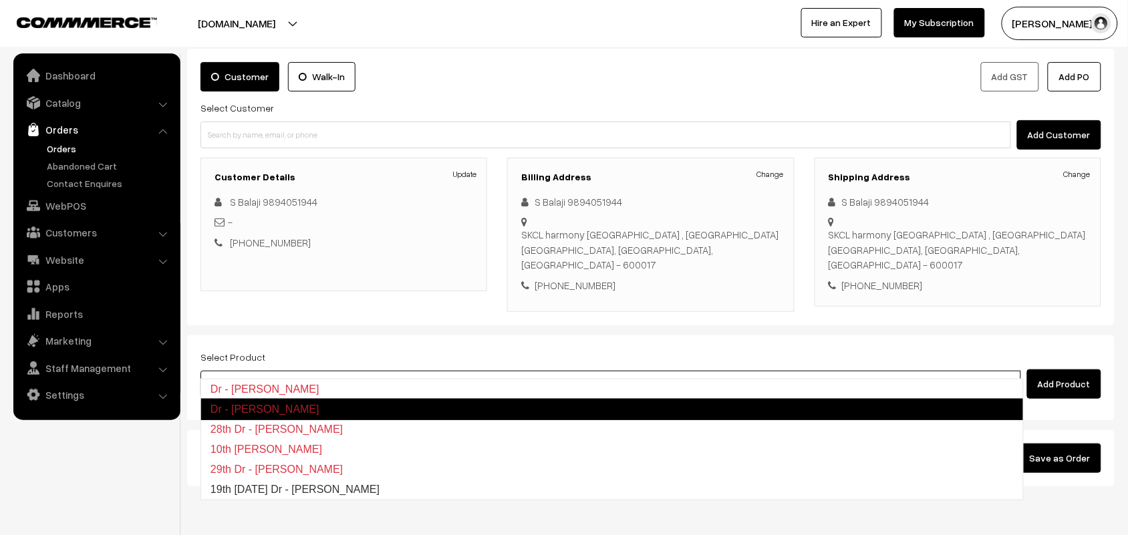
scroll to position [102, 0]
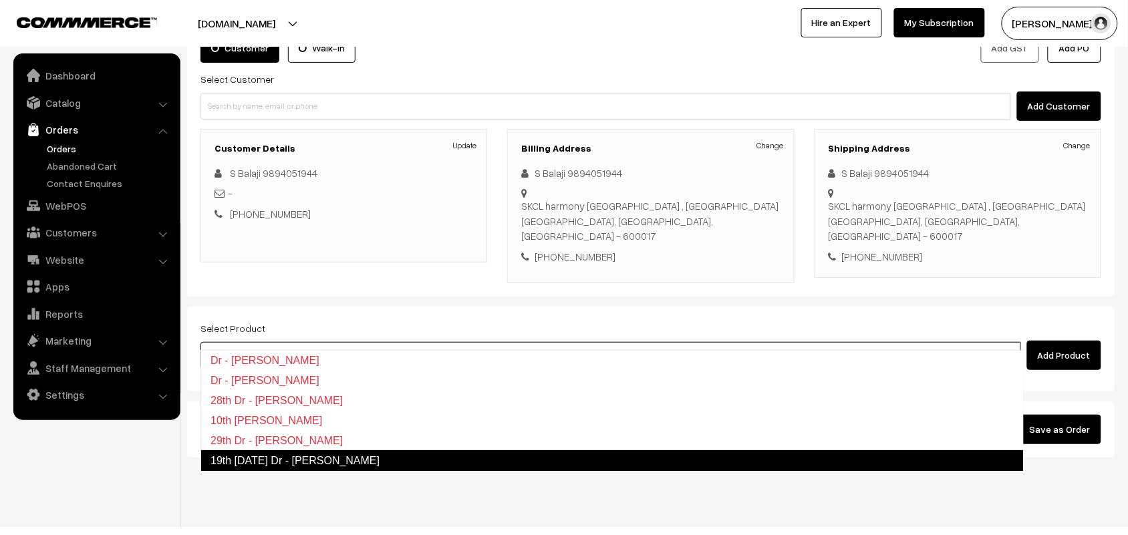
click at [298, 462] on link "19th Friday Dr - Lemon Sevai" at bounding box center [611, 460] width 823 height 21
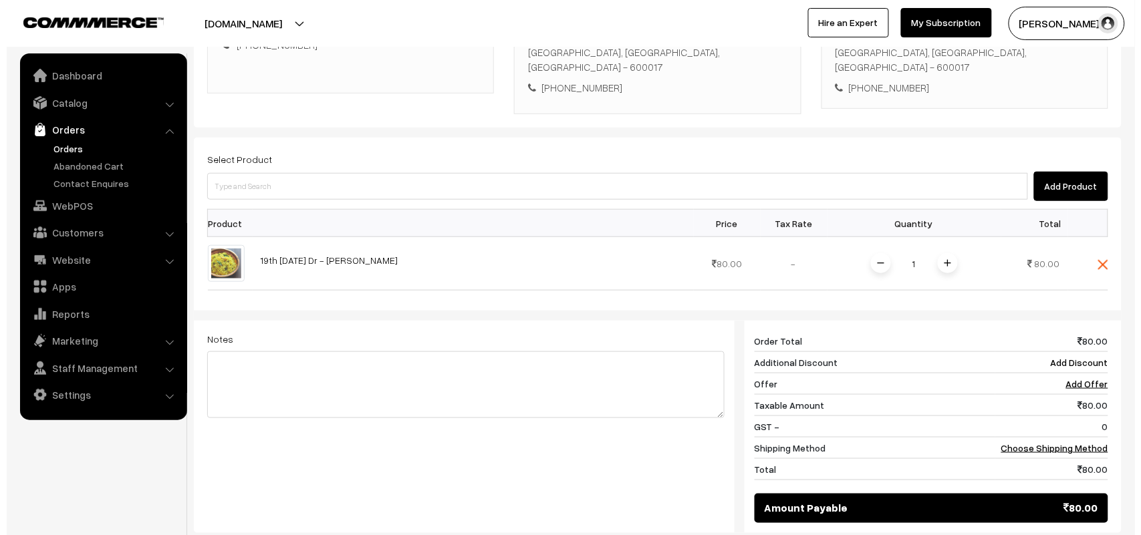
scroll to position [415, 0]
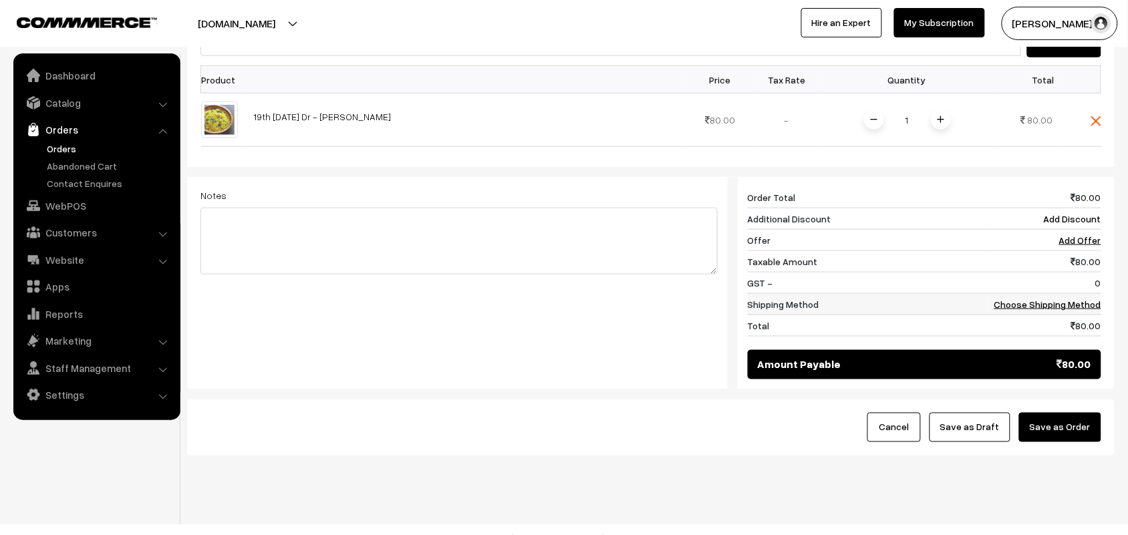
click at [1083, 294] on td "Choose Shipping Method" at bounding box center [1044, 304] width 113 height 21
click at [1071, 299] on link "Choose Shipping Method" at bounding box center [1047, 304] width 107 height 11
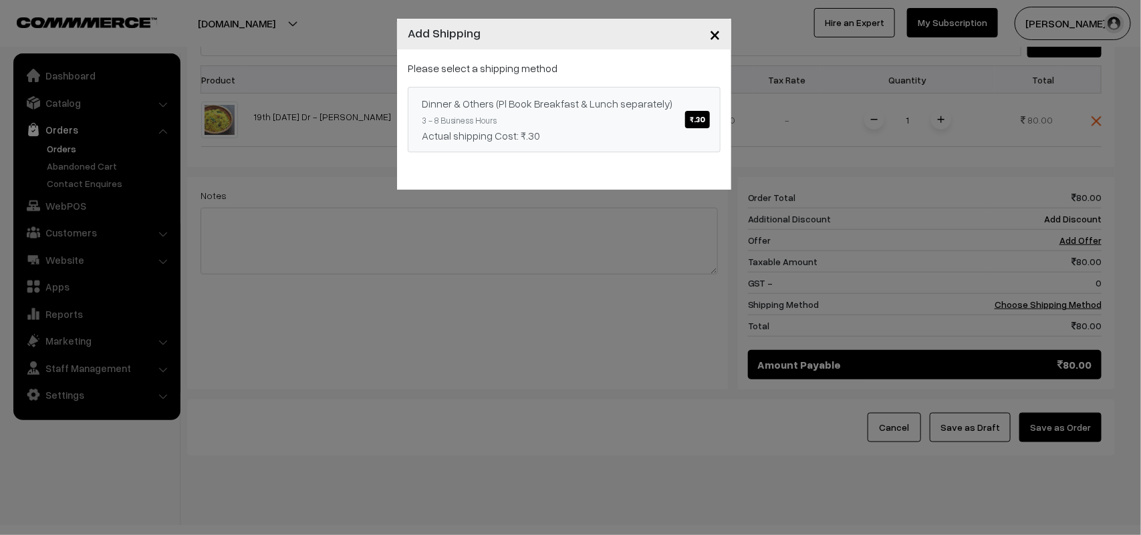
click at [600, 104] on div "Dinner & Others (Pl Book Breakfast & Lunch separately) ₹.30" at bounding box center [564, 104] width 285 height 16
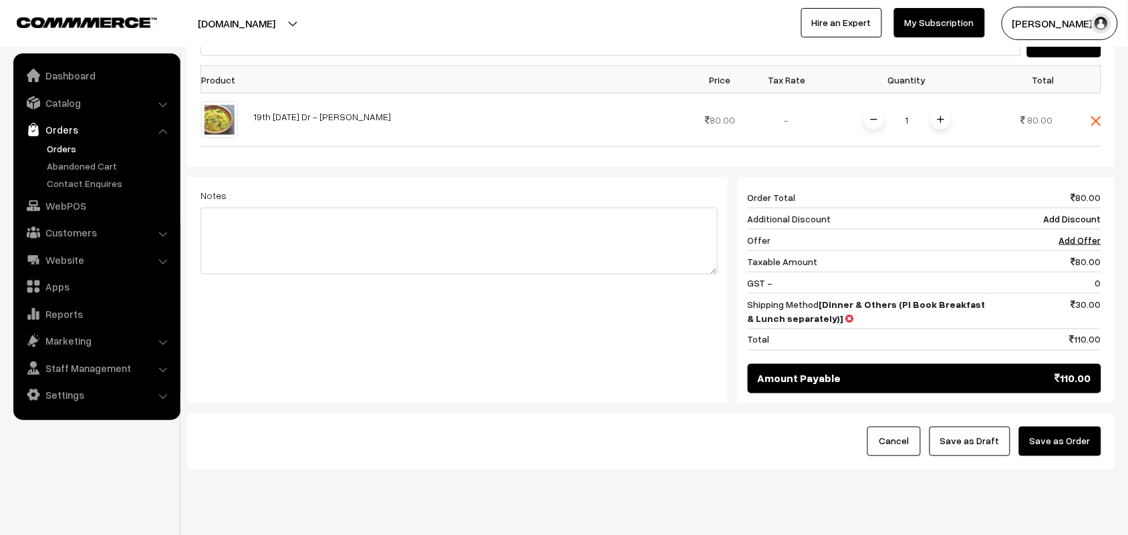
click at [1047, 427] on button "Save as Order" at bounding box center [1060, 441] width 82 height 29
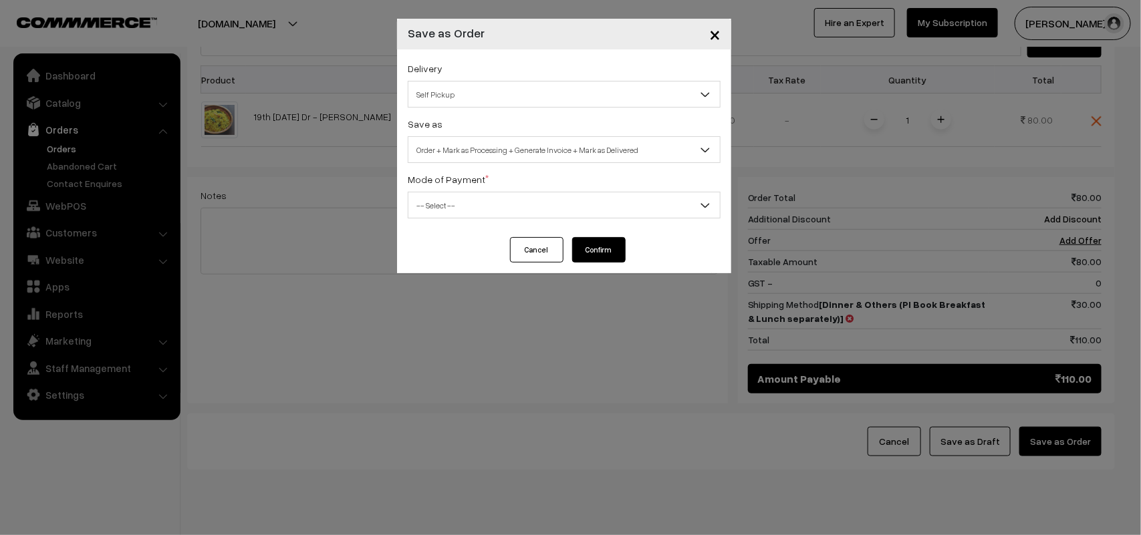
drag, startPoint x: 476, startPoint y: 68, endPoint x: 476, endPoint y: 76, distance: 7.4
click at [476, 74] on div "Delivery Self Pickup Dinner & Others (Pl Book Breakfast & Lunch separately) (₹3…" at bounding box center [564, 83] width 313 height 47
click at [476, 99] on span "Self Pickup" at bounding box center [563, 94] width 311 height 23
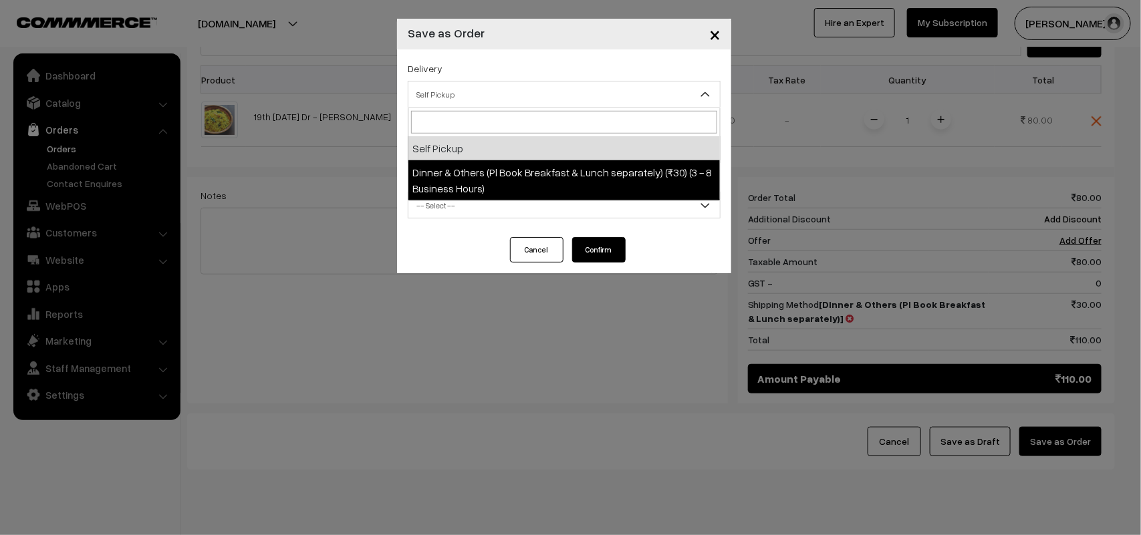
select select "DOP1"
select select "3"
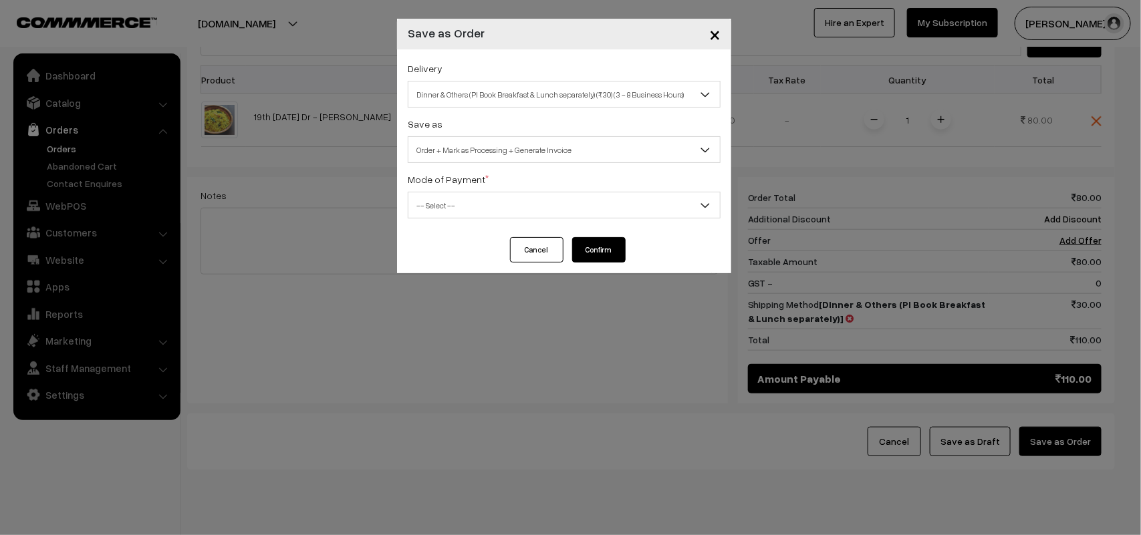
click at [506, 154] on span "Order + Mark as Processing + Generate Invoice" at bounding box center [563, 149] width 311 height 23
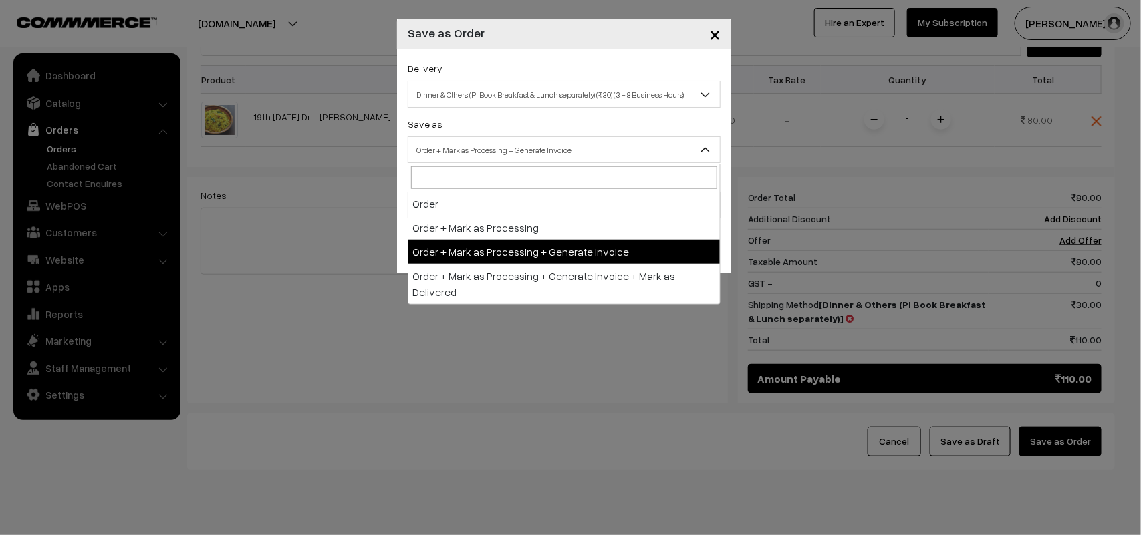
drag, startPoint x: 518, startPoint y: 246, endPoint x: 478, endPoint y: 211, distance: 53.1
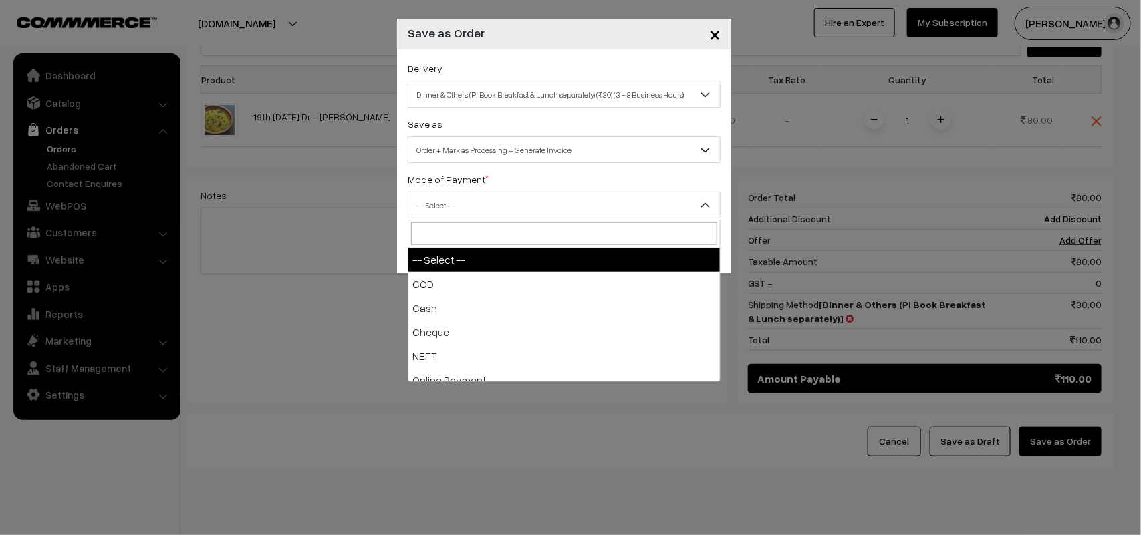
click at [478, 211] on span "-- Select --" at bounding box center [563, 205] width 311 height 23
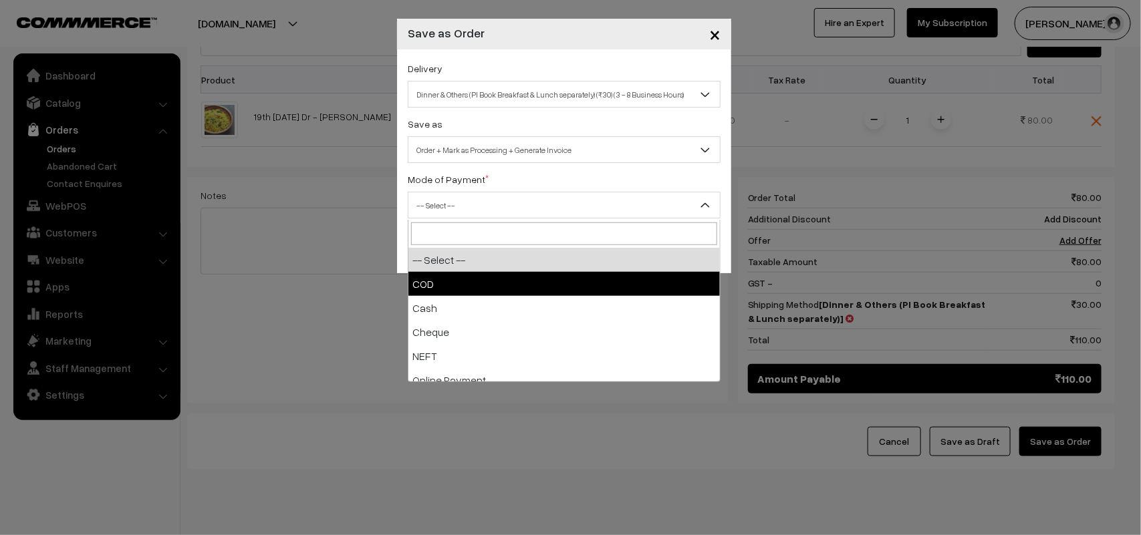
drag, startPoint x: 446, startPoint y: 275, endPoint x: 609, endPoint y: 271, distance: 163.8
select select "1"
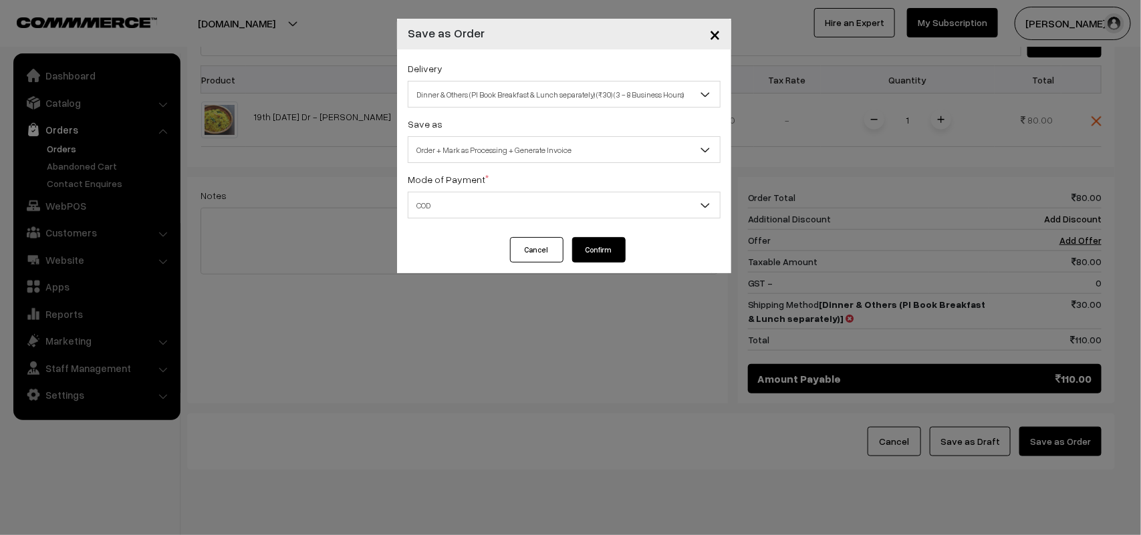
click at [608, 246] on button "Confirm" at bounding box center [598, 249] width 53 height 25
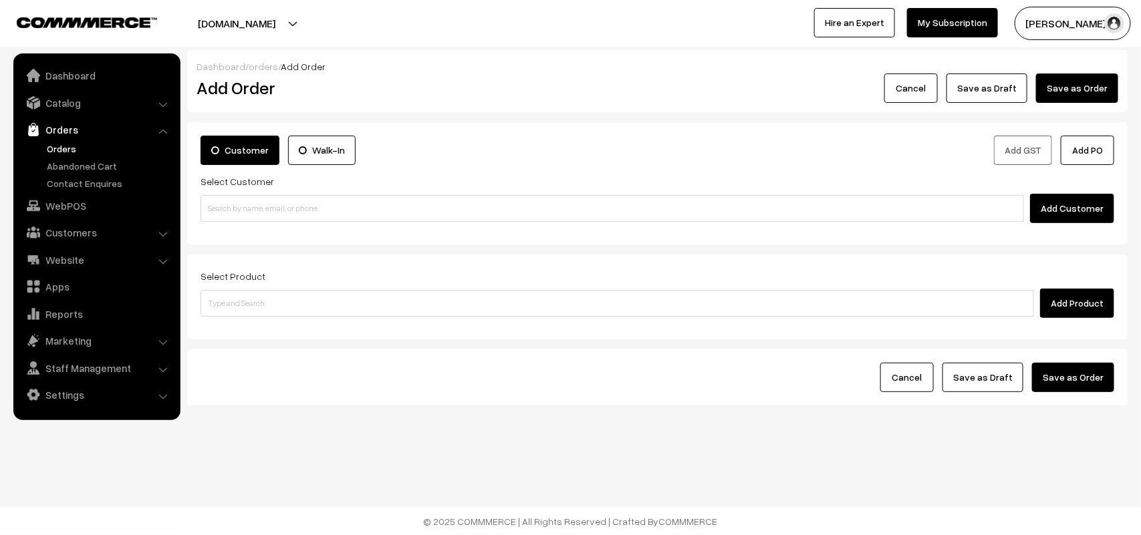
click at [74, 144] on link "Orders" at bounding box center [109, 149] width 132 height 14
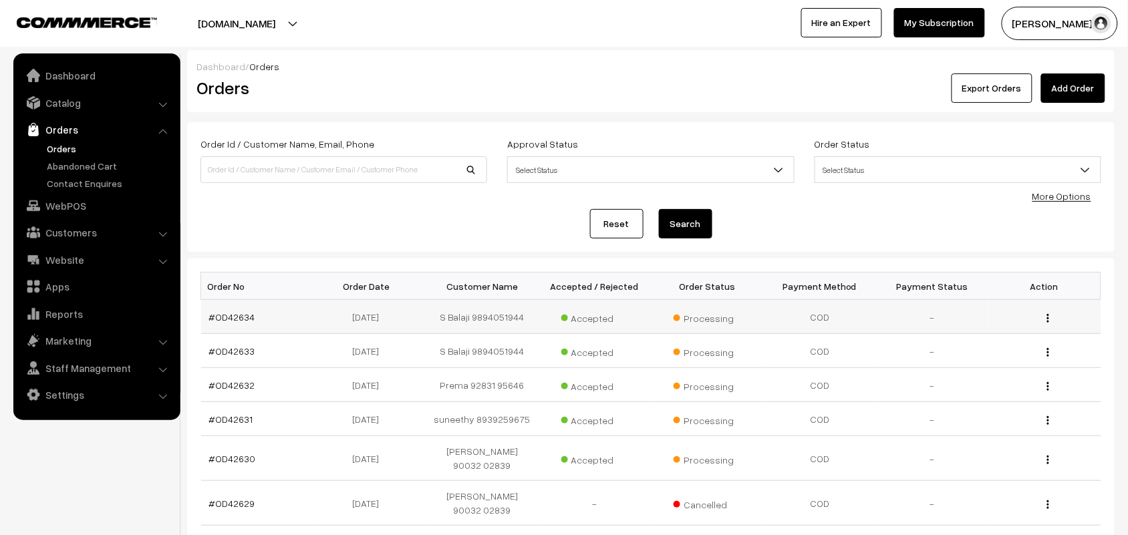
click at [238, 323] on td "#OD42634" at bounding box center [257, 317] width 112 height 34
click at [239, 319] on link "#OD42634" at bounding box center [232, 316] width 46 height 11
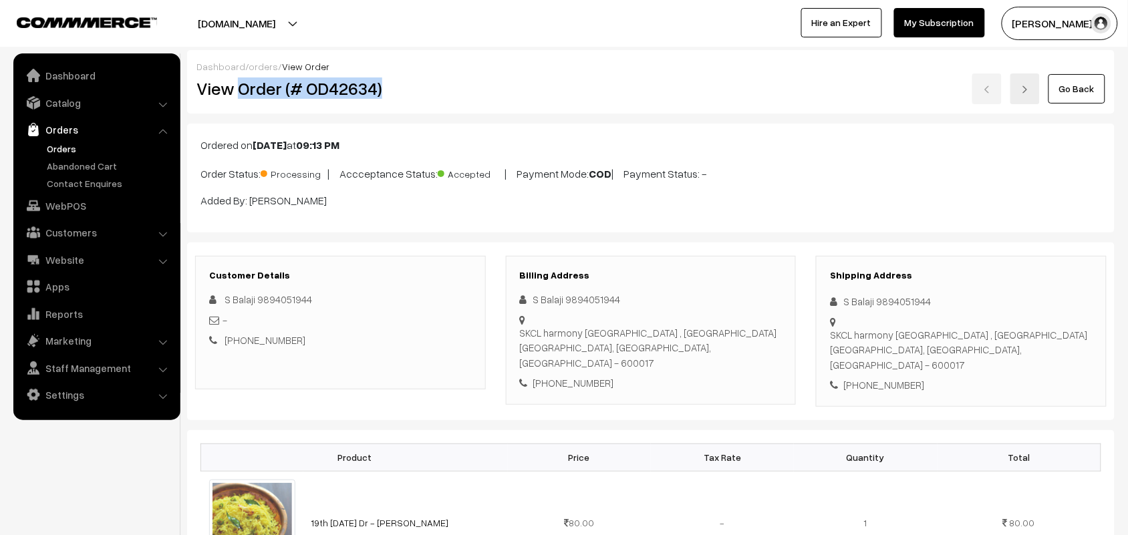
drag, startPoint x: 239, startPoint y: 84, endPoint x: 446, endPoint y: 90, distance: 206.6
click at [446, 90] on h2 "View Order (# OD42634)" at bounding box center [340, 88] width 289 height 21
copy h2 "Order (# OD42634)"
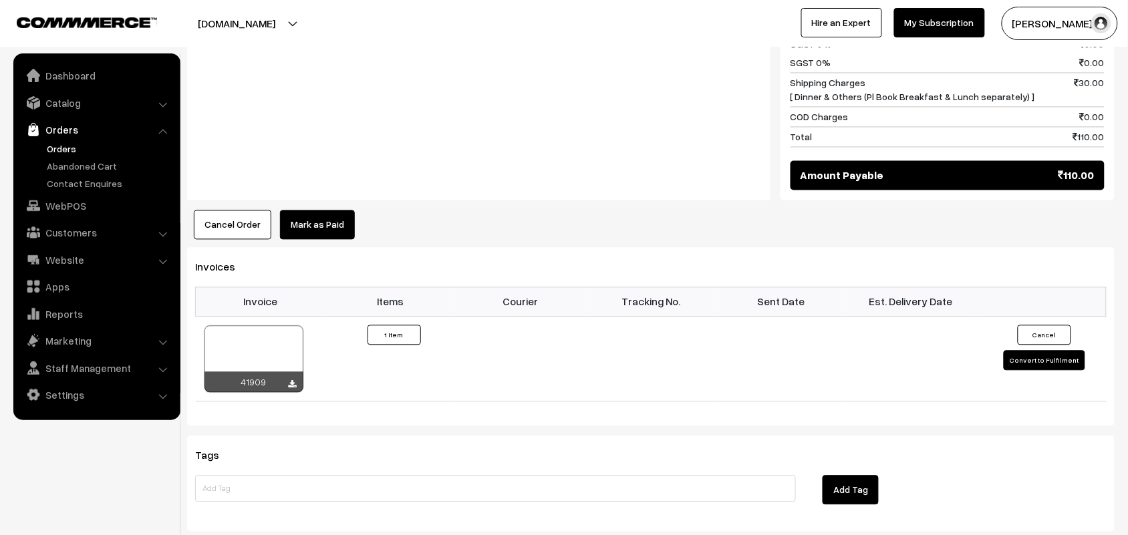
scroll to position [912, 0]
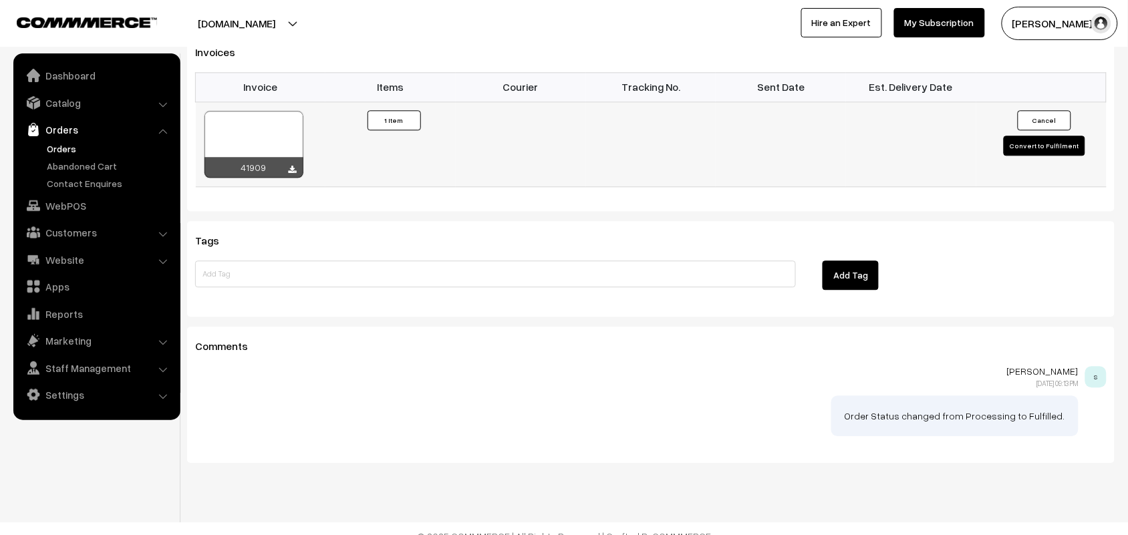
click at [287, 157] on div "41909" at bounding box center [253, 167] width 99 height 21
click at [291, 166] on icon at bounding box center [293, 170] width 8 height 9
click at [60, 147] on link "Orders" at bounding box center [109, 149] width 132 height 14
